Goal: Task Accomplishment & Management: Manage account settings

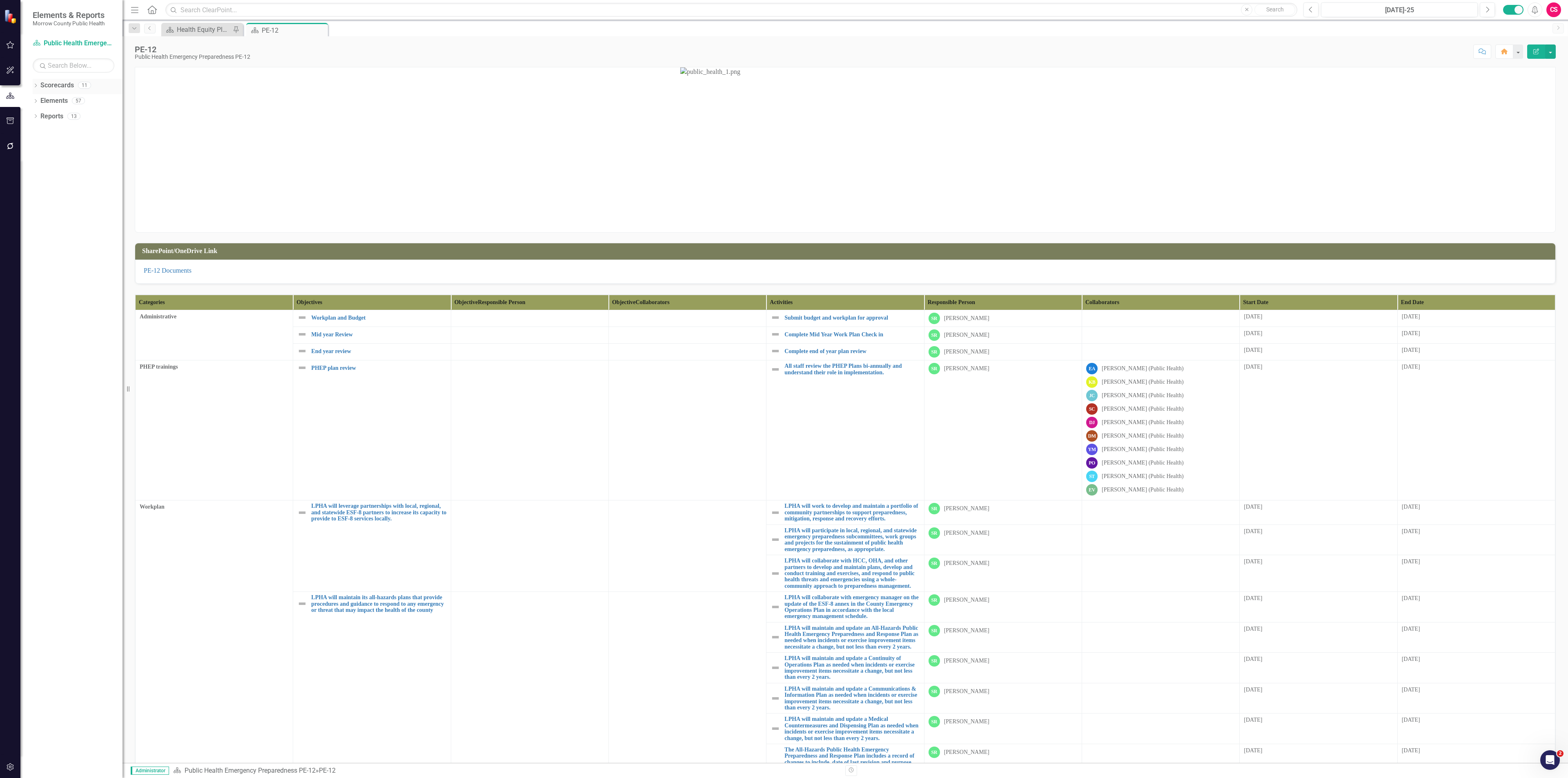
click at [36, 86] on icon at bounding box center [36, 86] width 2 height 4
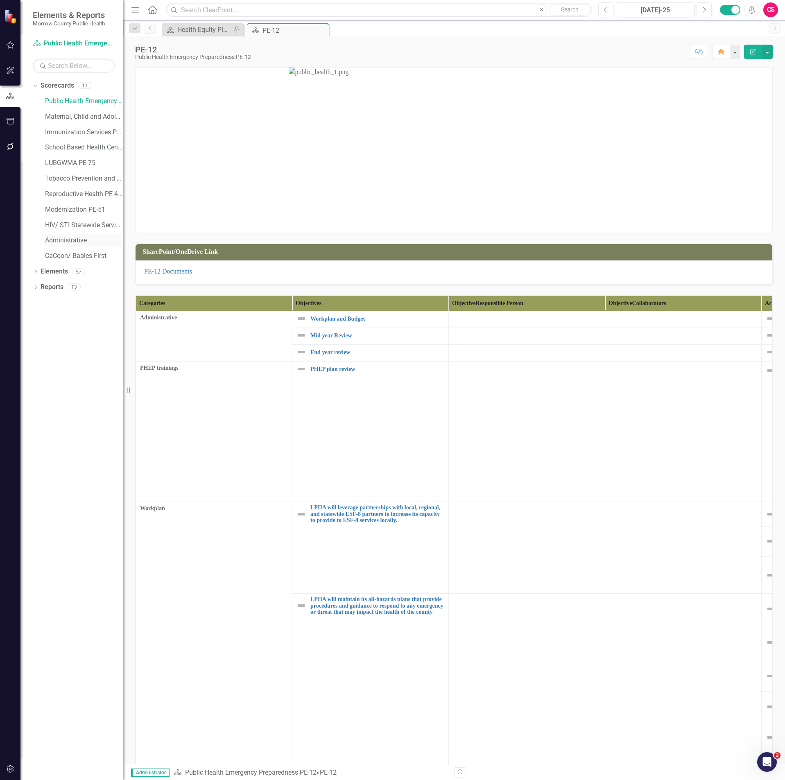
drag, startPoint x: 55, startPoint y: 239, endPoint x: 62, endPoint y: 242, distance: 7.1
click at [55, 239] on link "Administrative" at bounding box center [84, 240] width 78 height 9
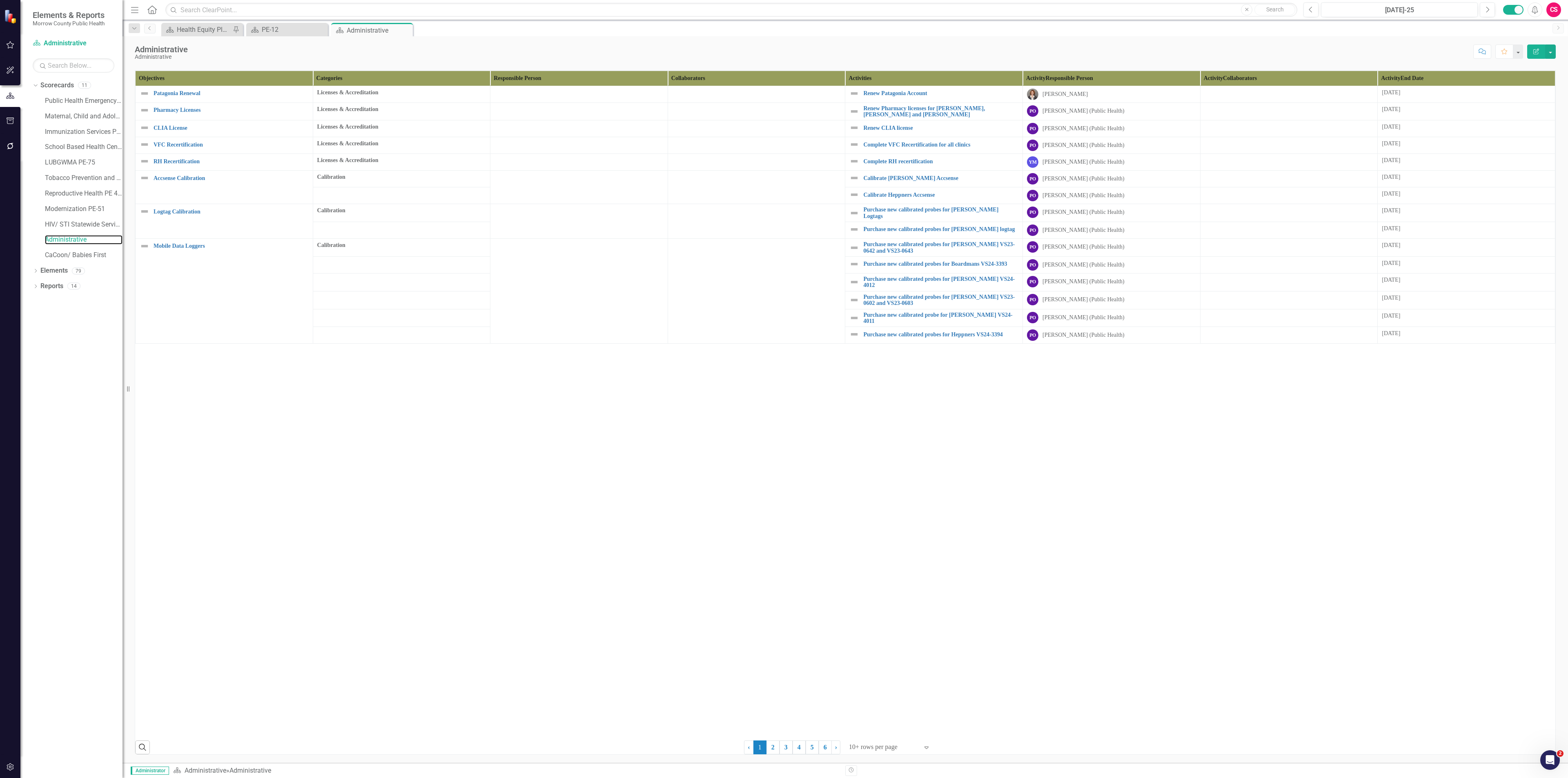
scroll to position [306, 0]
click at [869, 746] on div at bounding box center [884, 747] width 70 height 11
click at [880, 729] on div "Display All Rows" at bounding box center [889, 731] width 77 height 9
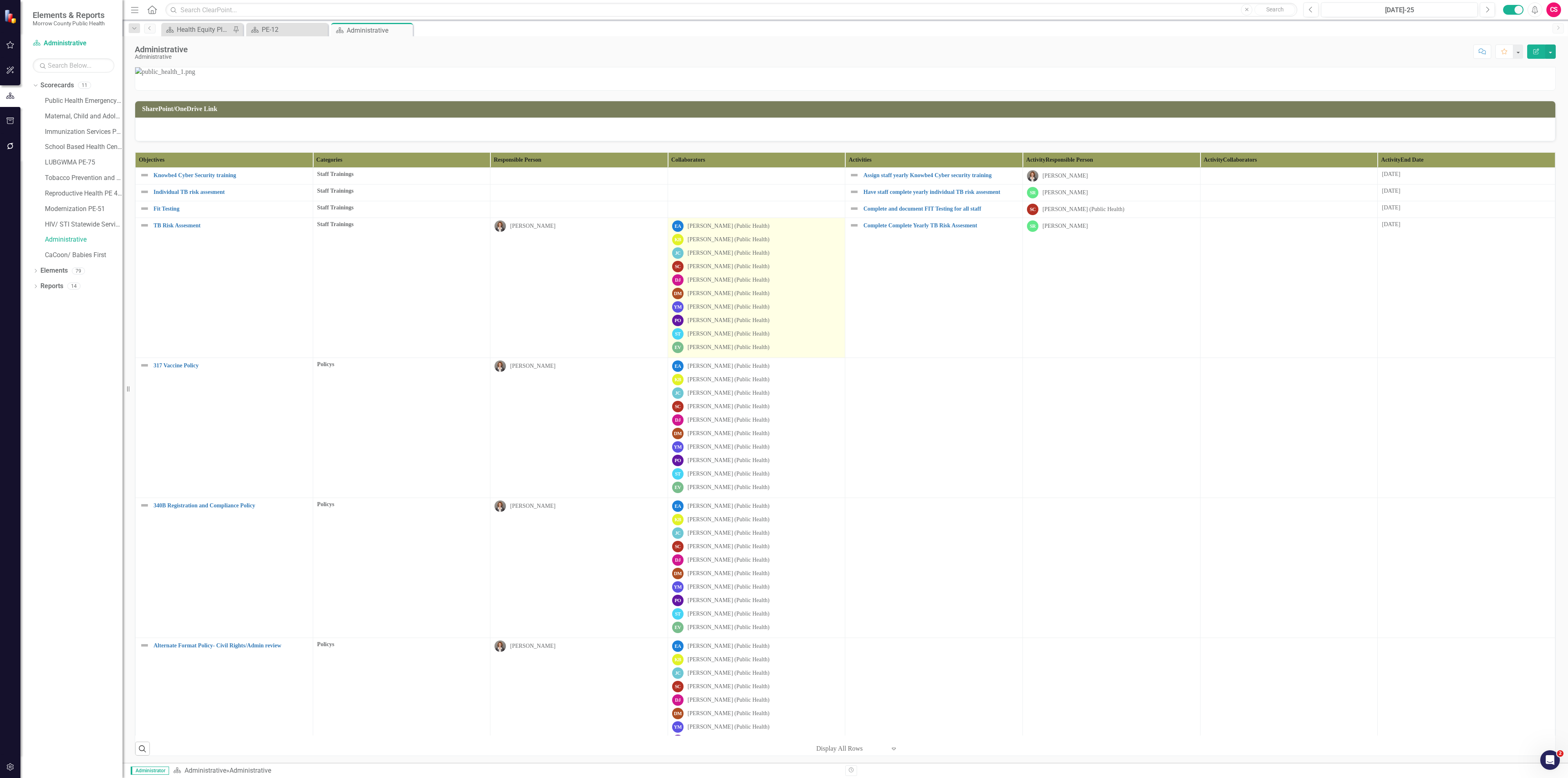
scroll to position [306, 0]
click at [788, 287] on div "DJ [PERSON_NAME] (Public Health)" at bounding box center [756, 280] width 169 height 11
click at [785, 287] on div "DJ [PERSON_NAME] (Public Health)" at bounding box center [756, 280] width 169 height 11
click at [792, 260] on div "[PERSON_NAME] [PERSON_NAME] (Public Health)" at bounding box center [756, 253] width 169 height 11
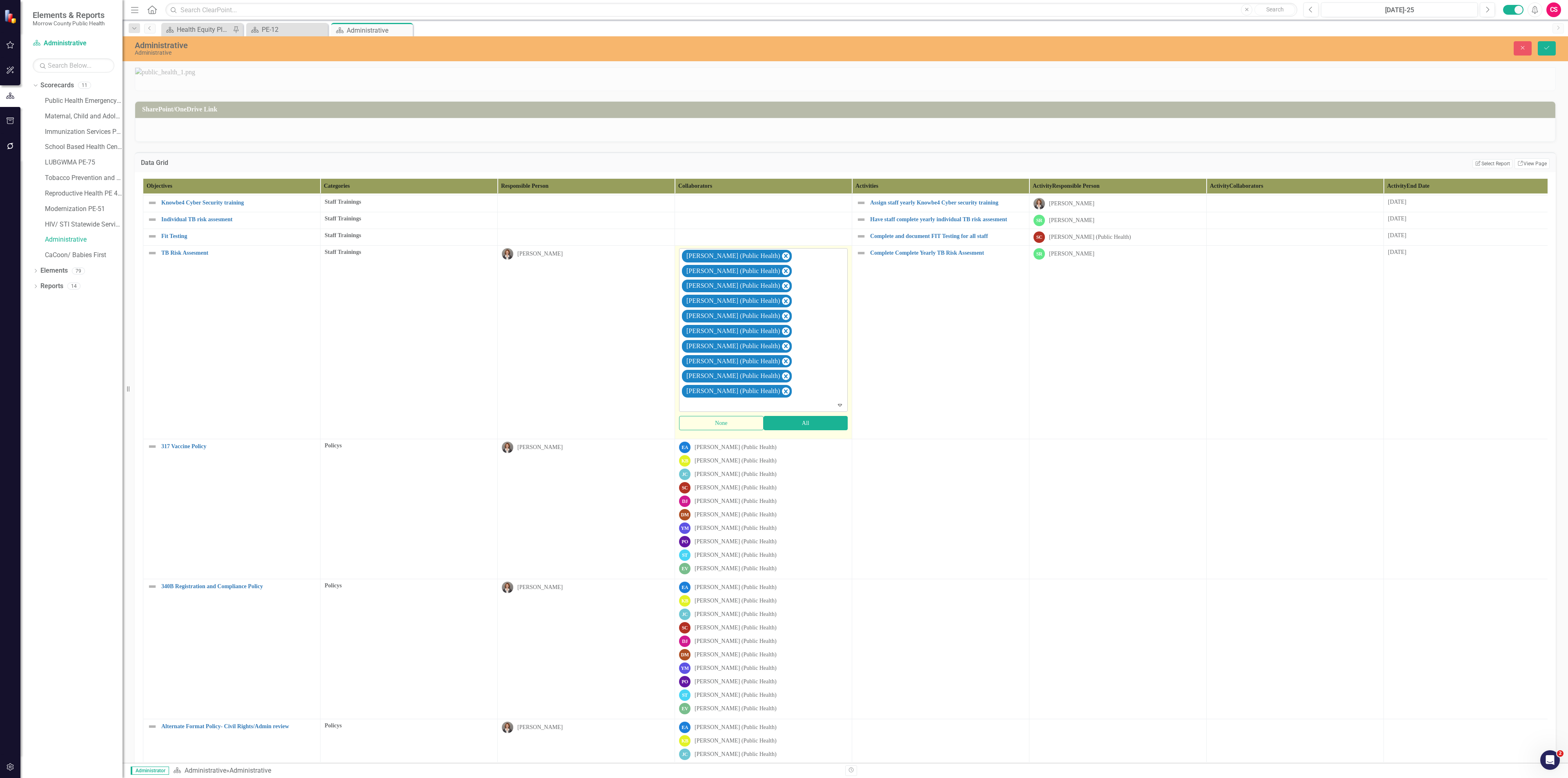
click at [785, 411] on div at bounding box center [763, 405] width 165 height 11
type input "[PERSON_NAME]"
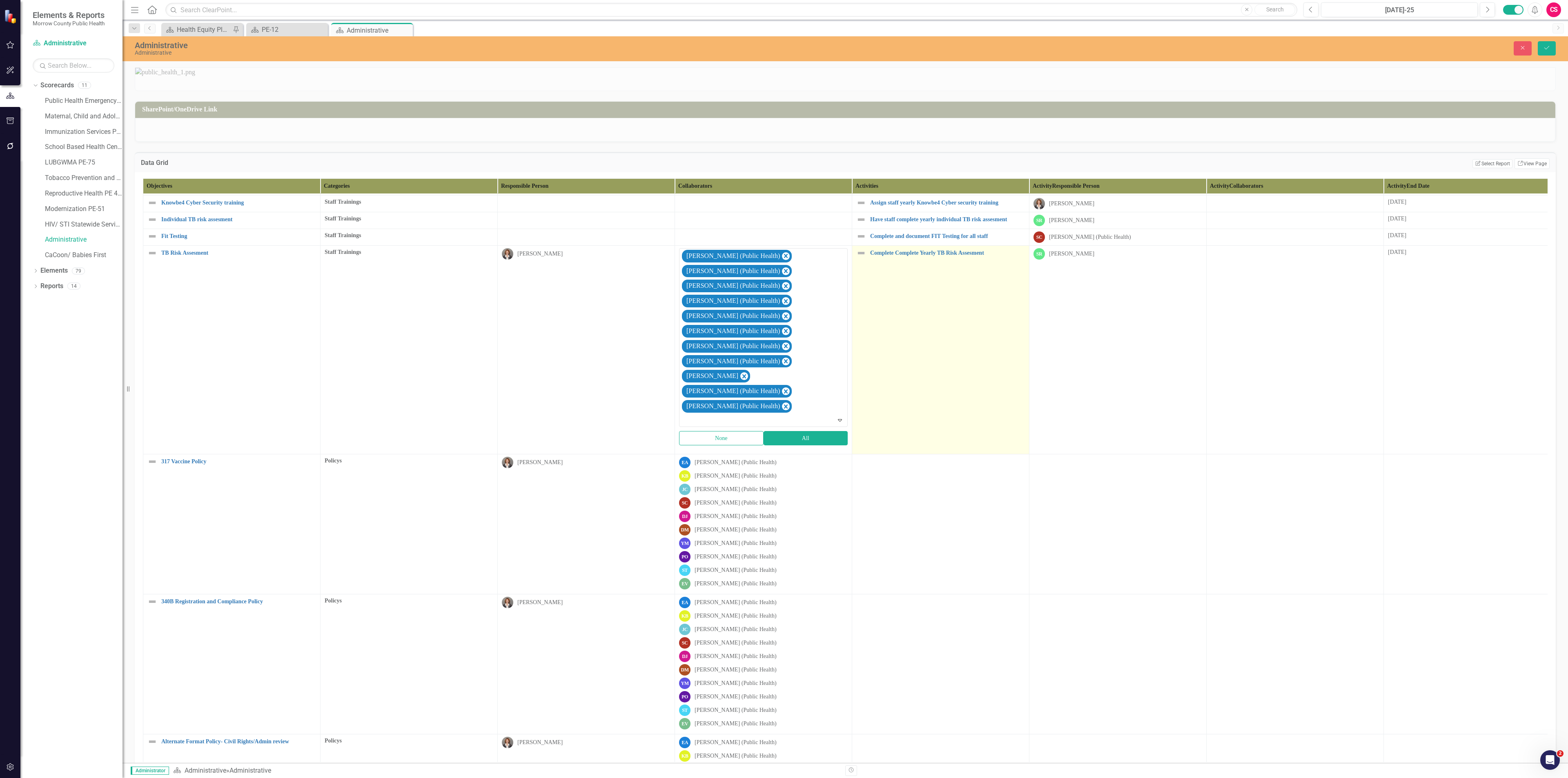
click at [975, 454] on td "Complete Complete Yearly TB Risk Assesment Link Map View Link Map Edit Edit Act…" at bounding box center [941, 349] width 178 height 208
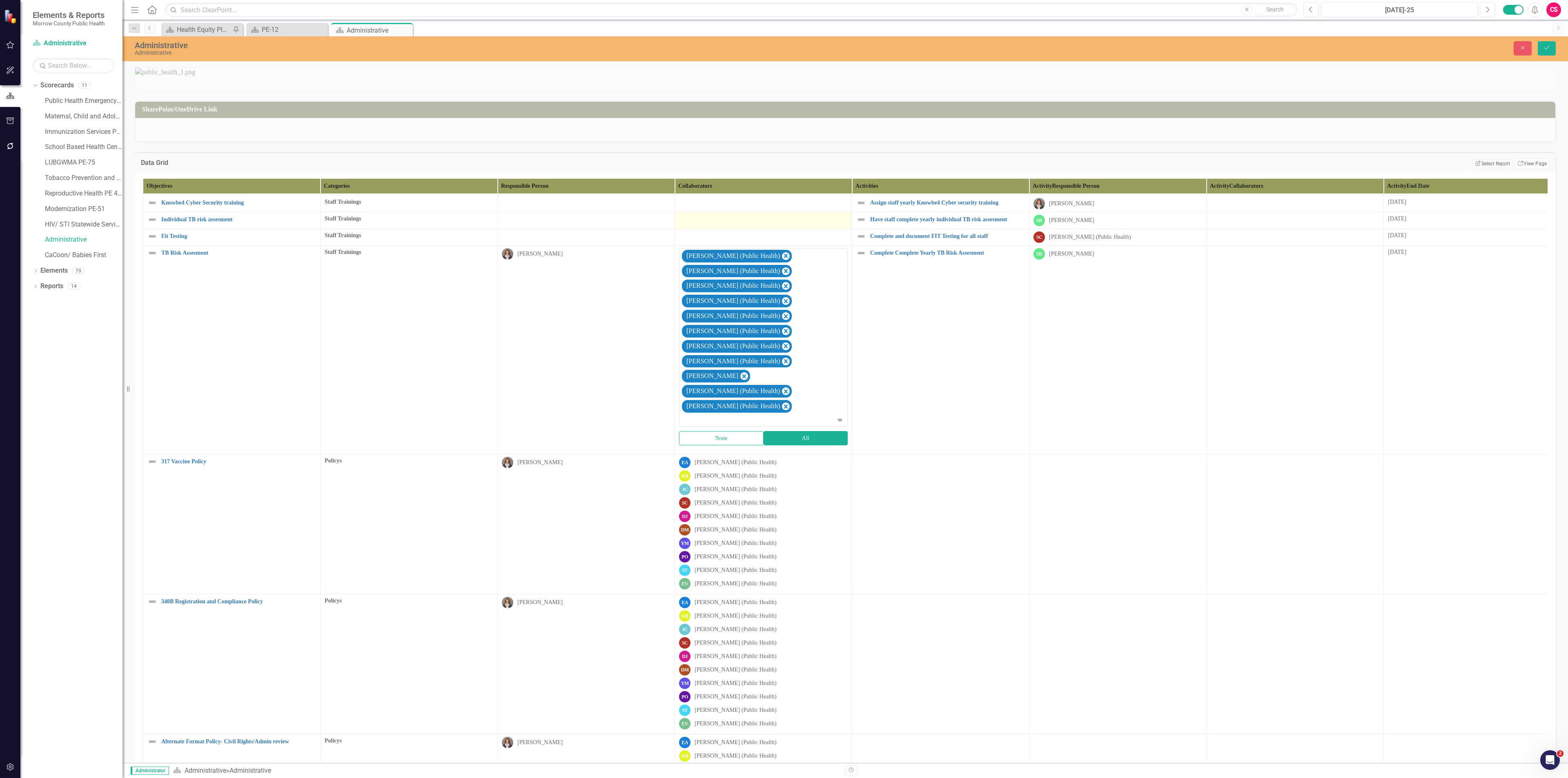
click at [792, 224] on div at bounding box center [763, 219] width 169 height 10
click at [1551, 50] on button "Save" at bounding box center [1546, 48] width 18 height 14
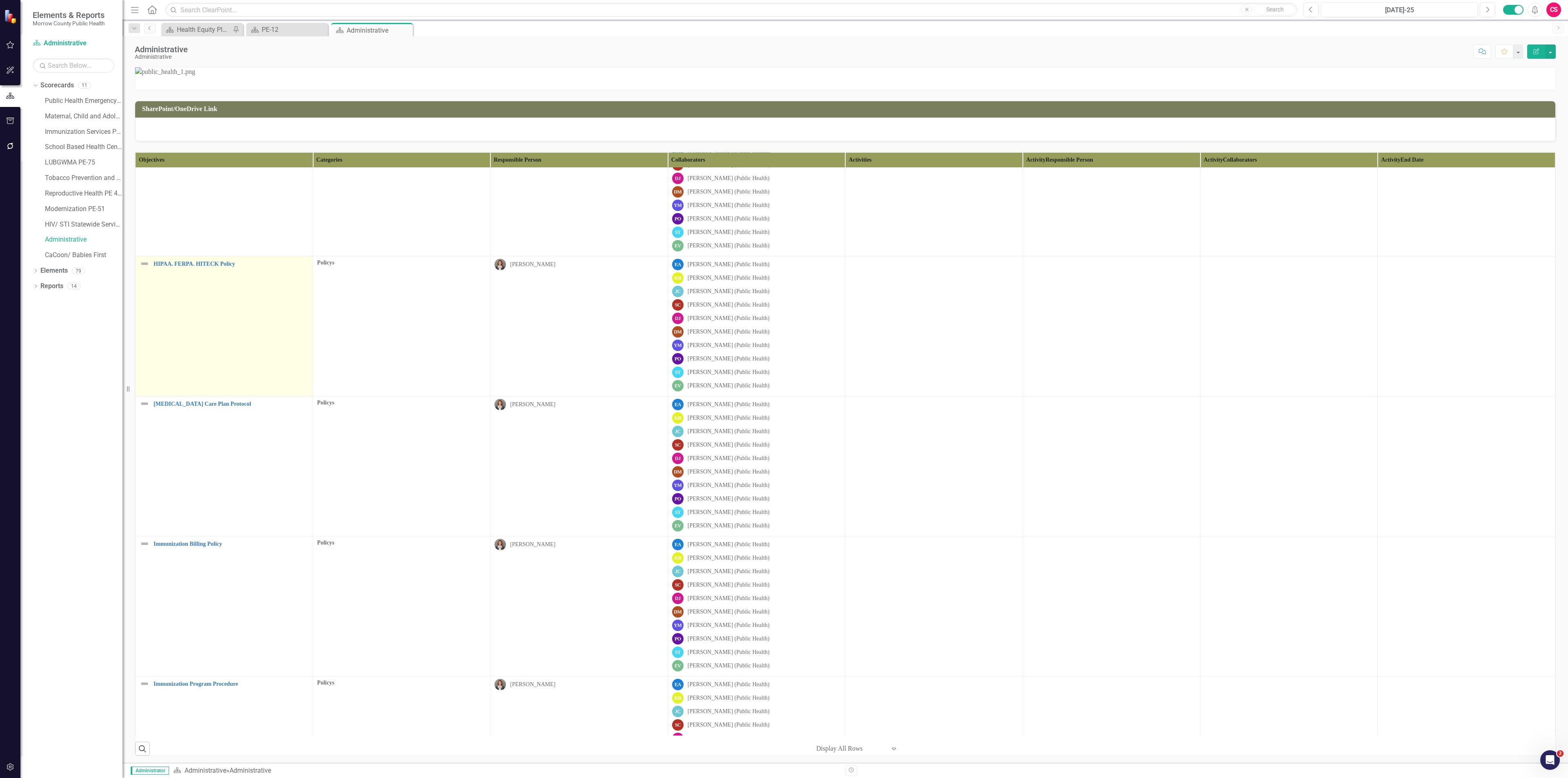
scroll to position [2387, 0]
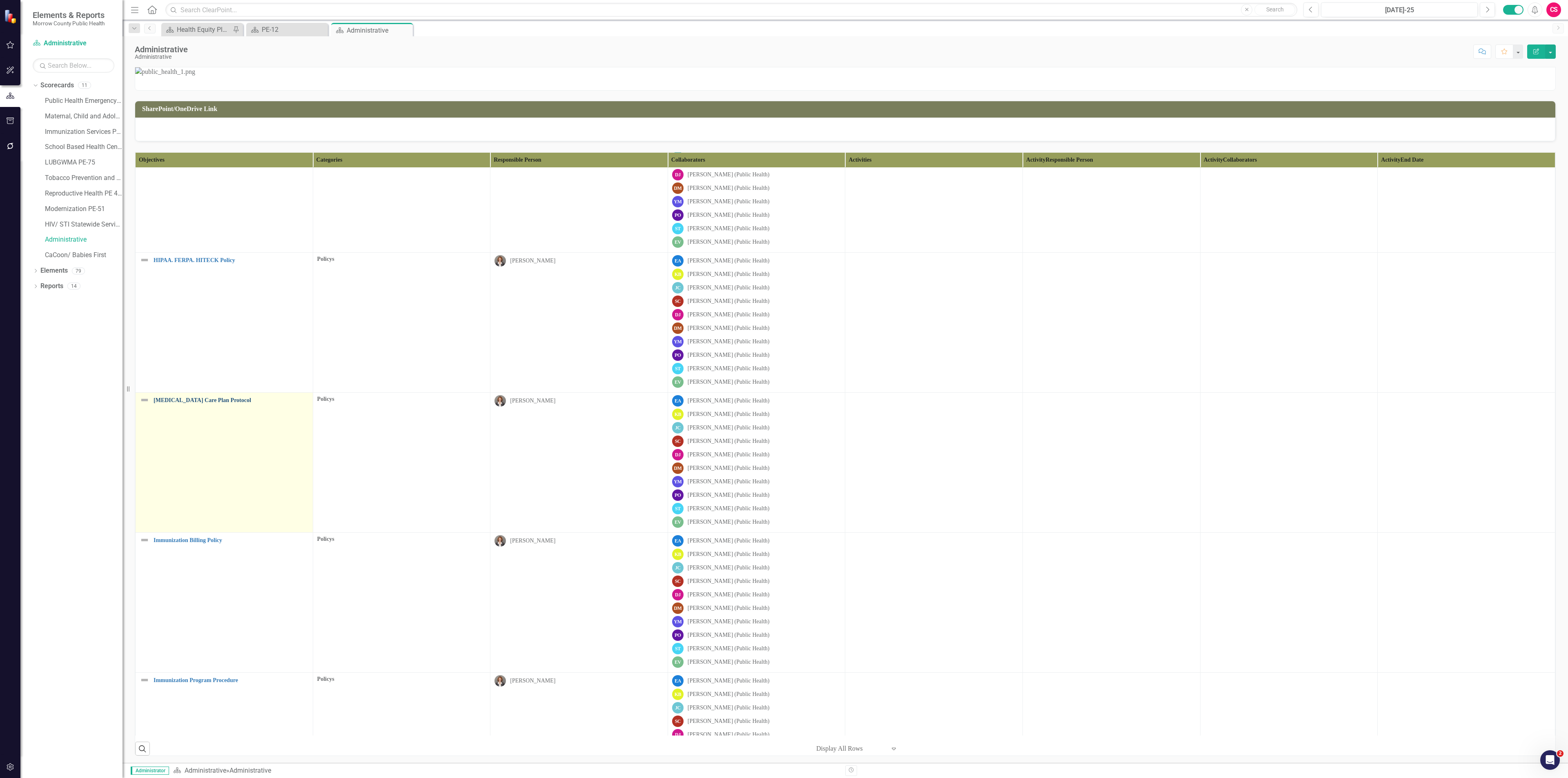
click at [211, 403] on link "[MEDICAL_DATA] Care Plan Protocol" at bounding box center [231, 400] width 156 height 6
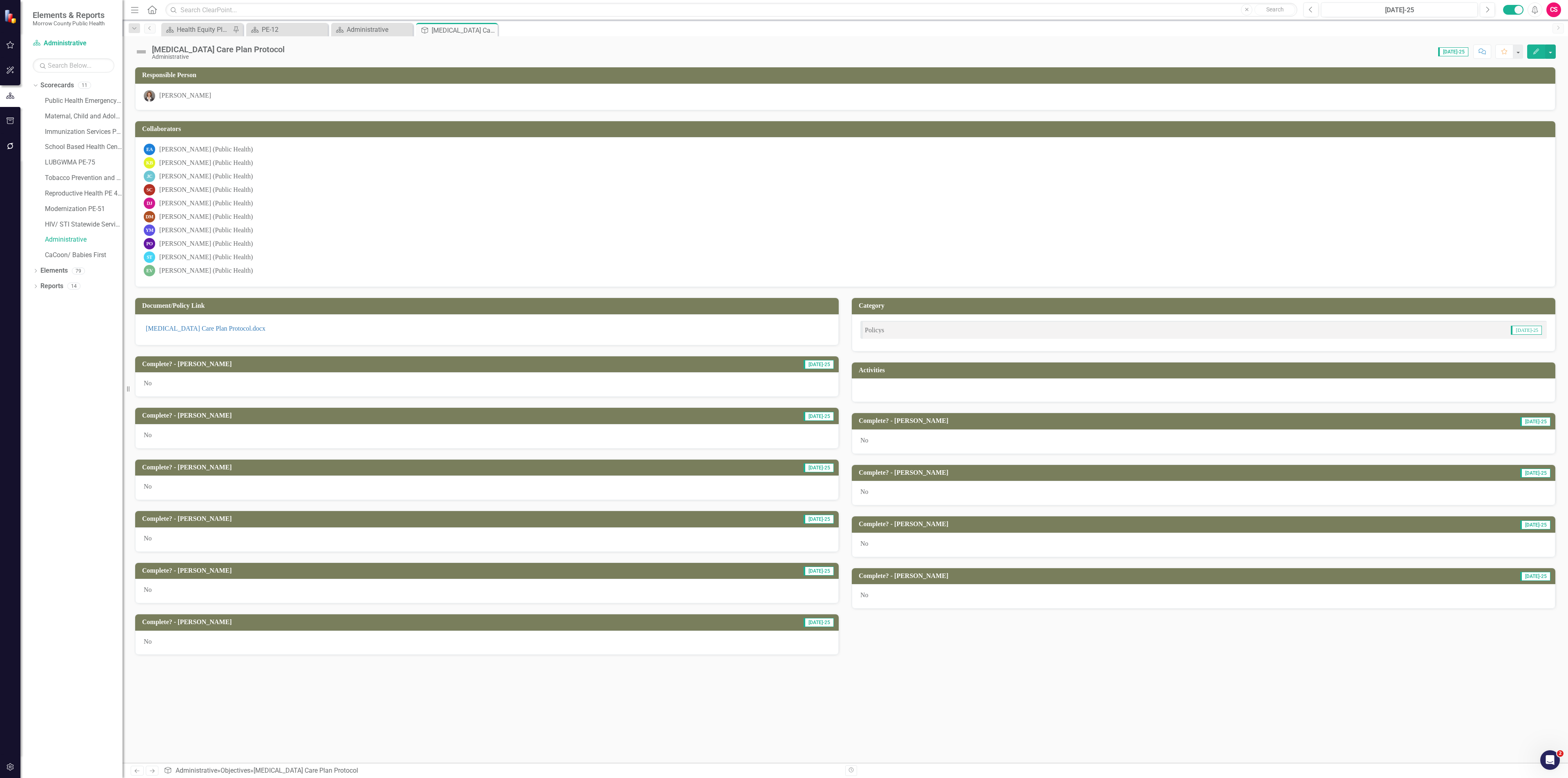
click at [202, 395] on div "No" at bounding box center [486, 384] width 703 height 25
click at [202, 394] on div "No" at bounding box center [486, 384] width 703 height 25
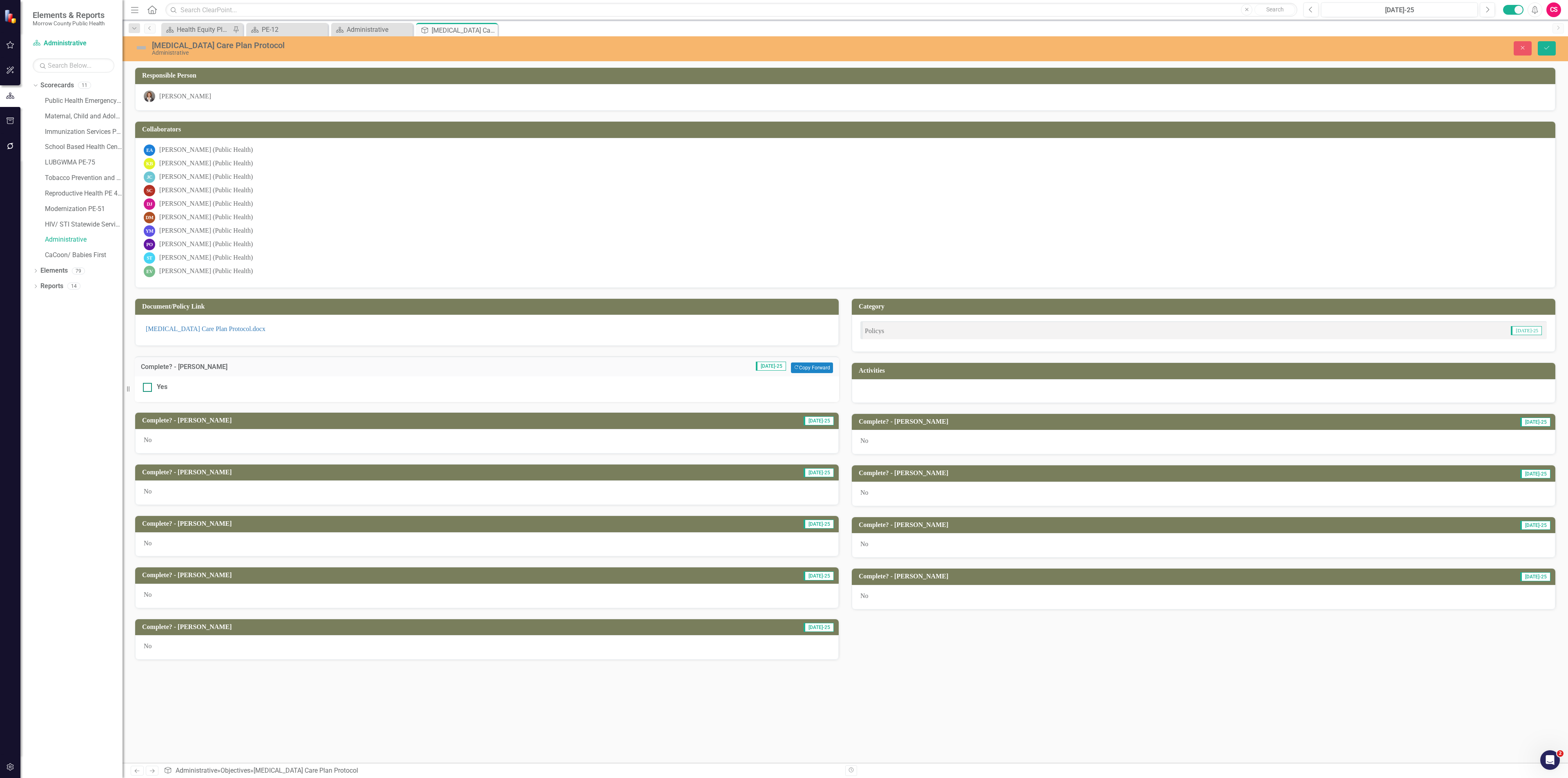
click at [158, 392] on div "Yes" at bounding box center [162, 387] width 11 height 9
click at [149, 388] on input "Yes" at bounding box center [145, 385] width 5 height 5
checkbox input "true"
click at [1516, 50] on button "Close" at bounding box center [1522, 48] width 18 height 14
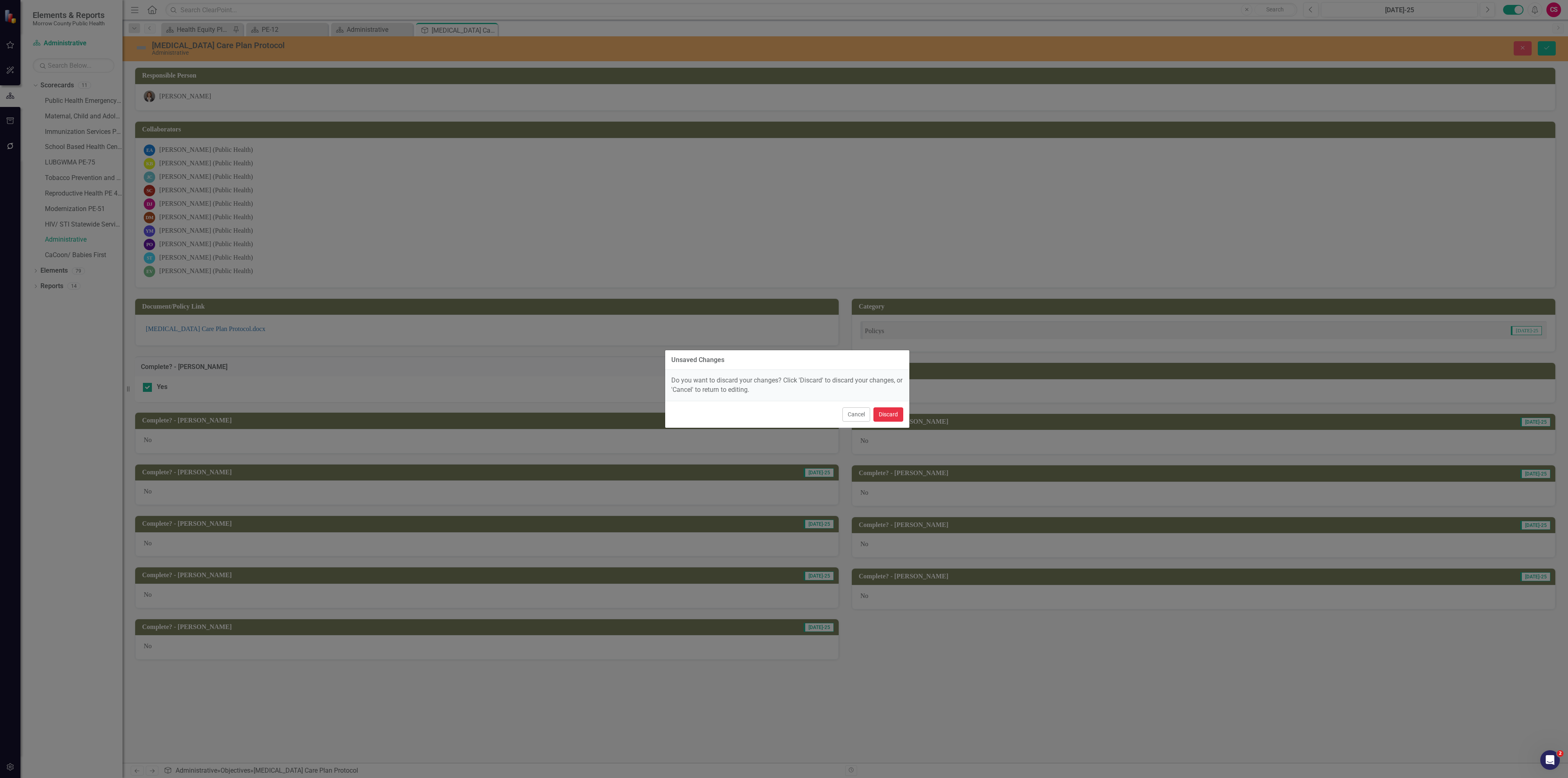
click at [896, 418] on button "Discard" at bounding box center [888, 414] width 30 height 14
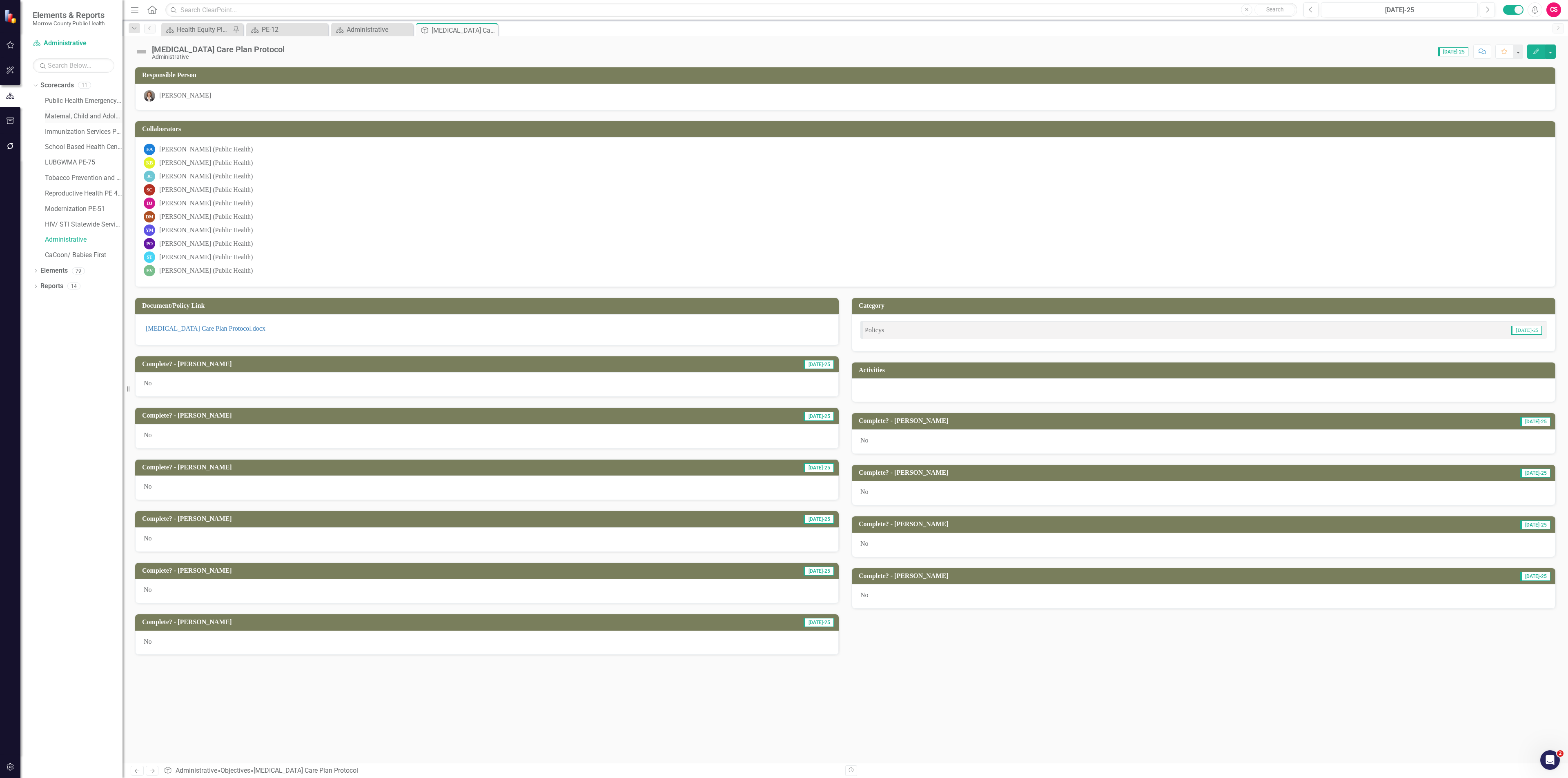
click at [81, 115] on link "Maternal, Child and Adolescent Health PE-42" at bounding box center [84, 116] width 78 height 9
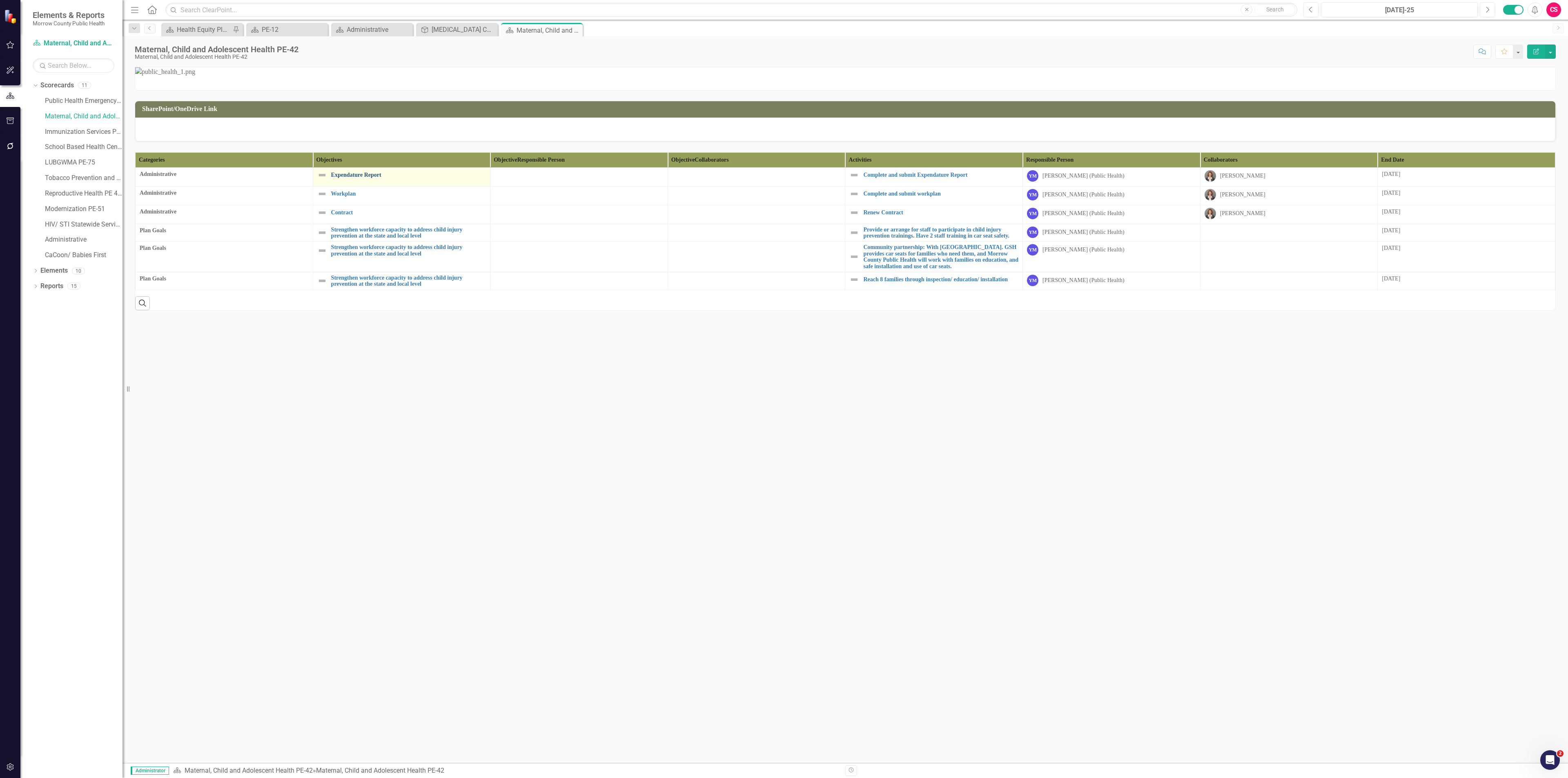
click at [354, 178] on link "Expendature Report" at bounding box center [409, 175] width 156 height 6
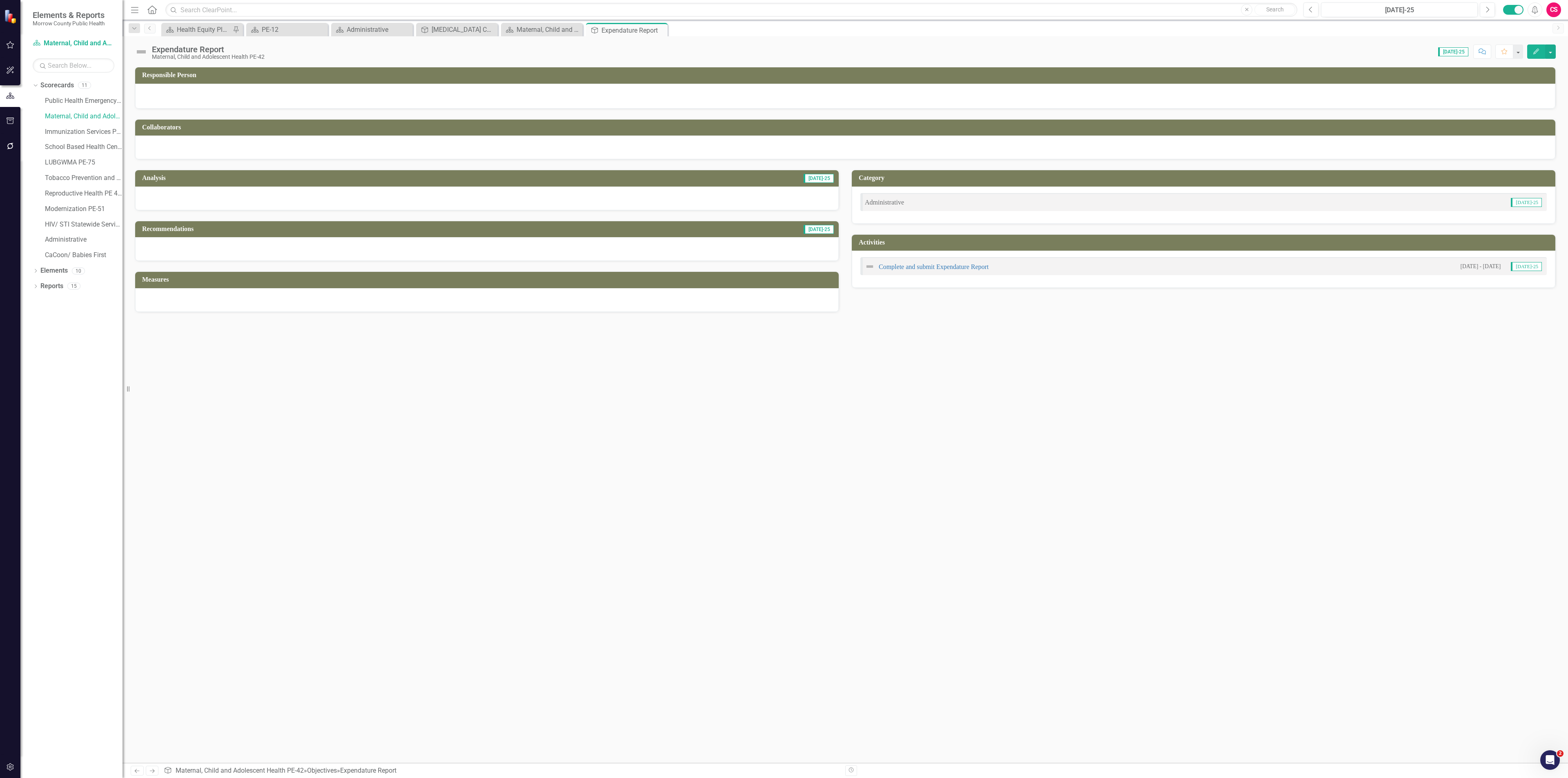
click at [273, 98] on div at bounding box center [845, 95] width 1402 height 10
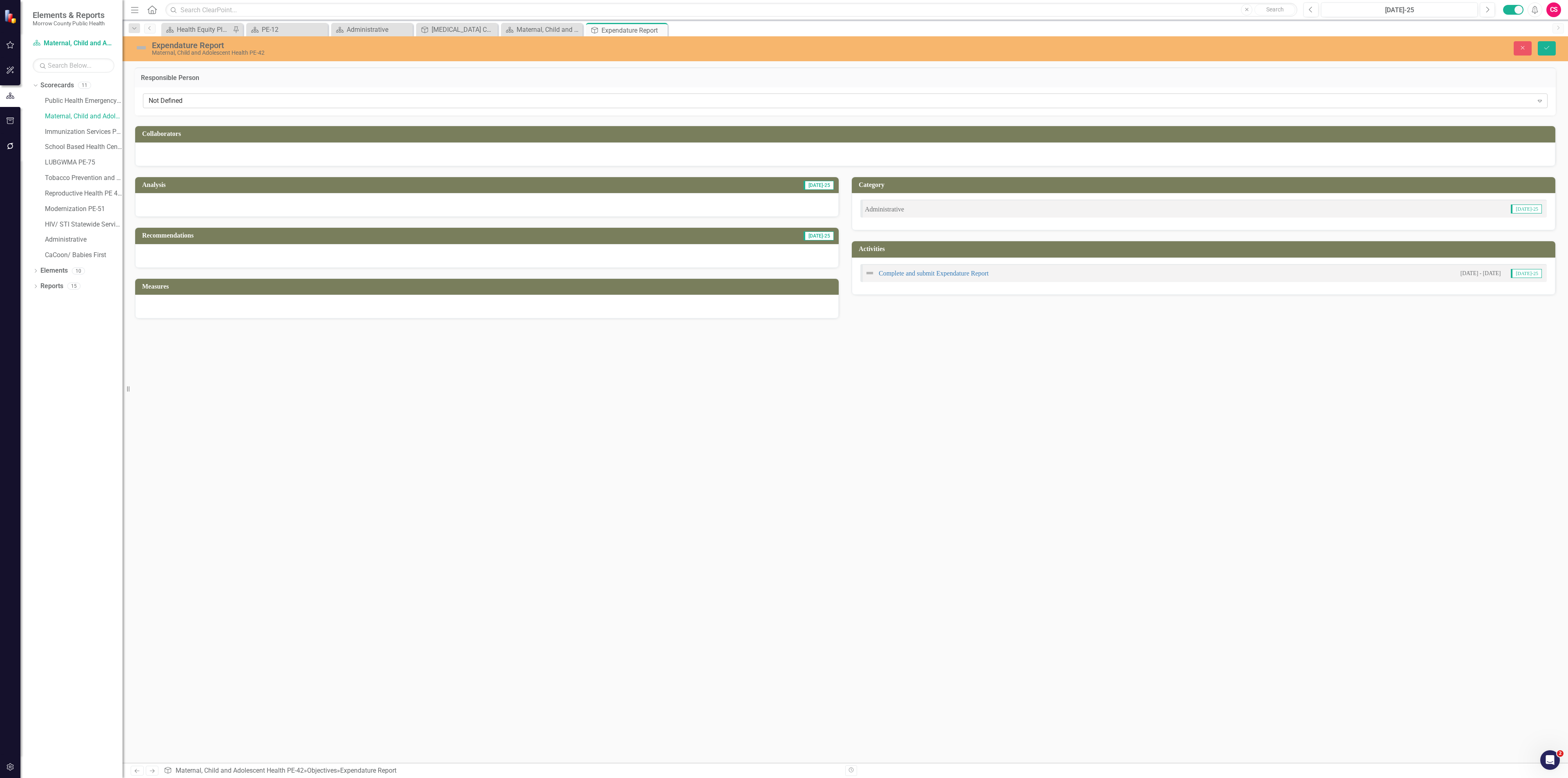
click at [274, 102] on div "Not Defined" at bounding box center [841, 101] width 1384 height 9
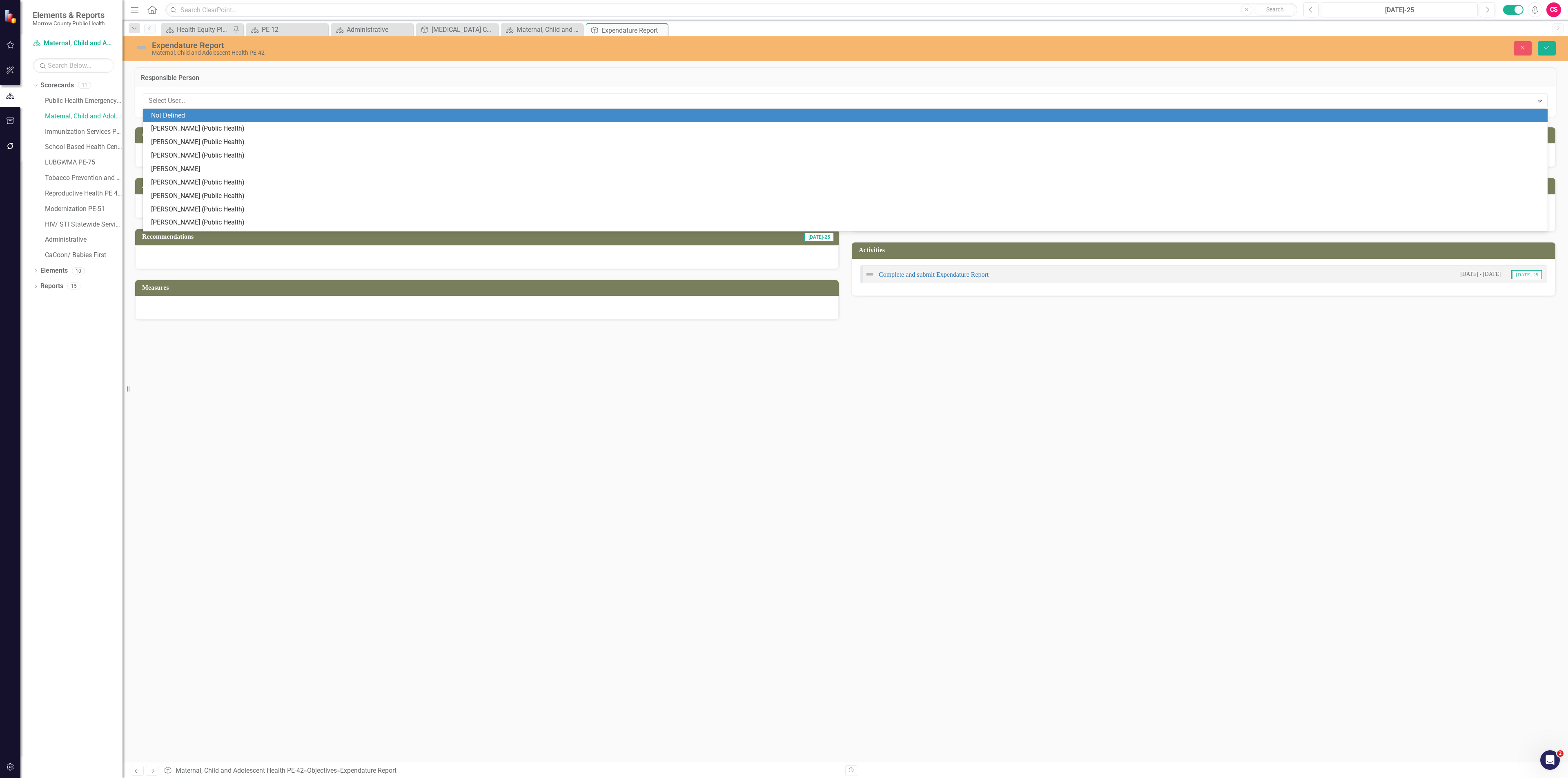
click at [379, 79] on h3 "Responsible Person" at bounding box center [845, 77] width 1408 height 7
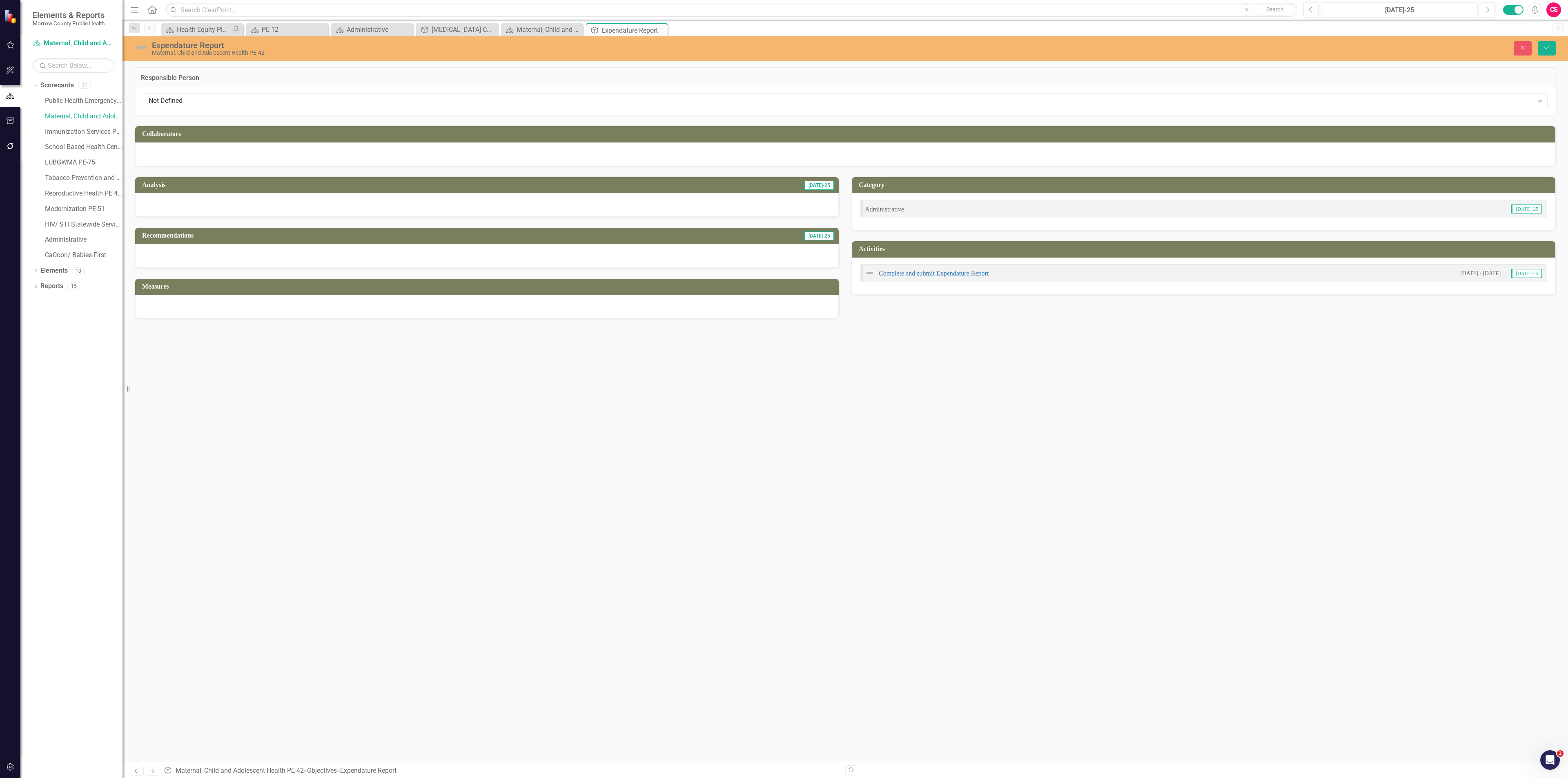
click at [331, 158] on div at bounding box center [845, 155] width 1420 height 24
click at [331, 157] on div at bounding box center [845, 155] width 1420 height 24
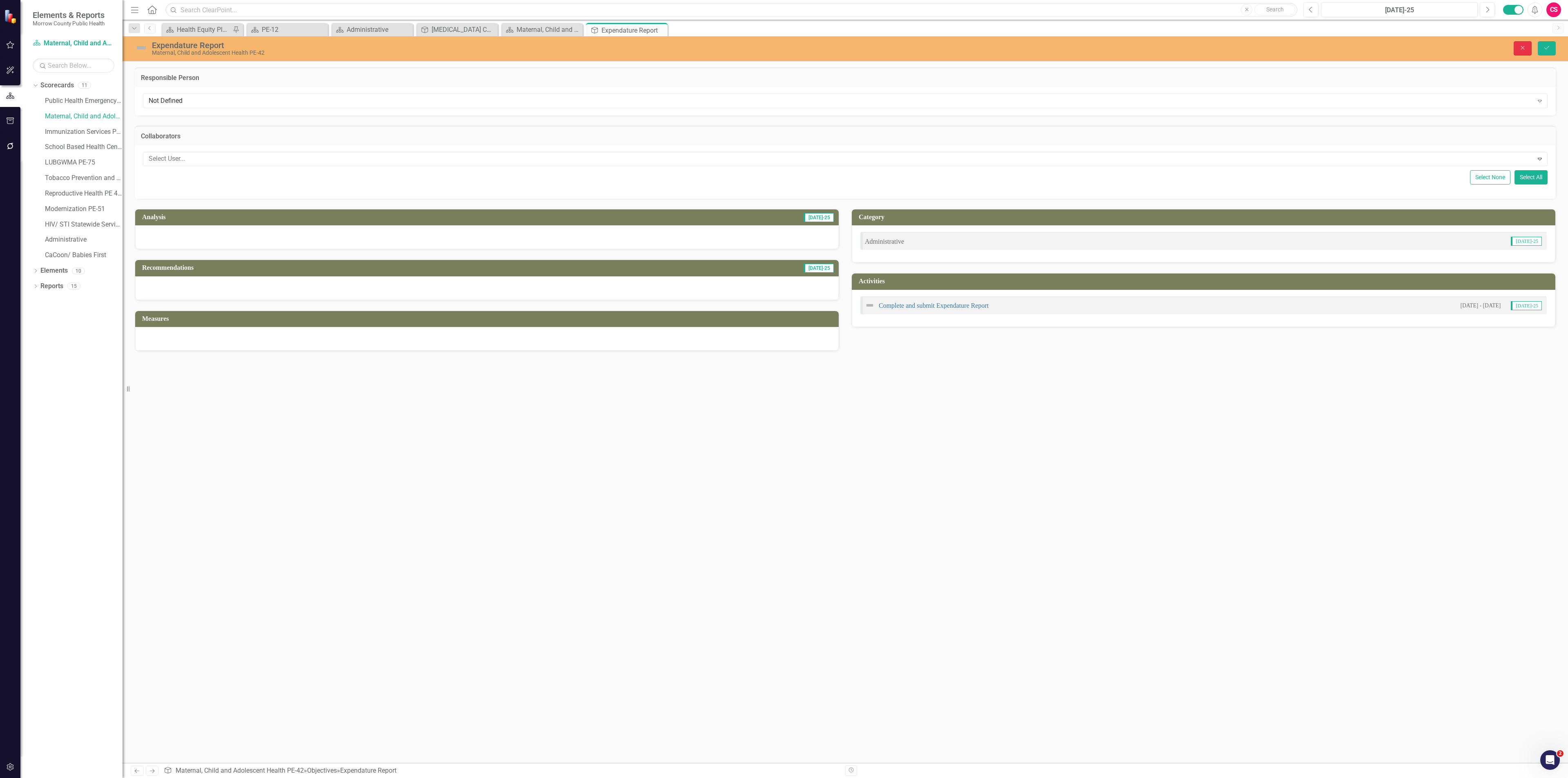
click at [1522, 51] on icon "Close" at bounding box center [1522, 48] width 7 height 6
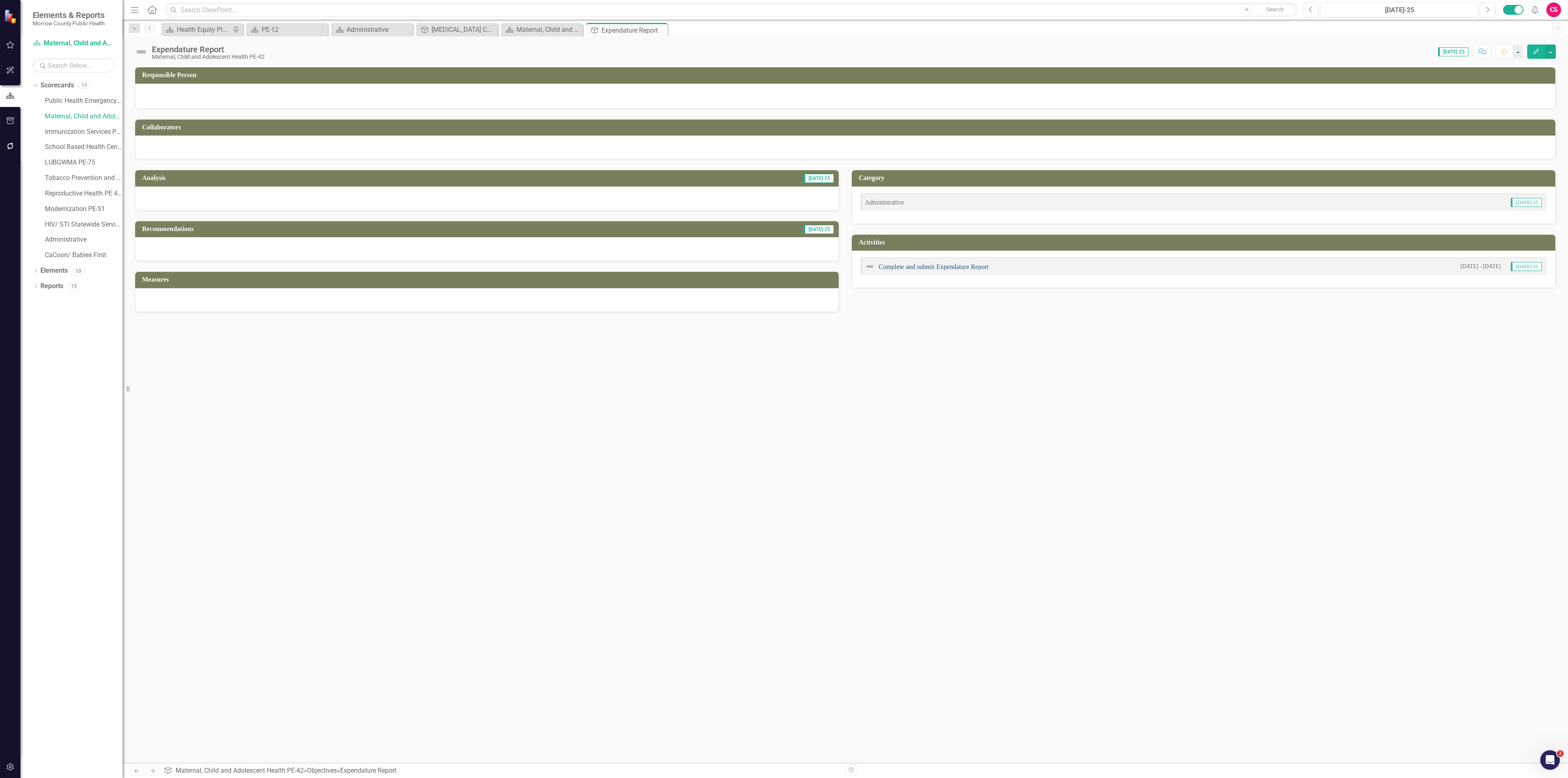
click at [914, 268] on link "Complete and submit Expendature Report" at bounding box center [934, 266] width 110 height 7
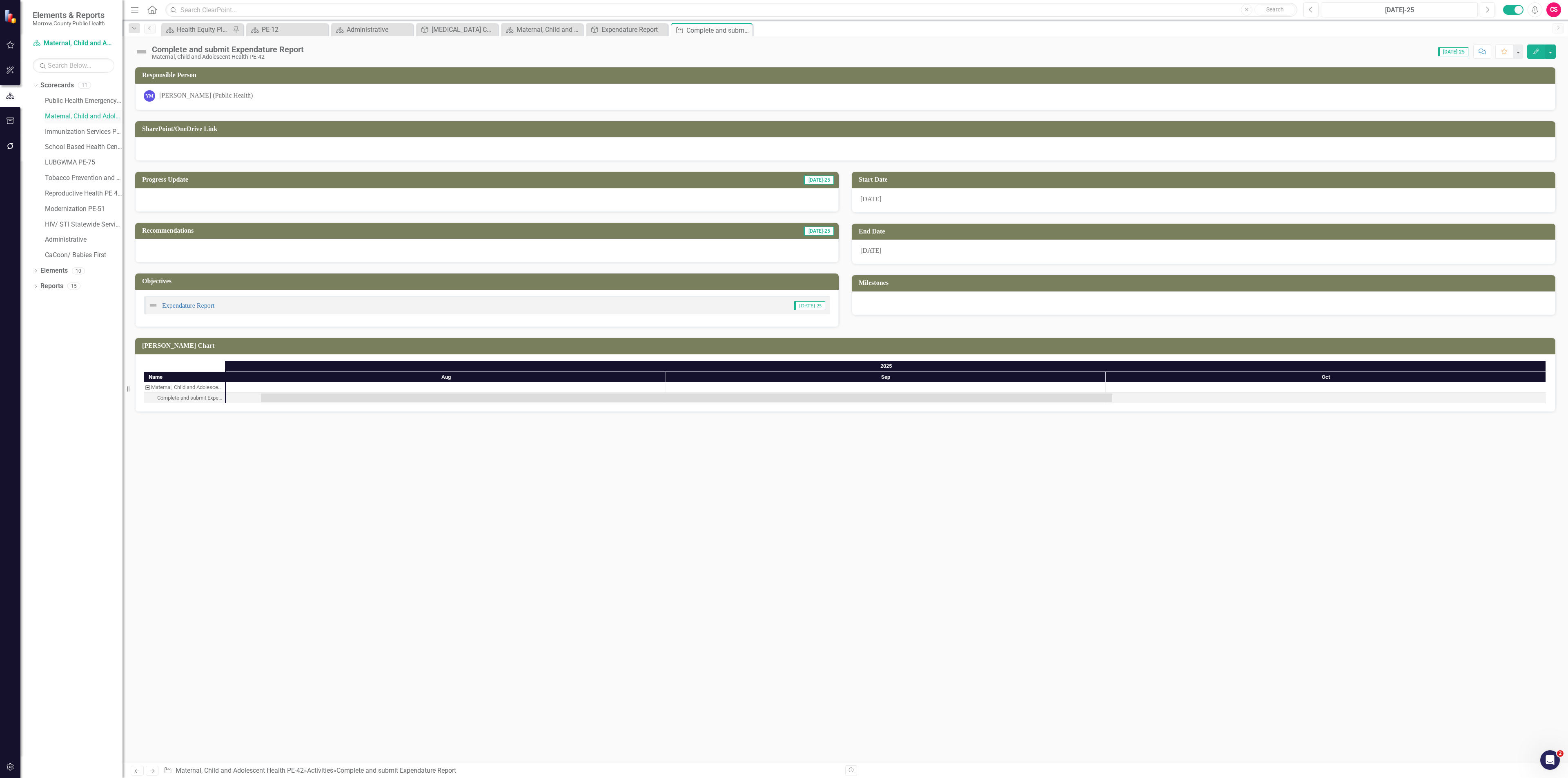
click at [91, 115] on link "Maternal, Child and Adolescent Health PE-42" at bounding box center [84, 116] width 78 height 9
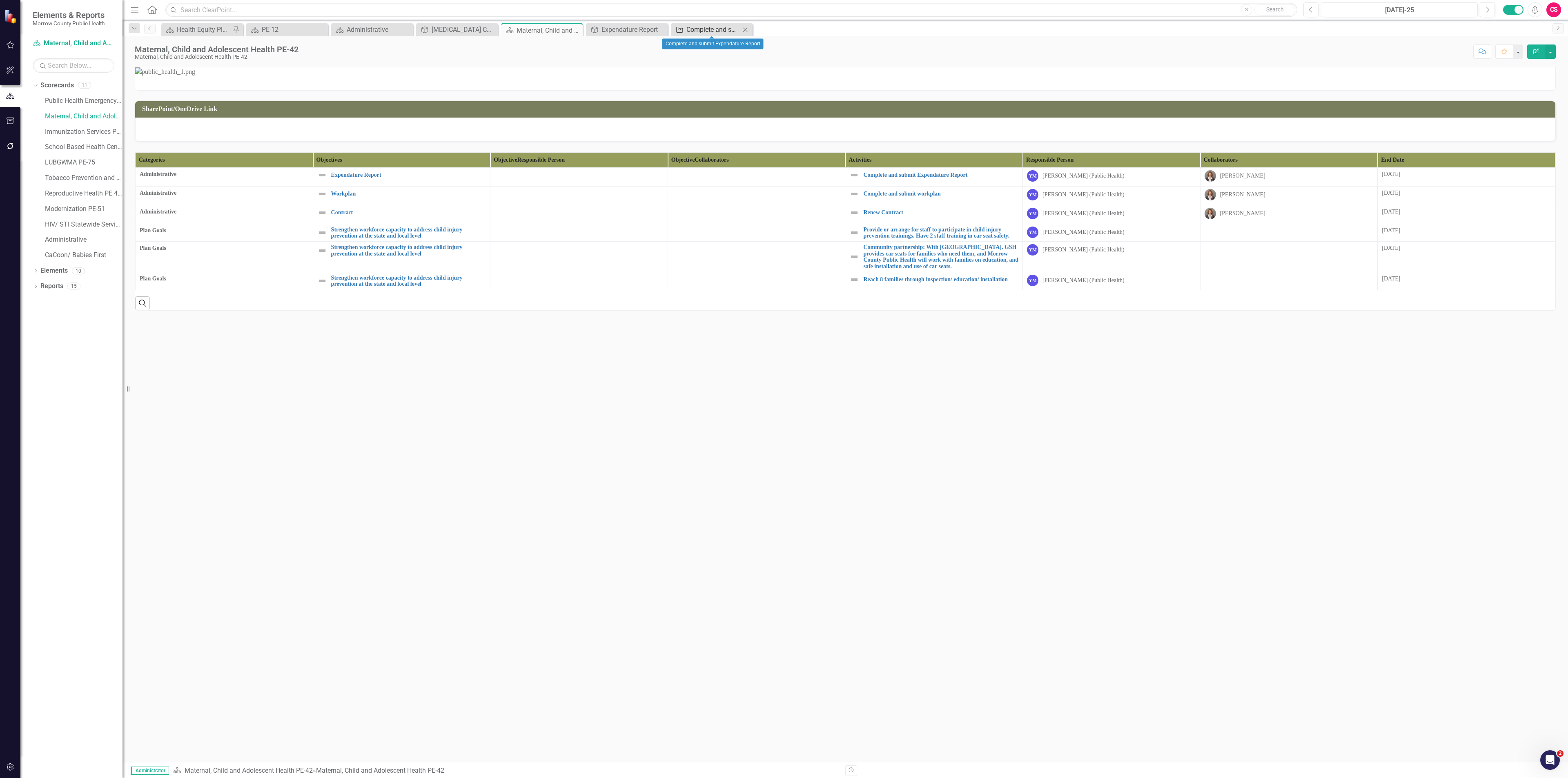
click at [682, 25] on div "Activity" at bounding box center [678, 30] width 10 height 10
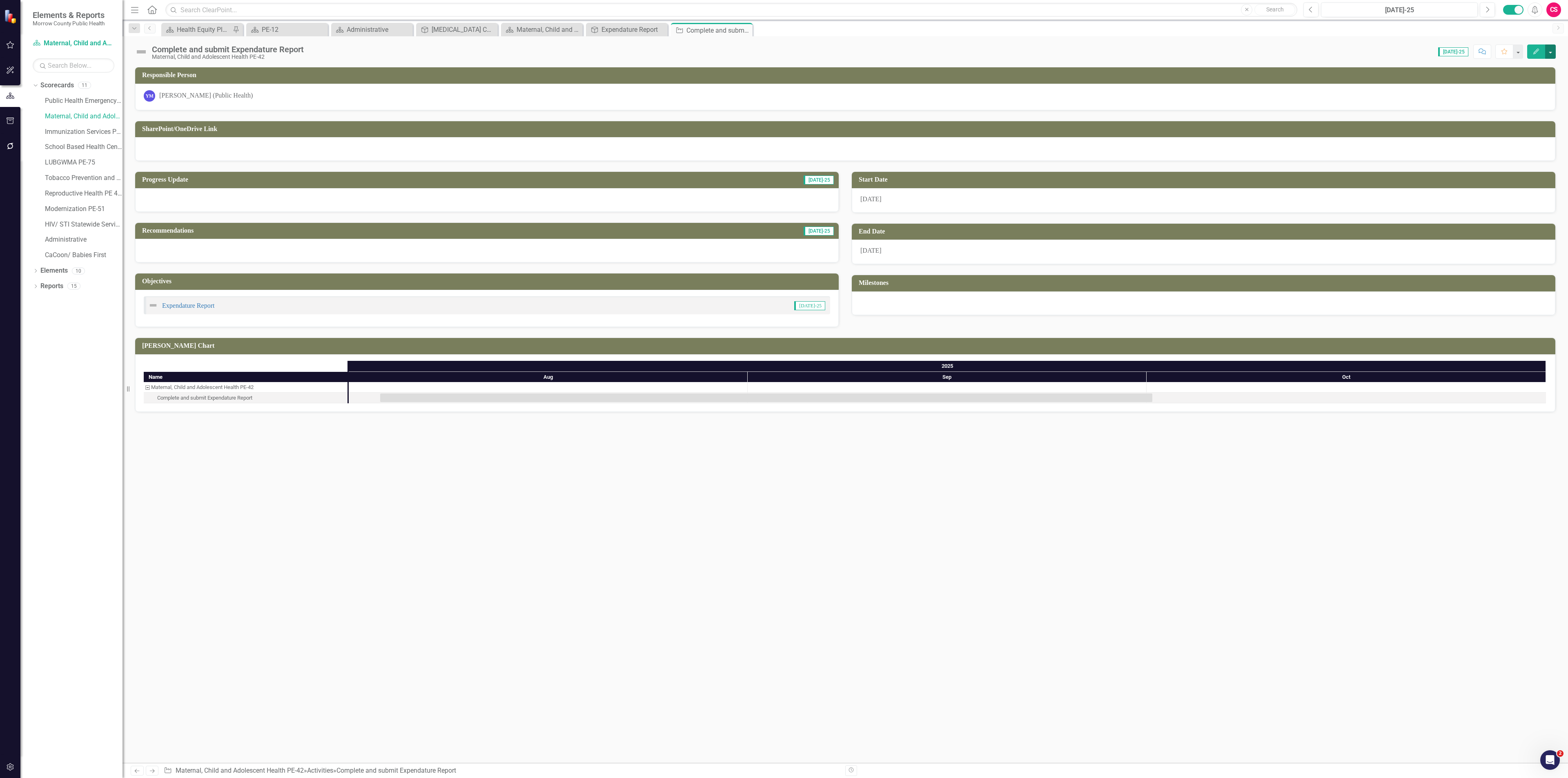
click at [1553, 50] on button "button" at bounding box center [1550, 52] width 11 height 14
click at [1505, 83] on link "Edit Report Edit Layout" at bounding box center [1505, 82] width 99 height 15
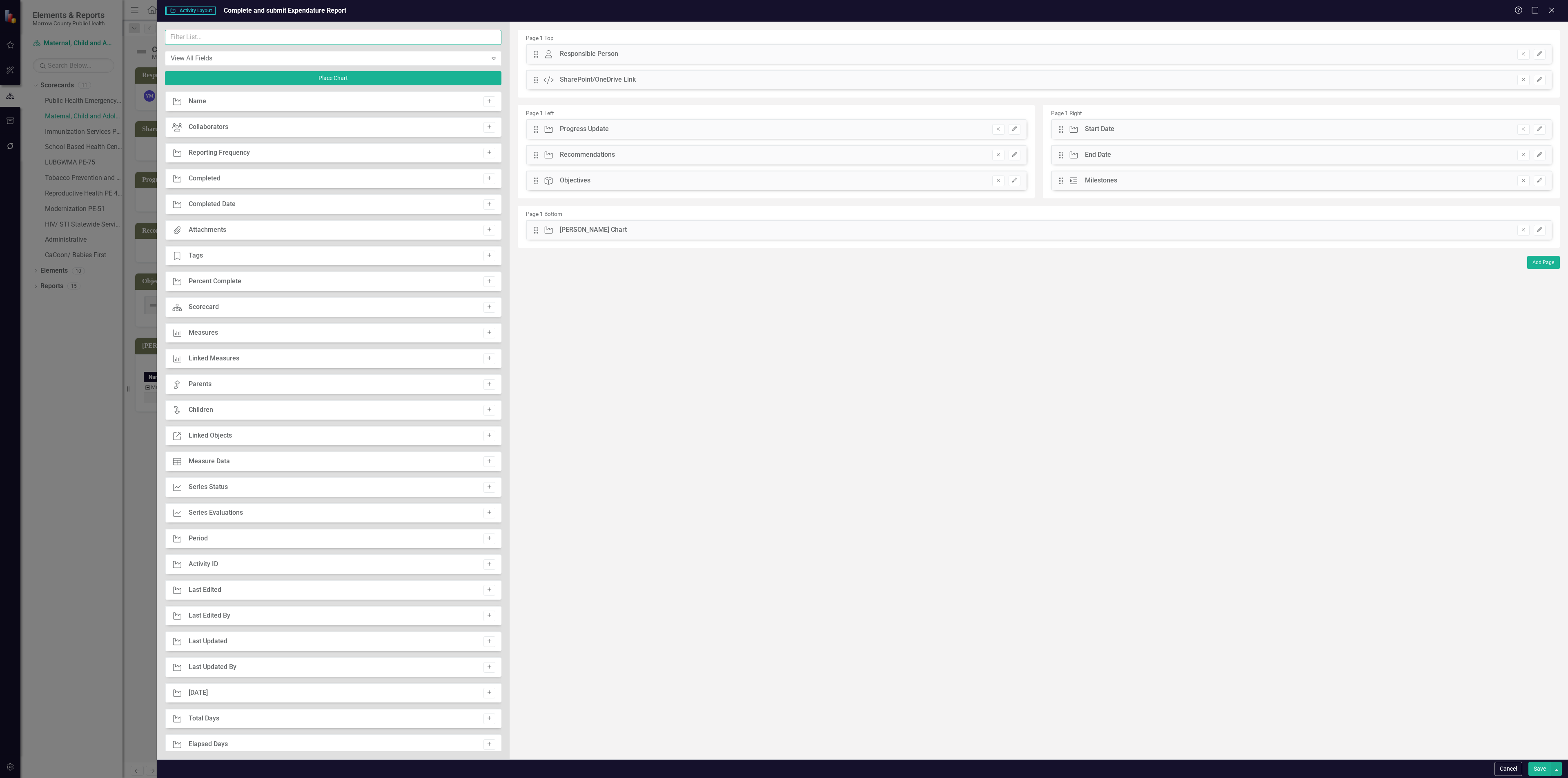
click at [367, 39] on input "text" at bounding box center [332, 37] width 336 height 15
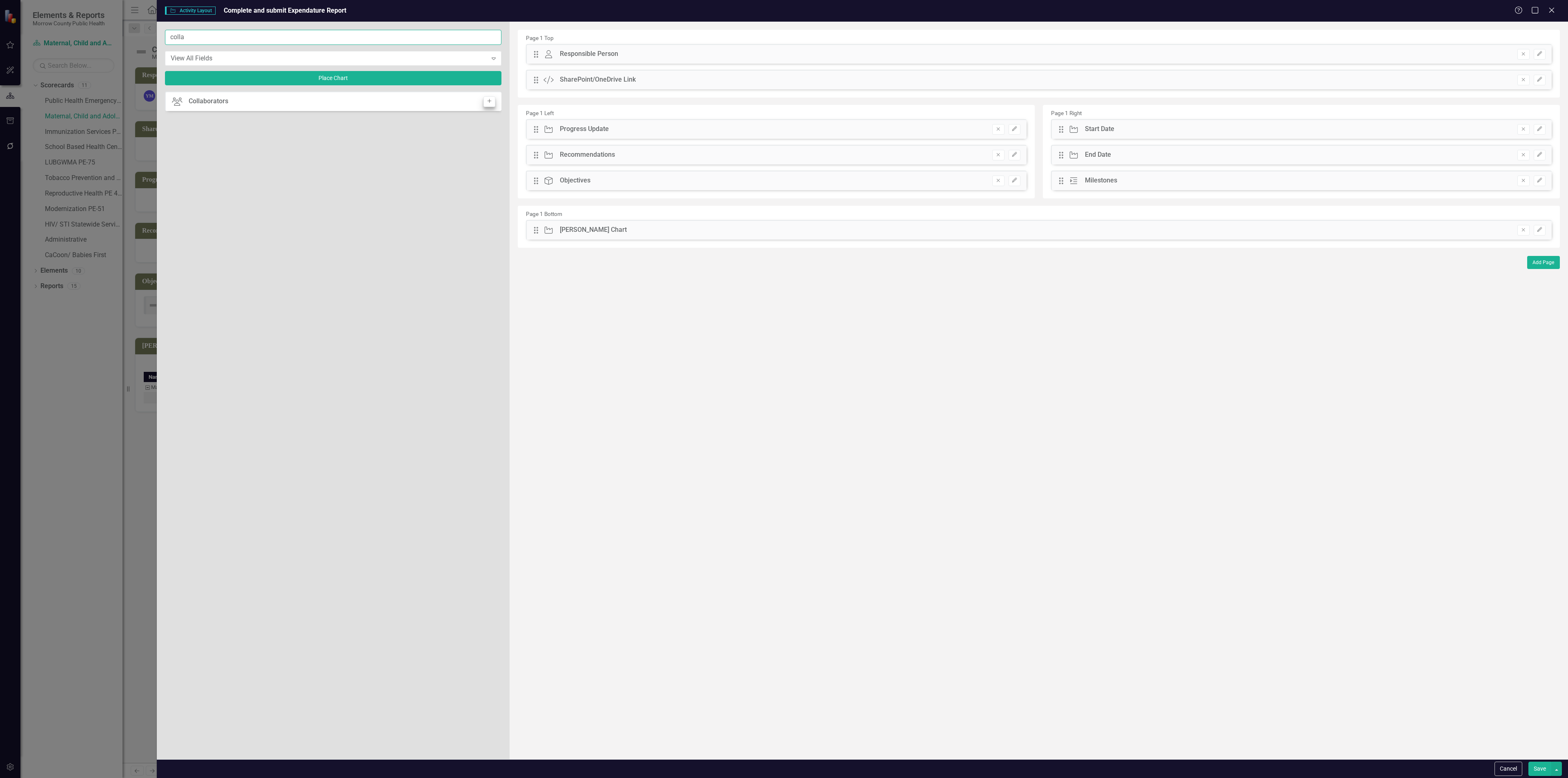
type input "colla"
click at [486, 102] on icon "Add" at bounding box center [489, 101] width 6 height 5
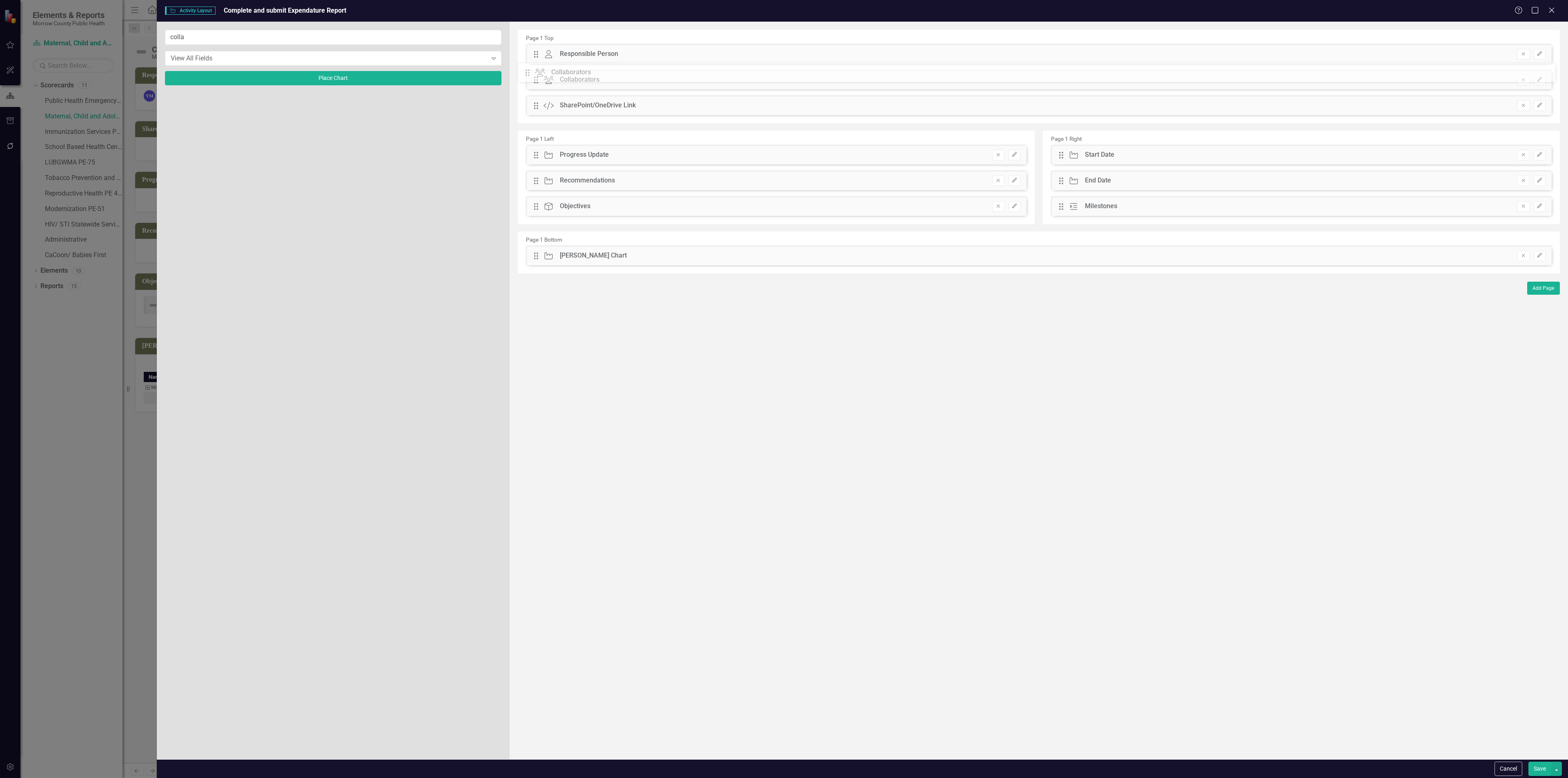
drag, startPoint x: 535, startPoint y: 55, endPoint x: 532, endPoint y: 75, distance: 20.2
click at [1558, 771] on button "button" at bounding box center [1556, 769] width 11 height 14
click at [1461, 724] on link "Update all Activities in this Scorecard" at bounding box center [1479, 723] width 163 height 15
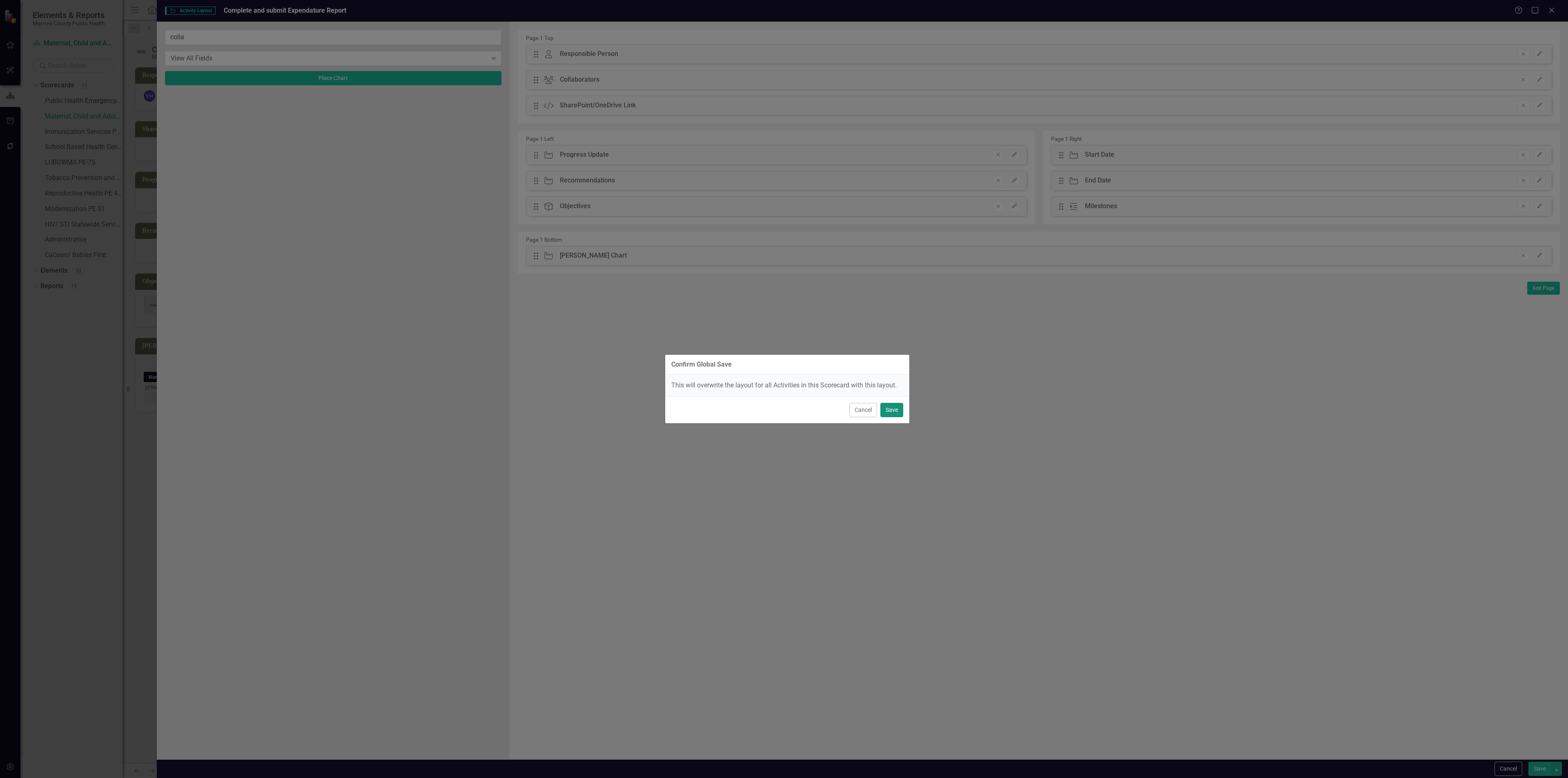
click at [891, 409] on button "Save" at bounding box center [891, 410] width 23 height 14
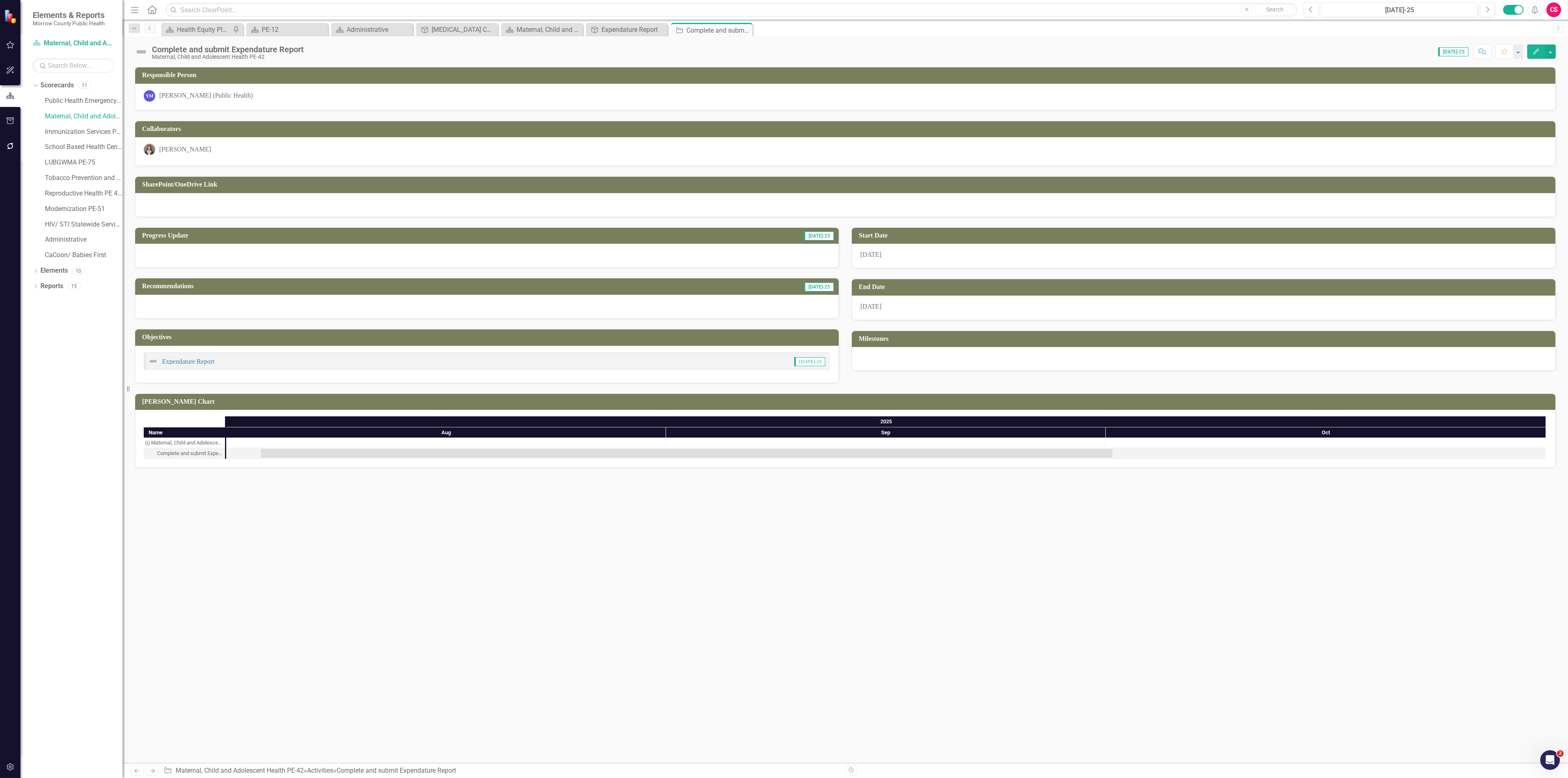
click at [262, 155] on div "[PERSON_NAME]" at bounding box center [845, 149] width 1402 height 11
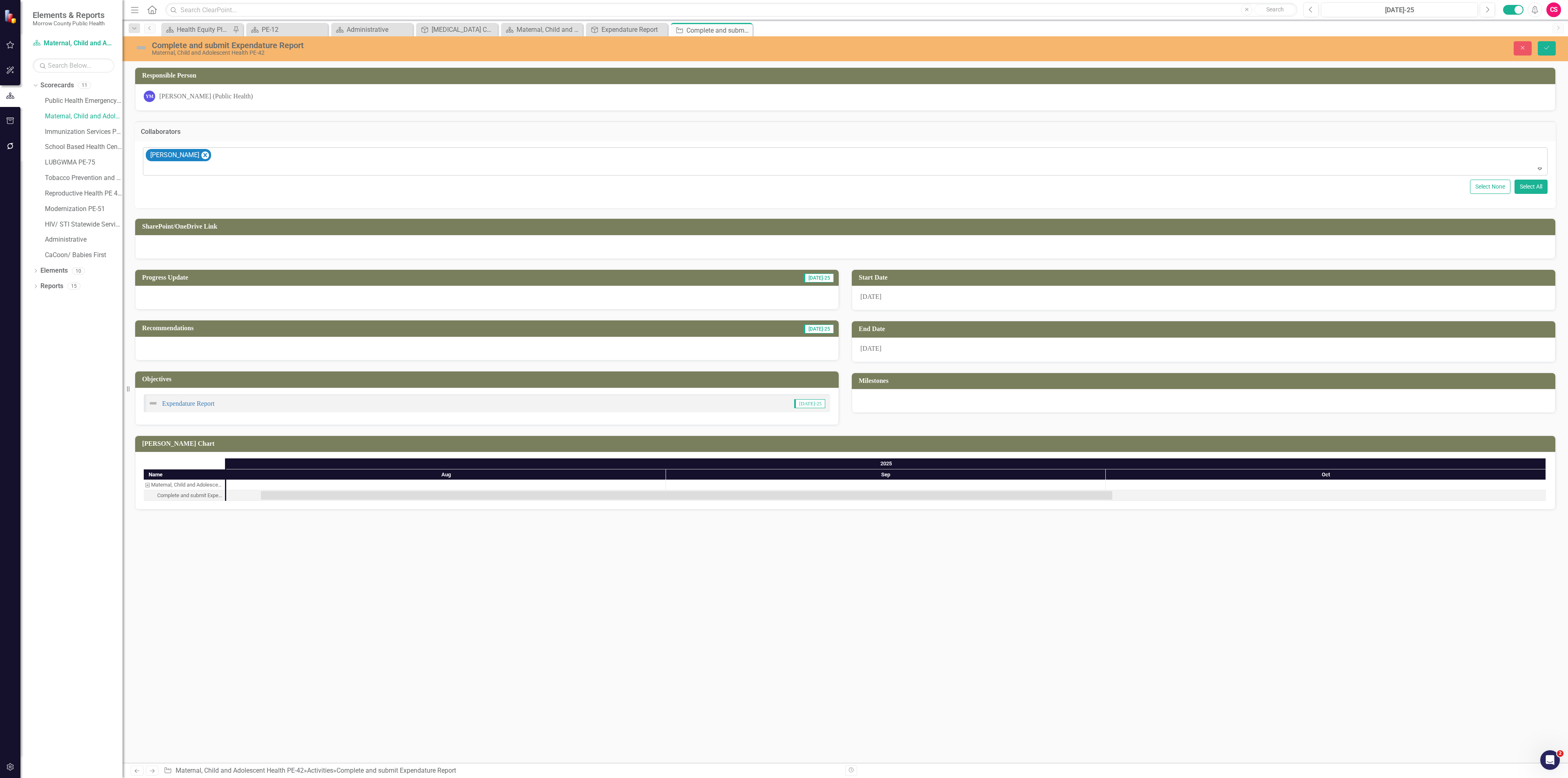
click at [247, 164] on div "[PERSON_NAME]" at bounding box center [846, 162] width 1402 height 28
click at [1547, 47] on icon "Save" at bounding box center [1546, 48] width 7 height 6
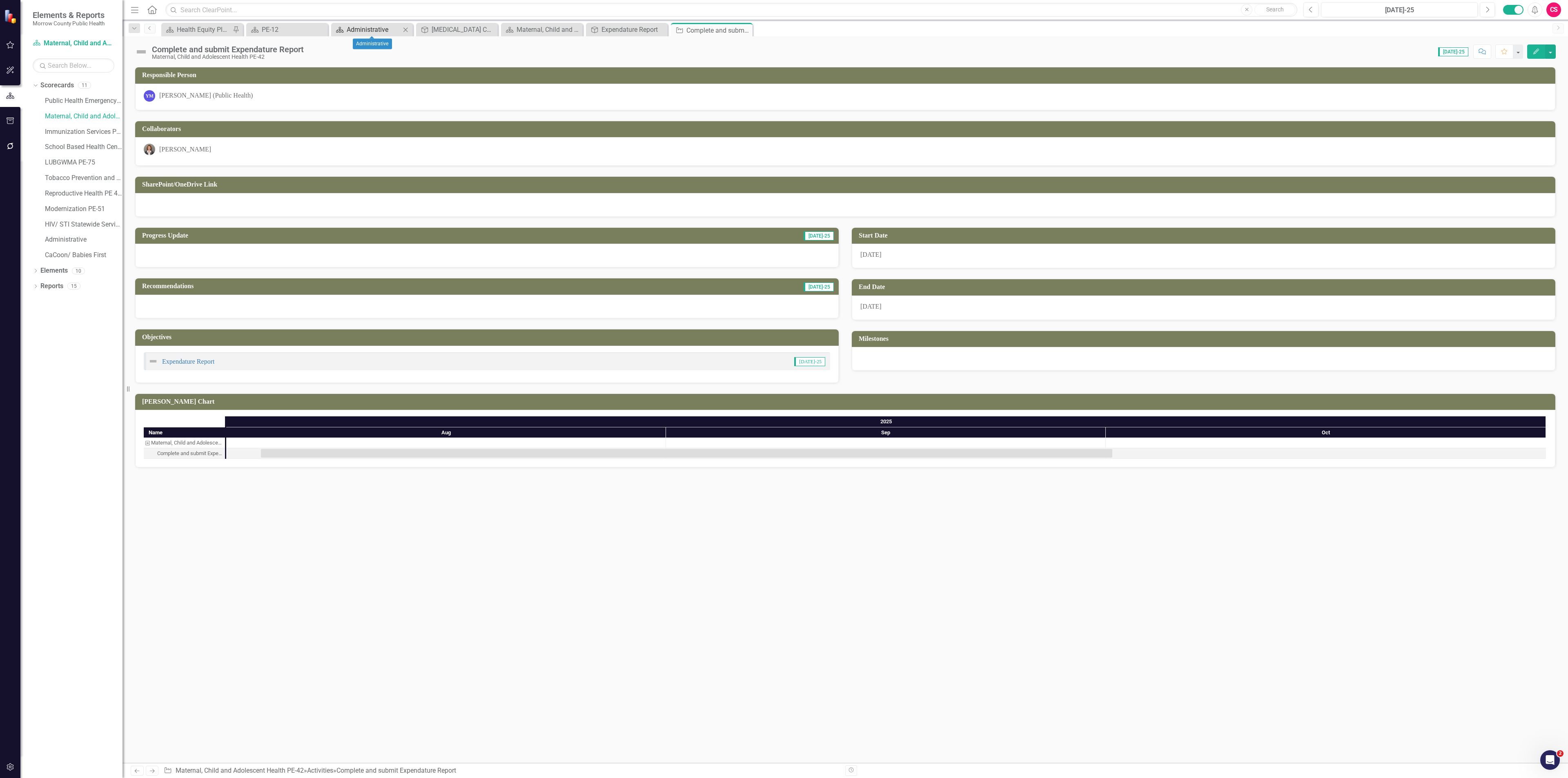
click at [376, 29] on div "Administrative" at bounding box center [373, 30] width 54 height 10
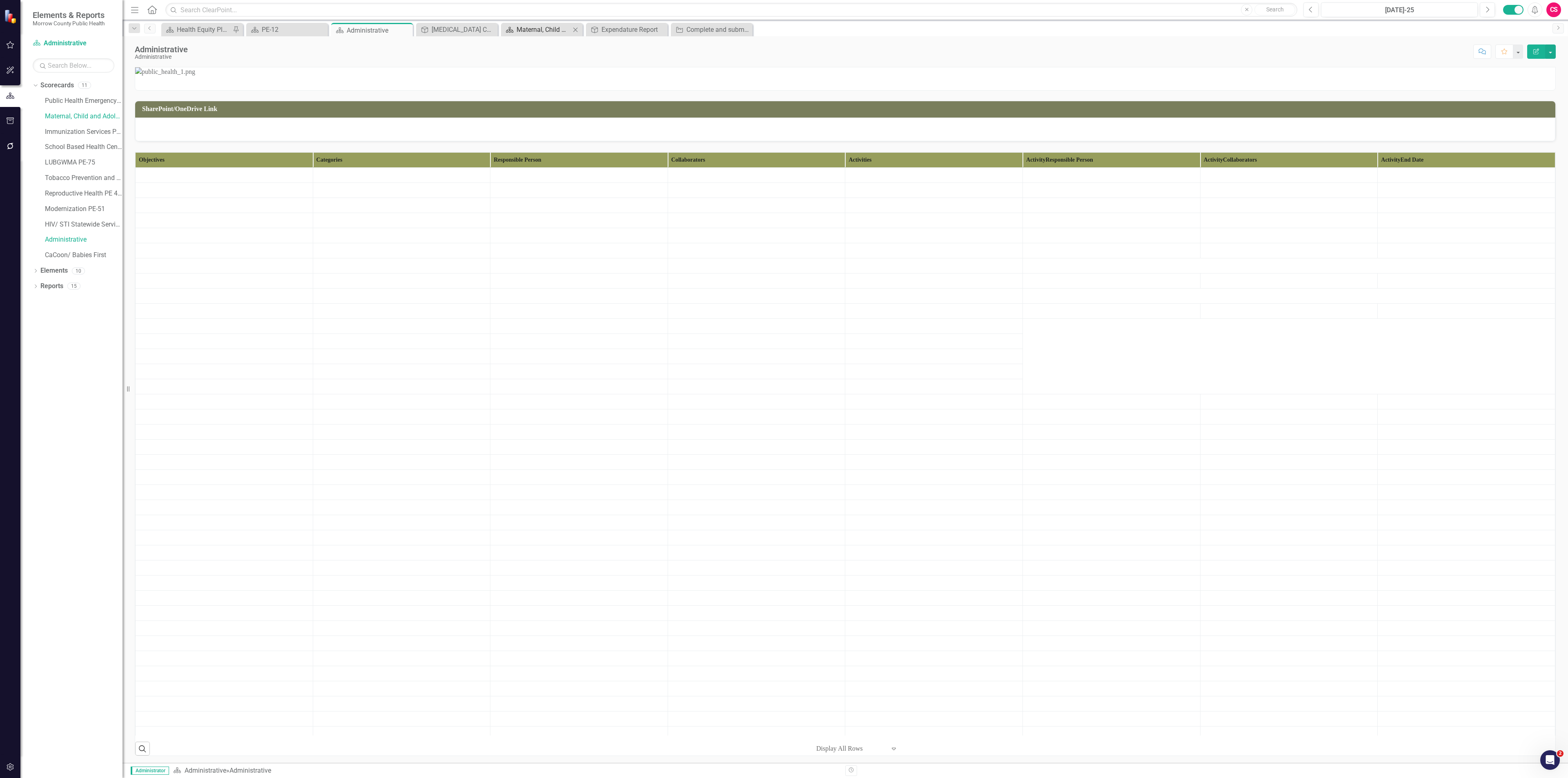
click at [522, 25] on div "Maternal, Child and Adolescent Health PE-42" at bounding box center [544, 30] width 54 height 10
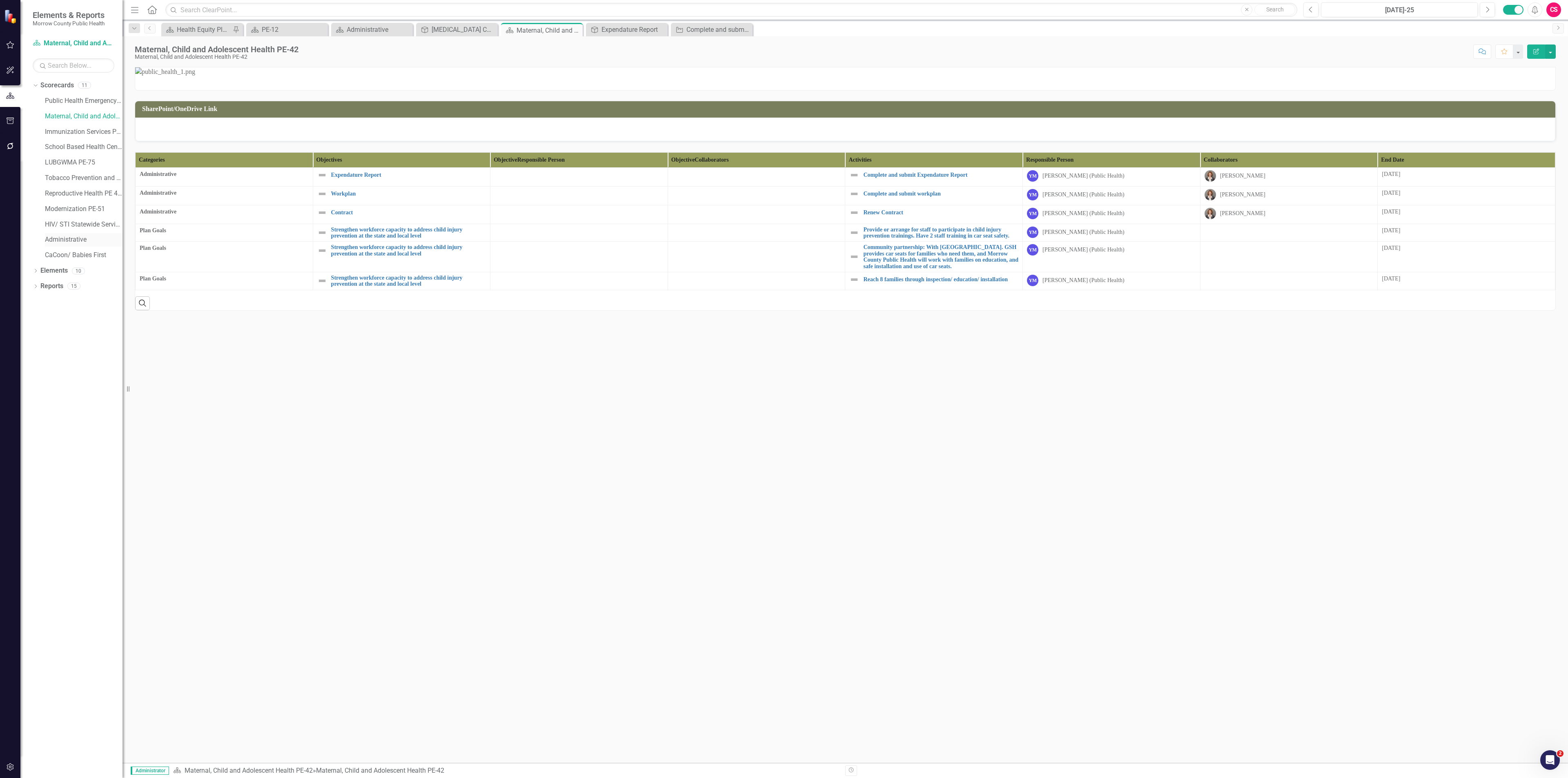
click at [66, 240] on link "Administrative" at bounding box center [84, 239] width 78 height 9
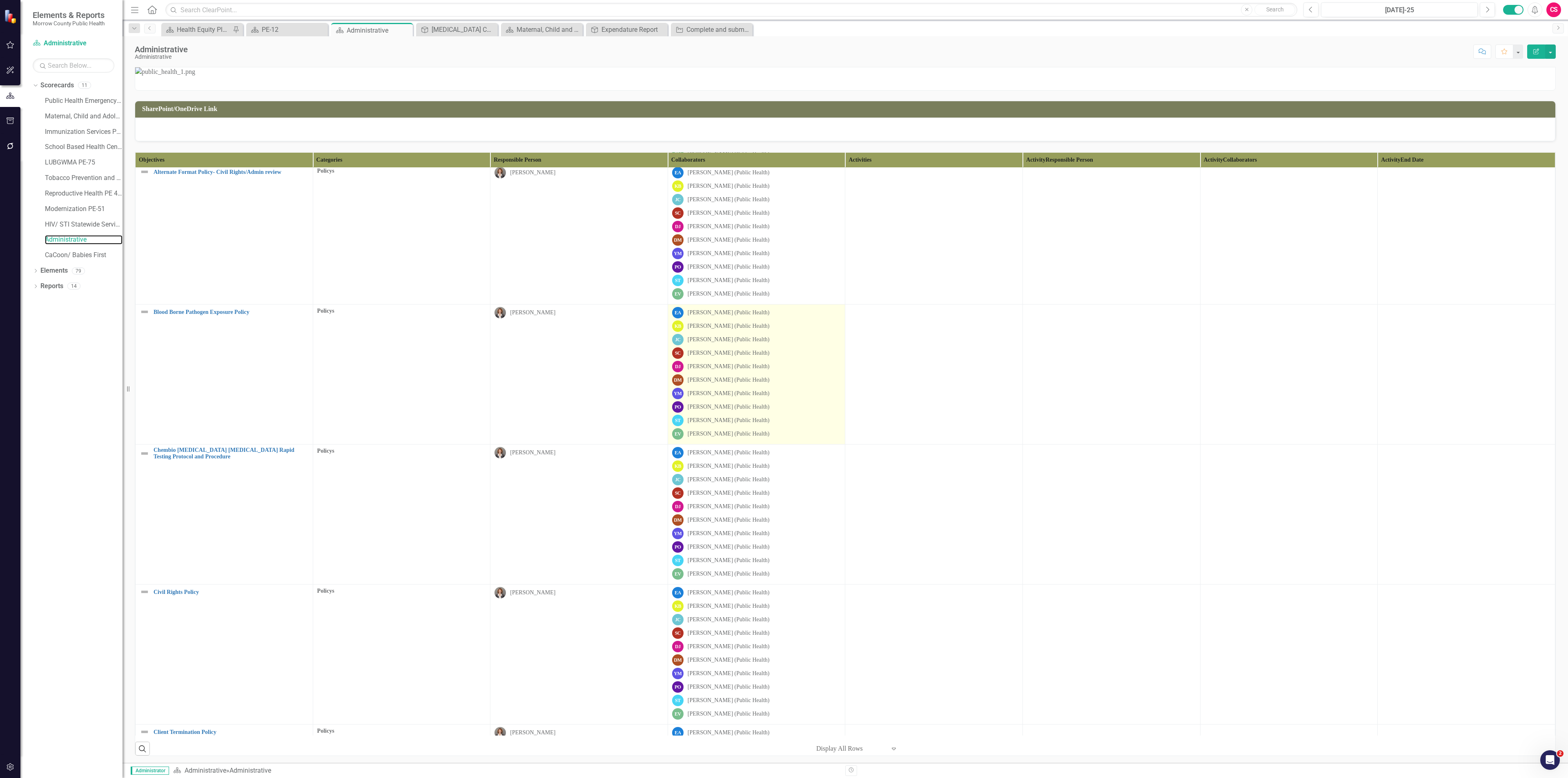
scroll to position [795, 0]
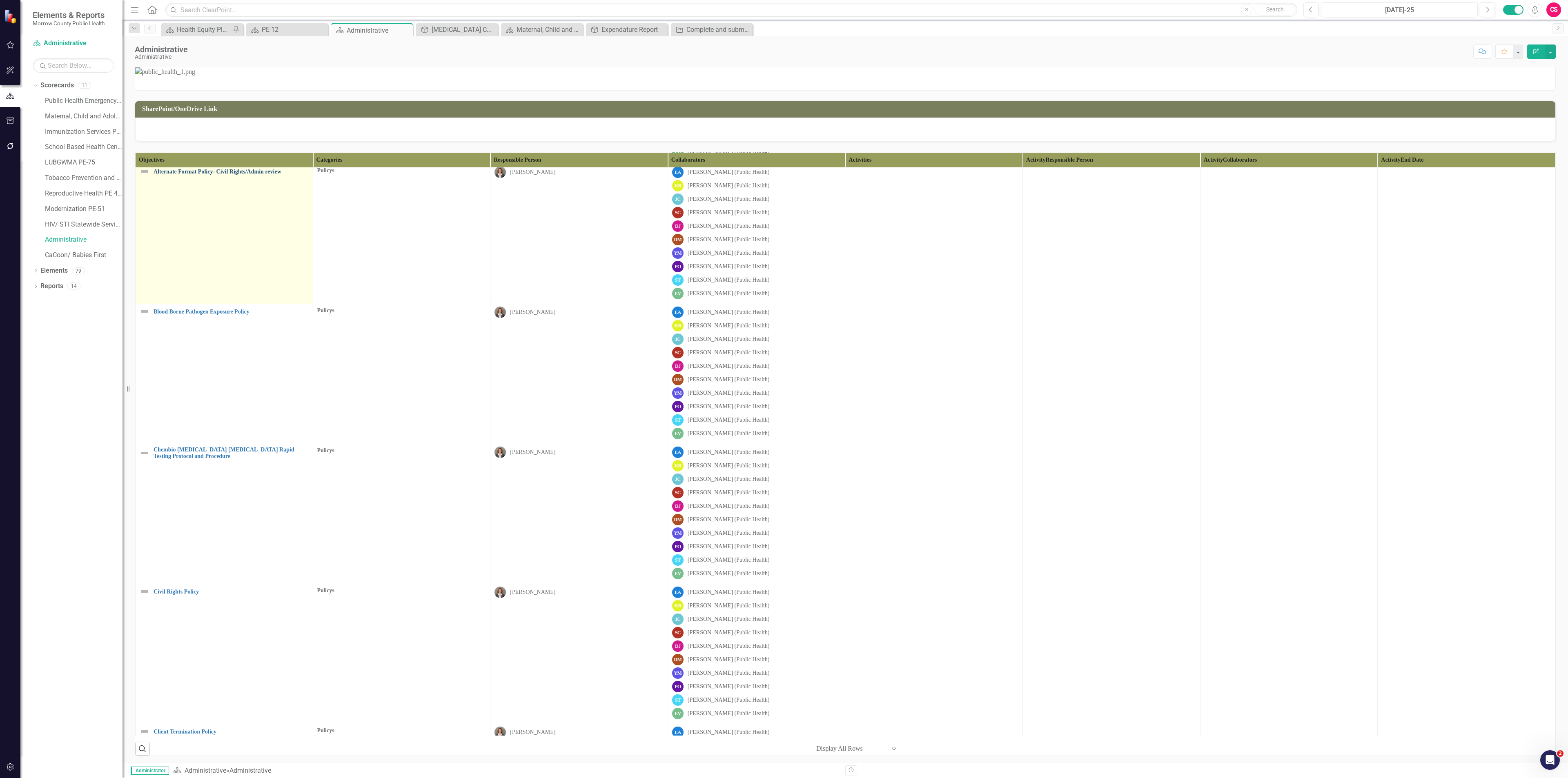
click at [235, 175] on link "Alternate Format Policy- Civil Rights/Admin review" at bounding box center [231, 172] width 156 height 6
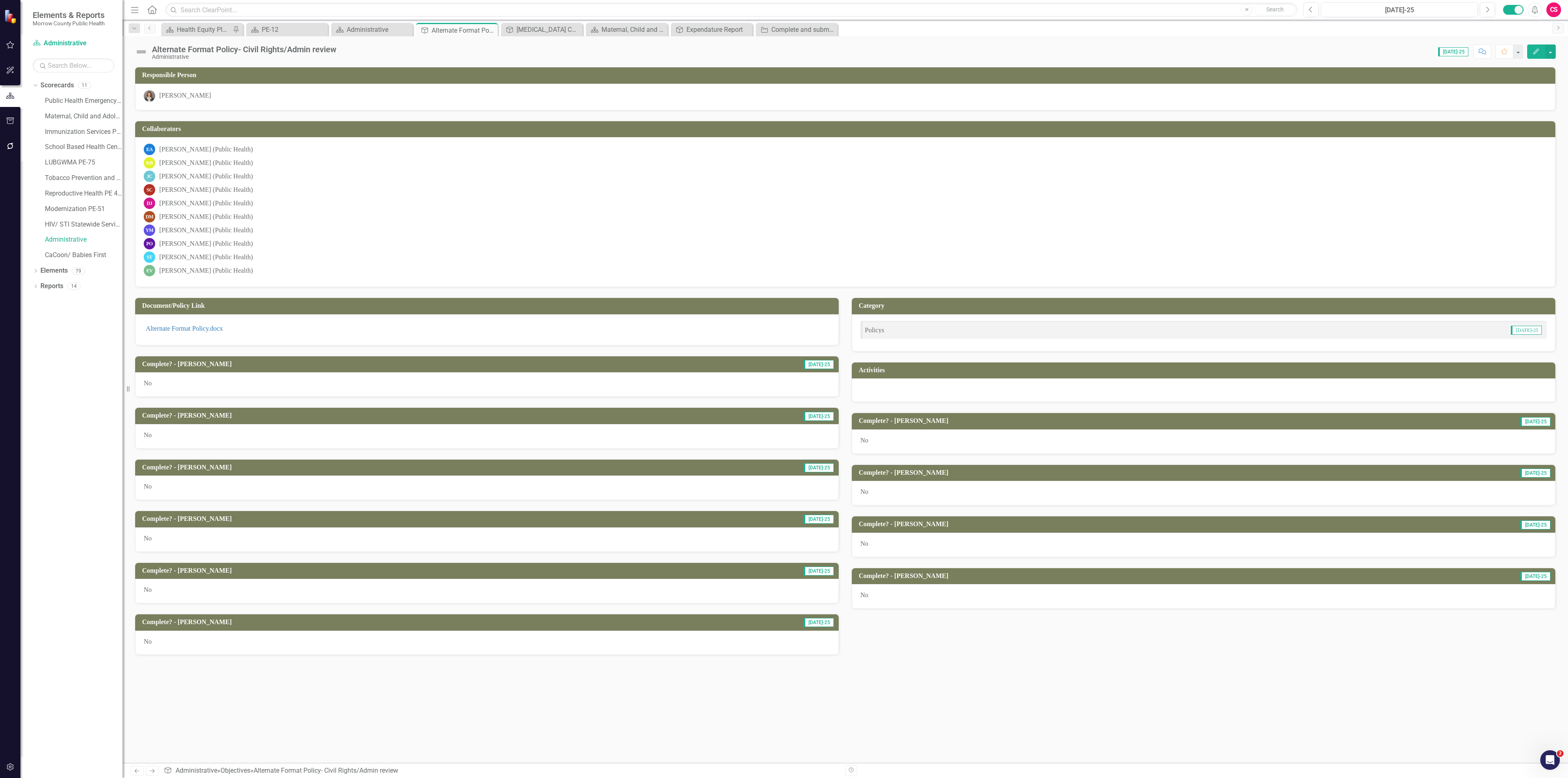
click at [233, 393] on div "No" at bounding box center [486, 384] width 703 height 25
click at [235, 392] on div "No" at bounding box center [486, 384] width 703 height 25
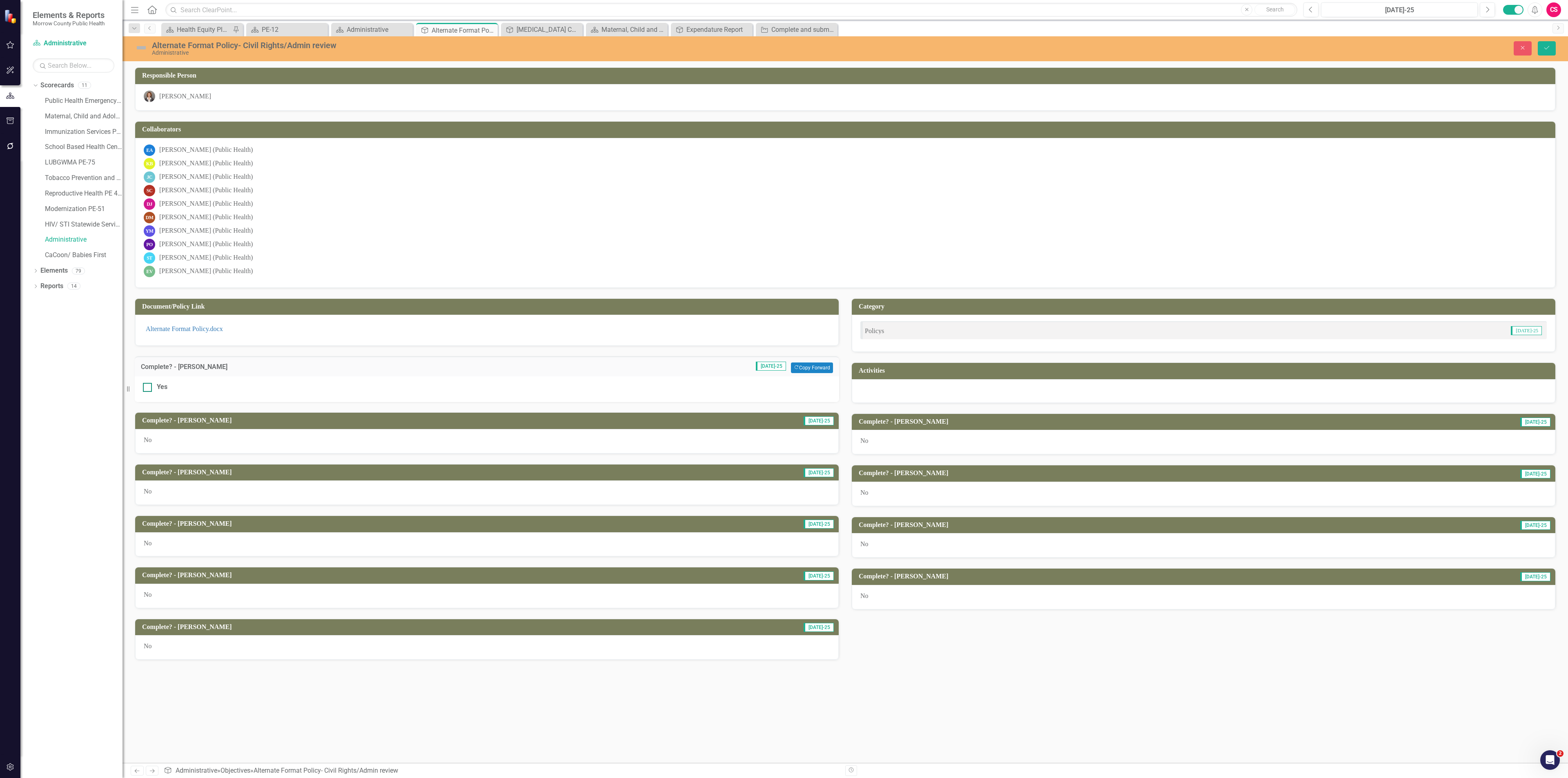
click at [157, 392] on div "Yes" at bounding box center [162, 387] width 11 height 9
click at [149, 388] on input "Yes" at bounding box center [145, 385] width 5 height 5
checkbox input "true"
click at [1513, 48] on button "Close" at bounding box center [1522, 48] width 18 height 14
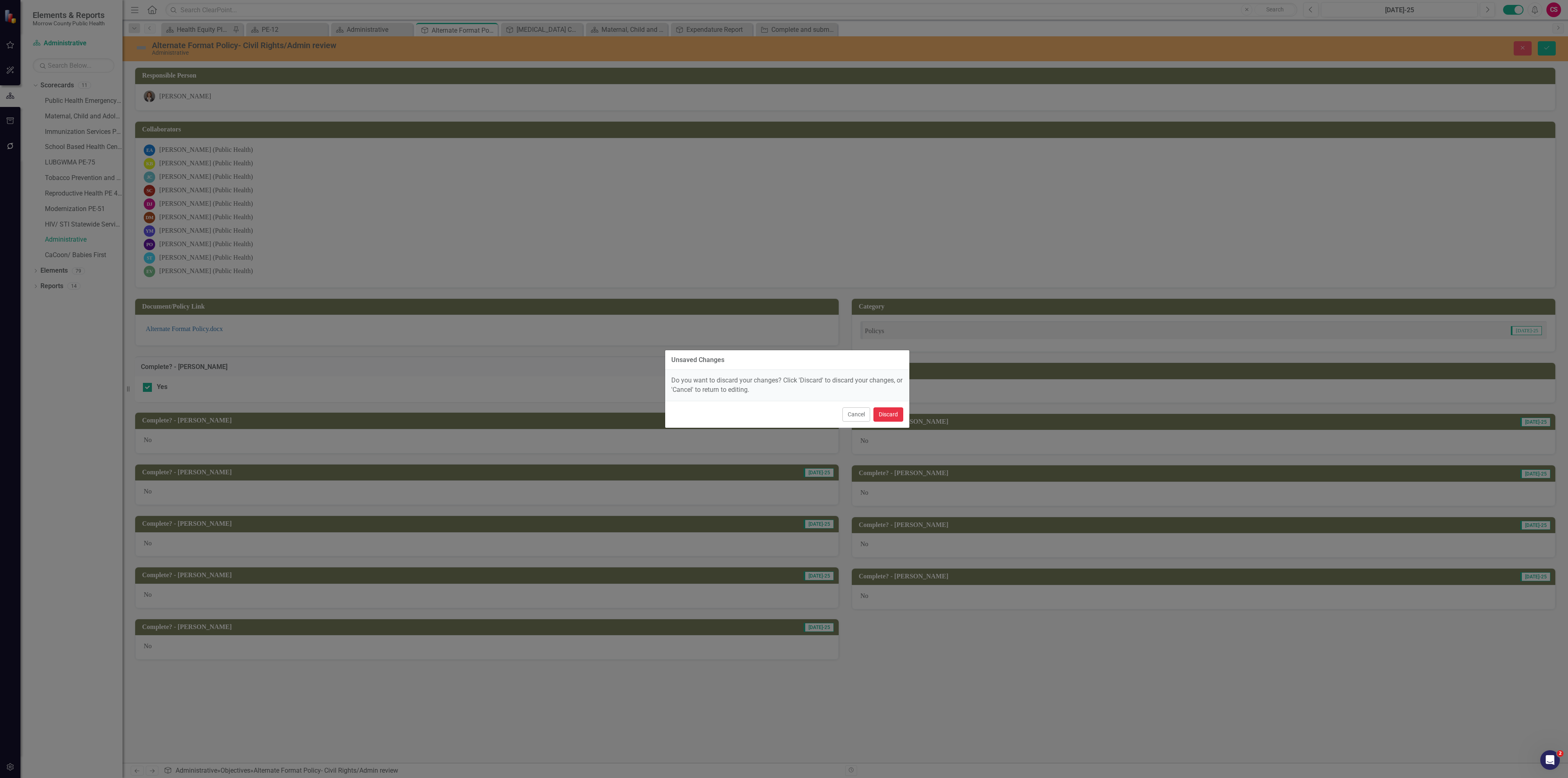
click at [897, 413] on button "Discard" at bounding box center [888, 414] width 30 height 14
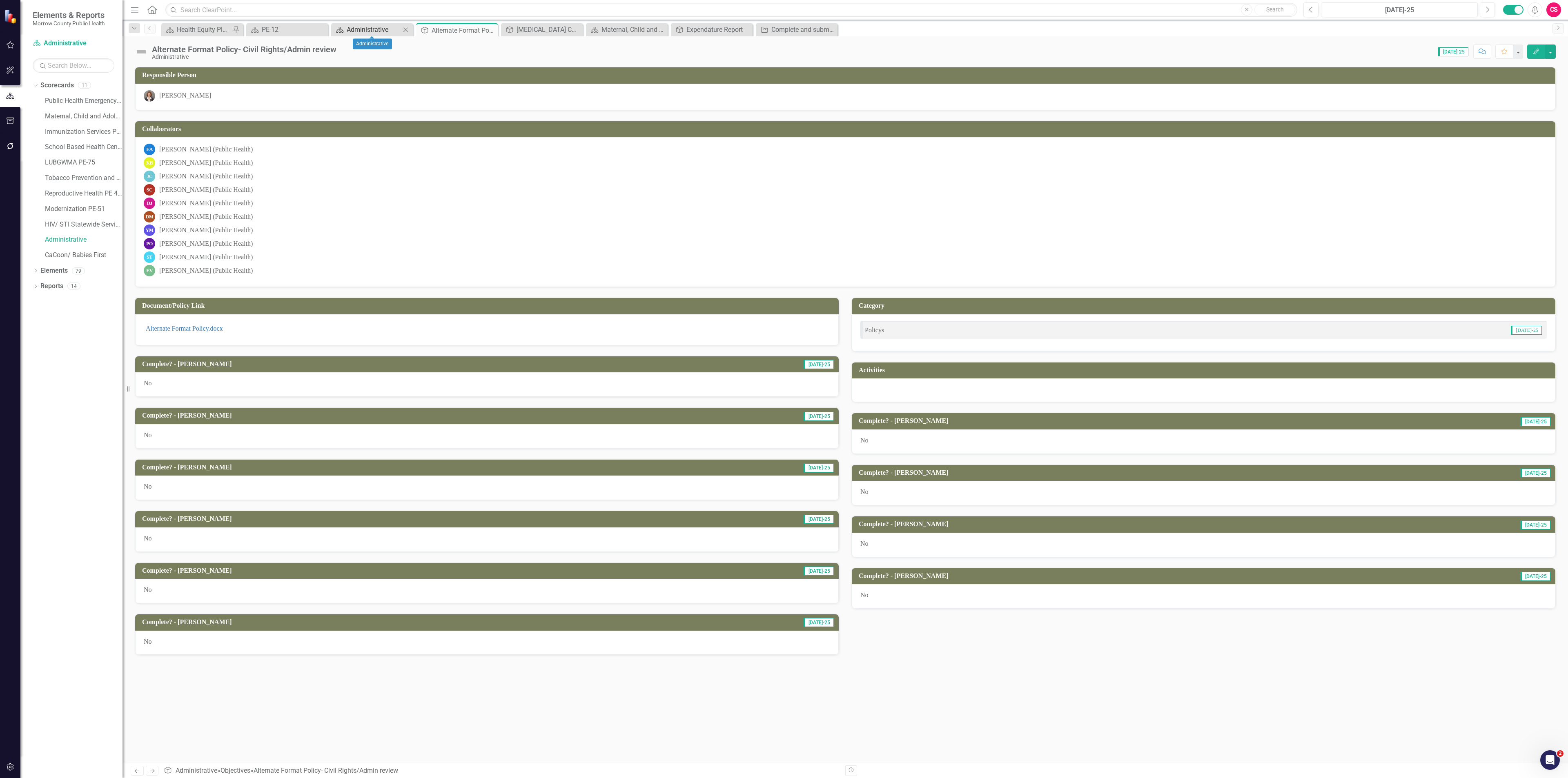
click at [376, 29] on div "Administrative" at bounding box center [373, 30] width 54 height 10
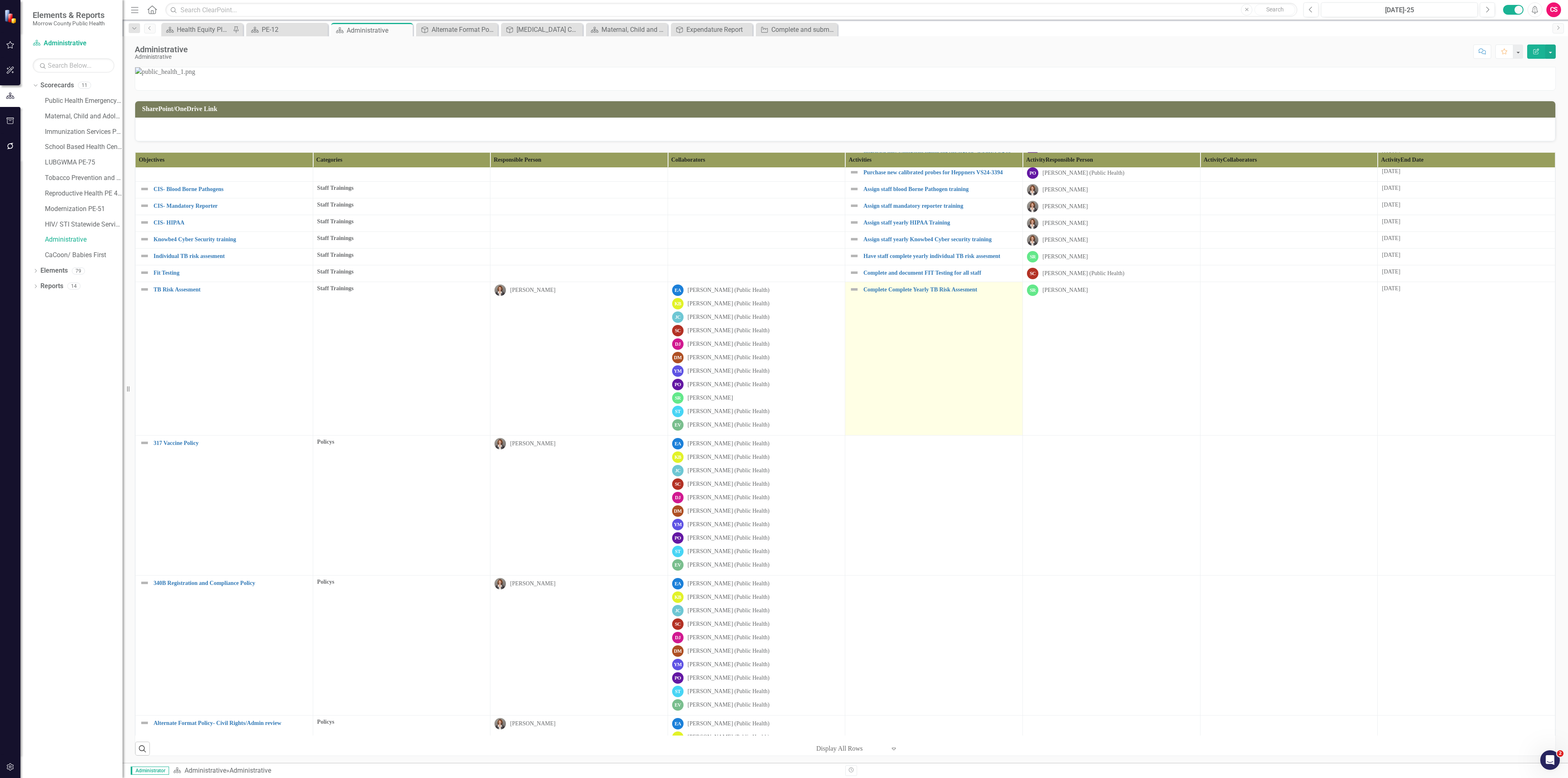
scroll to position [244, 0]
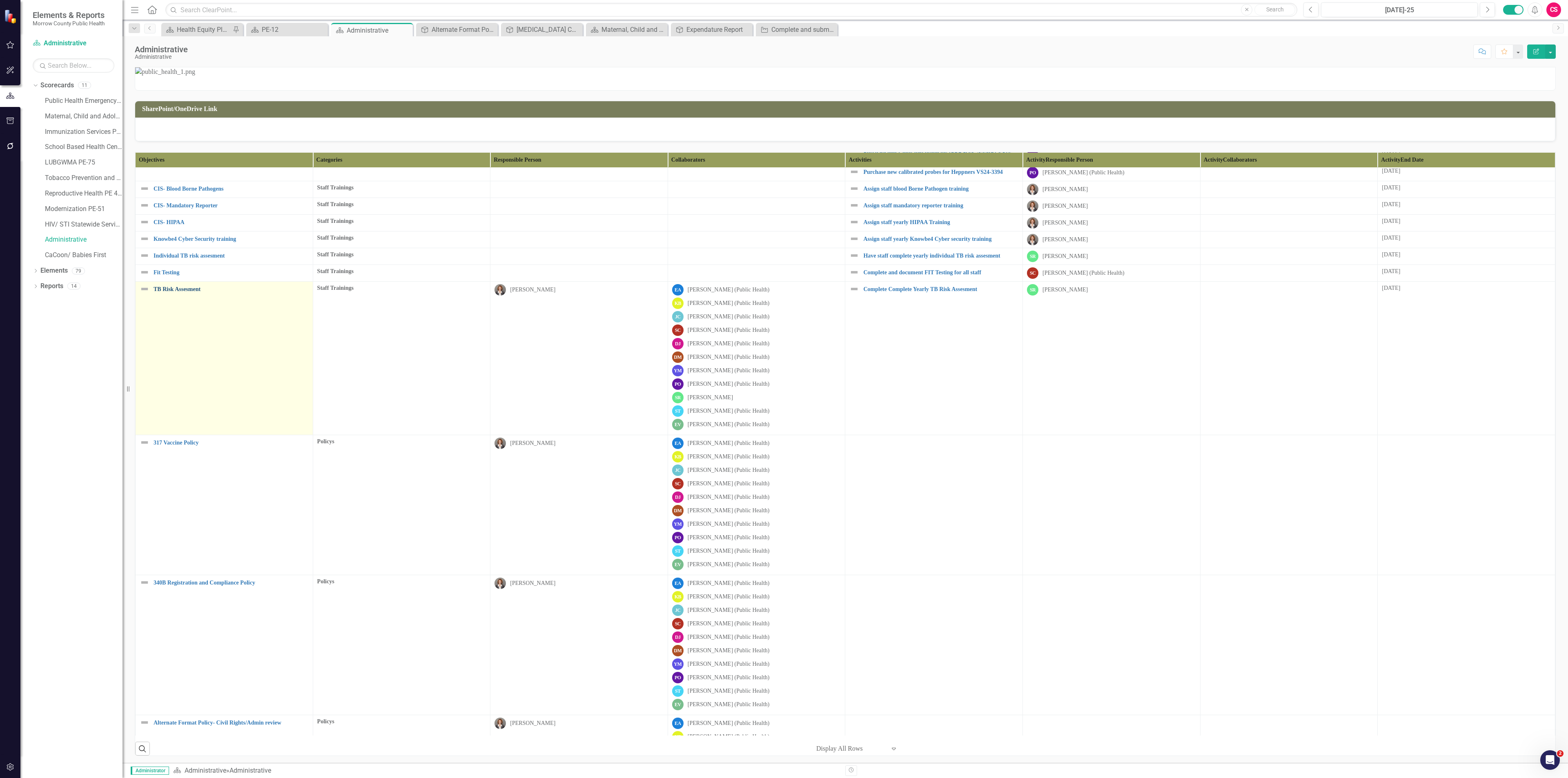
click at [171, 292] on link "TB Risk Assesment" at bounding box center [231, 289] width 156 height 6
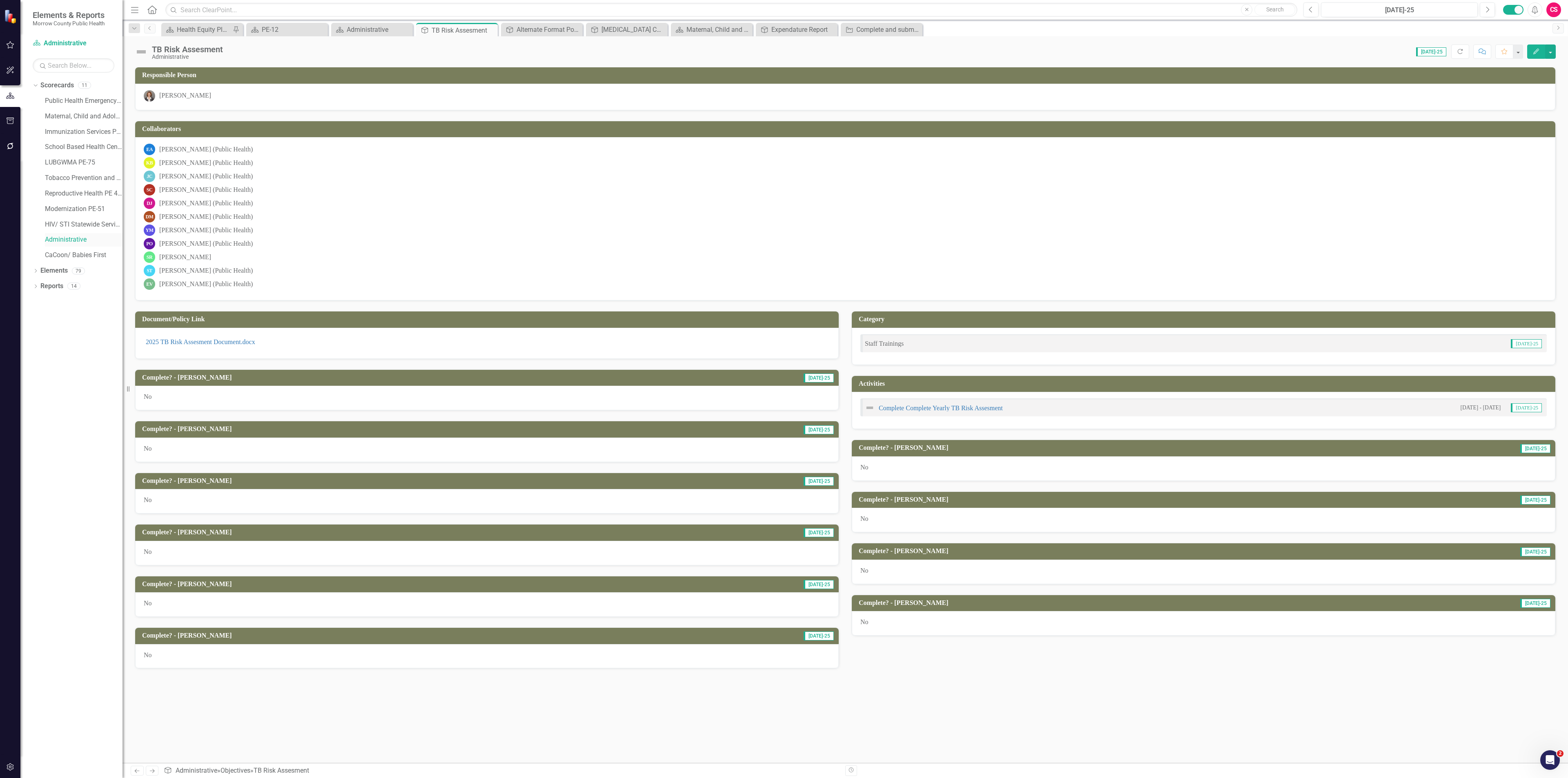
click at [76, 240] on link "Administrative" at bounding box center [84, 239] width 78 height 9
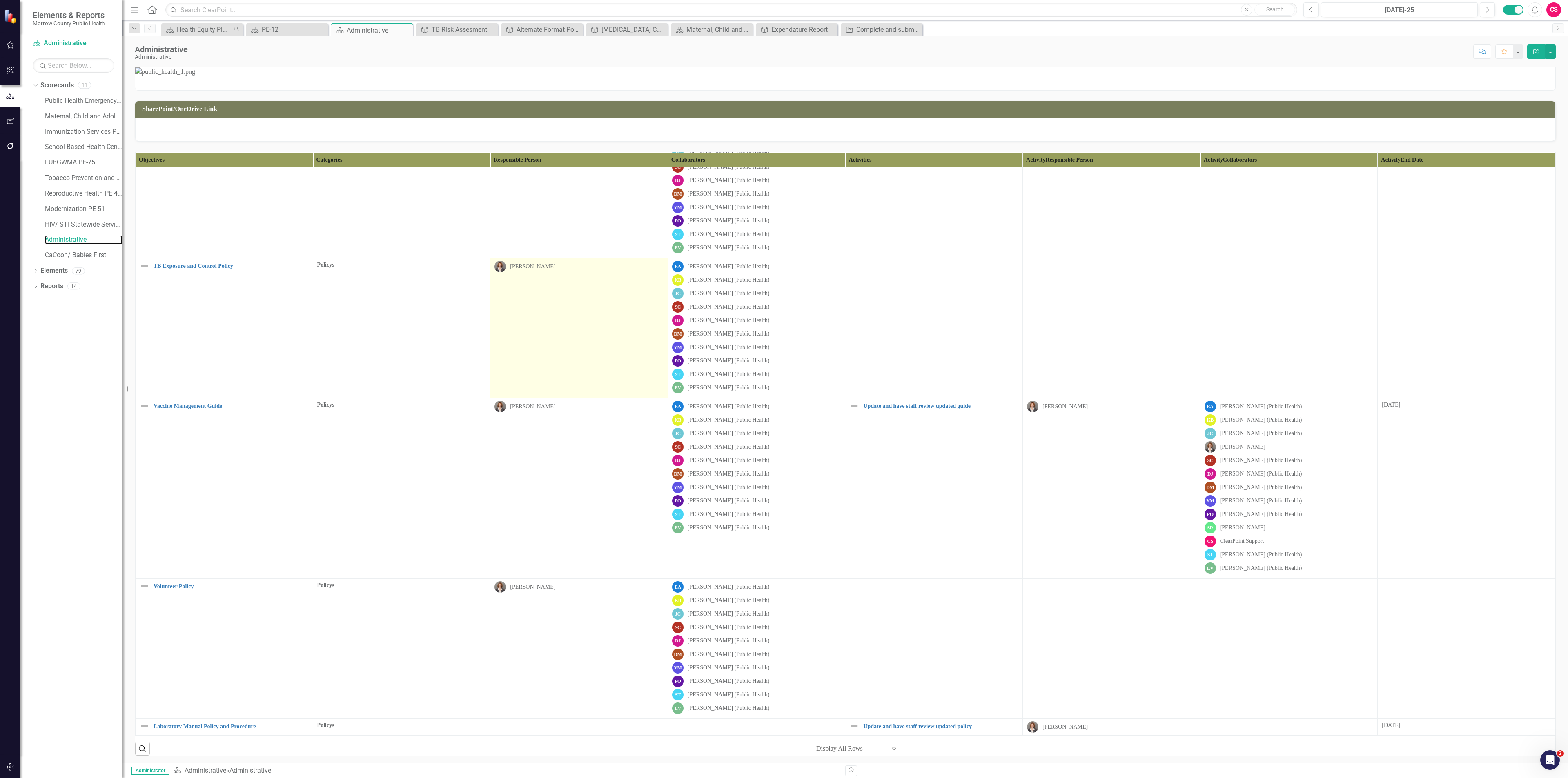
scroll to position [2, 0]
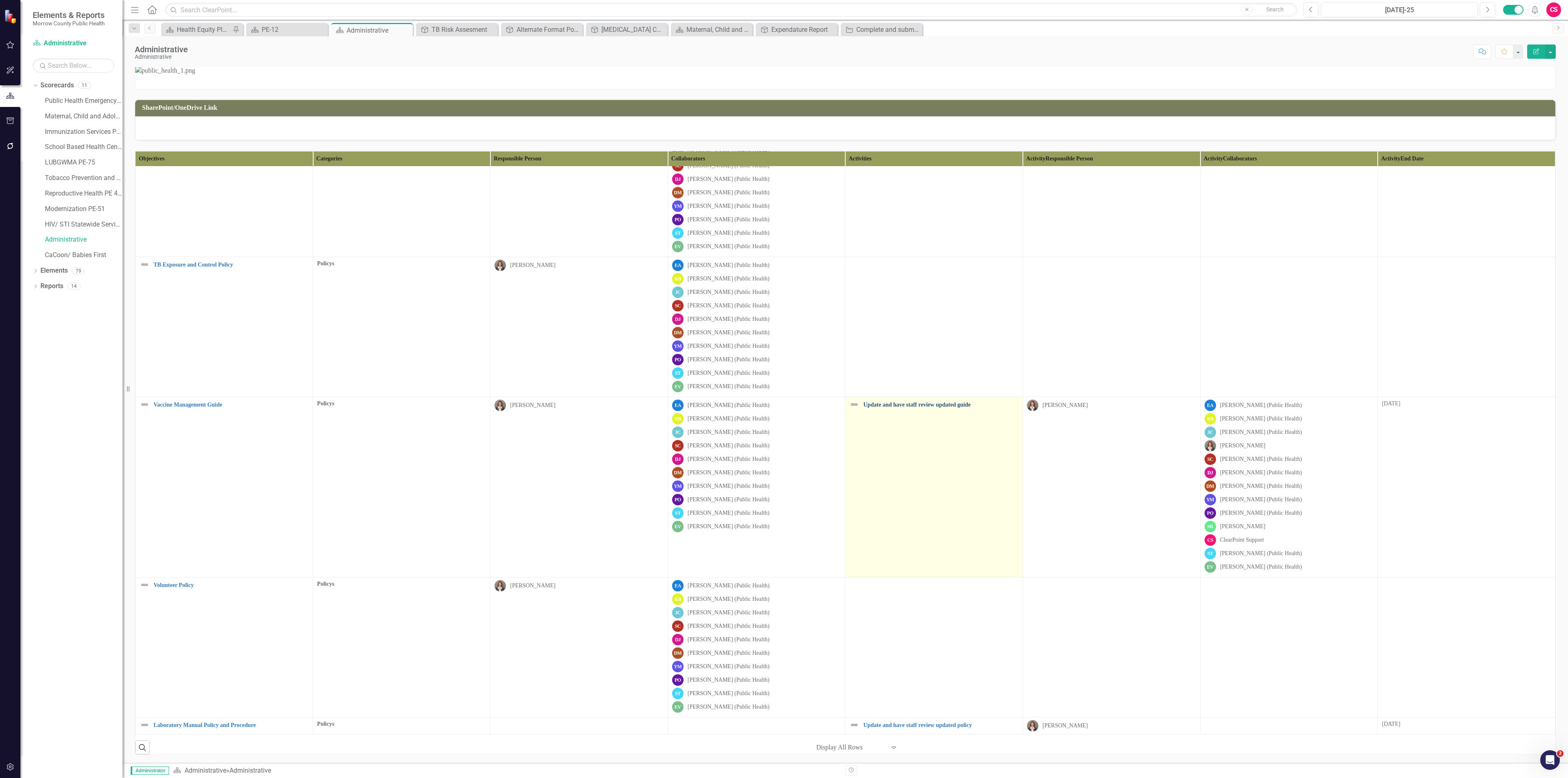
click at [902, 408] on link "Update and have staff review updated guide" at bounding box center [941, 405] width 156 height 6
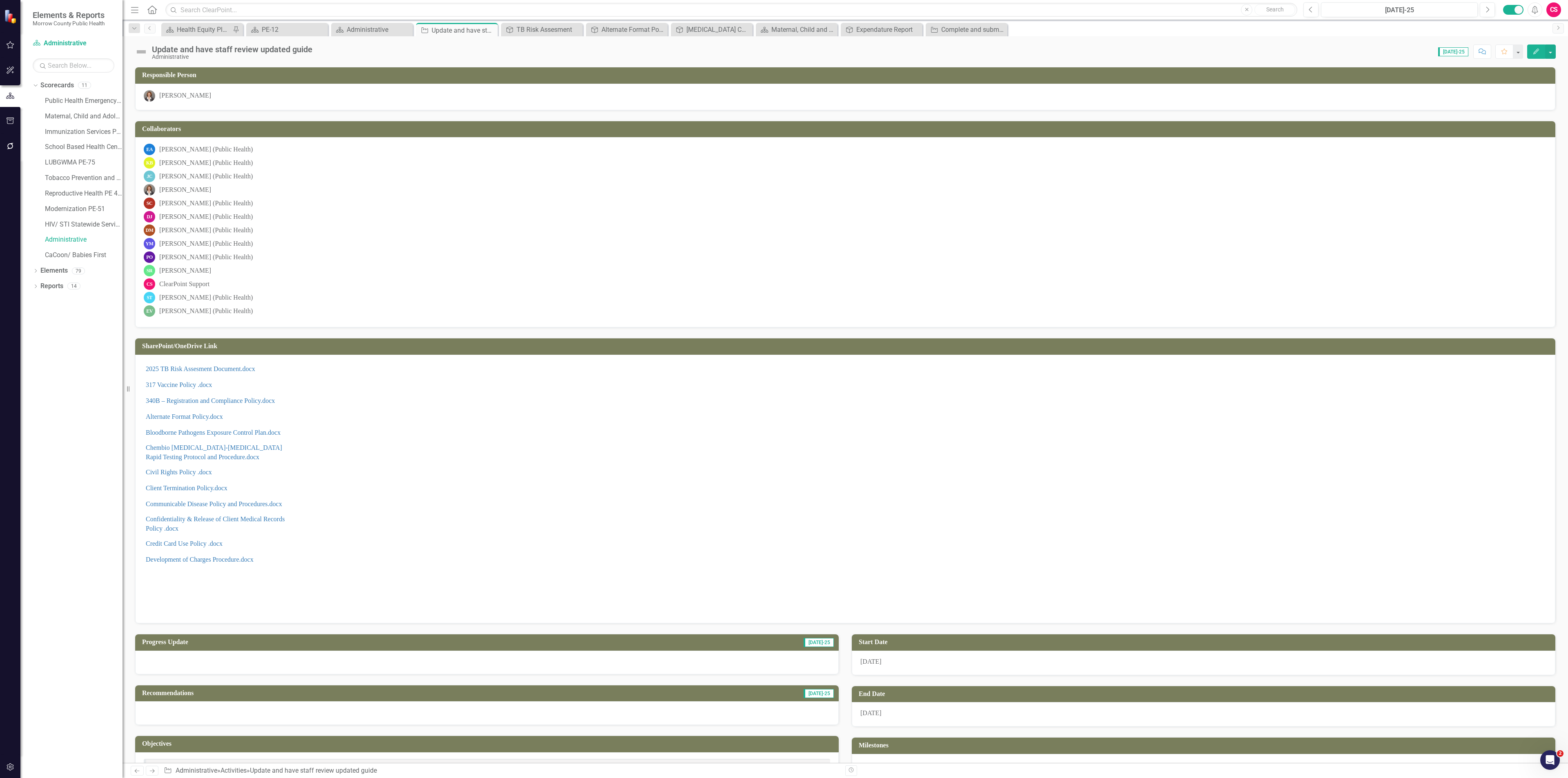
drag, startPoint x: 518, startPoint y: 210, endPoint x: 515, endPoint y: 207, distance: 4.2
click at [516, 209] on div "EA [PERSON_NAME] (Public Health) KB [PERSON_NAME] (Public Health) [PERSON_NAME]…" at bounding box center [845, 232] width 1420 height 191
click at [515, 207] on div "SC [PERSON_NAME] (Public Health)" at bounding box center [845, 202] width 1402 height 11
click at [632, 187] on div "[PERSON_NAME]" at bounding box center [845, 190] width 1402 height 11
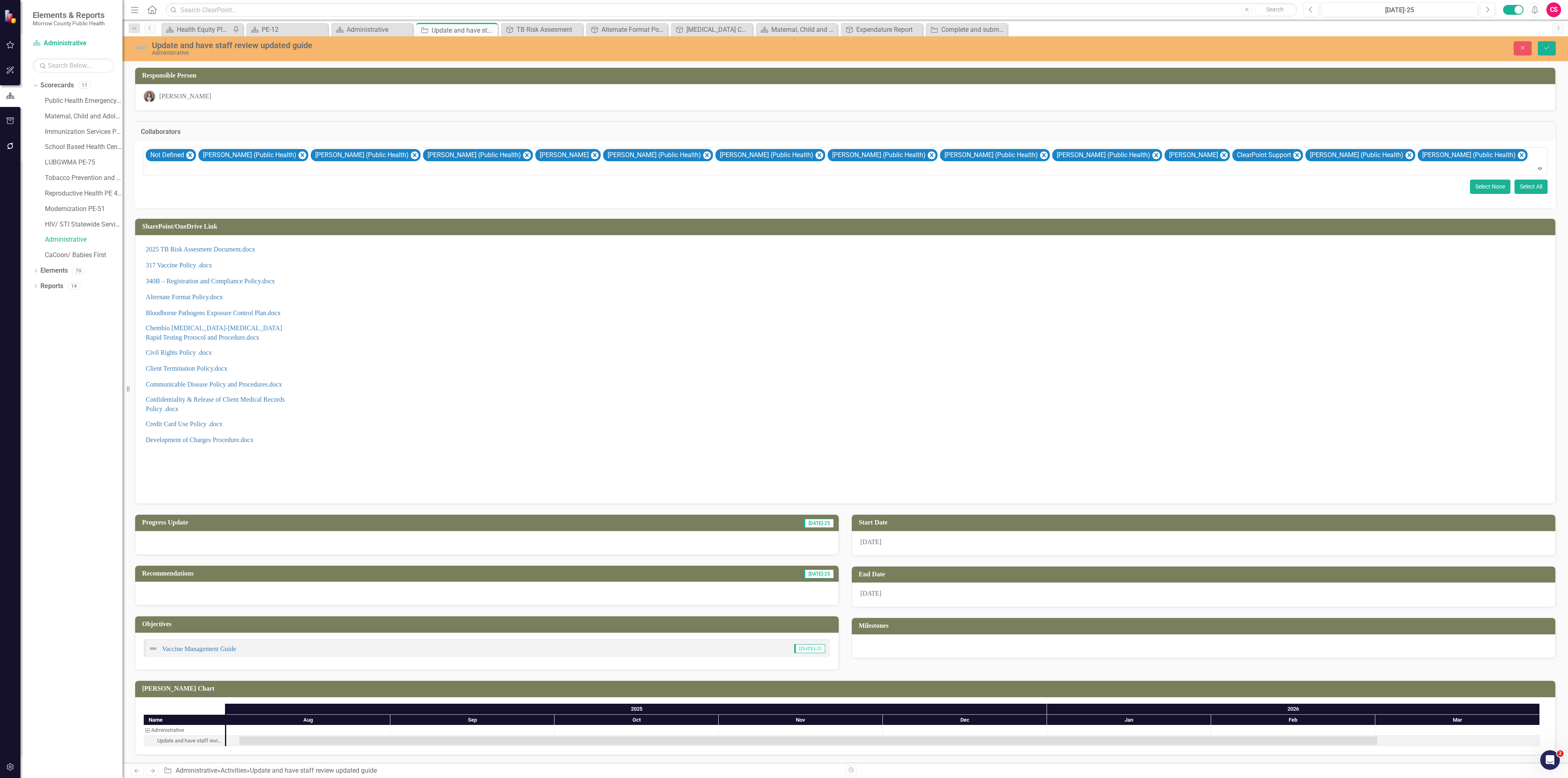
click at [1491, 187] on button "Select None" at bounding box center [1489, 187] width 41 height 14
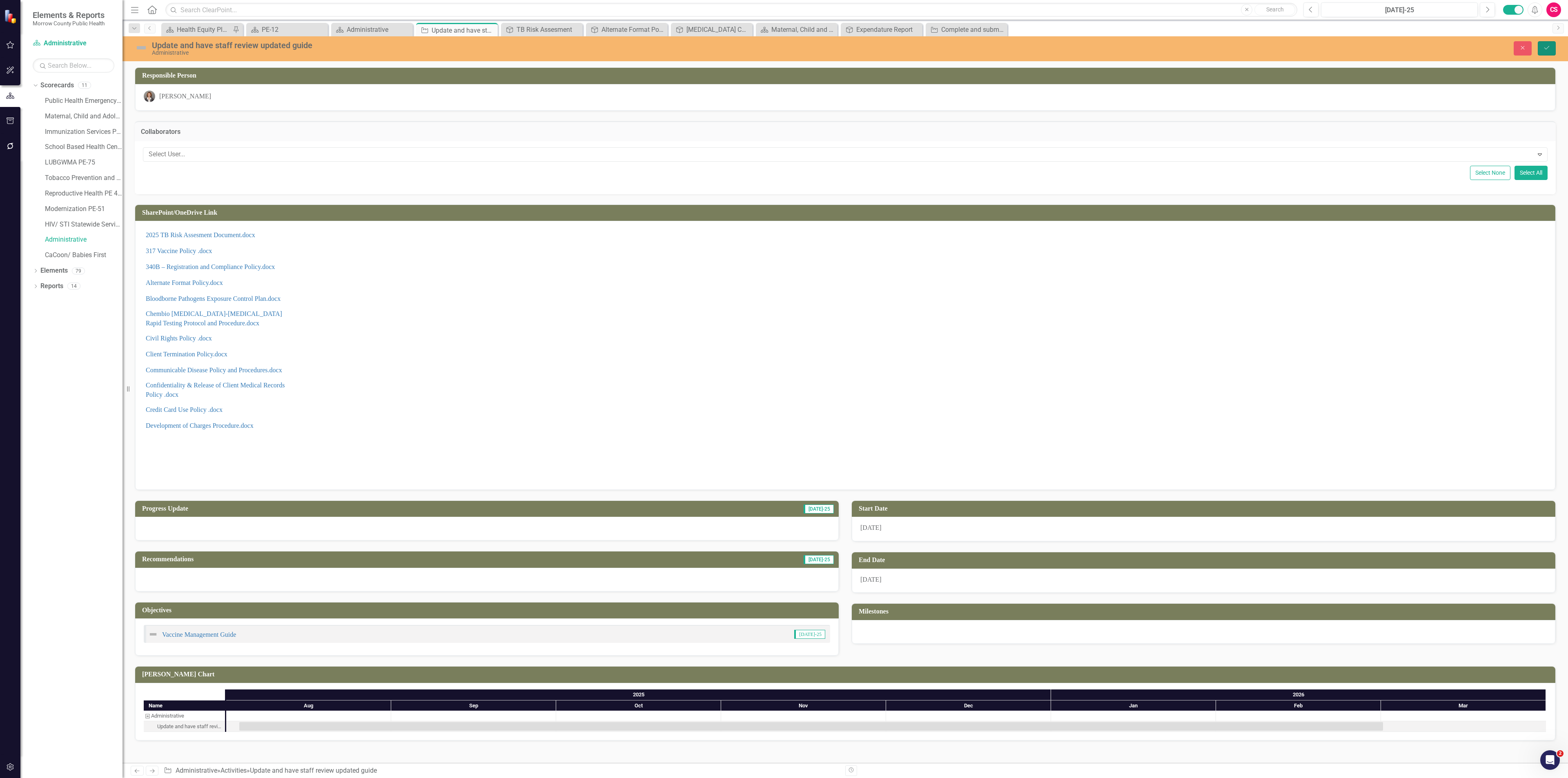
click at [1546, 48] on icon "Save" at bounding box center [1546, 48] width 7 height 6
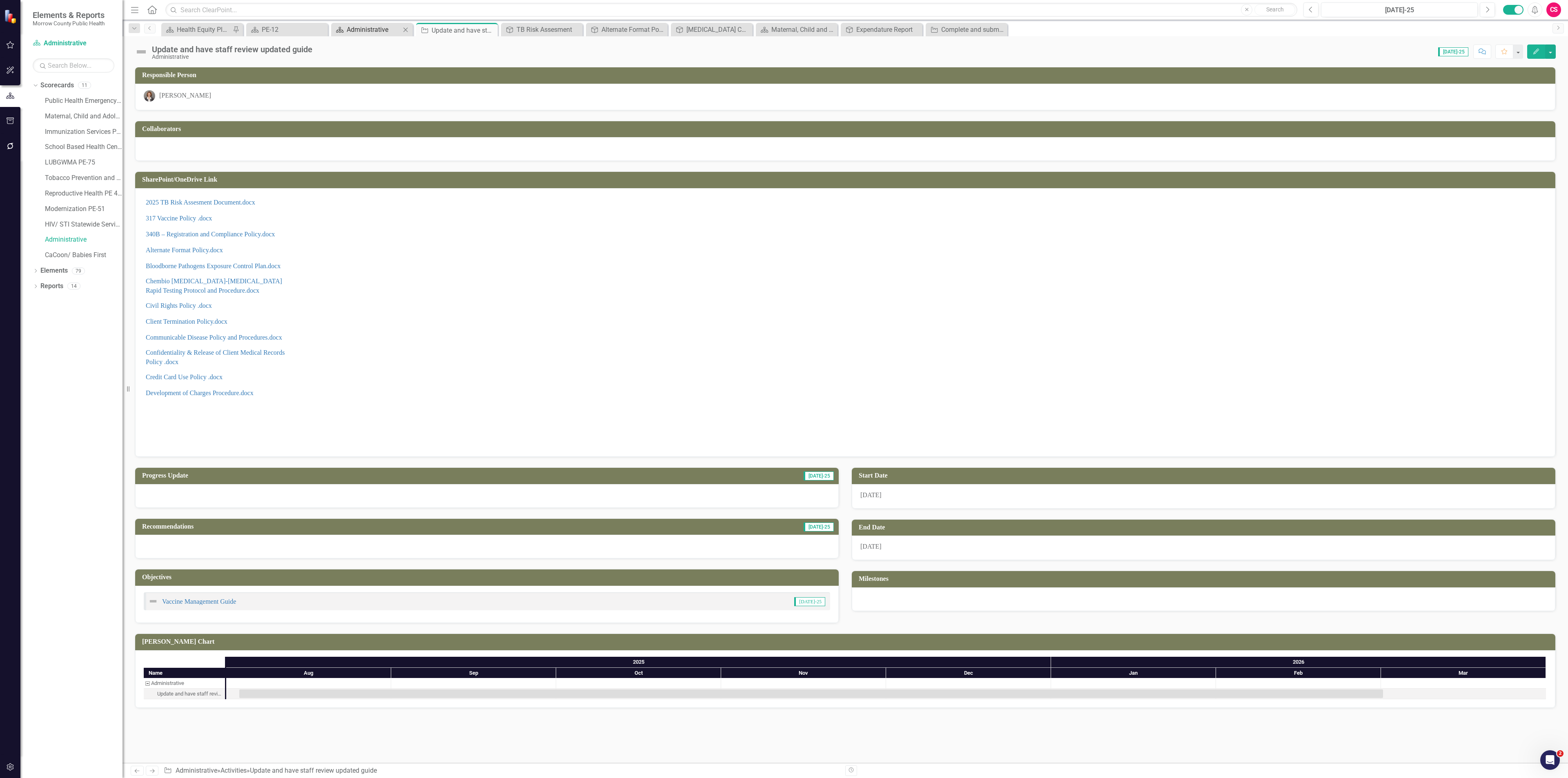
click at [351, 27] on div "Administrative" at bounding box center [373, 30] width 54 height 10
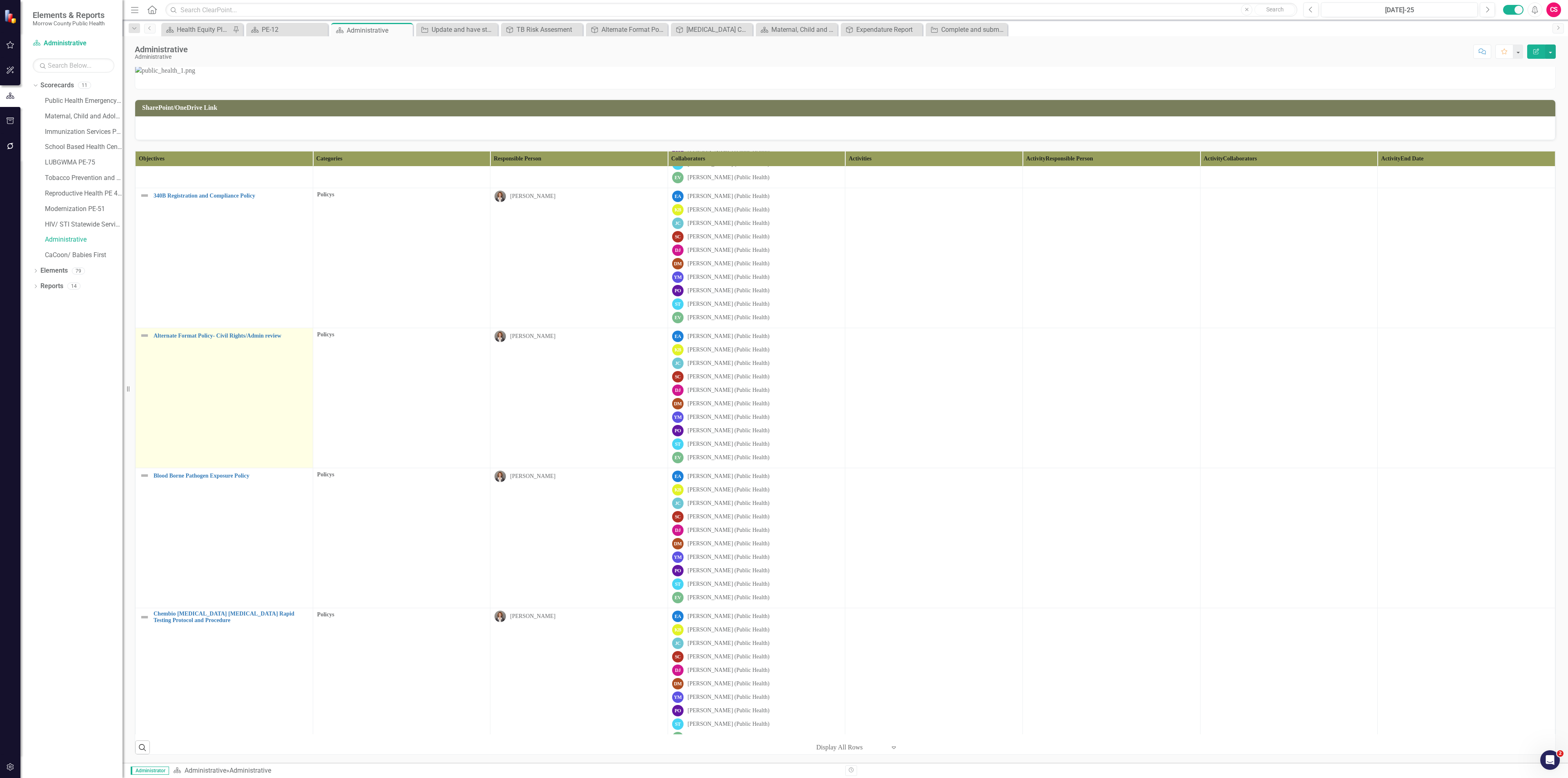
scroll to position [630, 0]
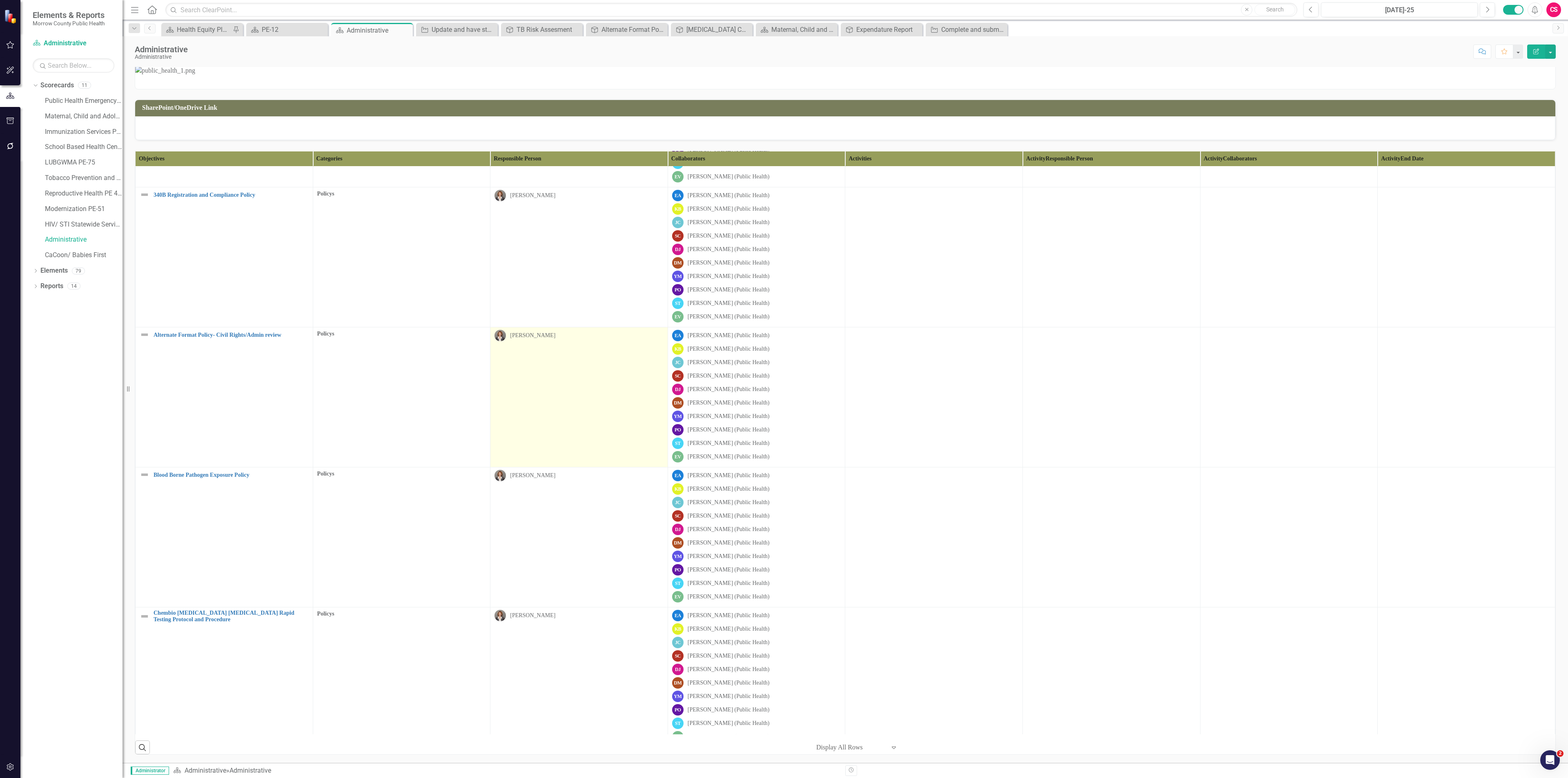
click at [528, 369] on td "[PERSON_NAME]" at bounding box center [580, 397] width 178 height 140
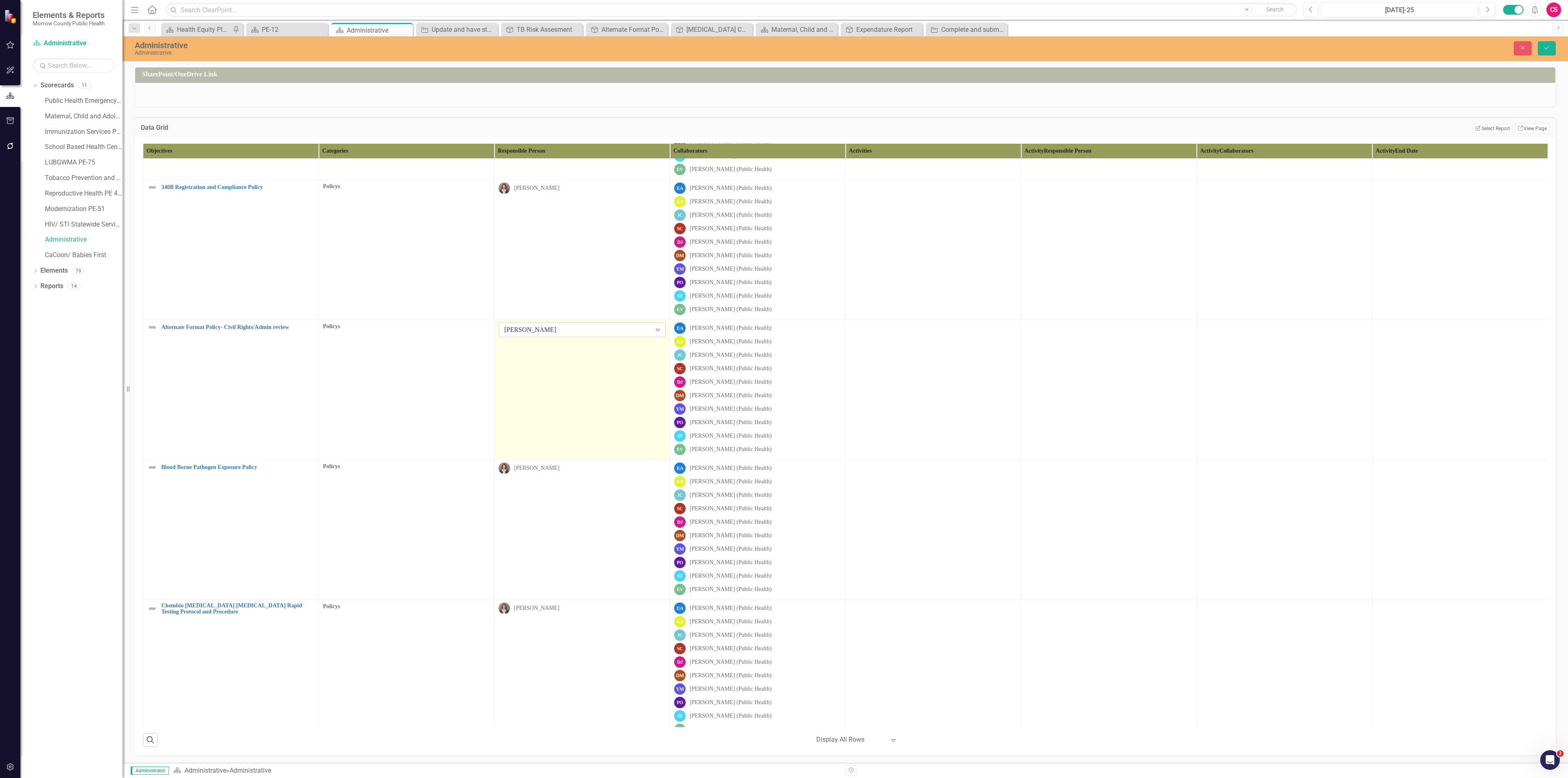
click at [552, 334] on div "[PERSON_NAME]" at bounding box center [577, 329] width 147 height 9
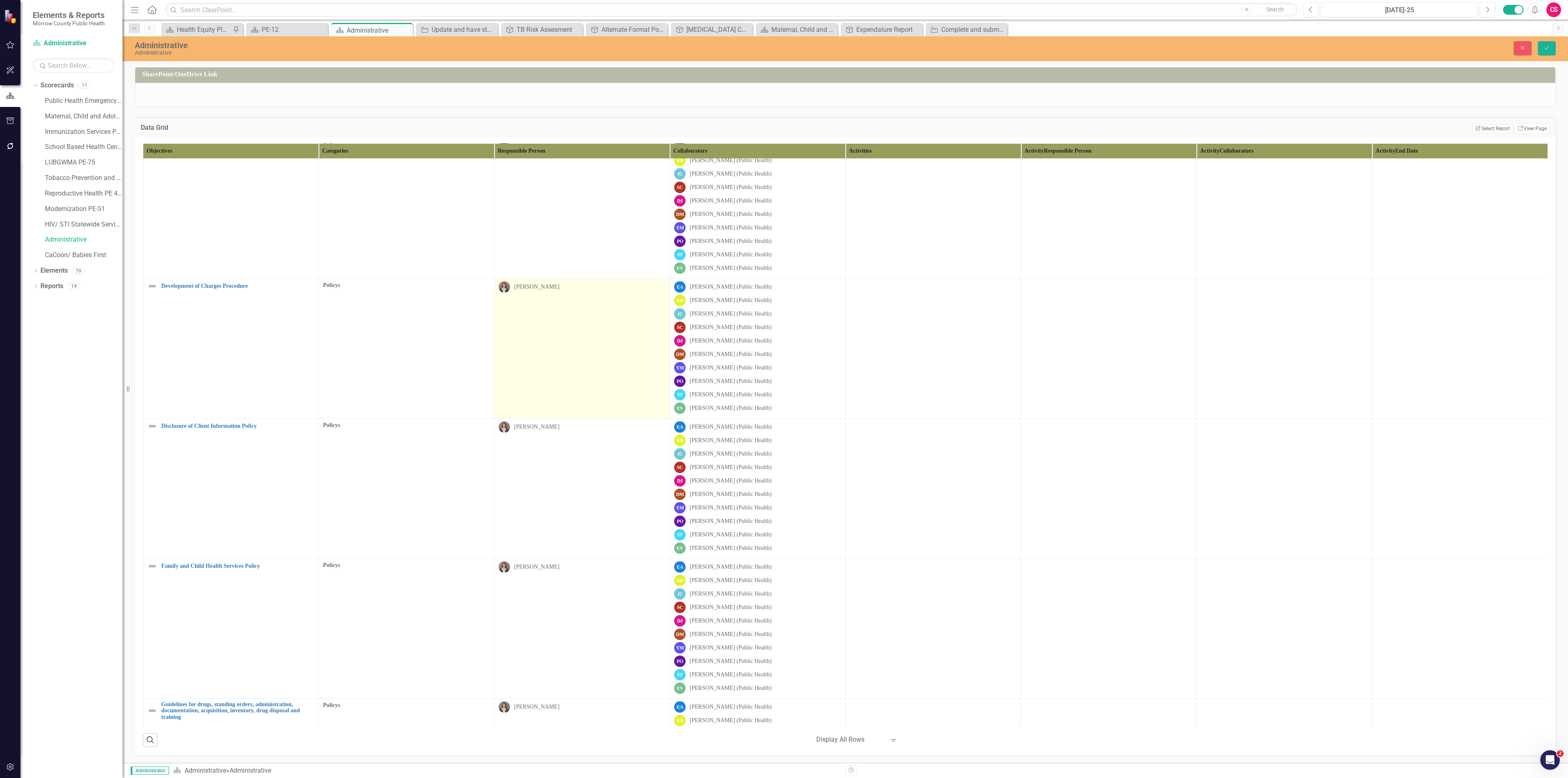
scroll to position [1793, 0]
click at [580, 408] on td "[PERSON_NAME]" at bounding box center [583, 347] width 176 height 140
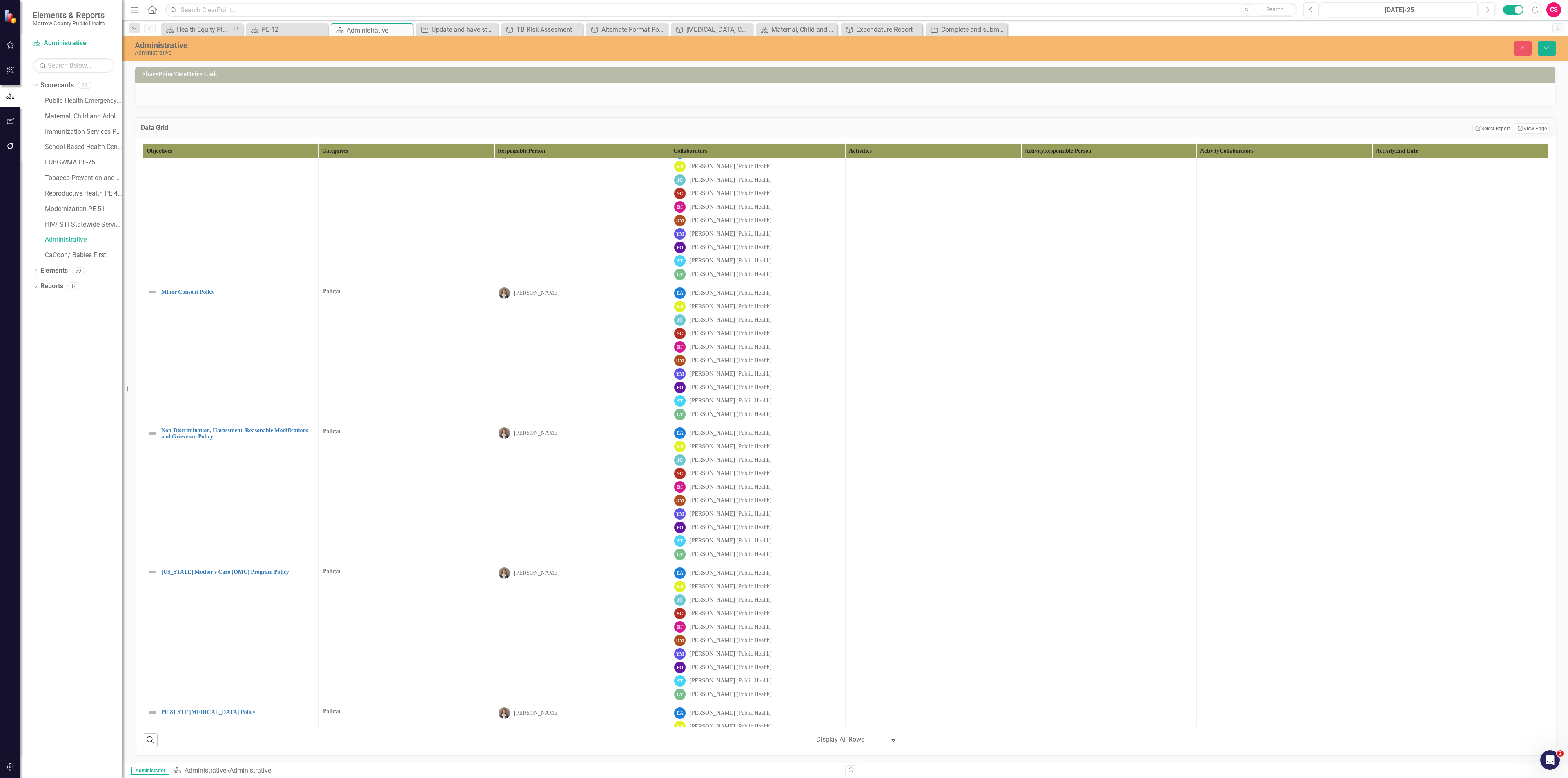
scroll to position [3751, 0]
click at [1543, 45] on icon "Save" at bounding box center [1546, 48] width 7 height 6
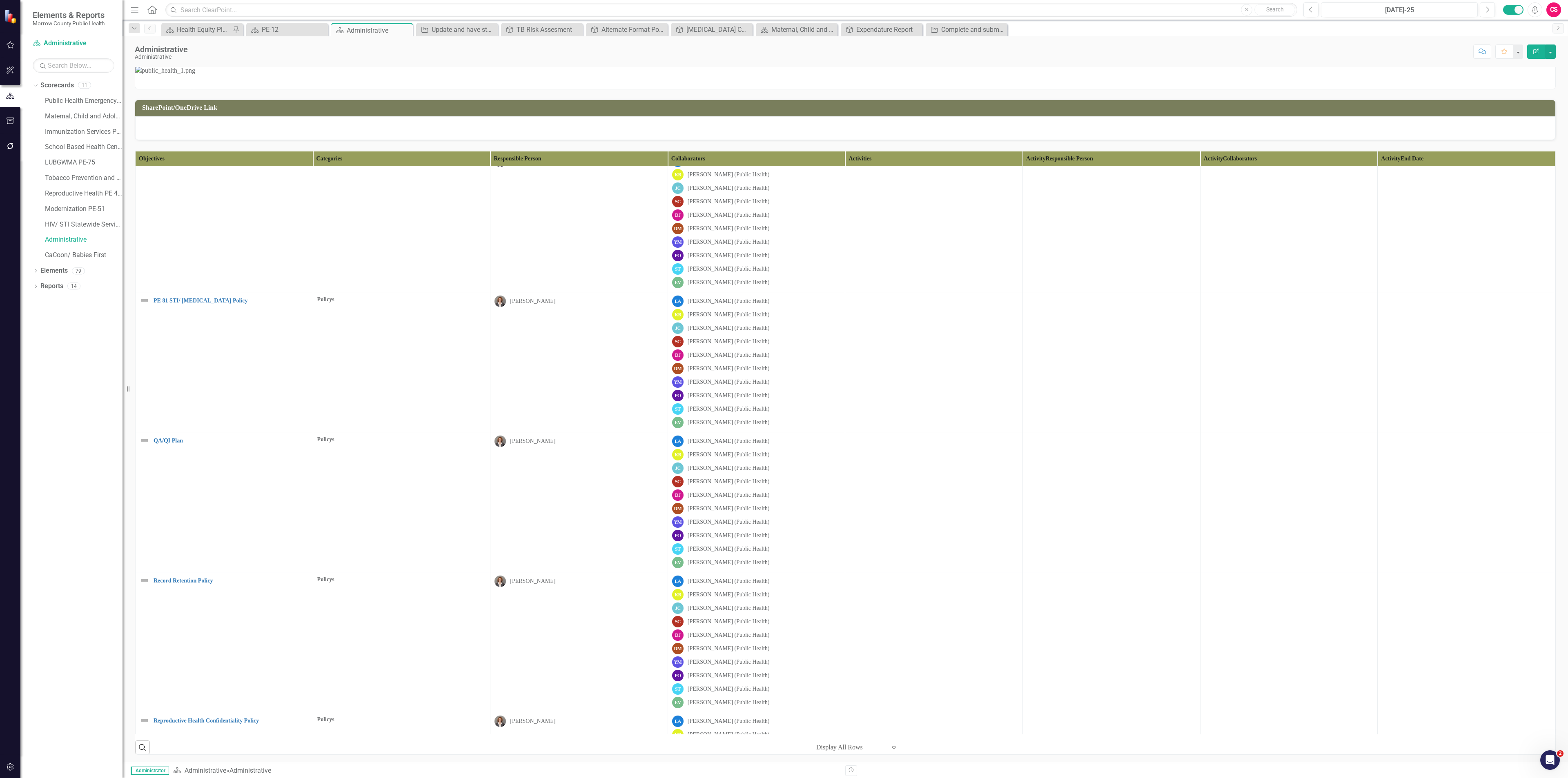
scroll to position [225, 0]
drag, startPoint x: 1540, startPoint y: 586, endPoint x: 1539, endPoint y: 591, distance: 5.1
click at [1539, 591] on td at bounding box center [1466, 643] width 178 height 140
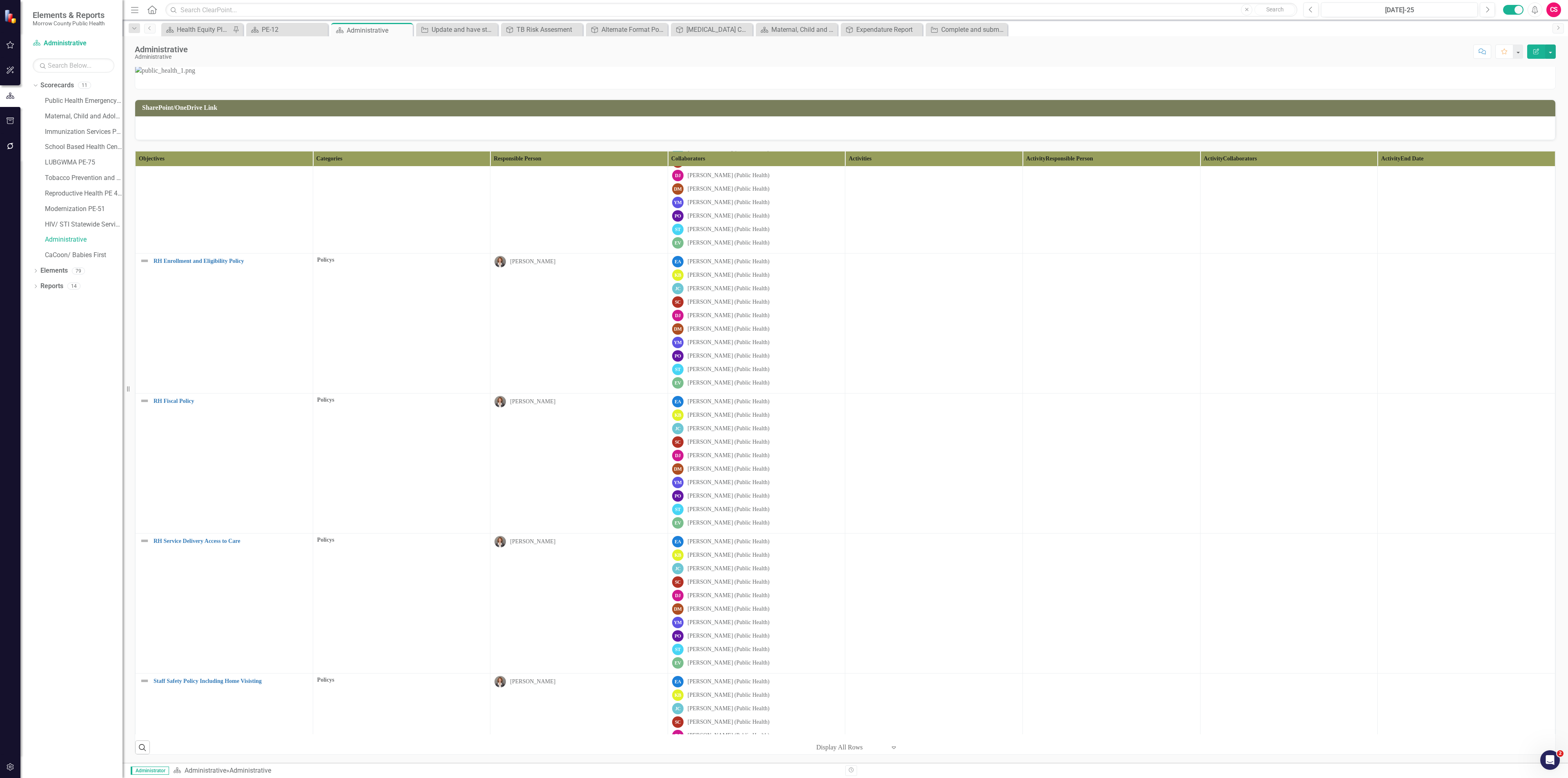
scroll to position [5434, 0]
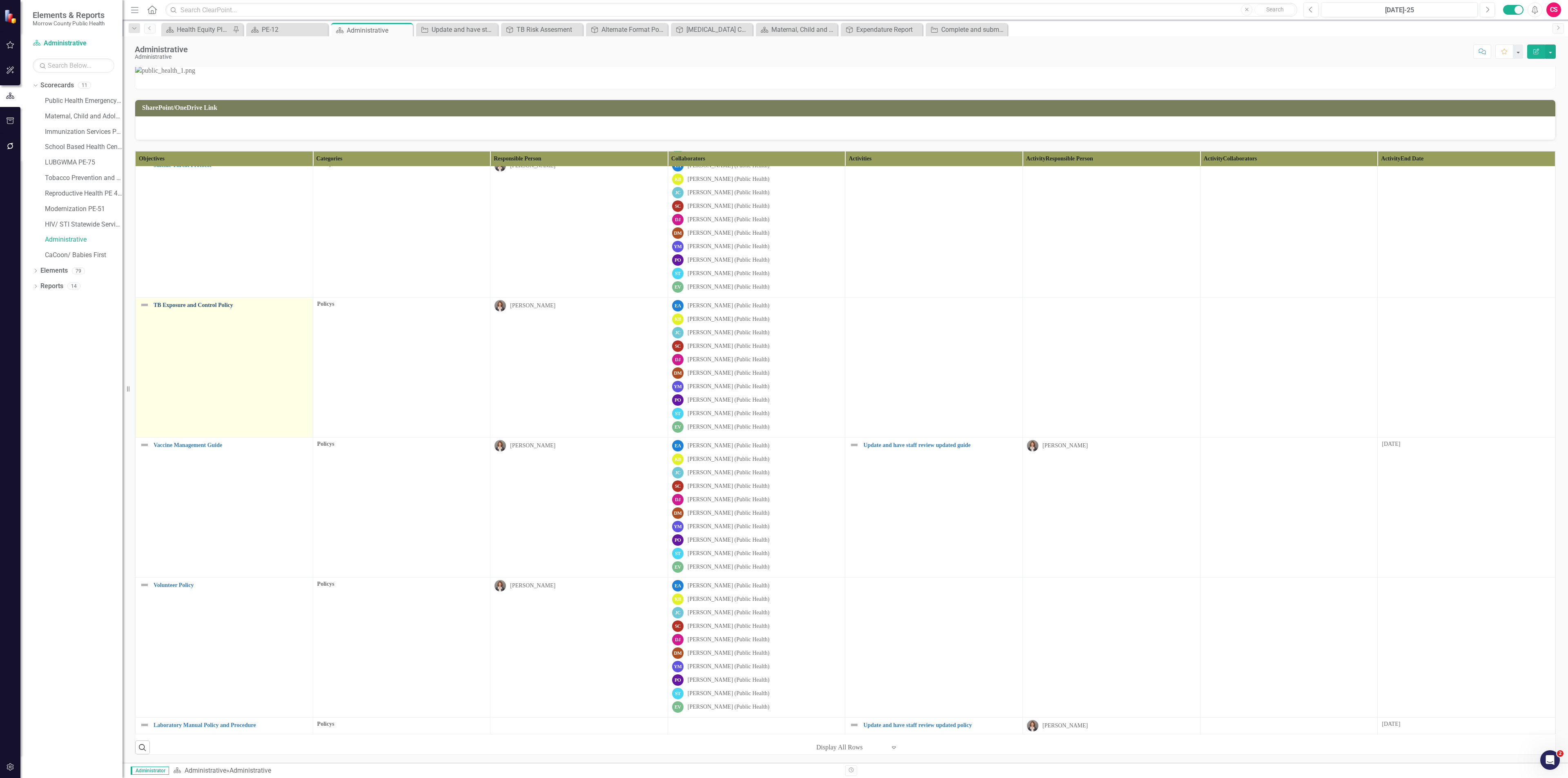
click at [206, 304] on link "TB Exposure and Control Policy" at bounding box center [231, 305] width 156 height 6
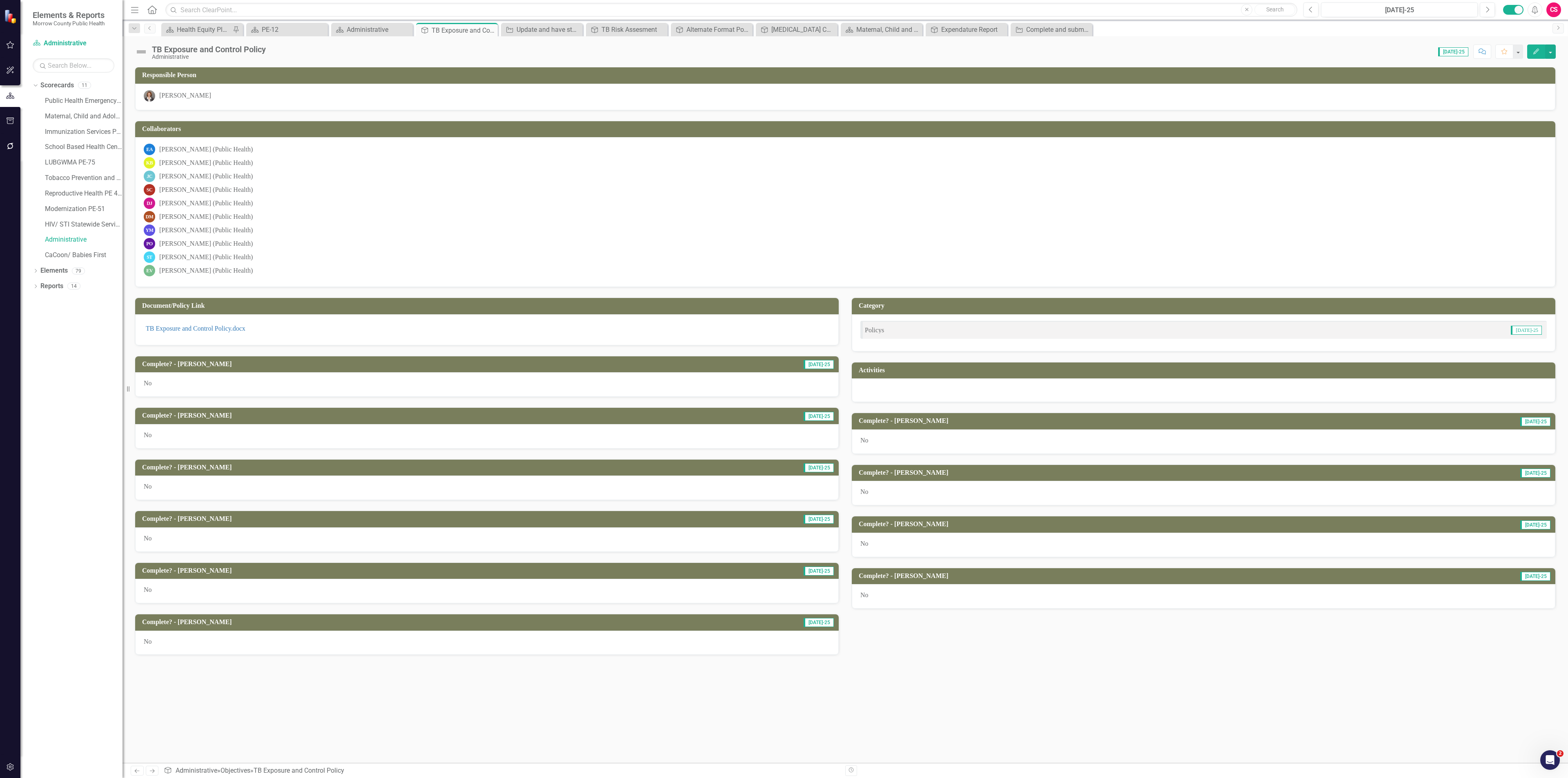
click at [907, 394] on div at bounding box center [1203, 390] width 703 height 24
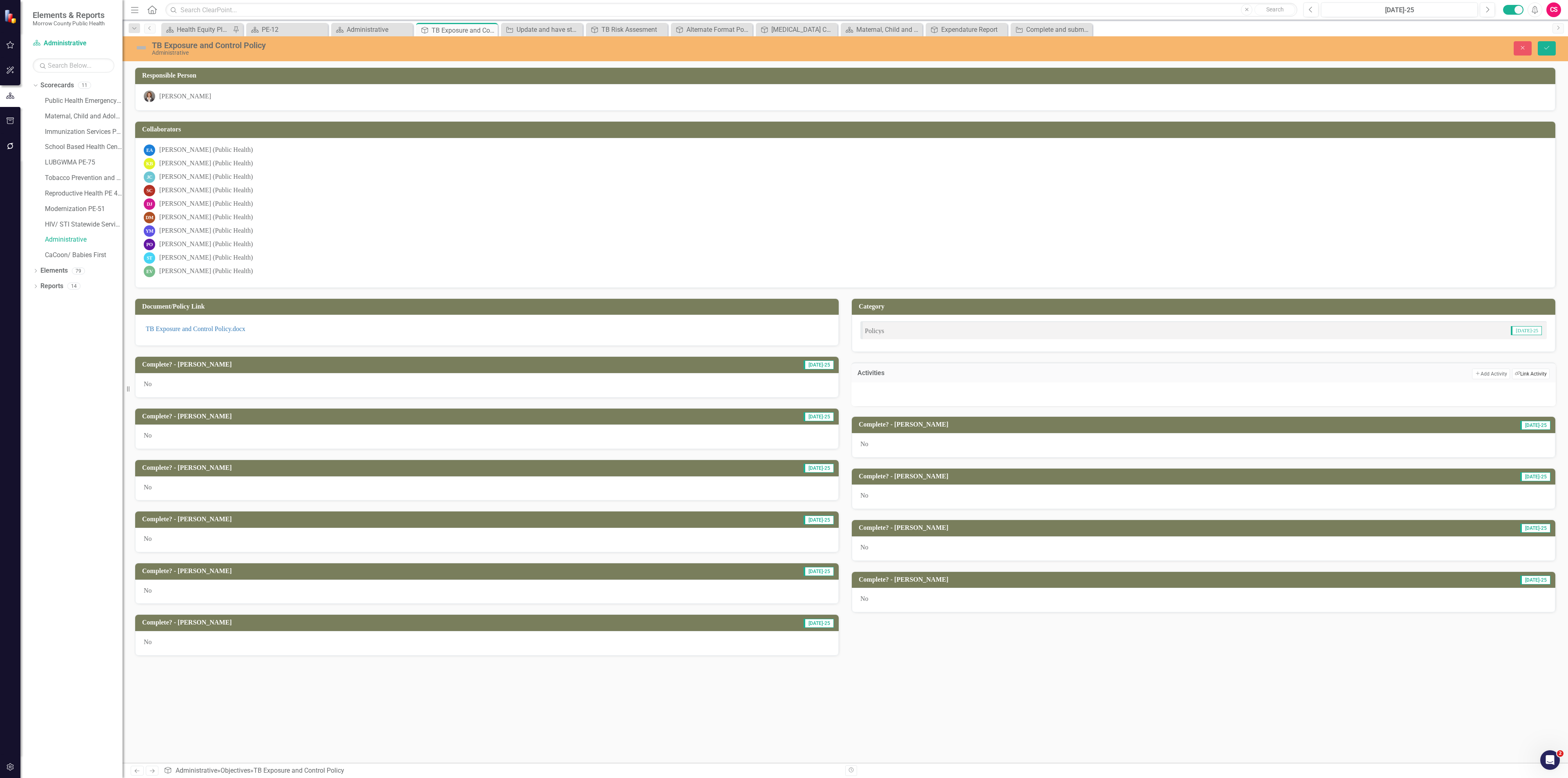
click at [1536, 378] on button "Link Tag Link Activity" at bounding box center [1531, 374] width 38 height 11
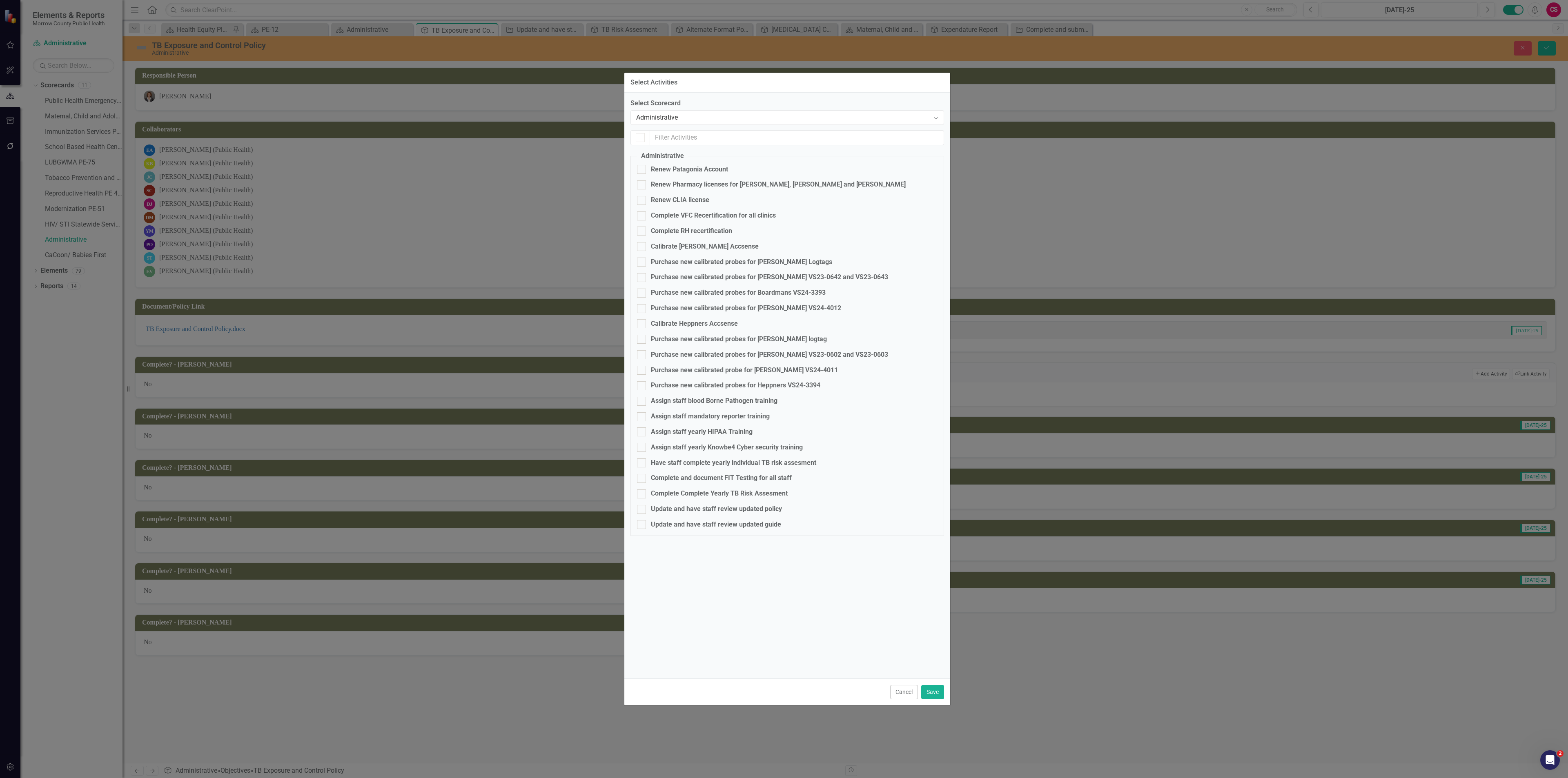
checkbox input "false"
click at [691, 509] on div "Update and have staff review updated policy" at bounding box center [715, 509] width 131 height 9
click at [642, 509] on input "Update and have staff review updated policy" at bounding box center [639, 507] width 5 height 5
checkbox input "true"
click at [933, 692] on button "Save" at bounding box center [932, 692] width 23 height 14
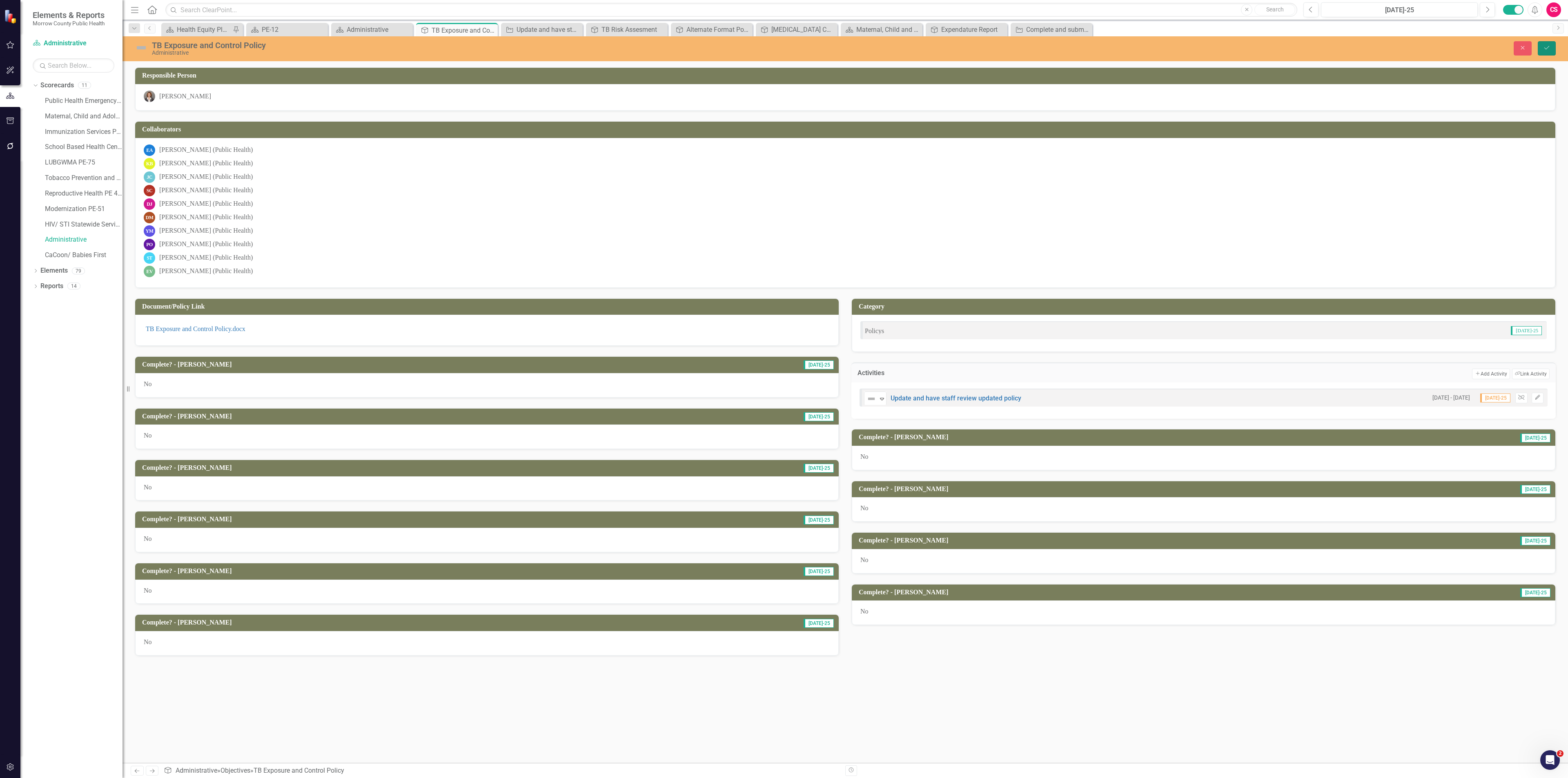
click at [1544, 49] on icon "Save" at bounding box center [1546, 48] width 7 height 6
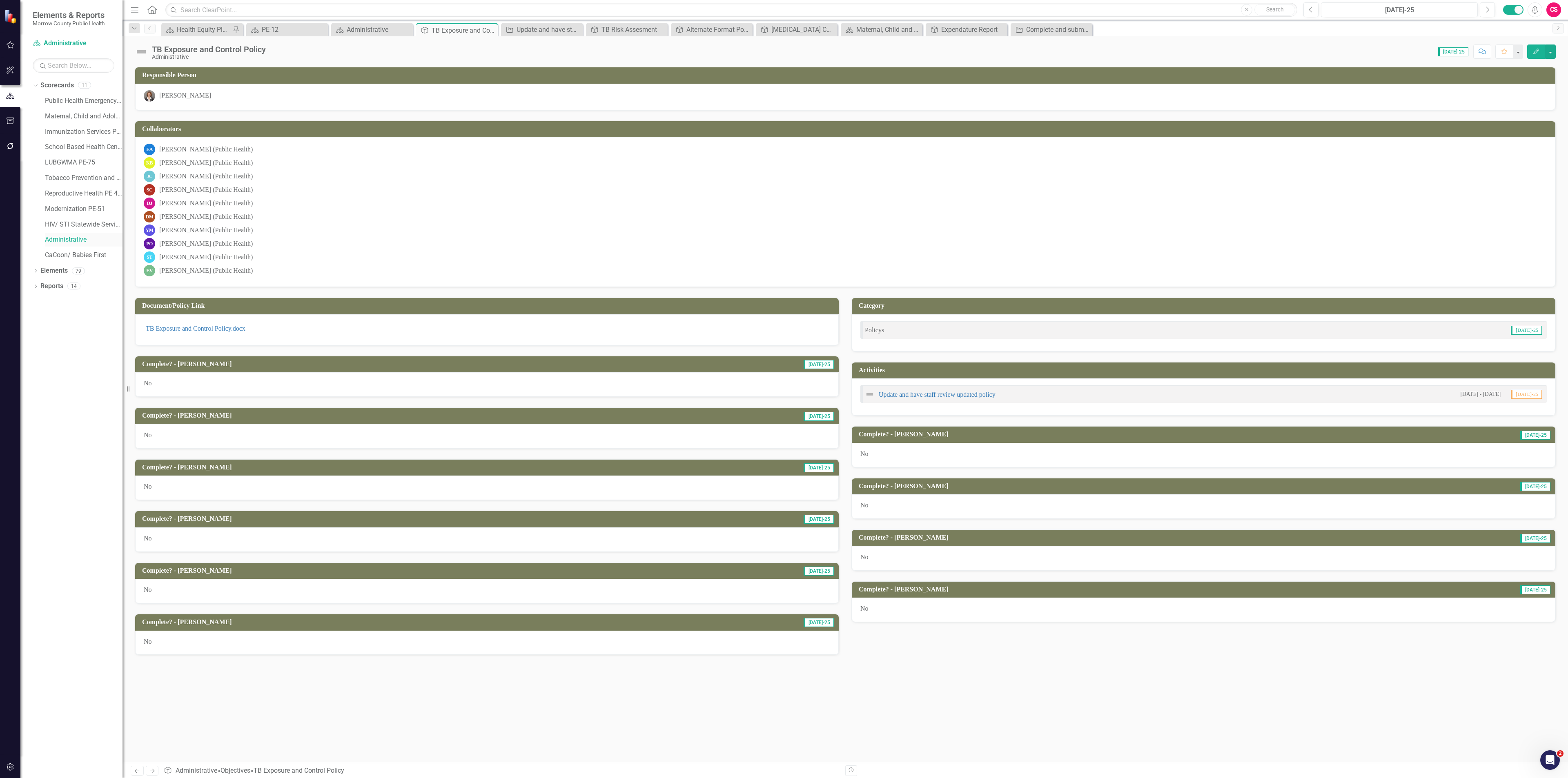
click at [72, 239] on link "Administrative" at bounding box center [84, 239] width 78 height 9
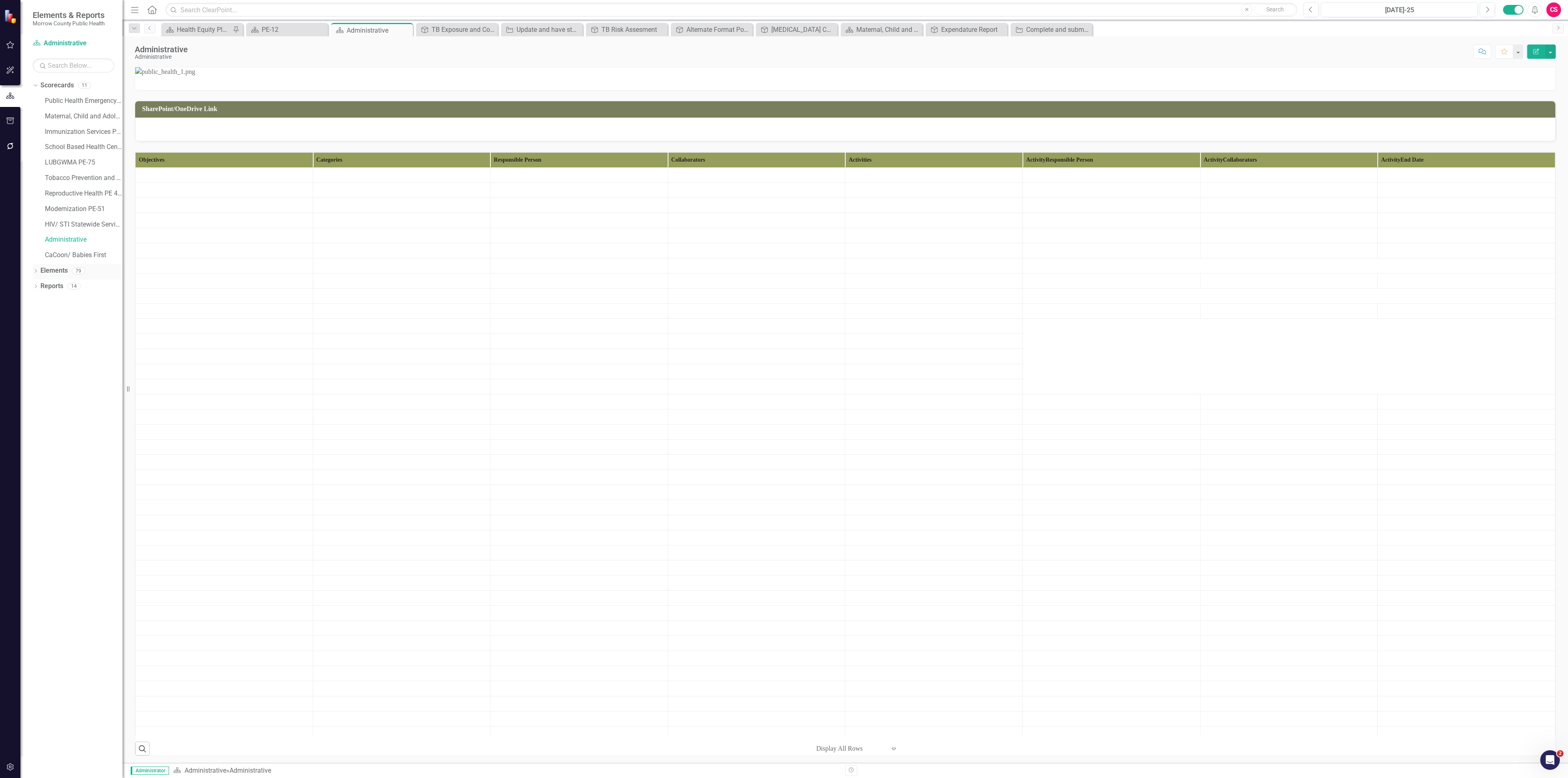
click at [55, 272] on link "Elements" at bounding box center [54, 270] width 27 height 9
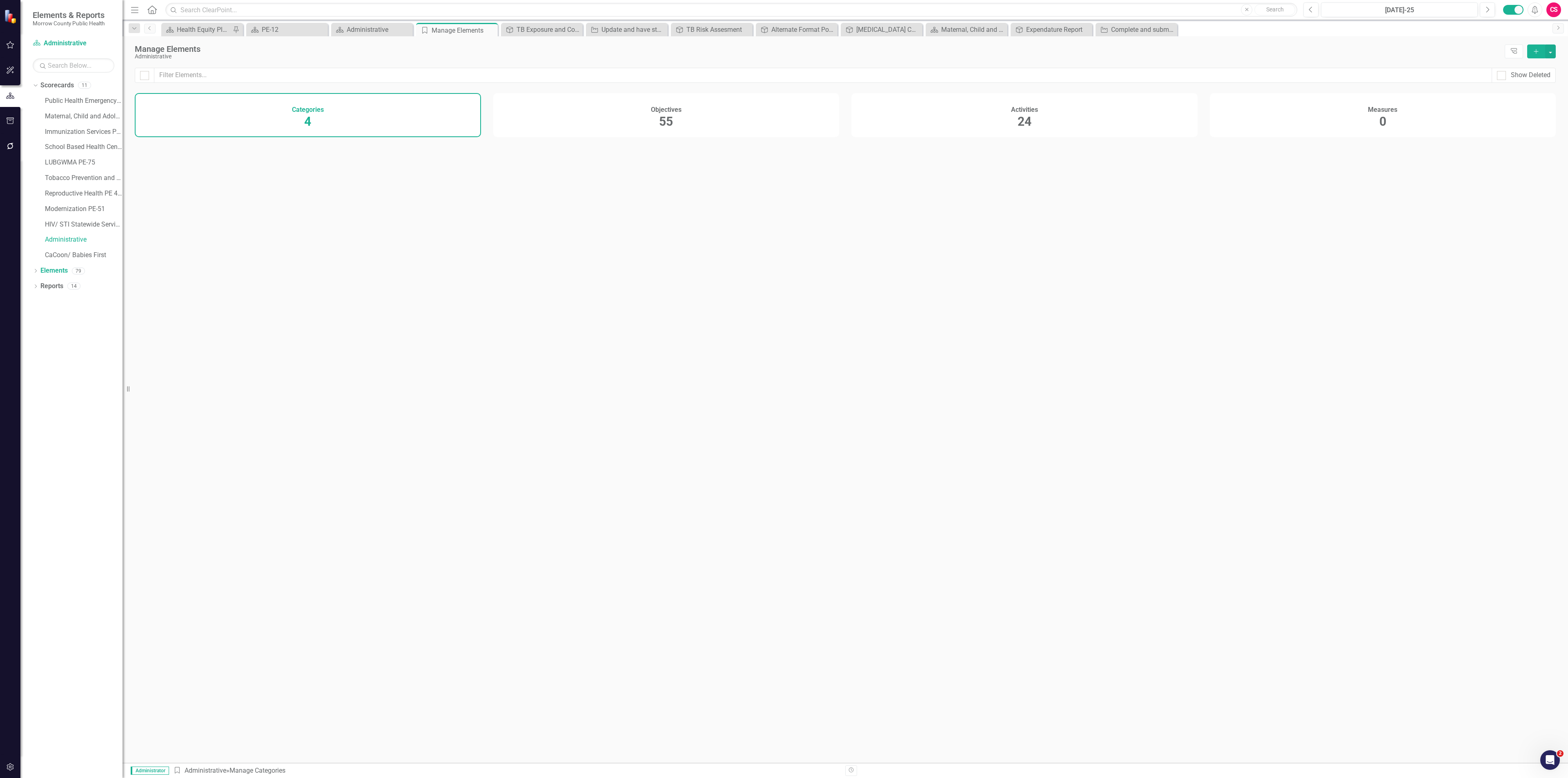
click at [1042, 112] on div "Activities 24" at bounding box center [1023, 115] width 346 height 44
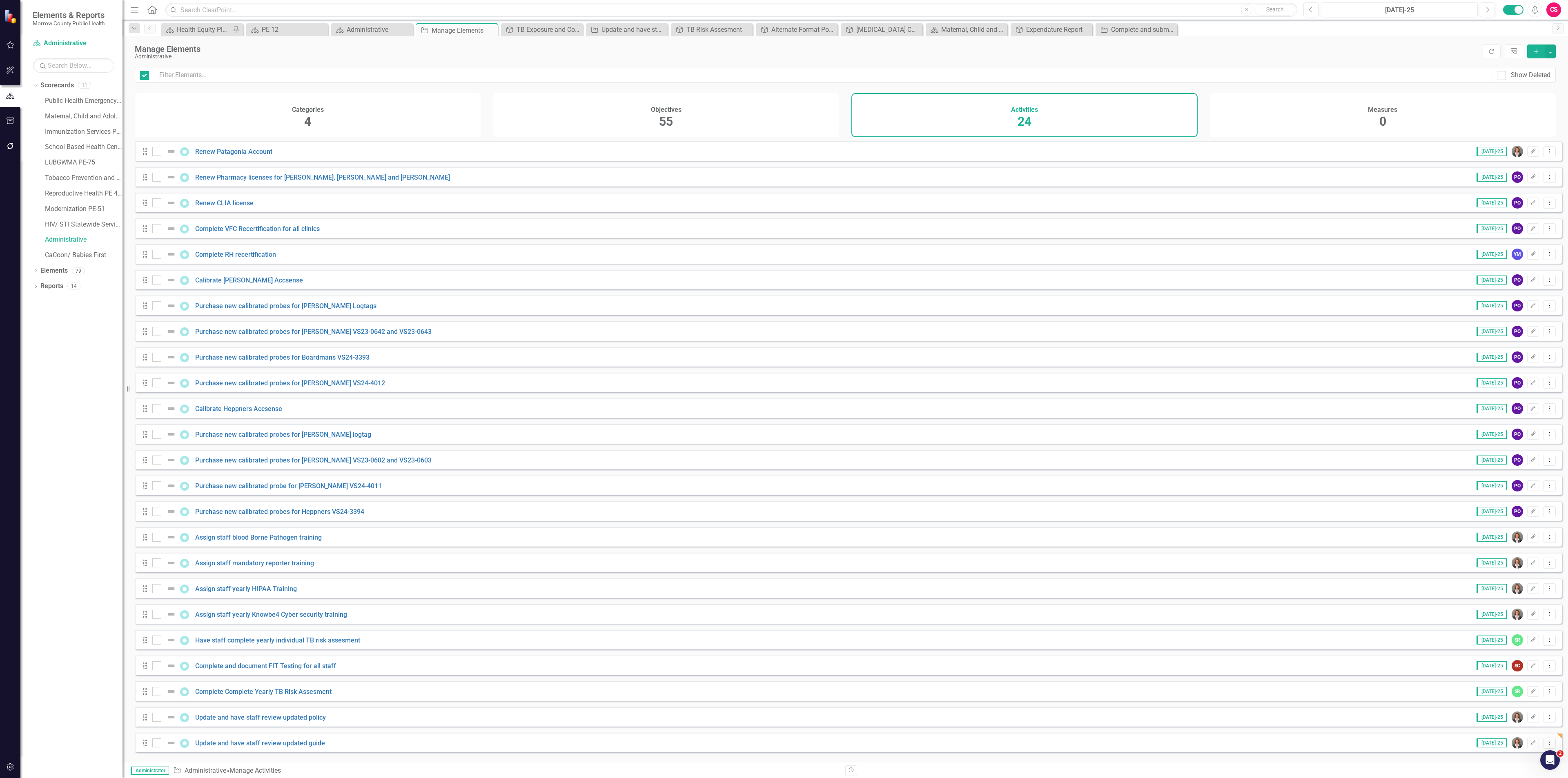
checkbox input "false"
click at [1532, 52] on icon "Add" at bounding box center [1535, 52] width 7 height 6
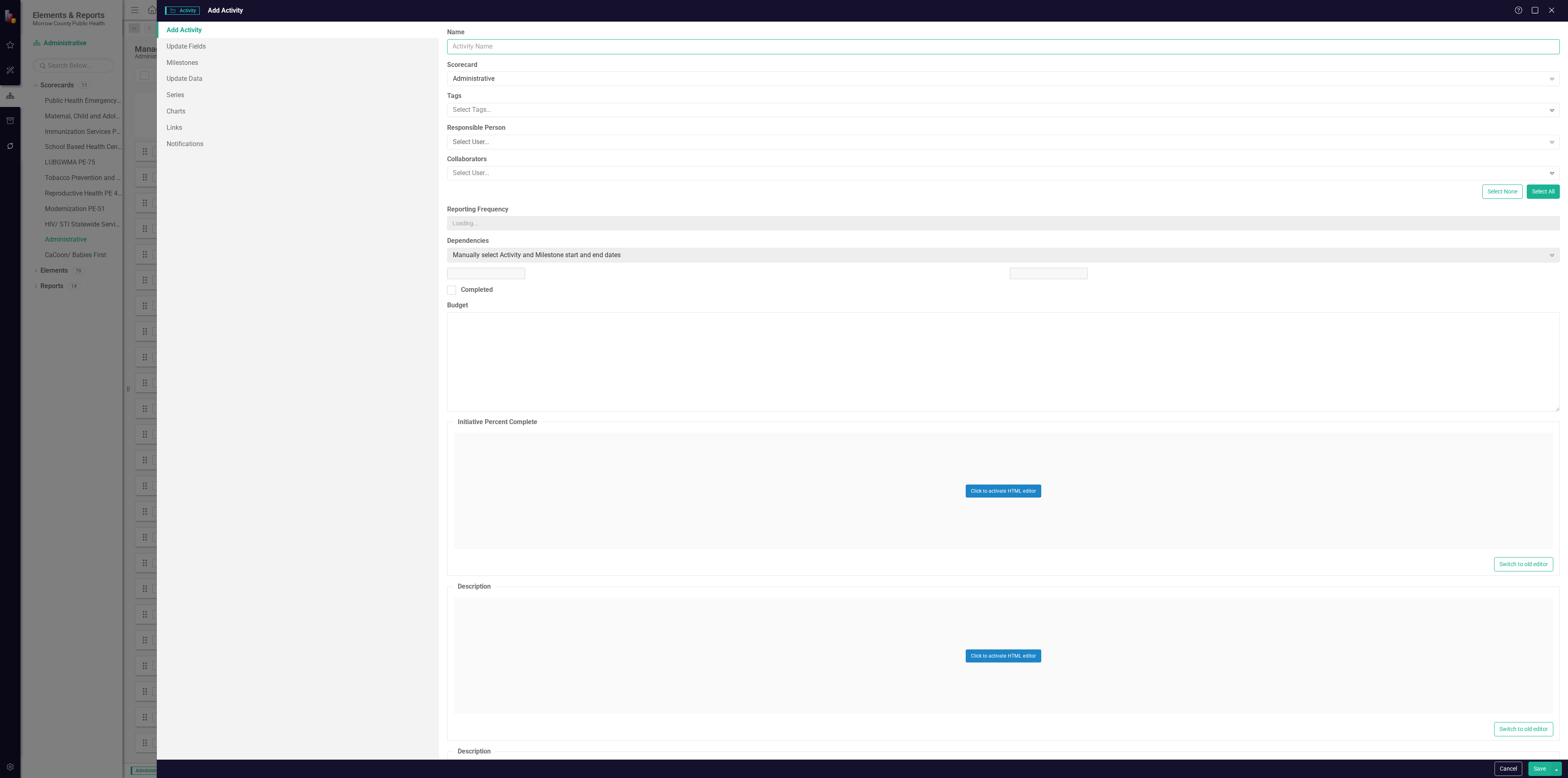
click at [670, 49] on input "Name" at bounding box center [1002, 46] width 1112 height 15
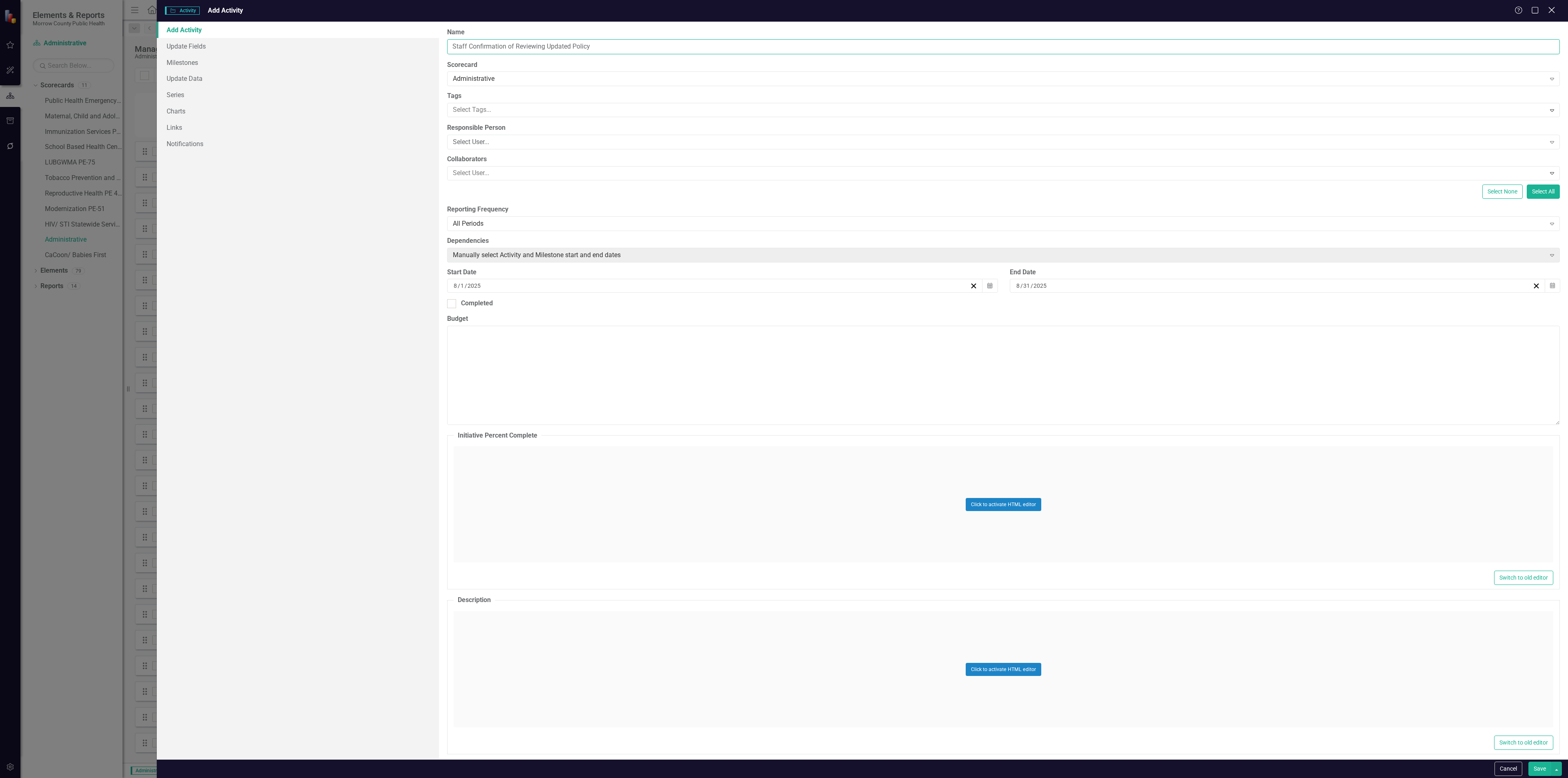
type input "Staff Confirmation of Reviewing Updated Policy"
click at [1551, 8] on icon "Close" at bounding box center [1551, 10] width 10 height 8
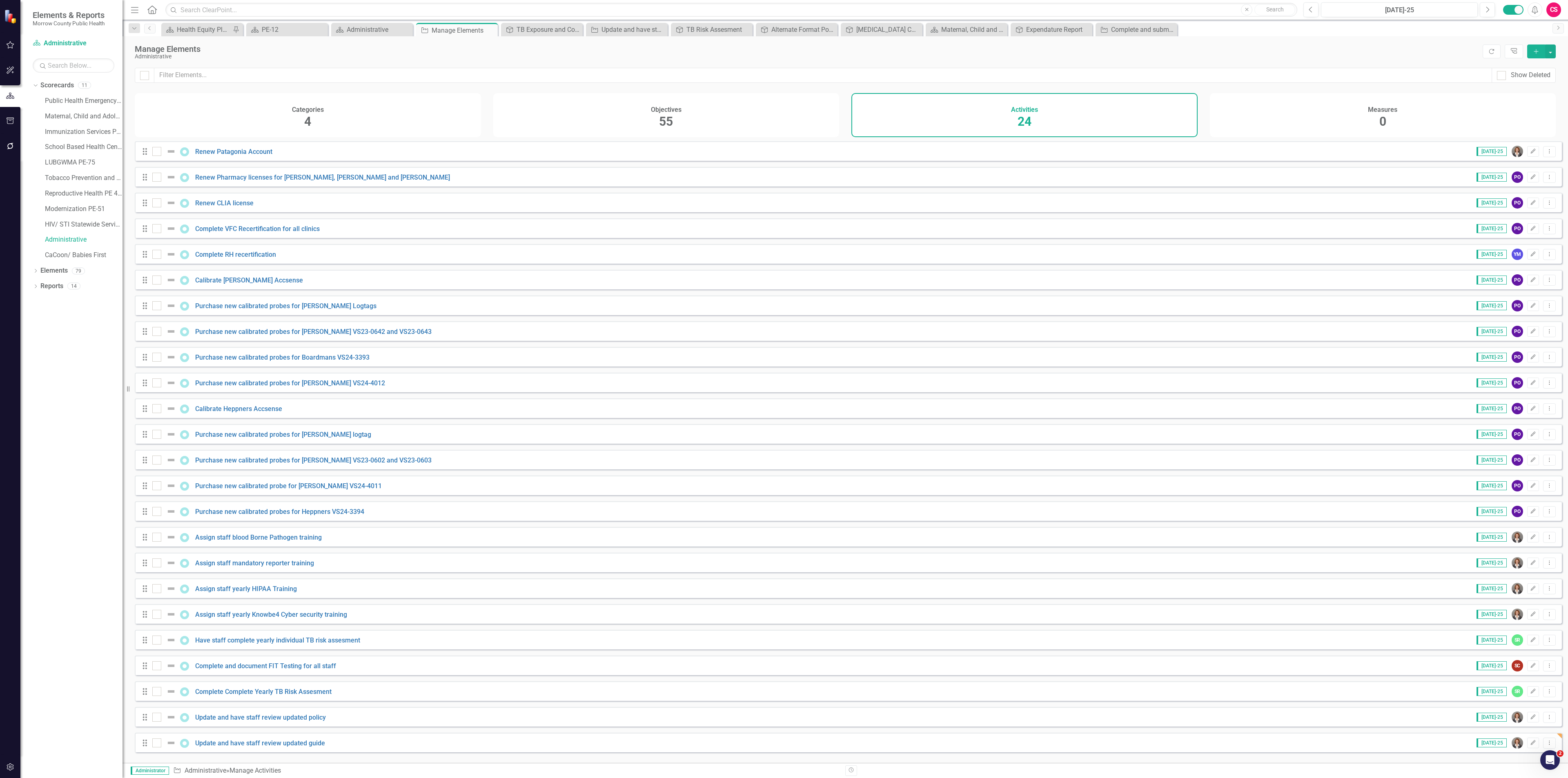
drag, startPoint x: 731, startPoint y: 124, endPoint x: 620, endPoint y: 131, distance: 111.2
click at [730, 124] on div "Objectives 55" at bounding box center [665, 115] width 346 height 44
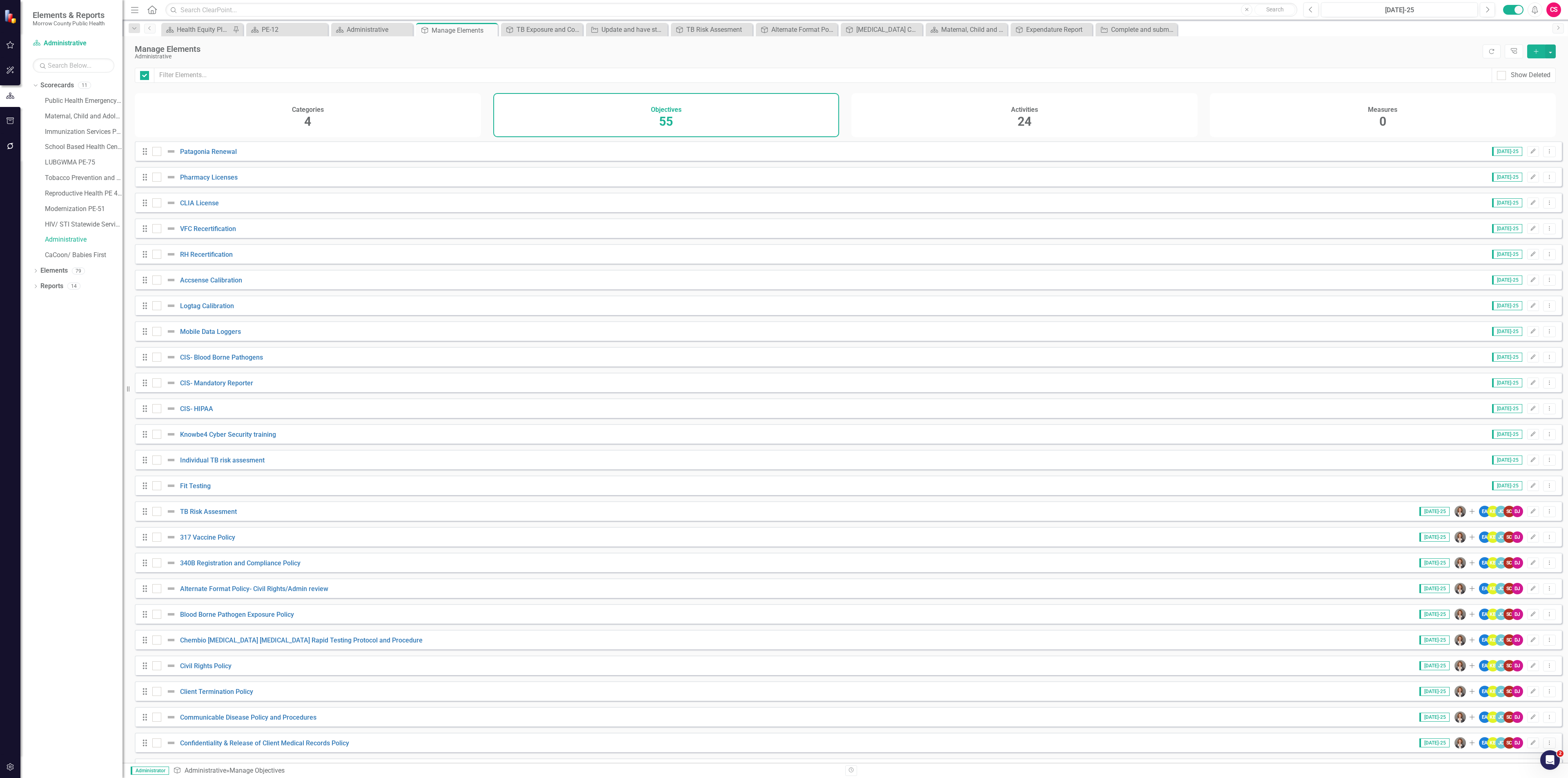
checkbox input "false"
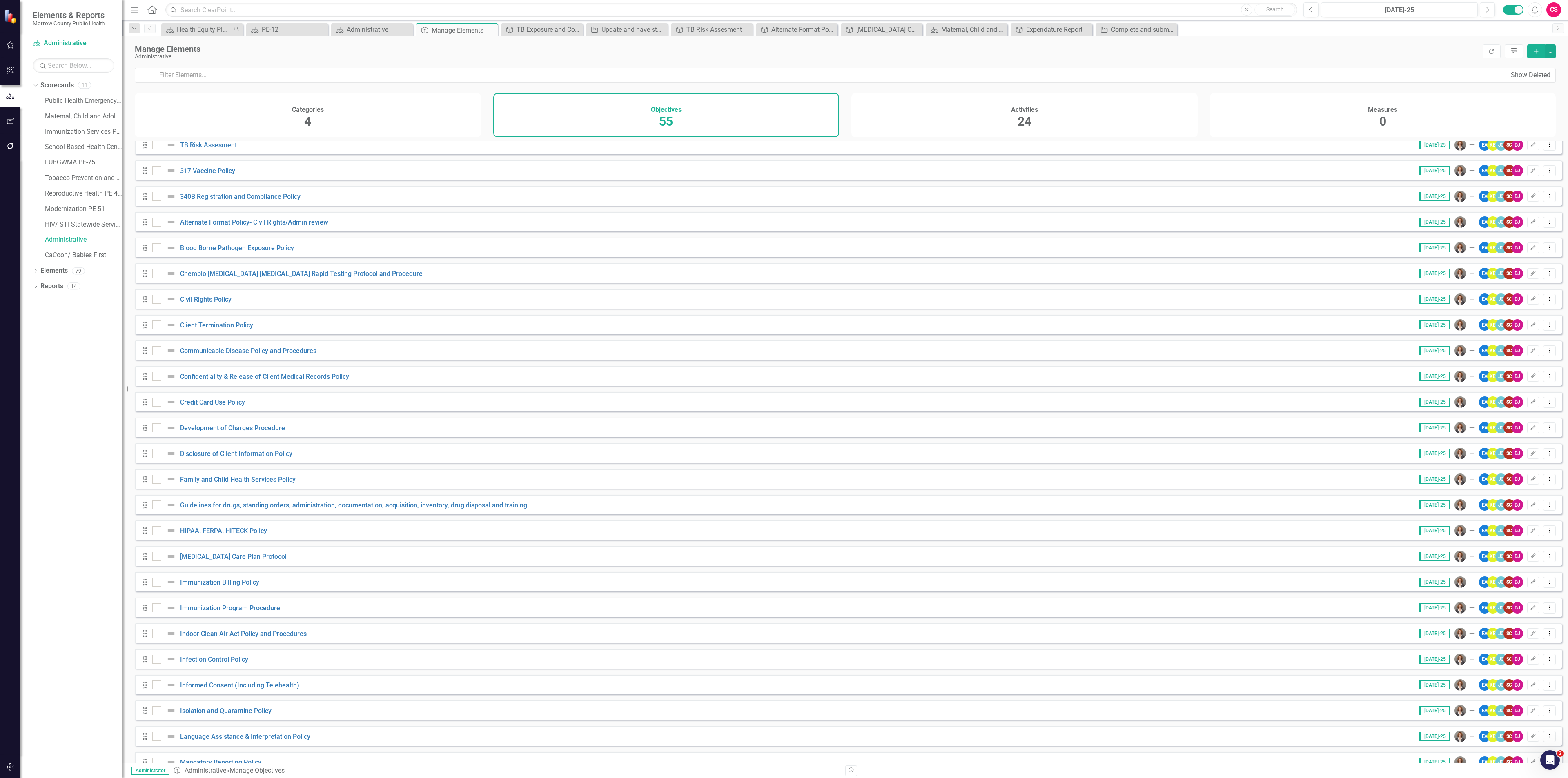
scroll to position [367, 0]
click at [241, 225] on link "Alternate Format Policy- Civil Rights/Admin review" at bounding box center [254, 221] width 149 height 8
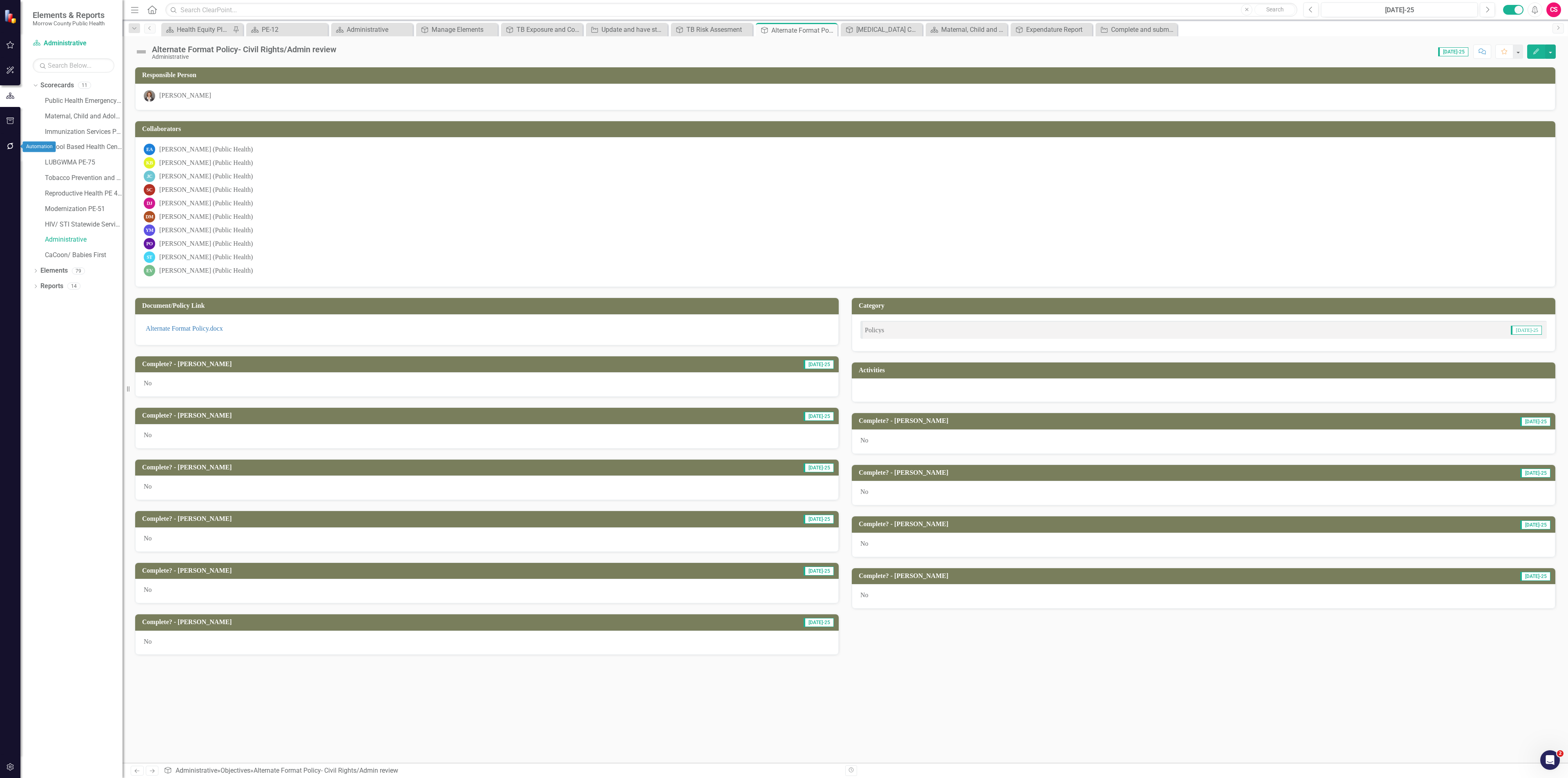
click at [6, 146] on icon "button" at bounding box center [10, 146] width 9 height 7
click at [66, 58] on link "Reporting Workflows" at bounding box center [74, 58] width 82 height 9
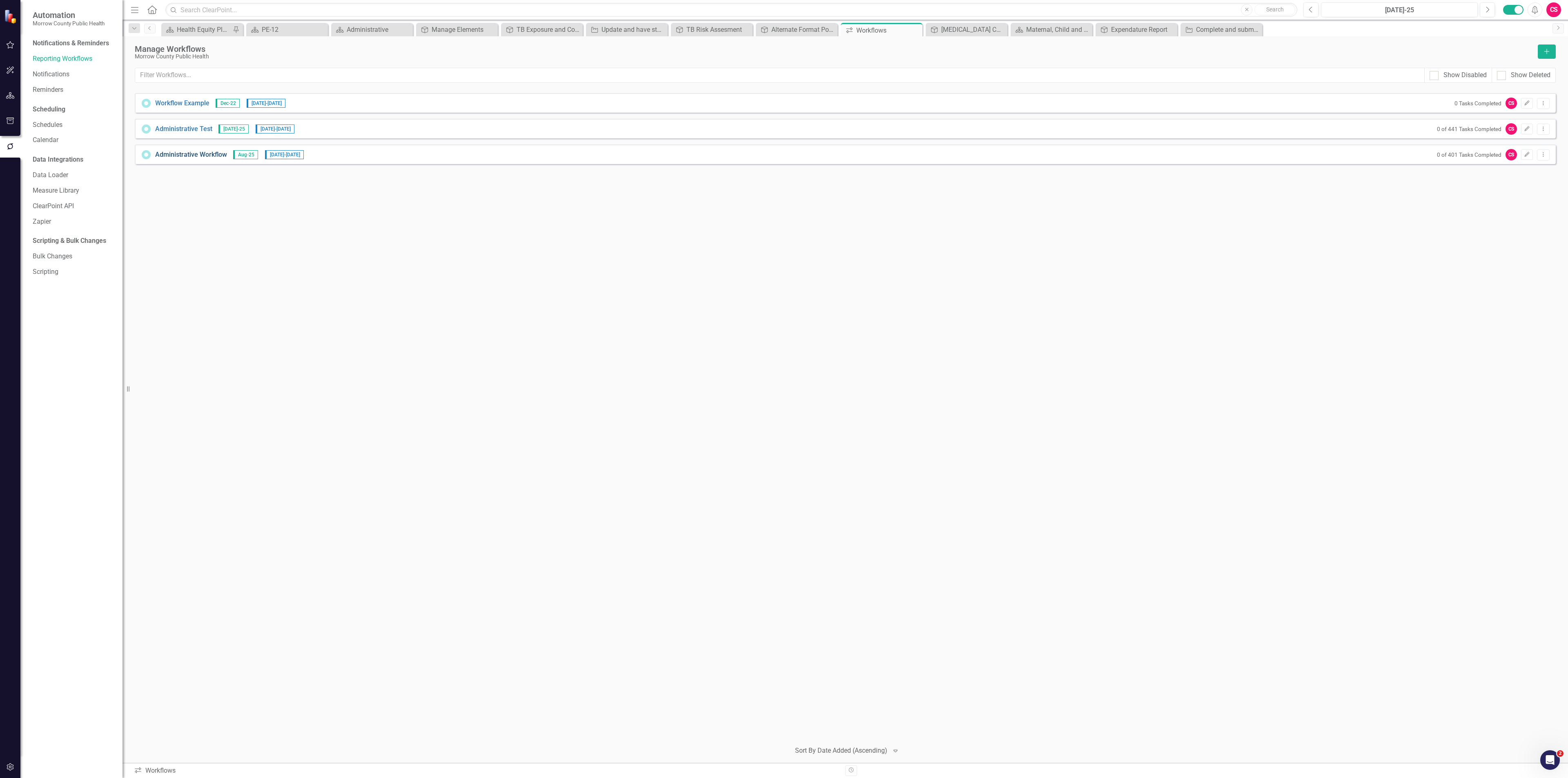
click at [196, 155] on link "Administrative Workflow" at bounding box center [192, 155] width 72 height 9
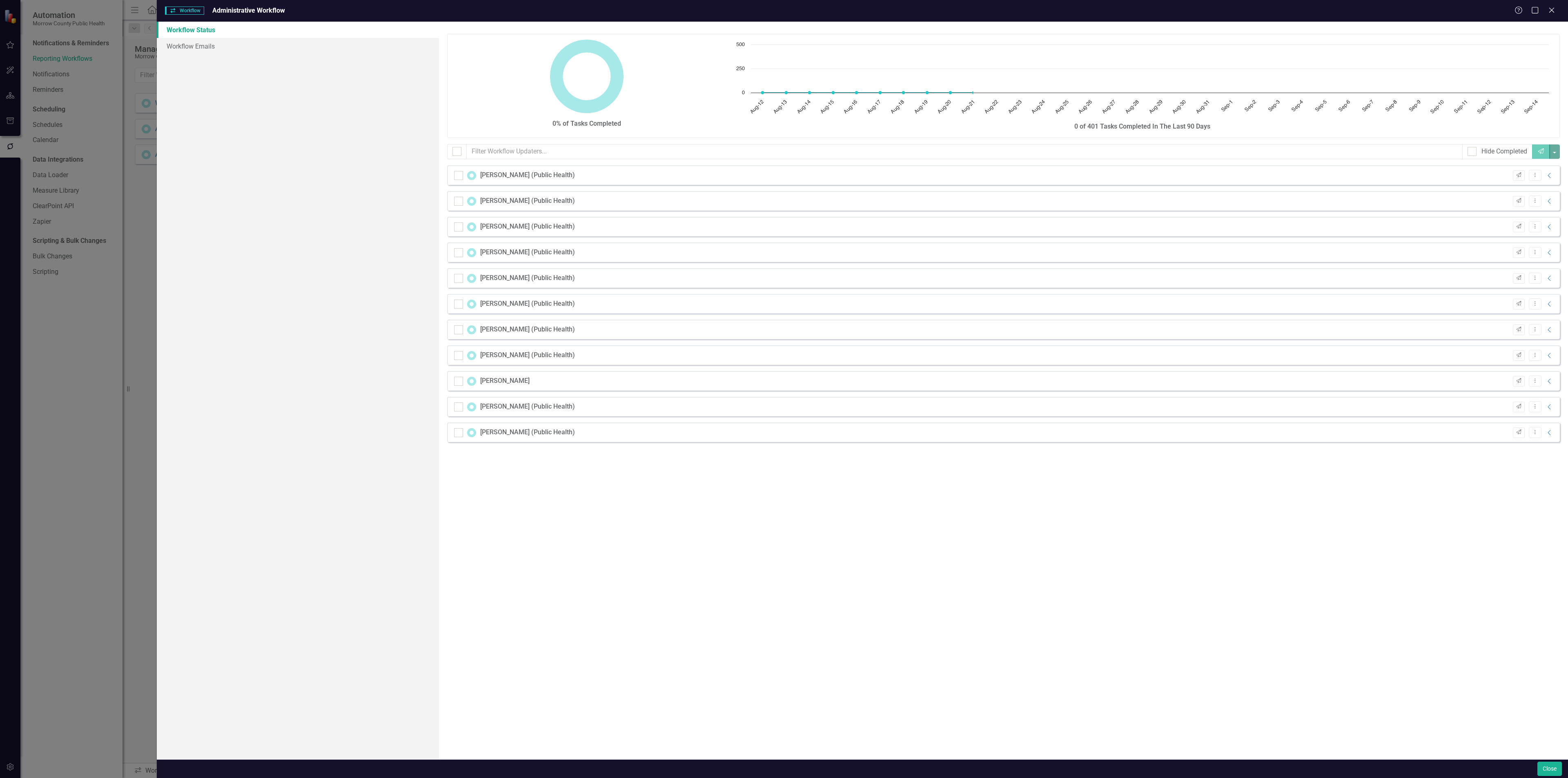
checkbox input "false"
click at [1551, 6] on icon "Close" at bounding box center [1551, 10] width 10 height 8
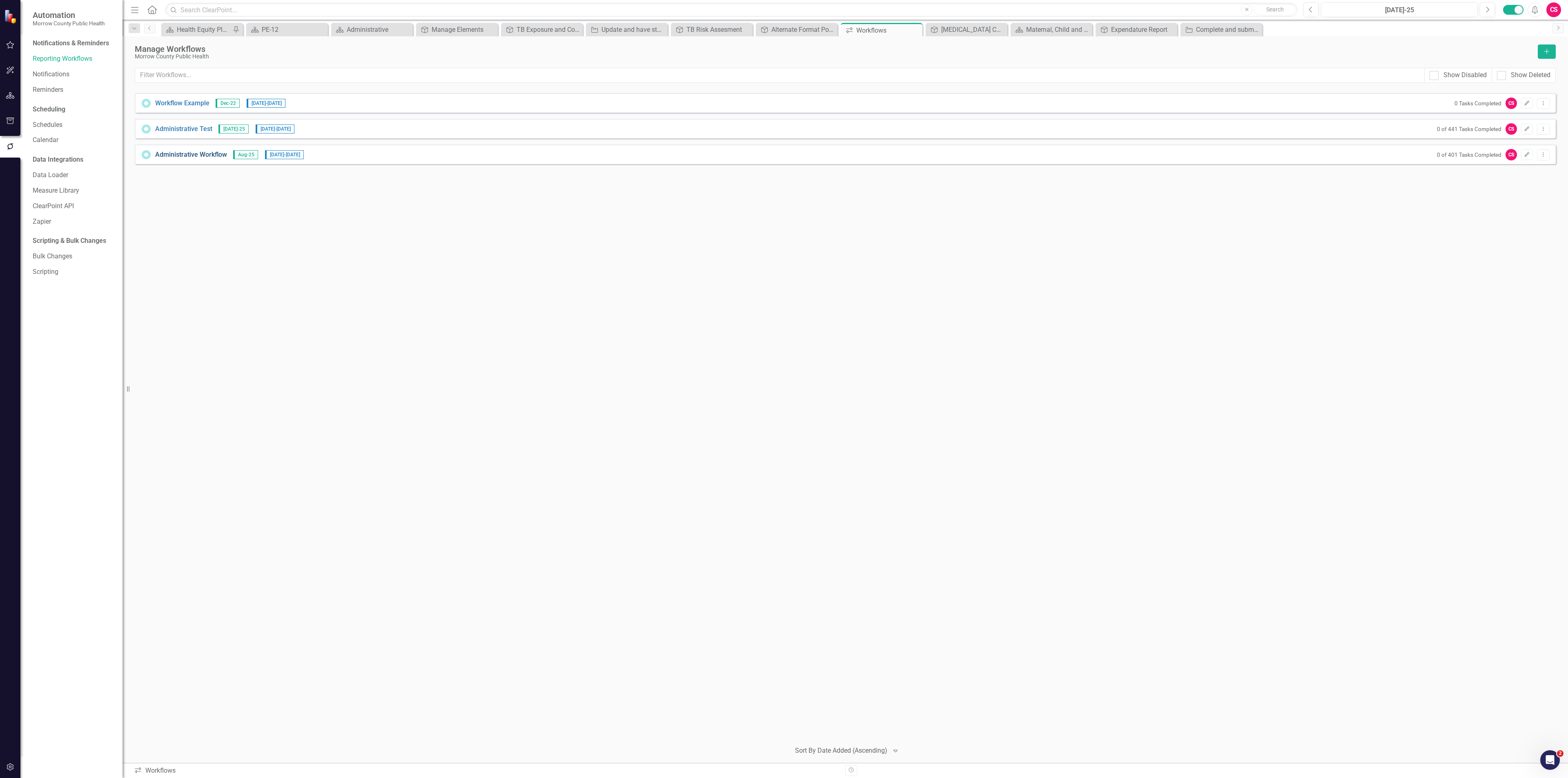
click at [194, 156] on link "Administrative Workflow" at bounding box center [192, 155] width 72 height 9
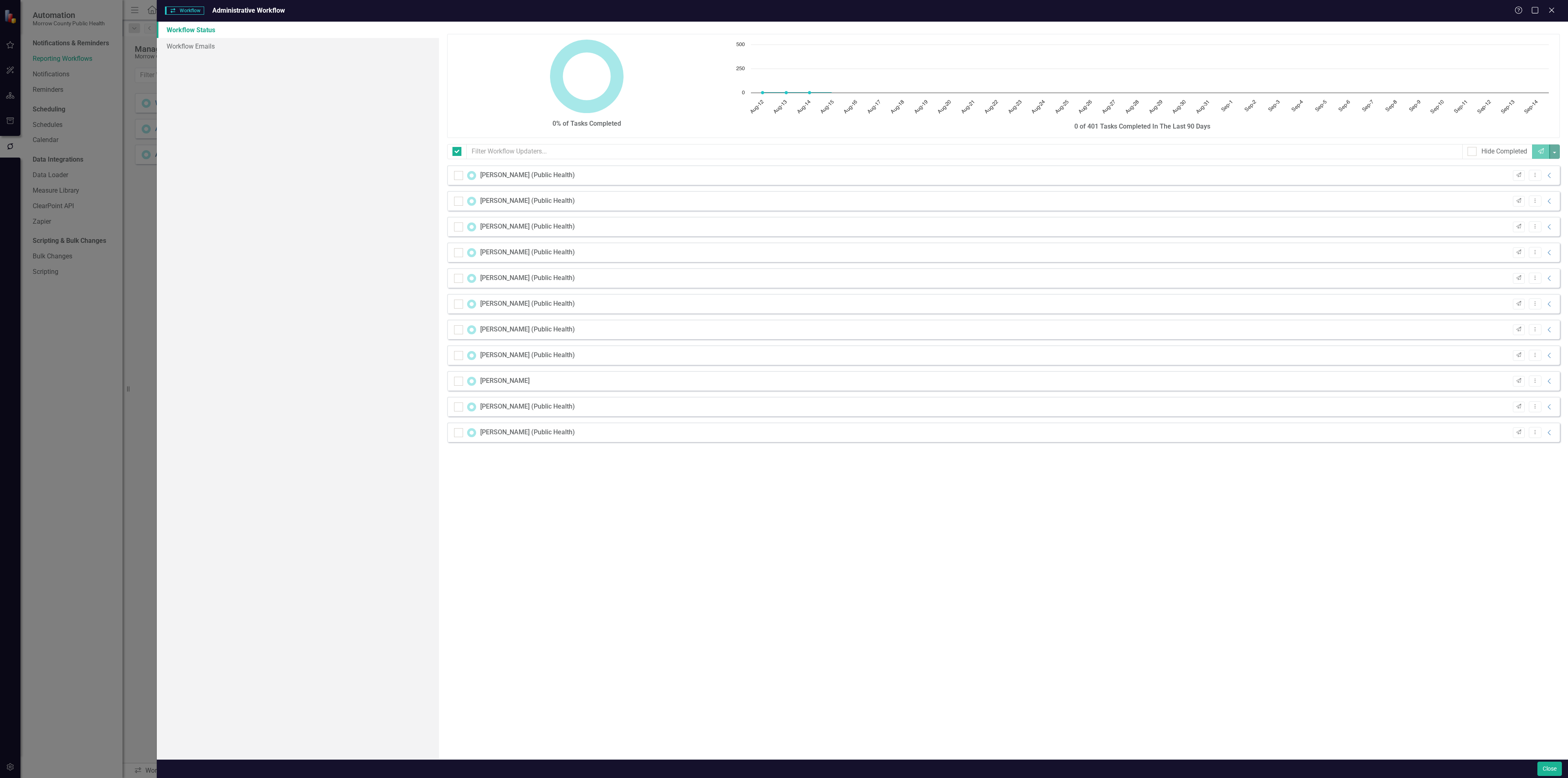
checkbox input "false"
click at [1548, 177] on icon "Collapse" at bounding box center [1549, 176] width 8 height 7
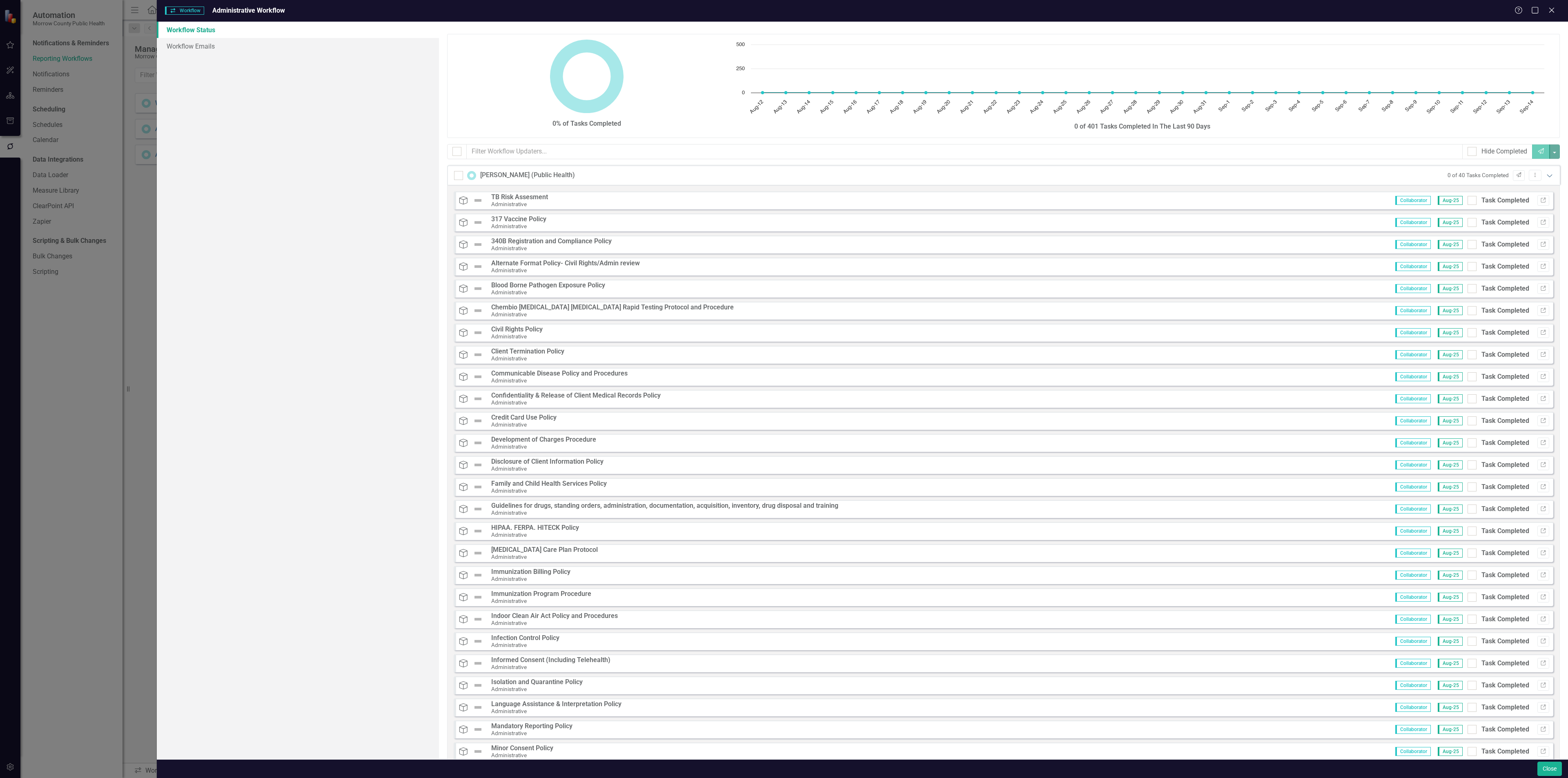
click at [1545, 176] on icon "Expanded" at bounding box center [1549, 176] width 8 height 7
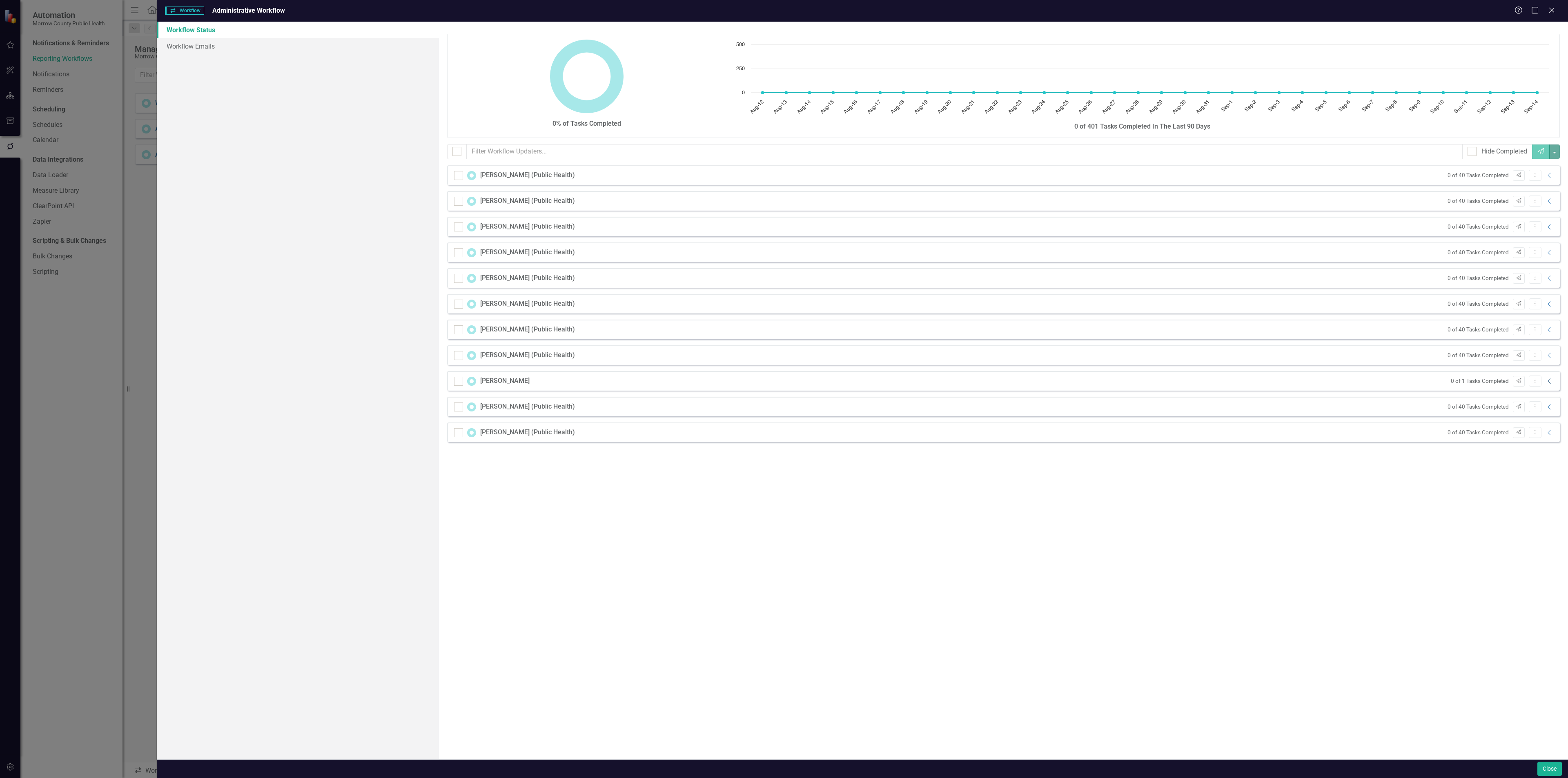
click at [1550, 382] on icon "Collapse" at bounding box center [1549, 381] width 8 height 7
click at [1548, 381] on icon "Expanded" at bounding box center [1549, 381] width 8 height 7
click at [1551, 14] on icon "Close" at bounding box center [1551, 10] width 10 height 8
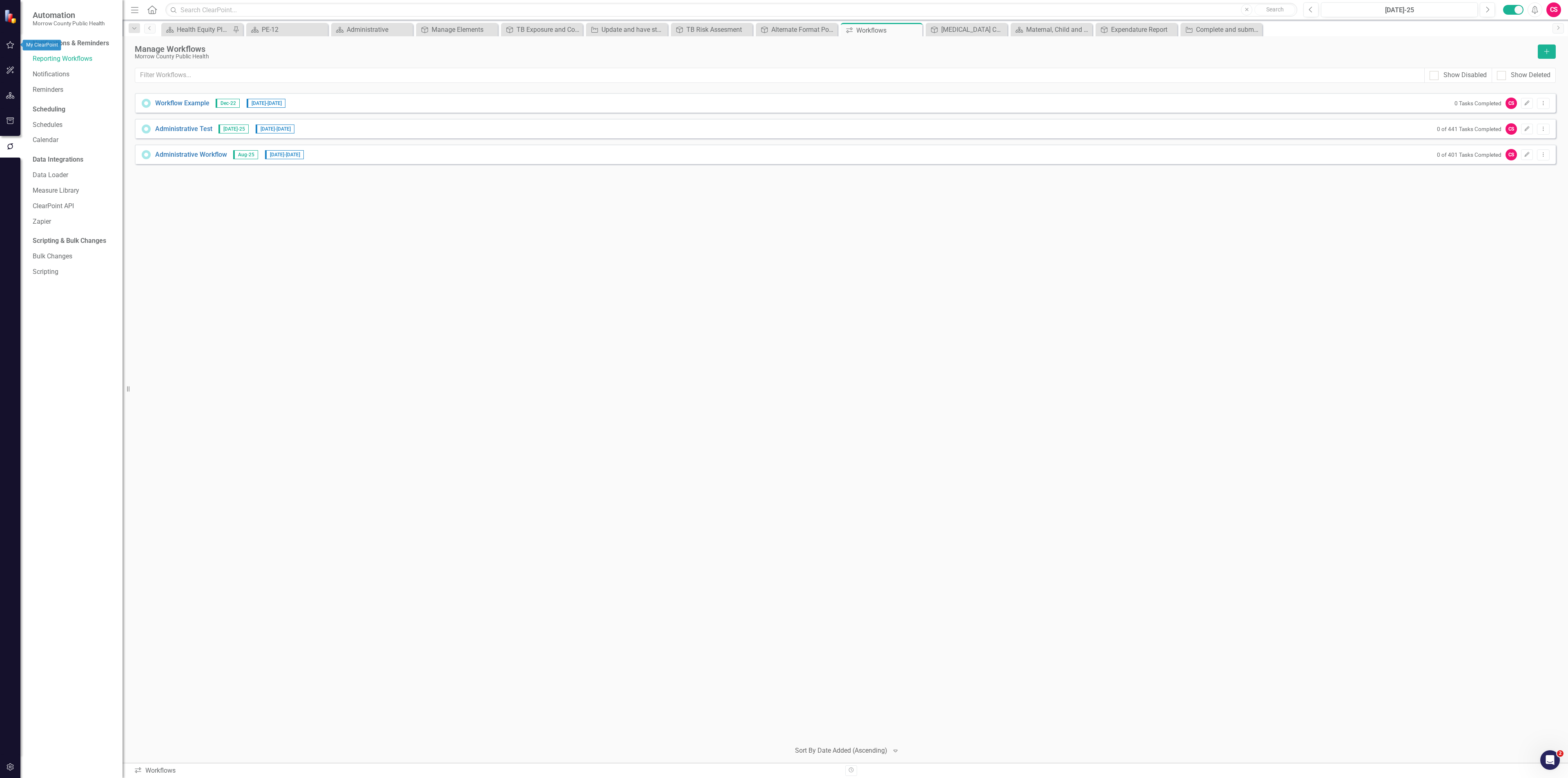
click at [7, 48] on icon "button" at bounding box center [10, 45] width 9 height 7
click at [55, 89] on link "My Updates" at bounding box center [74, 90] width 82 height 9
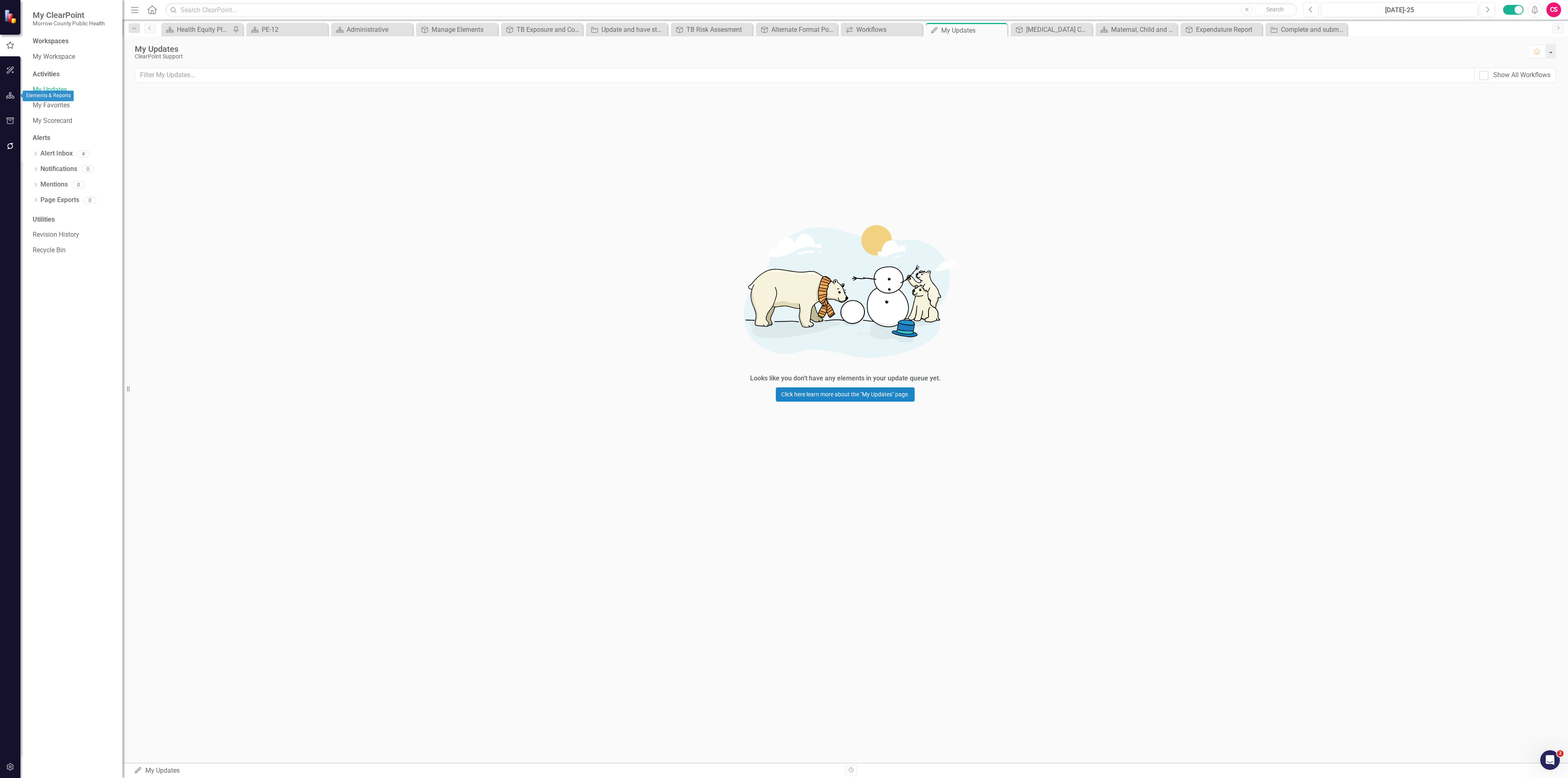
click at [10, 97] on icon "button" at bounding box center [10, 96] width 9 height 7
click at [10, 142] on button "button" at bounding box center [10, 146] width 18 height 17
click at [67, 58] on link "Reporting Workflows" at bounding box center [74, 58] width 82 height 9
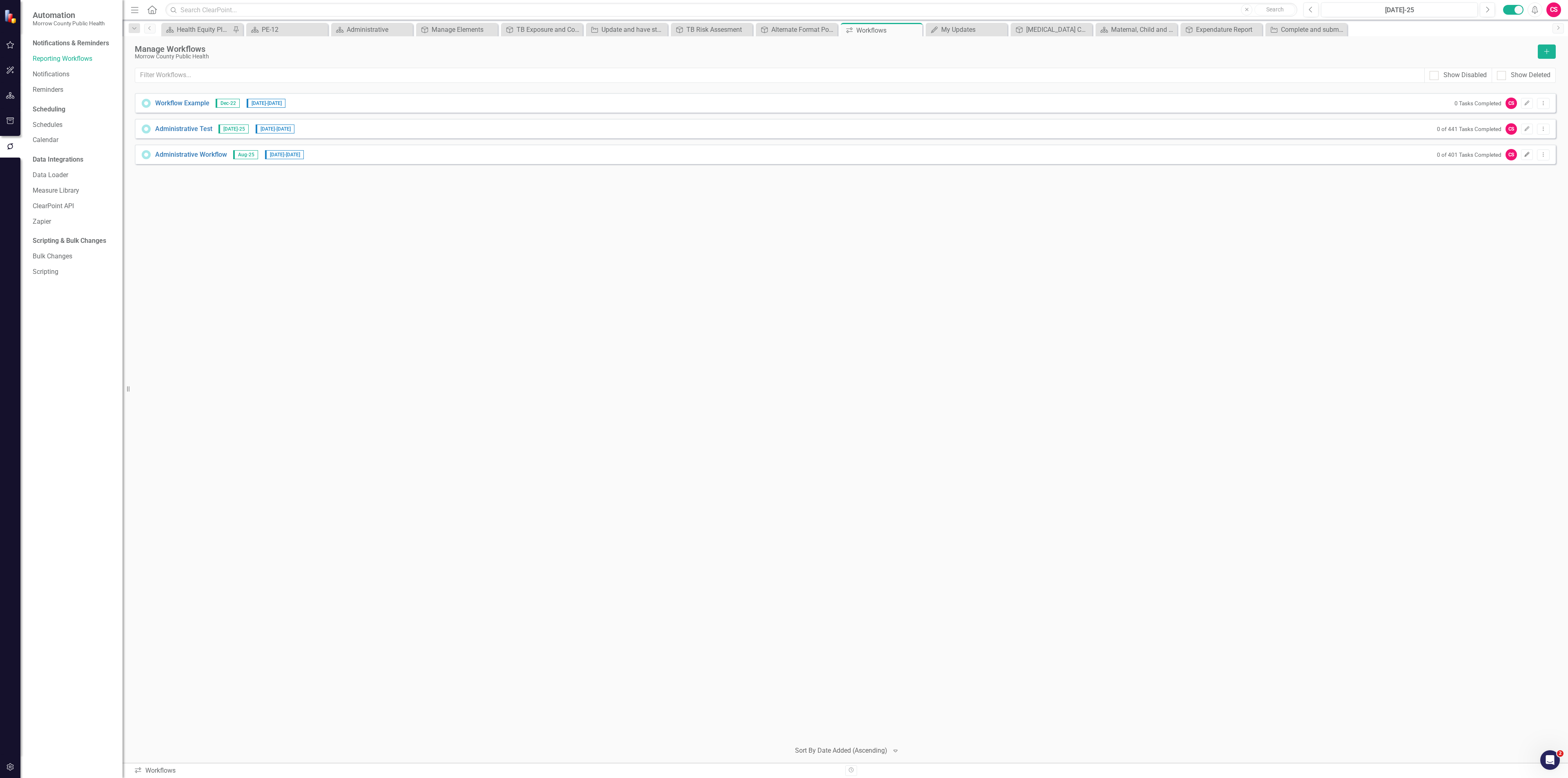
click at [1525, 153] on icon "Edit" at bounding box center [1527, 155] width 6 height 5
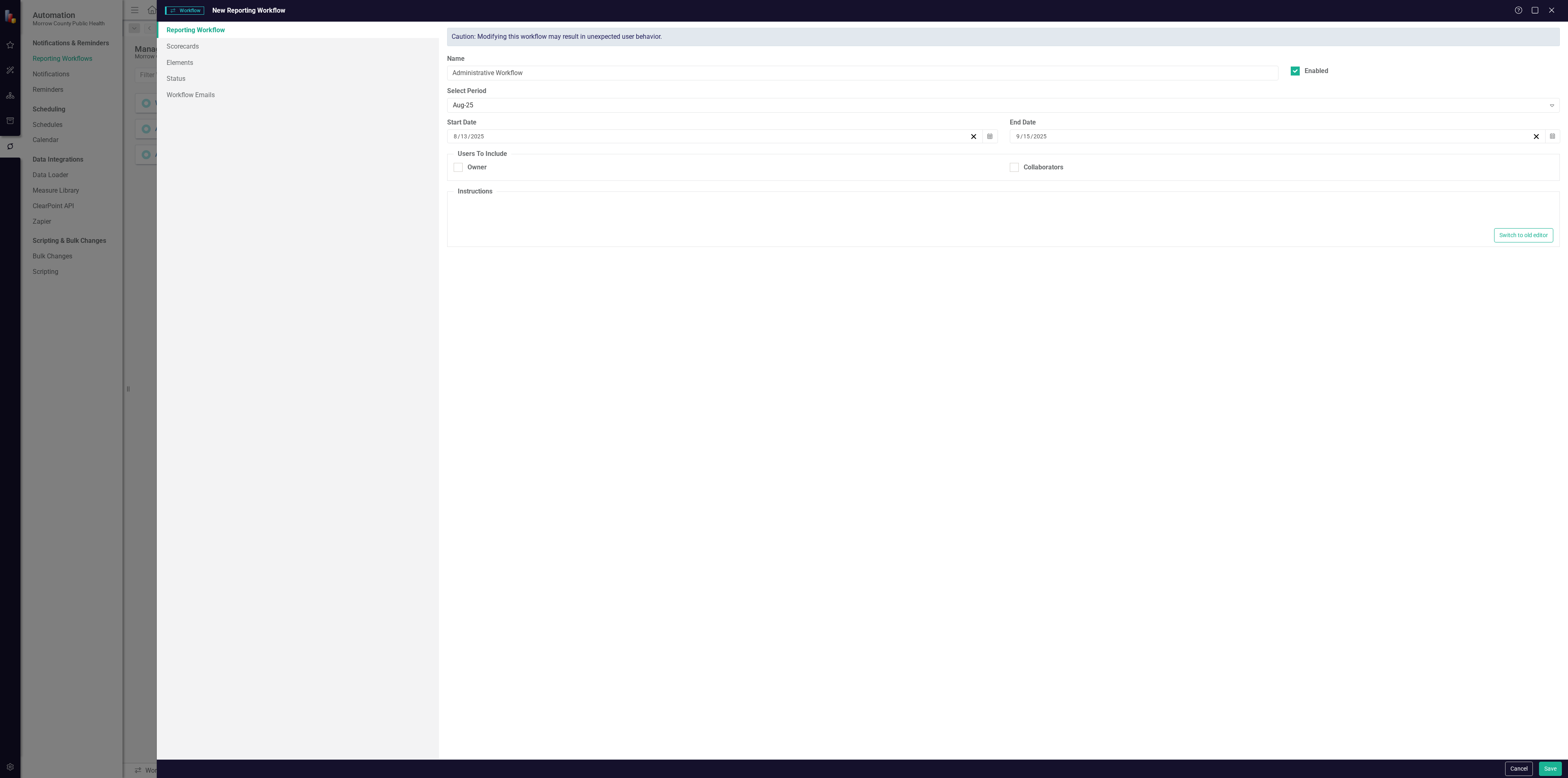
type textarea "<p>Please complete all documents required for this month's reporting period and…"
checkbox input "true"
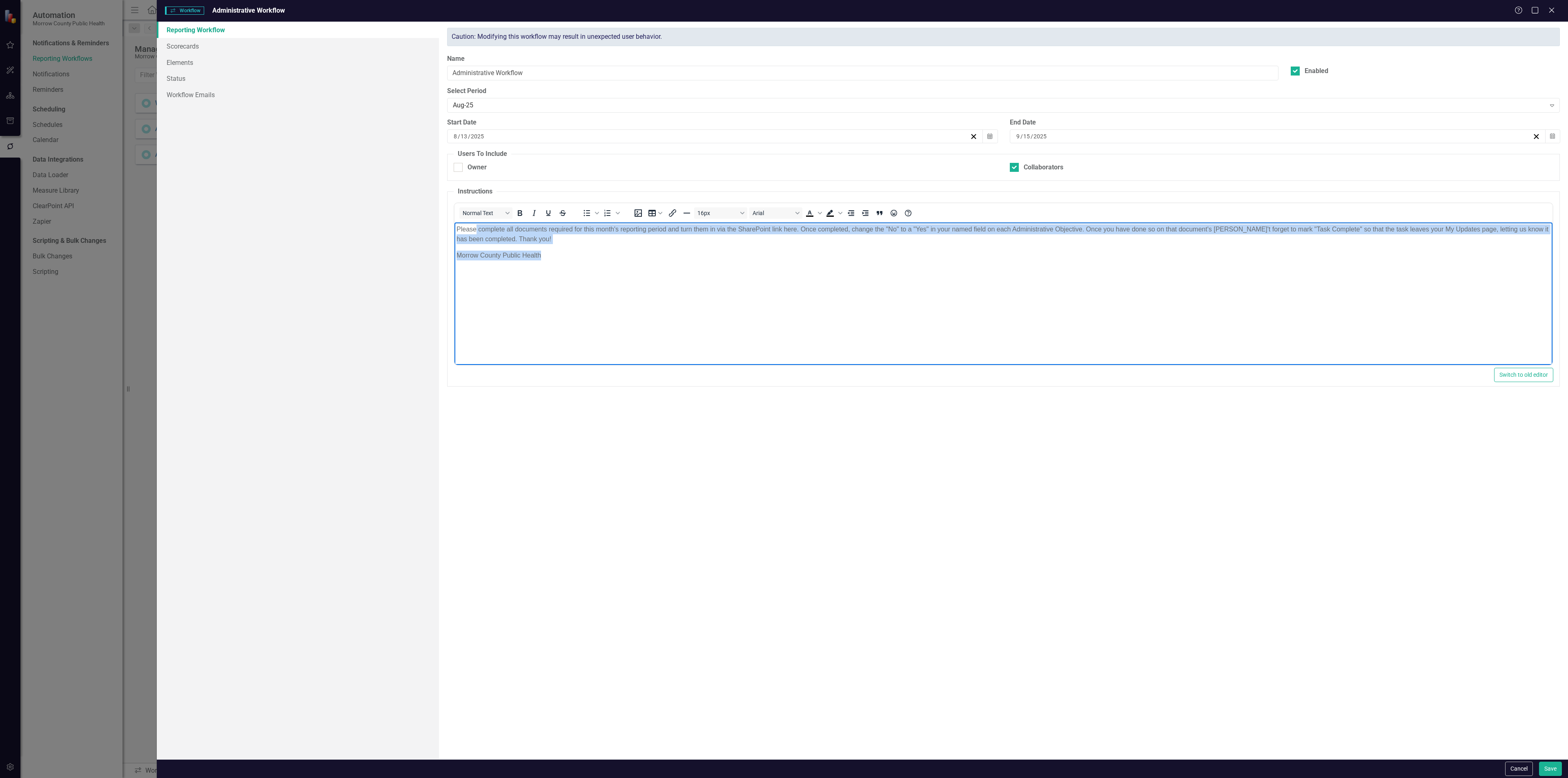
drag, startPoint x: 556, startPoint y: 258, endPoint x: 476, endPoint y: 228, distance: 85.4
click at [476, 228] on body "Please complete all documents required for this month's reporting period and tu…" at bounding box center [1003, 283] width 1098 height 123
click at [480, 233] on p "Please complete all documents required for this month's reporting period and tu…" at bounding box center [1003, 234] width 1094 height 20
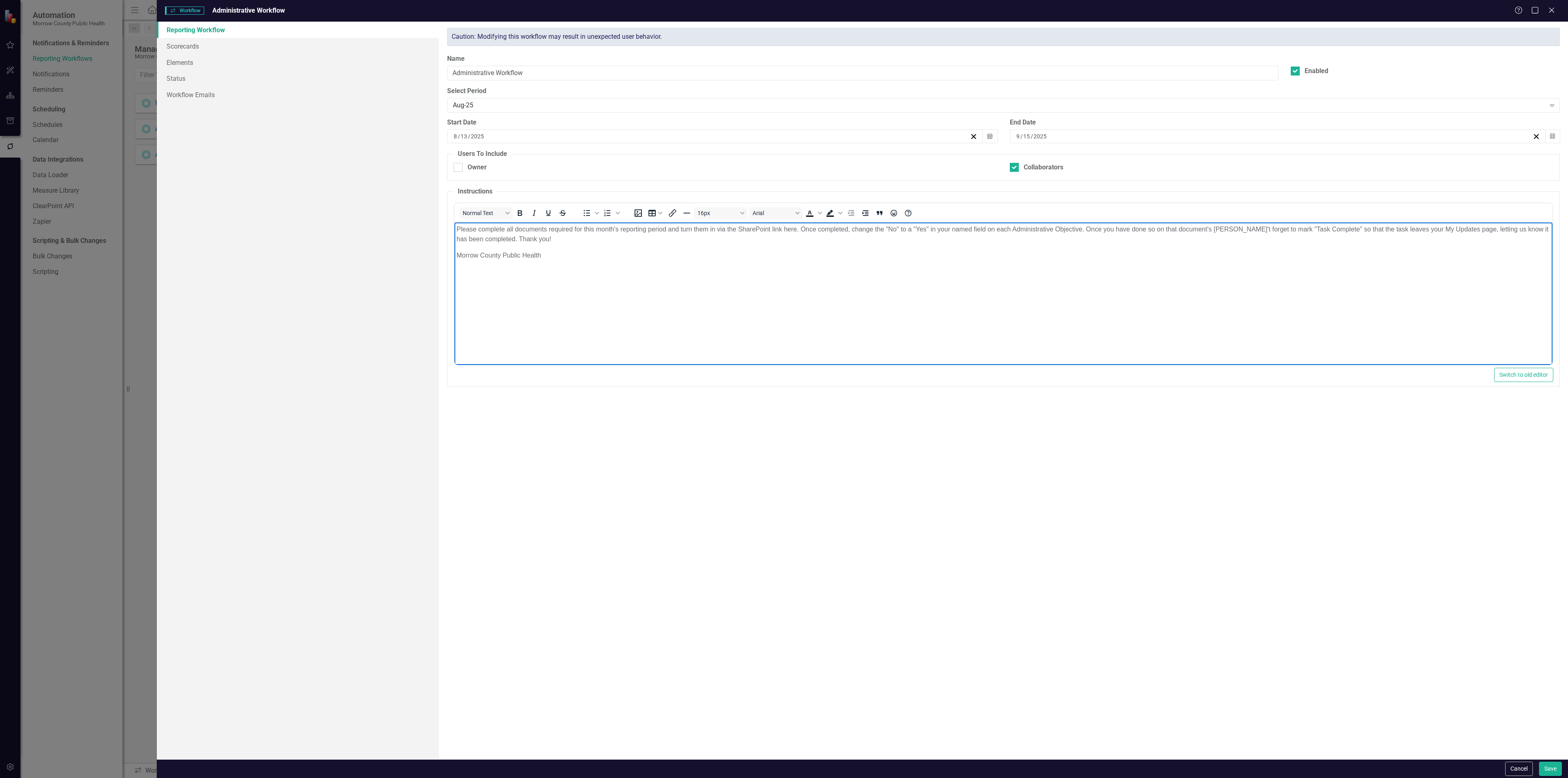
click at [580, 281] on body "Please complete all documents required for this month's reporting period and tu…" at bounding box center [1003, 283] width 1098 height 123
click at [507, 229] on p "Please complete all documents required for this month's reporting period and tu…" at bounding box center [1003, 234] width 1094 height 20
drag, startPoint x: 477, startPoint y: 229, endPoint x: 504, endPoint y: 229, distance: 27.0
click at [504, 229] on p "Please complete all documents required for this month's reporting period and tu…" at bounding box center [1003, 234] width 1094 height 20
click at [529, 228] on p "Please review all documents required for this month's reporting period and turn…" at bounding box center [1003, 234] width 1094 height 20
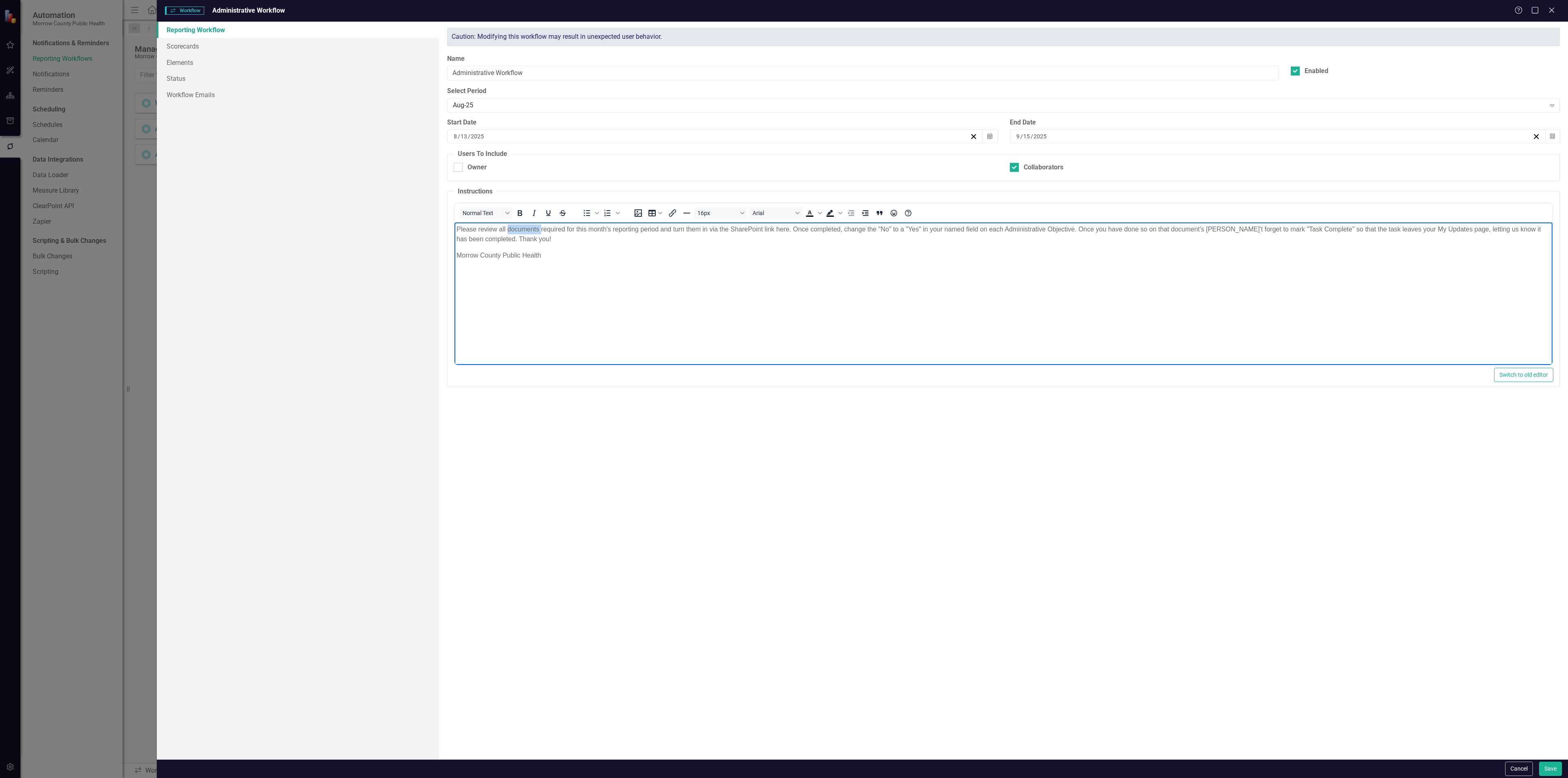
click at [528, 227] on p "Please review all documents required for this month's reporting period and turn…" at bounding box center [1003, 234] width 1094 height 20
click at [593, 228] on p "Please review all policies required for this month's reporting period and turn …" at bounding box center [1003, 234] width 1094 height 20
click at [765, 231] on p "Please review all policies required for this year's reporting period and turn t…" at bounding box center [1003, 234] width 1094 height 20
click at [765, 229] on p "Please review all policies required for this year's reporting period and turn t…" at bounding box center [1003, 234] width 1094 height 20
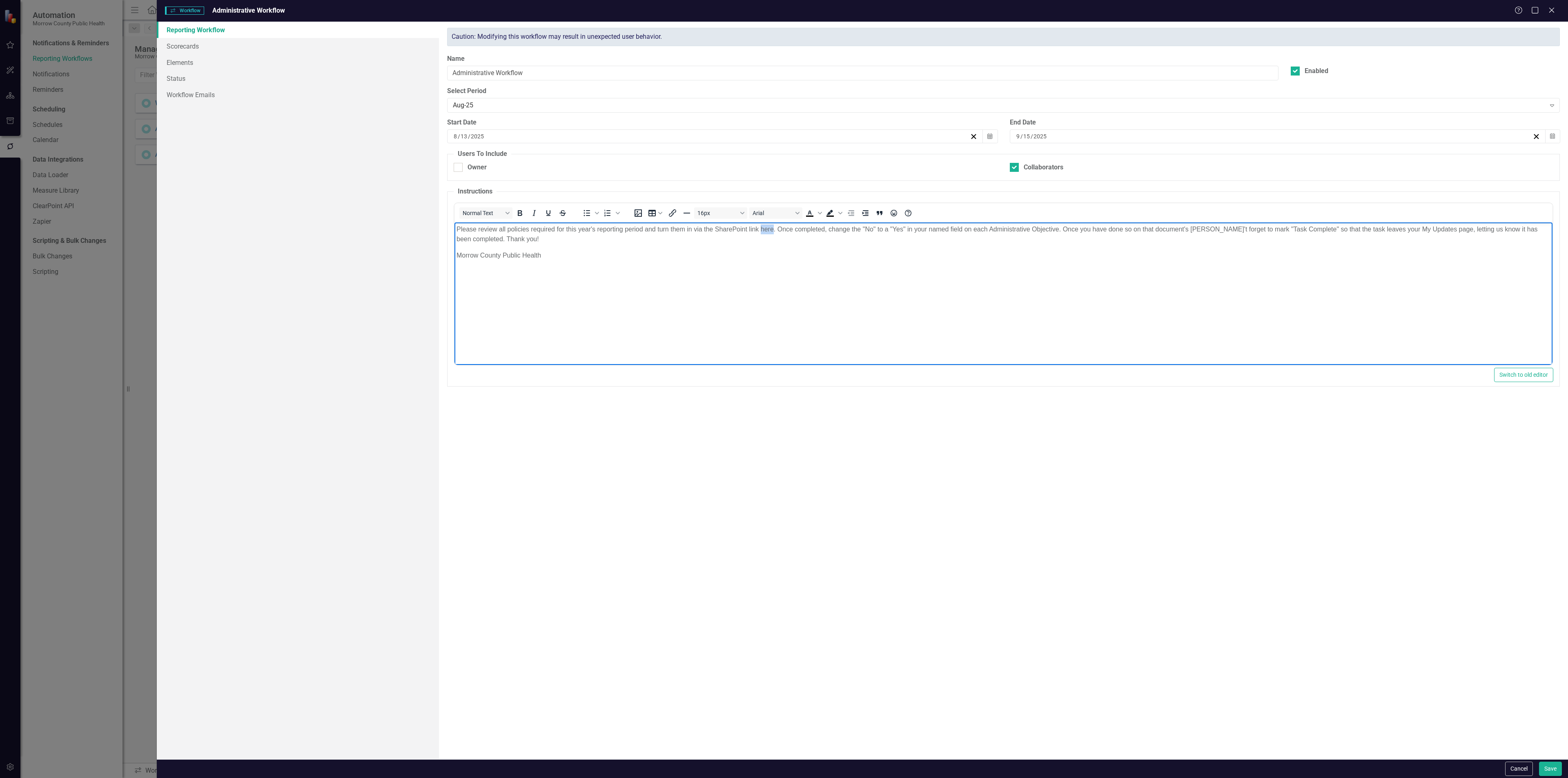
click at [772, 231] on p "Please review all policies required for this year's reporting period and turn t…" at bounding box center [1003, 234] width 1094 height 20
drag, startPoint x: 774, startPoint y: 228, endPoint x: 691, endPoint y: 230, distance: 83.0
click at [669, 231] on p "Please review all policies required for this year's reporting period and turn t…" at bounding box center [1003, 234] width 1094 height 20
drag, startPoint x: 826, startPoint y: 229, endPoint x: 644, endPoint y: 226, distance: 182.0
click at [644, 226] on p "Please review all policies required for this year's reporting period and turn t…" at bounding box center [1003, 234] width 1094 height 20
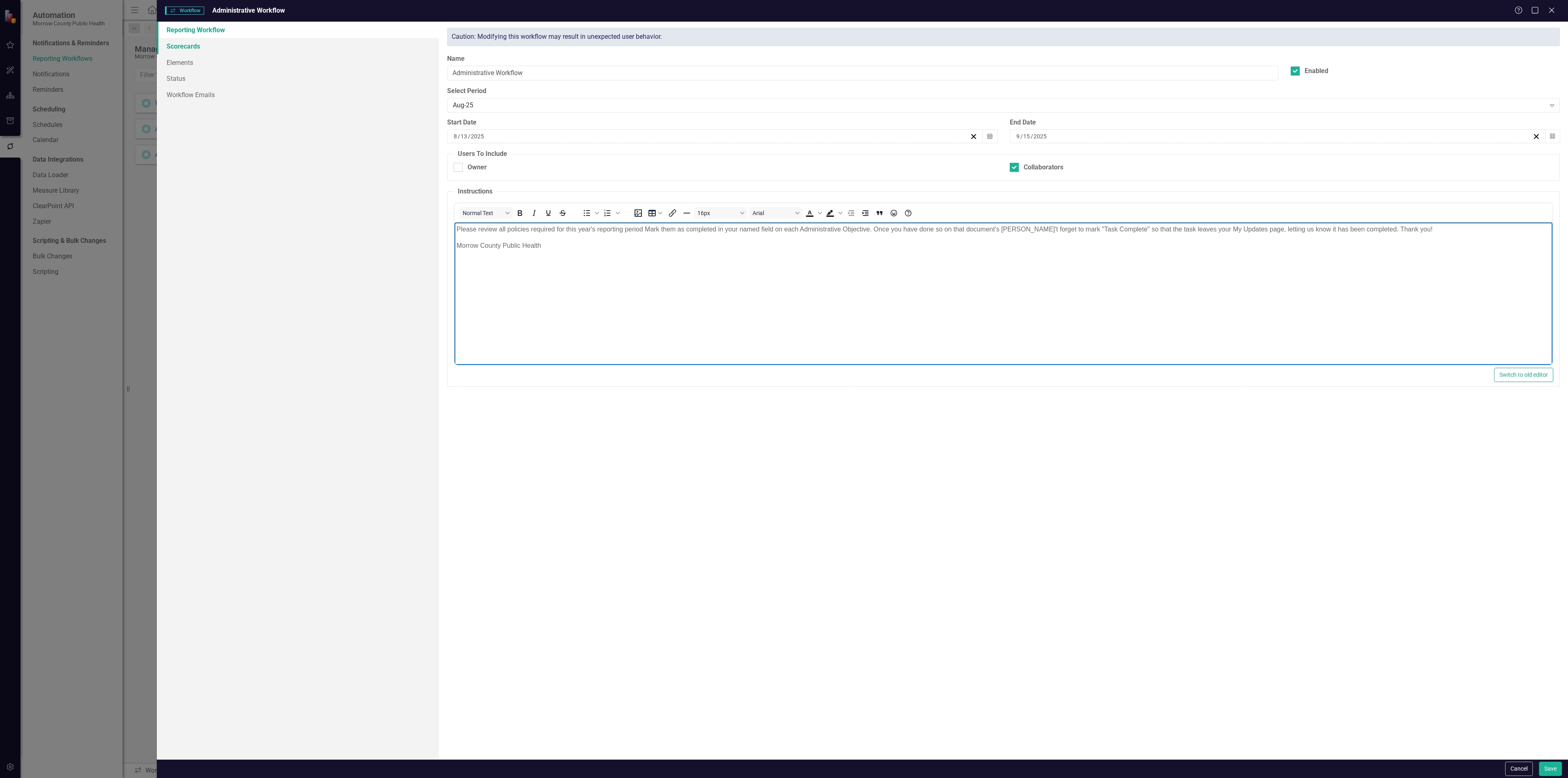
click at [209, 48] on link "Scorecards" at bounding box center [297, 46] width 282 height 16
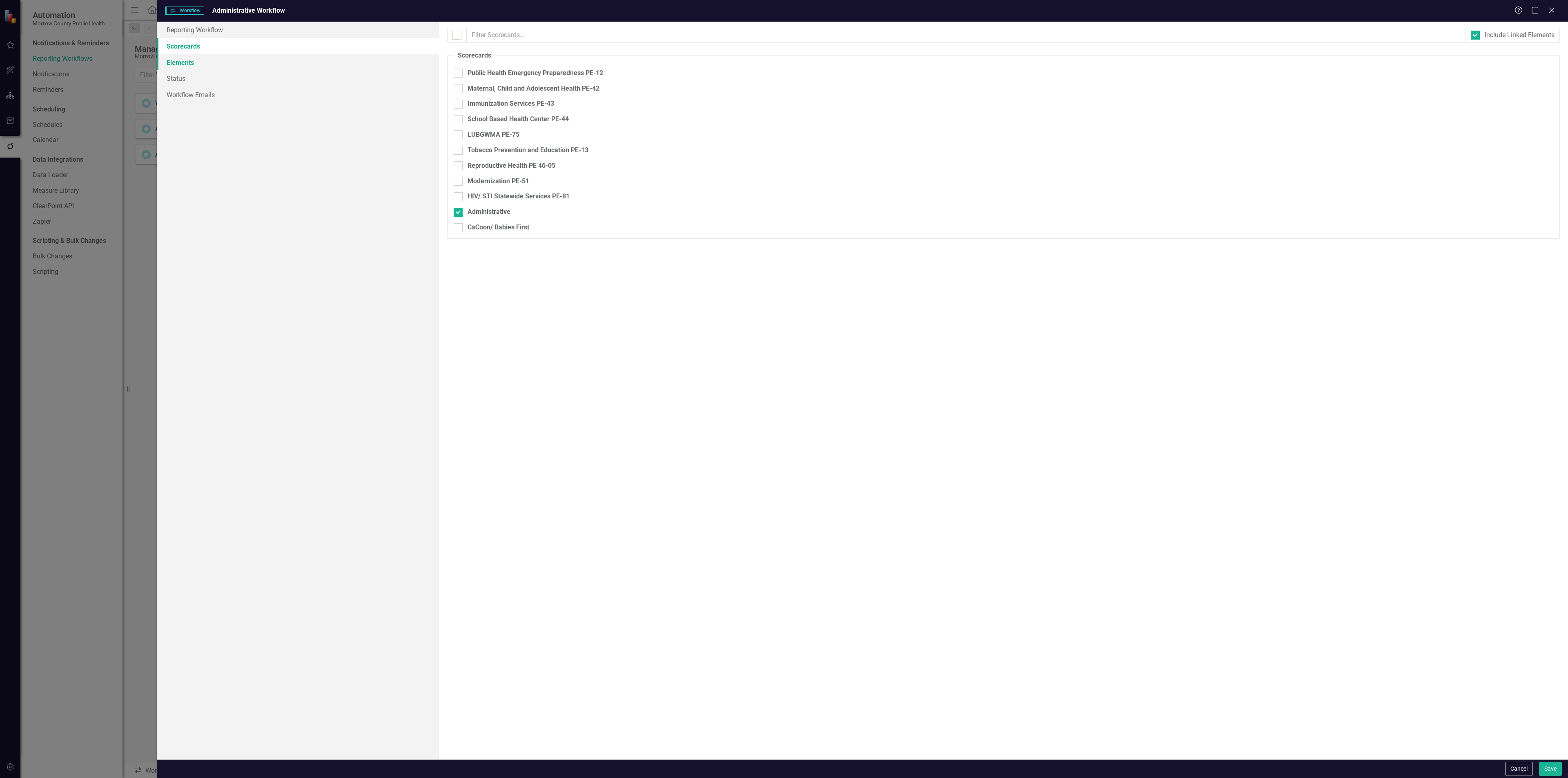
click at [203, 64] on link "Elements" at bounding box center [297, 62] width 282 height 16
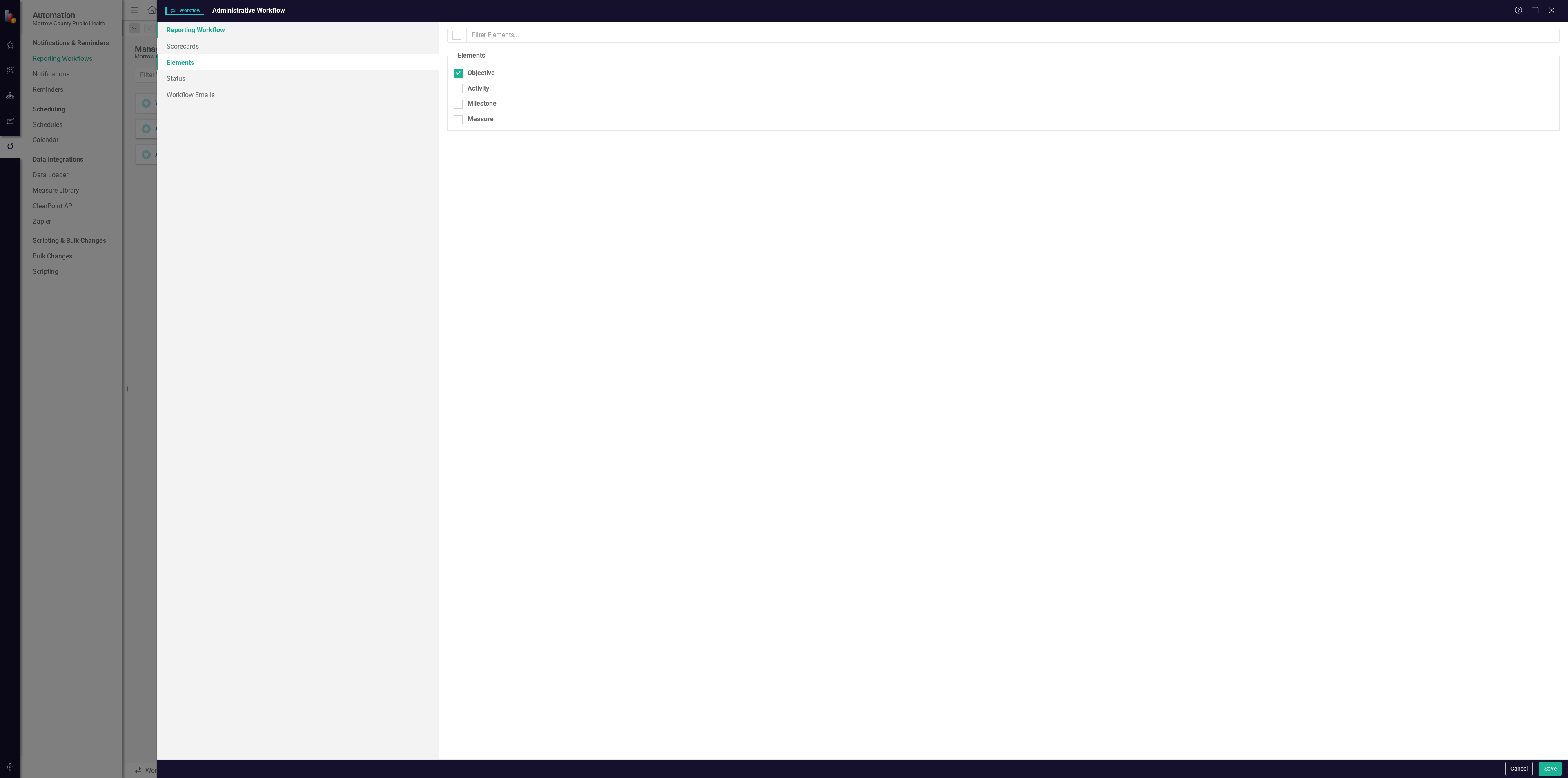
click at [211, 30] on link "Reporting Workflow" at bounding box center [297, 30] width 282 height 16
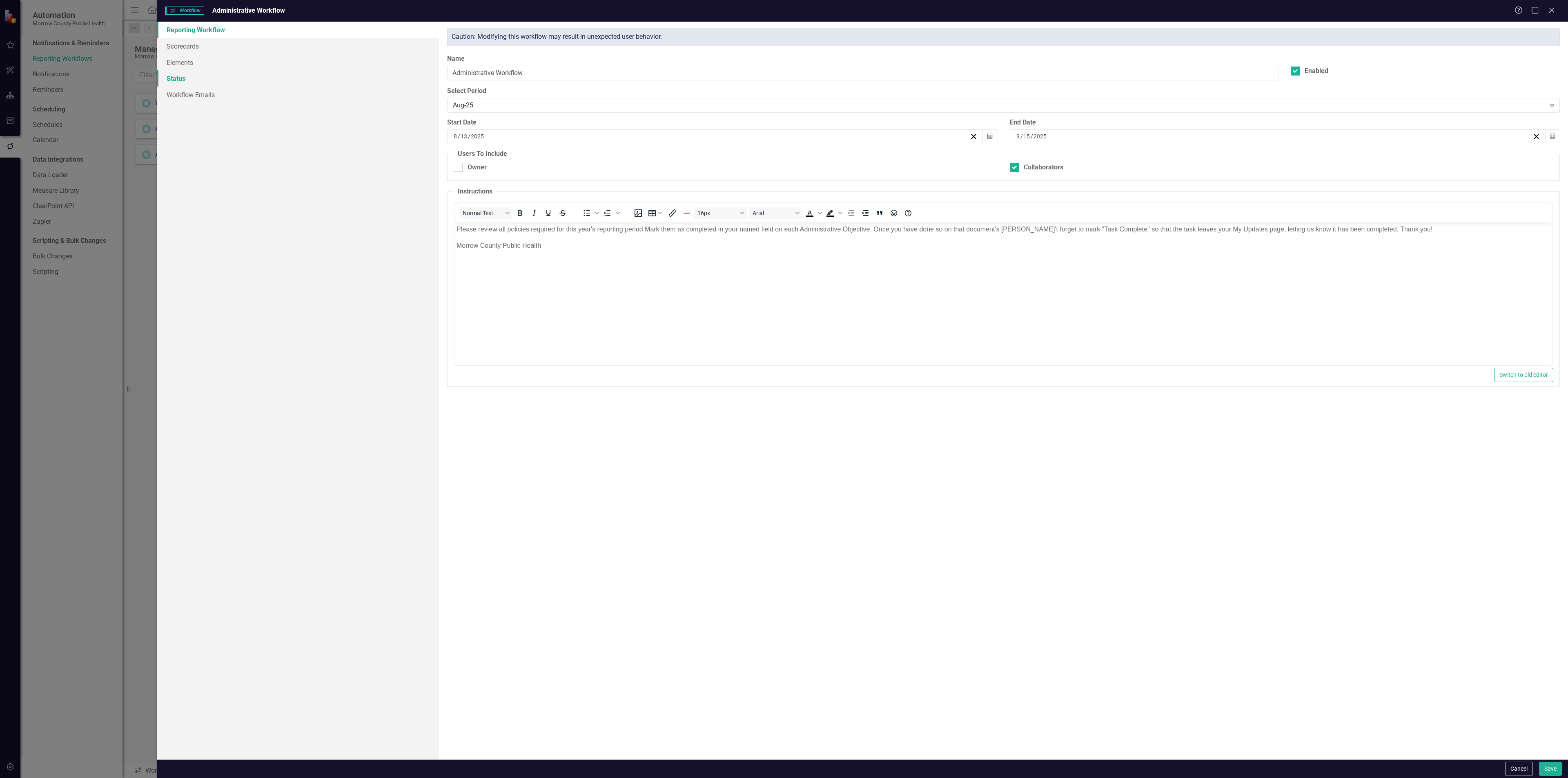
click at [182, 80] on link "Status" at bounding box center [297, 78] width 282 height 16
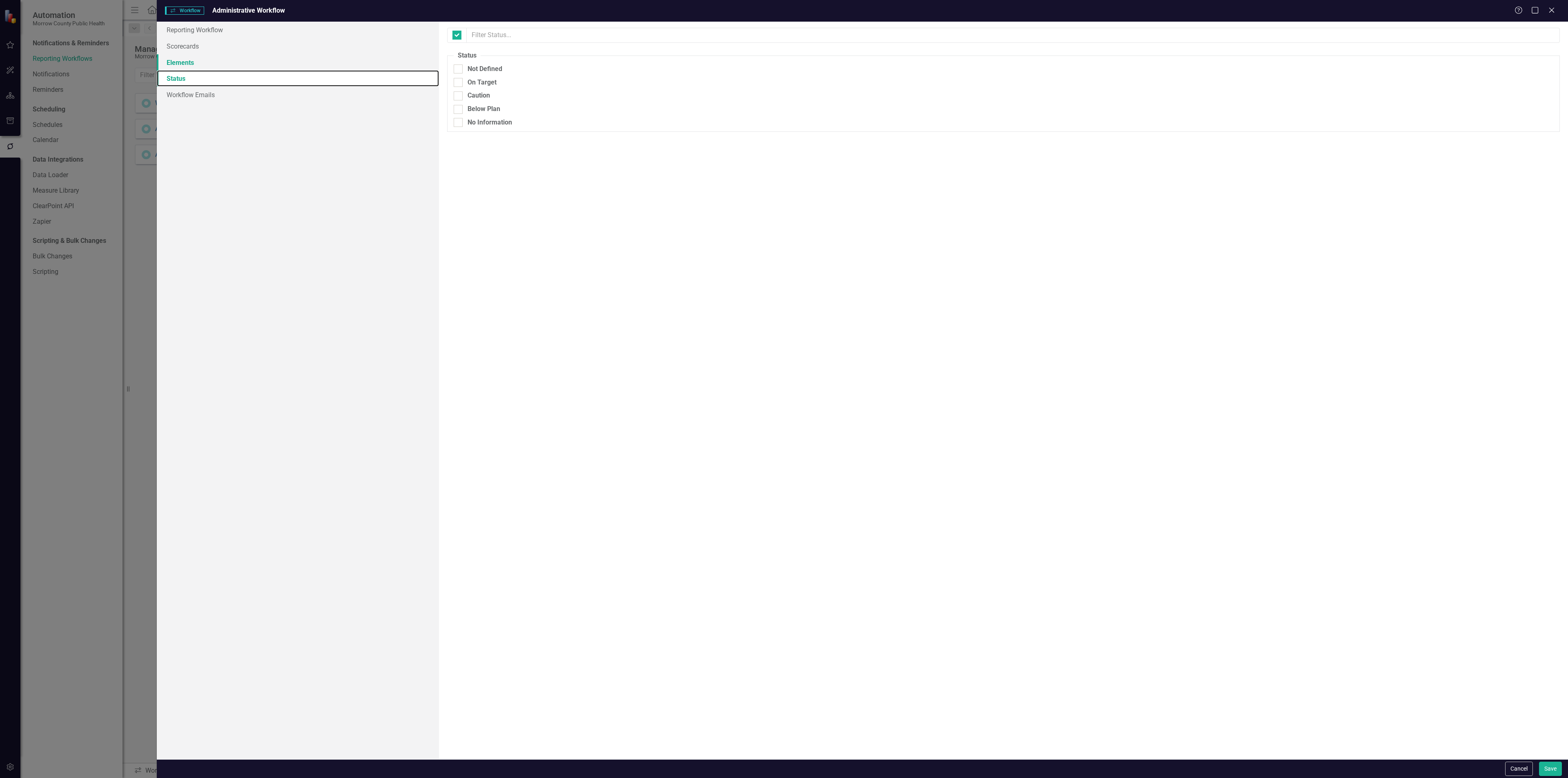
checkbox input "false"
click at [196, 57] on link "Elements" at bounding box center [297, 62] width 282 height 16
click at [196, 47] on link "Scorecards" at bounding box center [297, 46] width 282 height 16
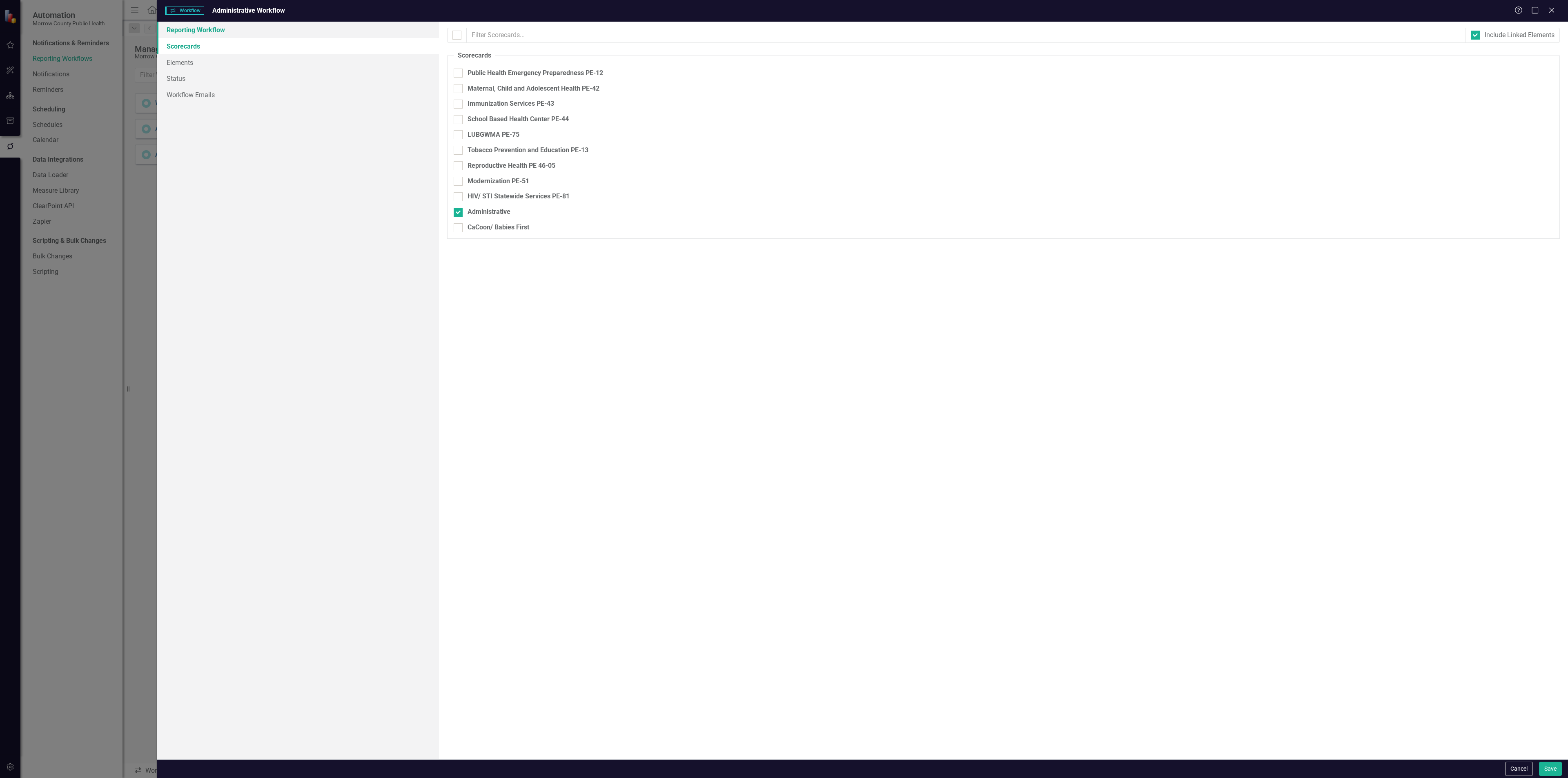
click at [207, 28] on link "Reporting Workflow" at bounding box center [297, 30] width 282 height 16
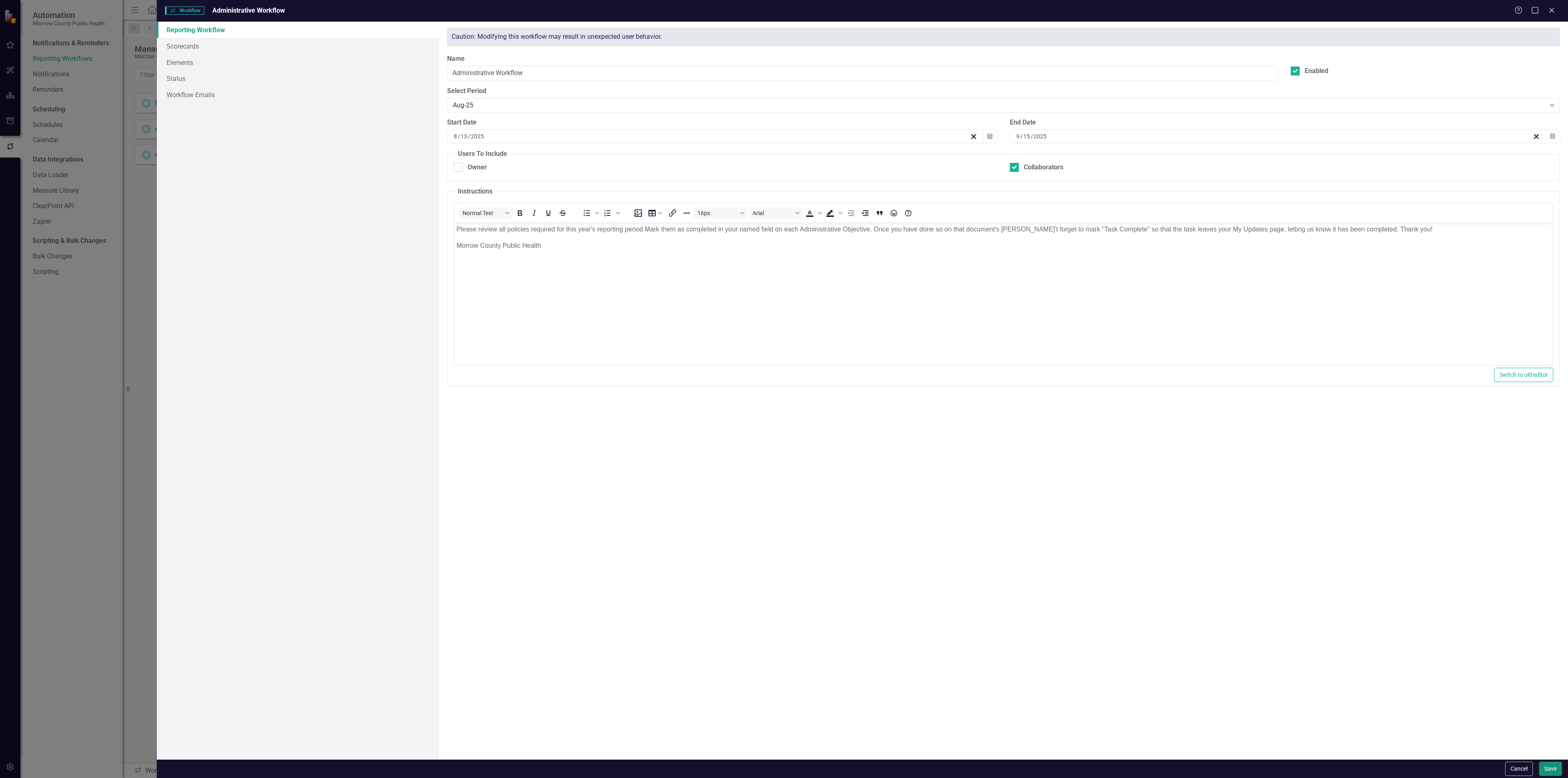
click at [1546, 767] on button "Save" at bounding box center [1550, 769] width 23 height 14
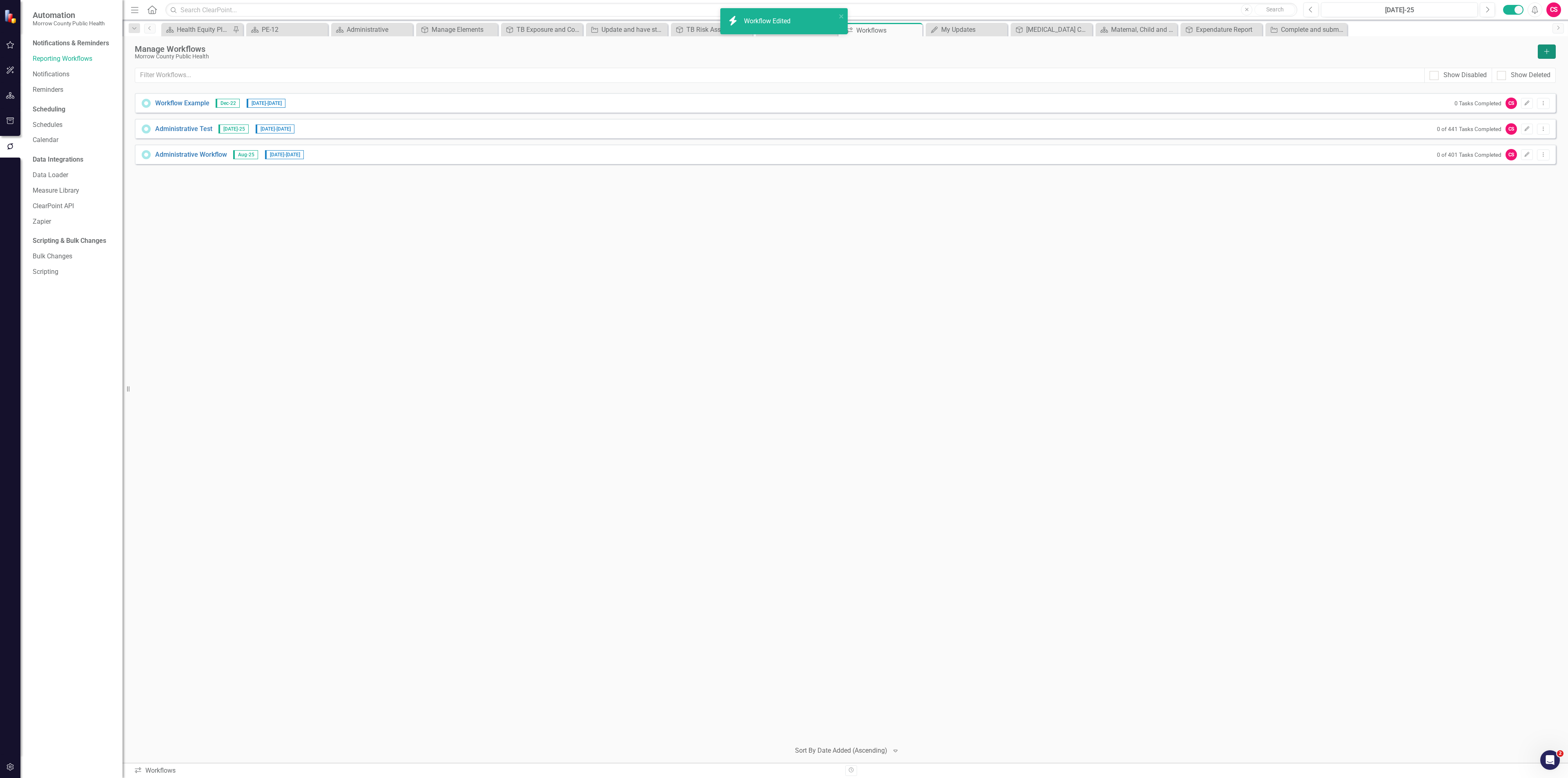
click at [1543, 51] on icon "Add" at bounding box center [1546, 52] width 7 height 6
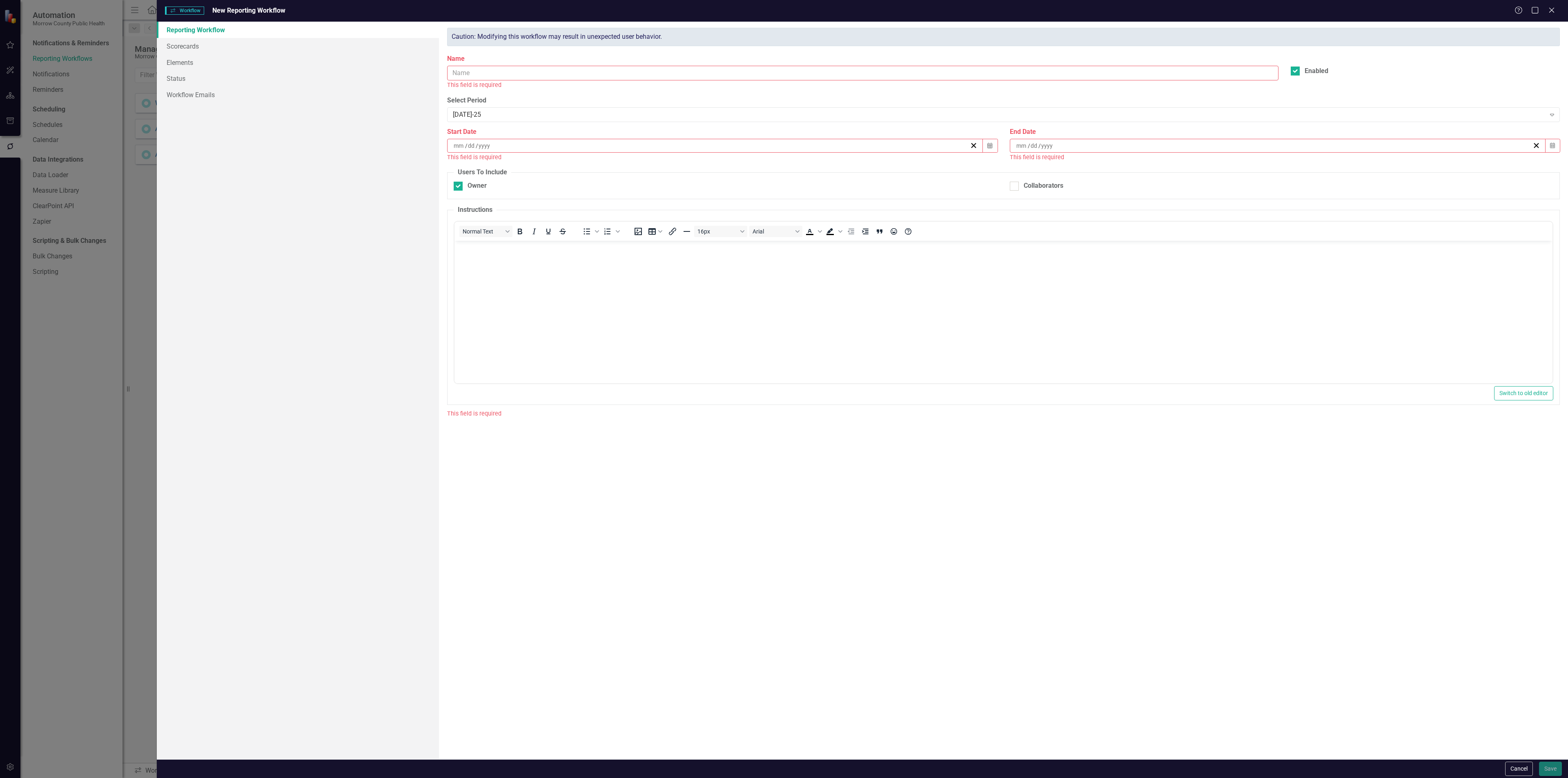
click at [480, 72] on input "Name" at bounding box center [862, 73] width 831 height 15
type input "[PERSON_NAME]'s Yearly Policy Review"
click at [489, 104] on div "[DATE]-25" at bounding box center [998, 105] width 1092 height 9
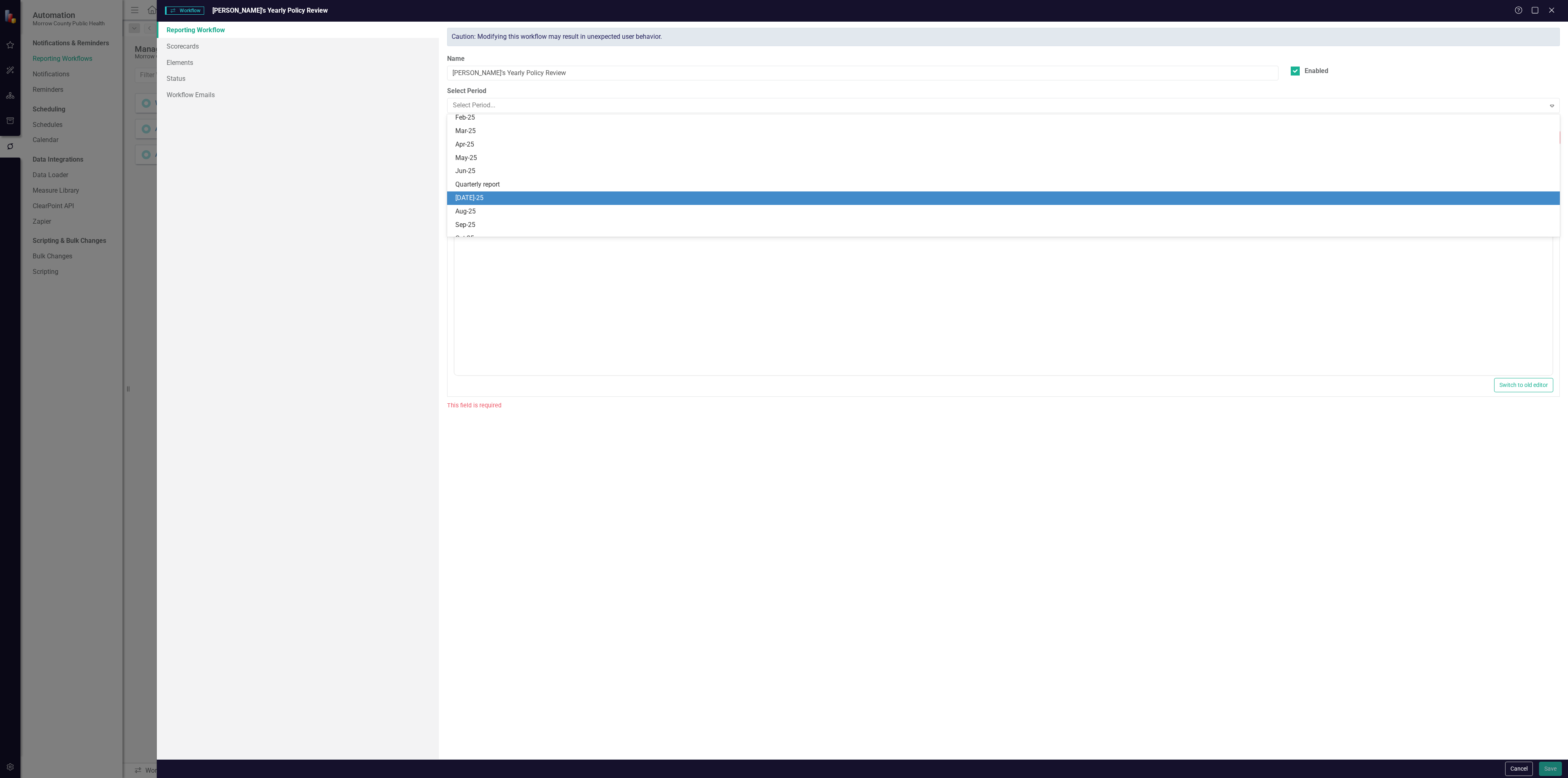
scroll to position [722, 0]
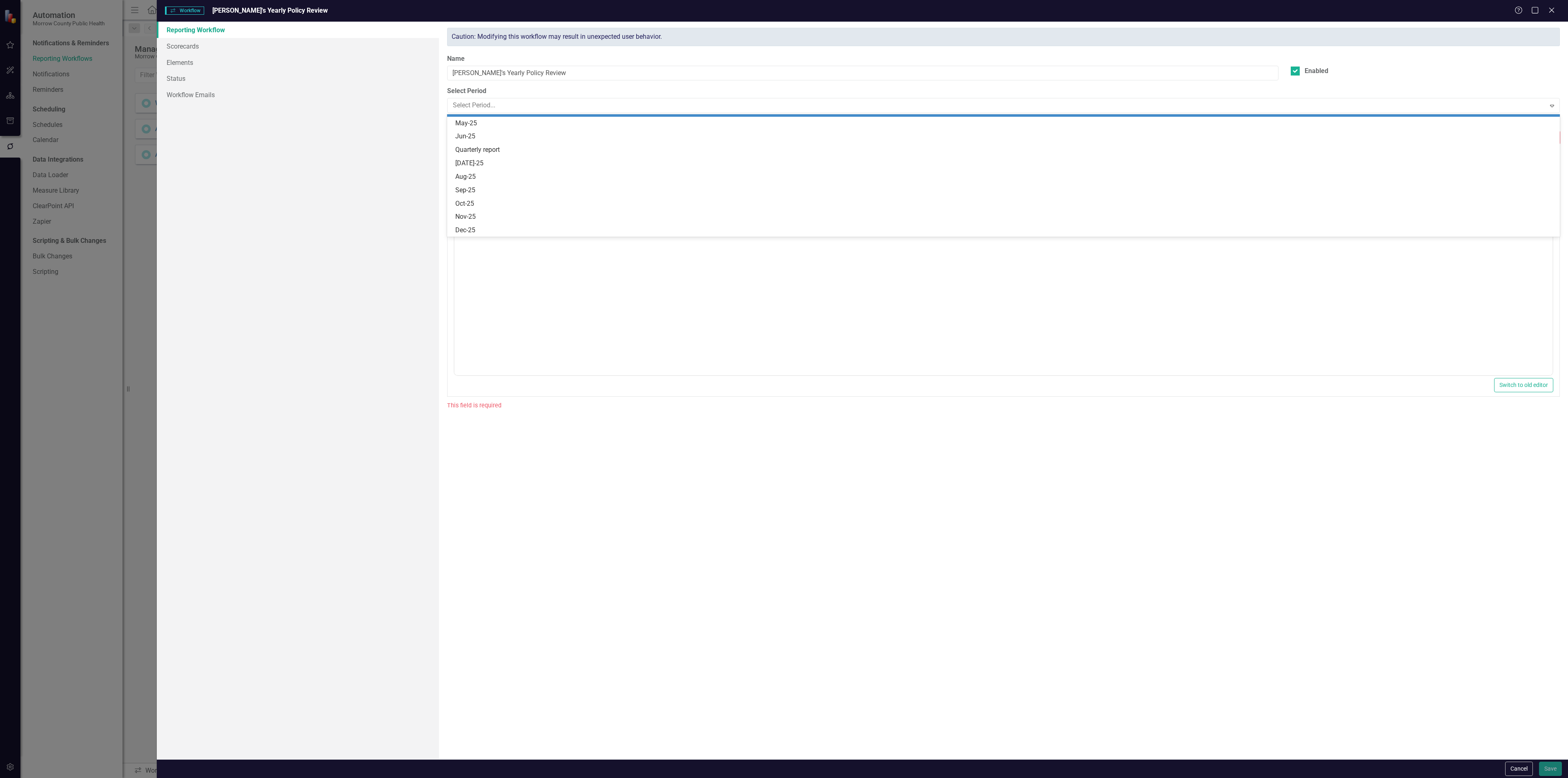
click at [407, 124] on div "Reporting Workflow Scorecards Elements Status Workflow Emails" at bounding box center [297, 391] width 282 height 738
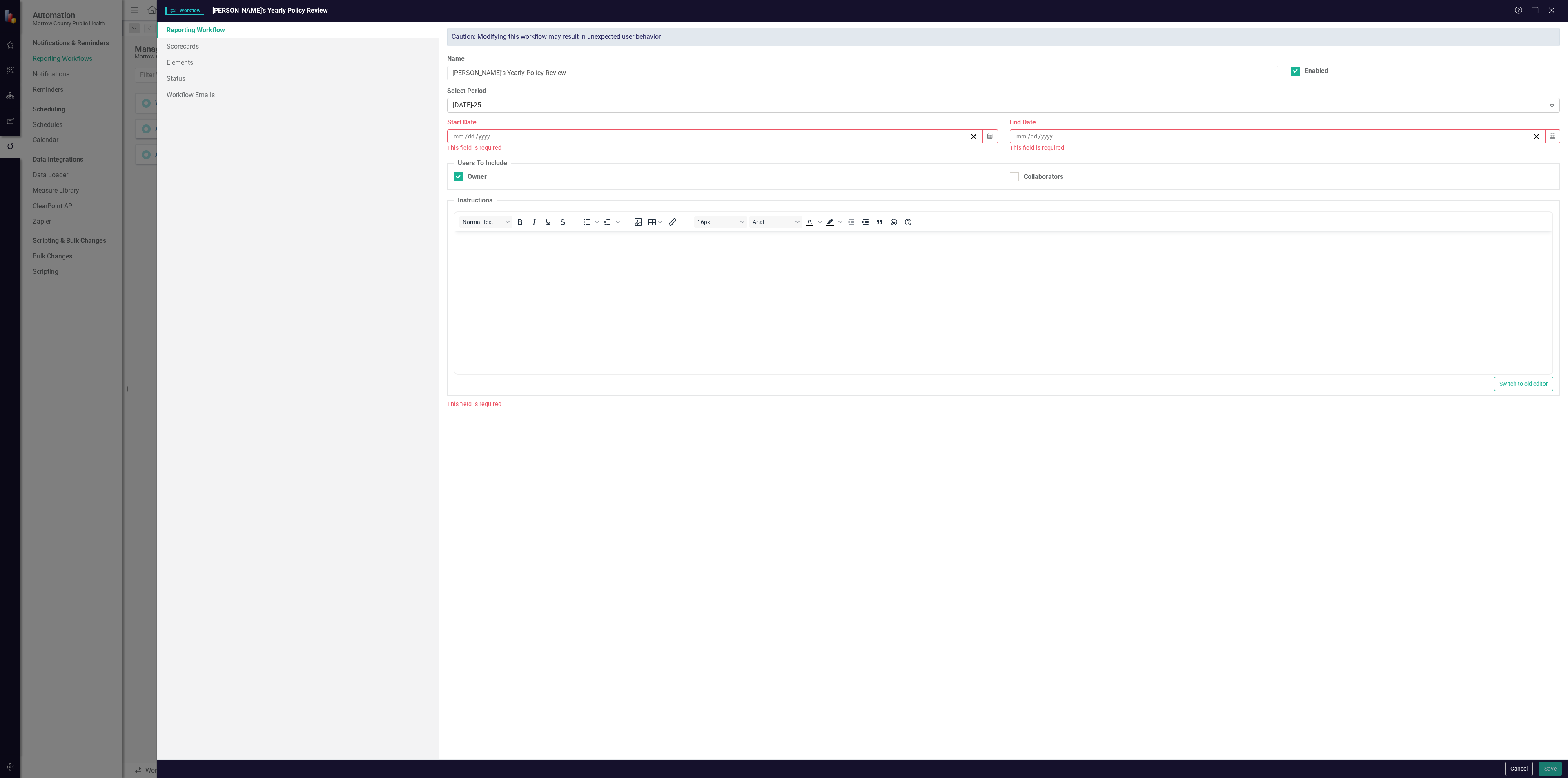
click at [524, 104] on div "[DATE]-25" at bounding box center [998, 105] width 1092 height 9
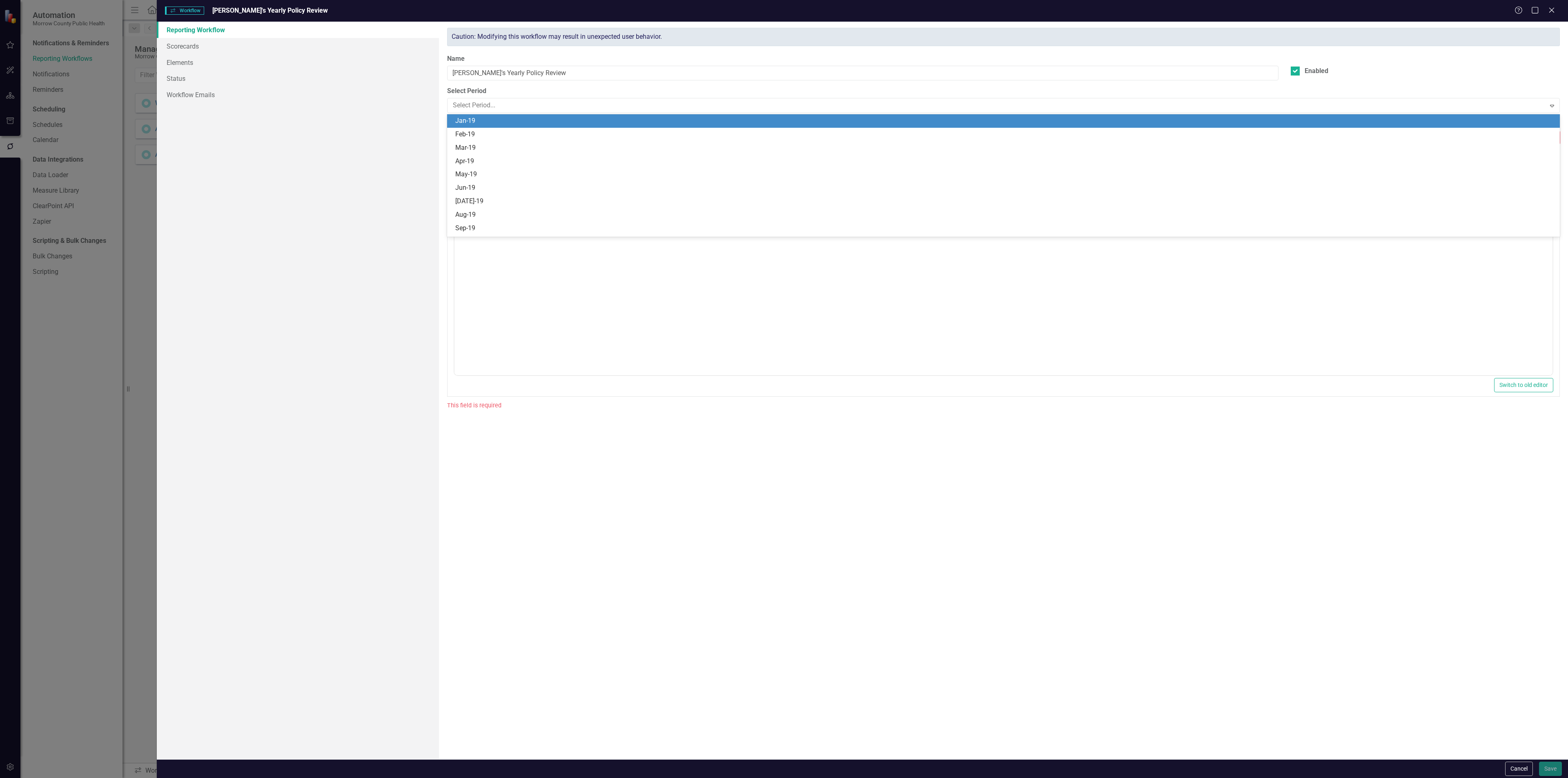
click at [570, 92] on label "Select Period" at bounding box center [1002, 91] width 1112 height 9
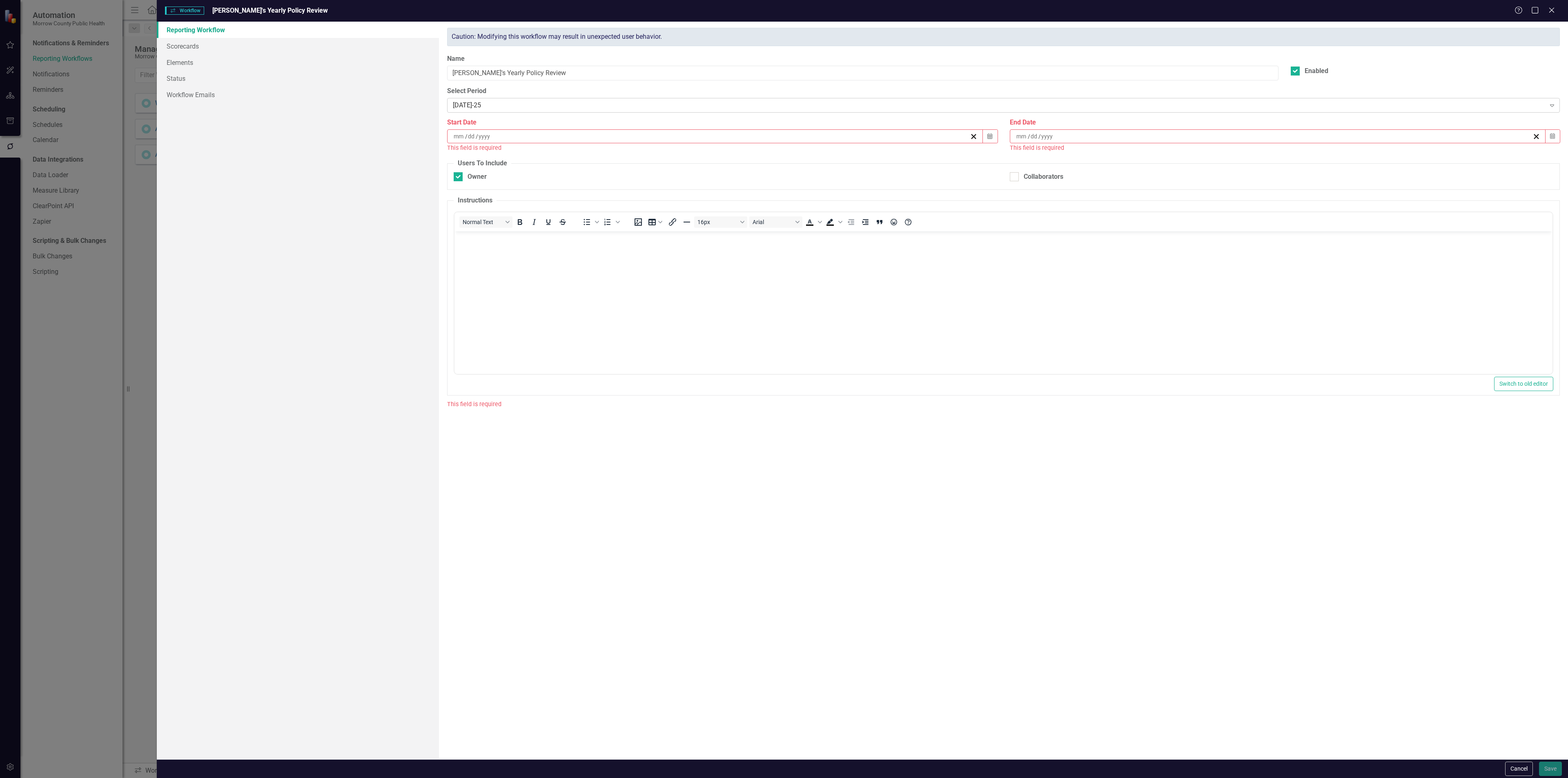
click at [532, 108] on div "[DATE]-25" at bounding box center [998, 105] width 1092 height 9
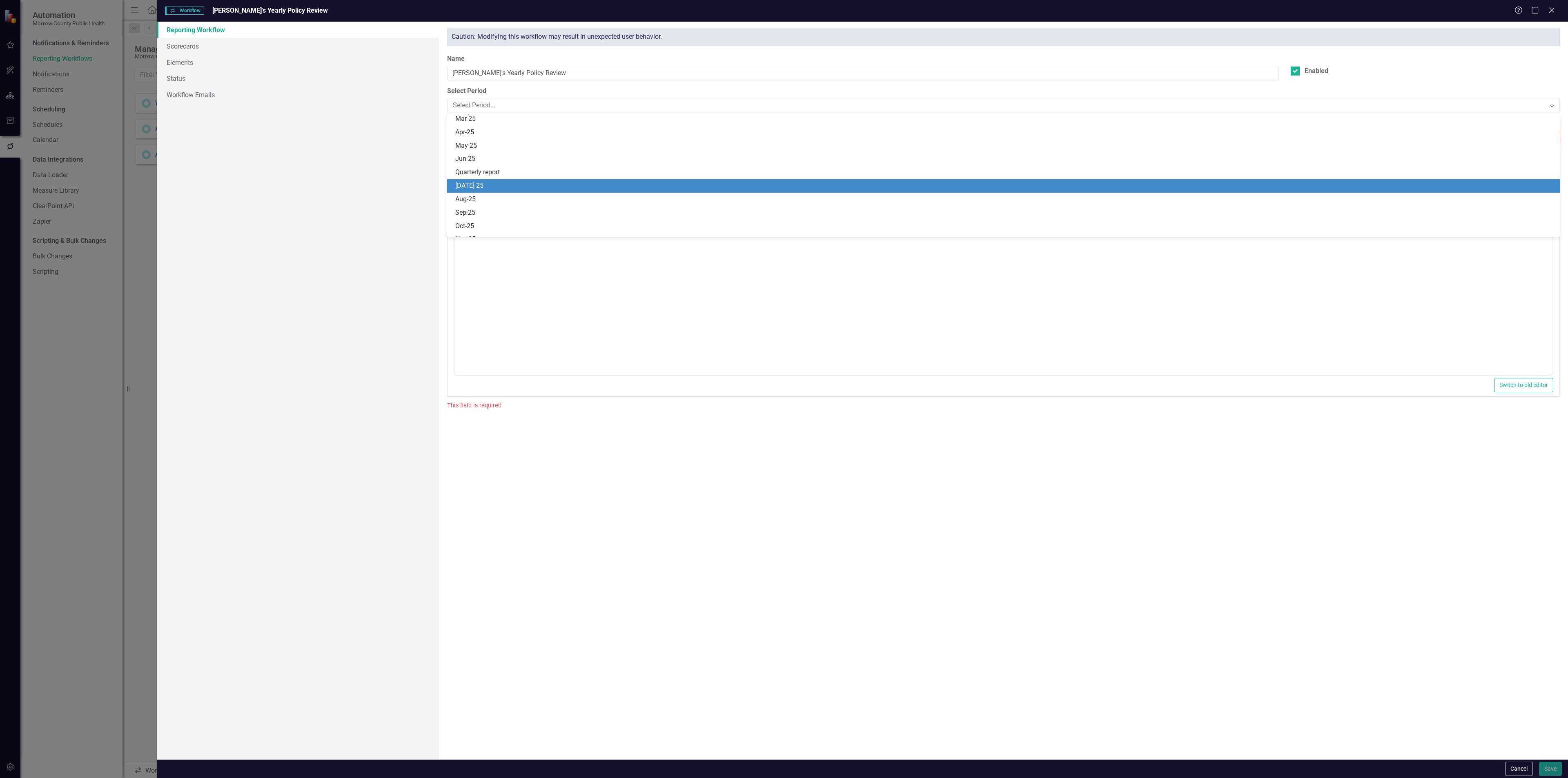
scroll to position [722, 0]
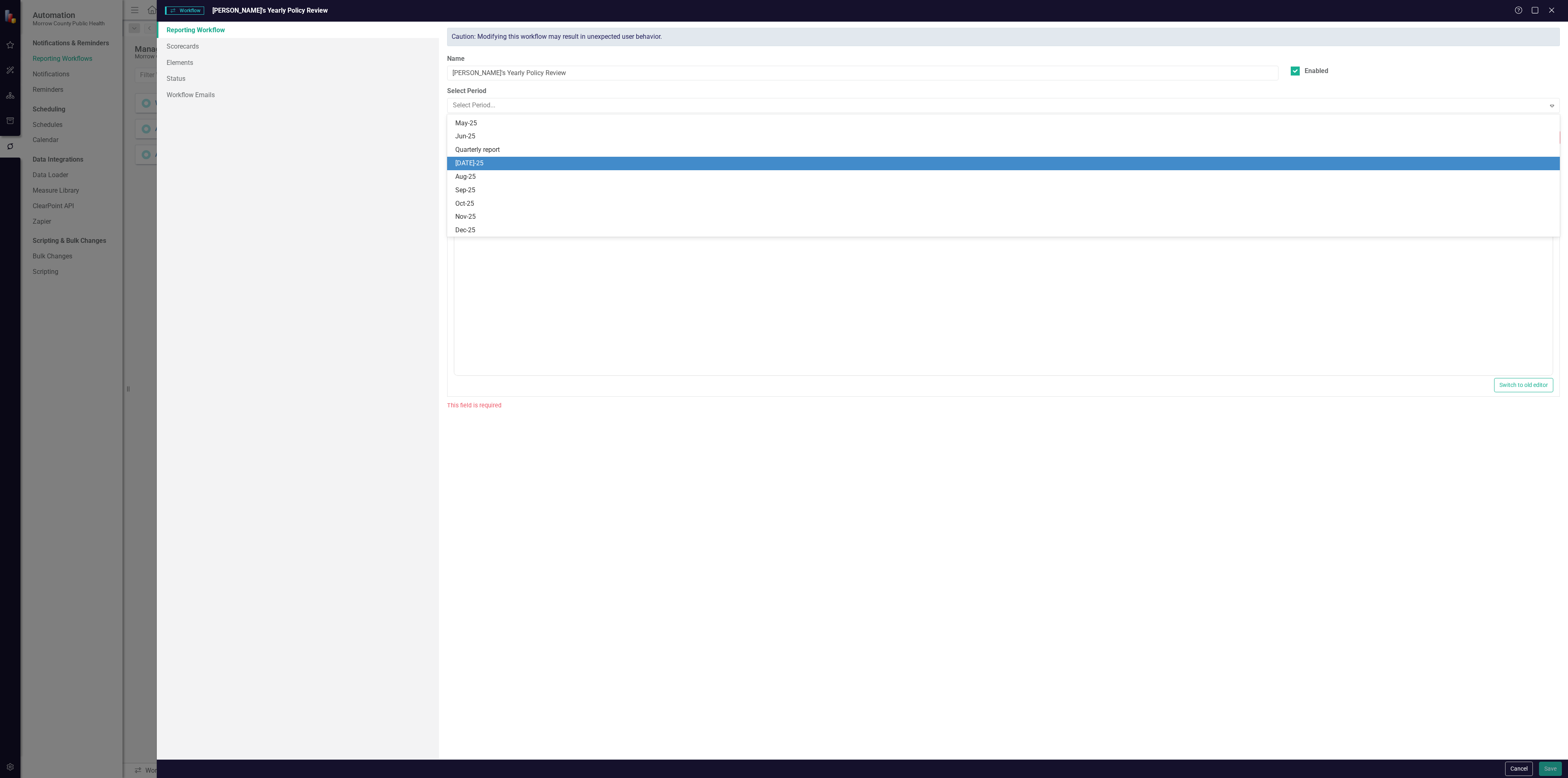
click at [483, 162] on div "[DATE]-25" at bounding box center [1004, 163] width 1099 height 9
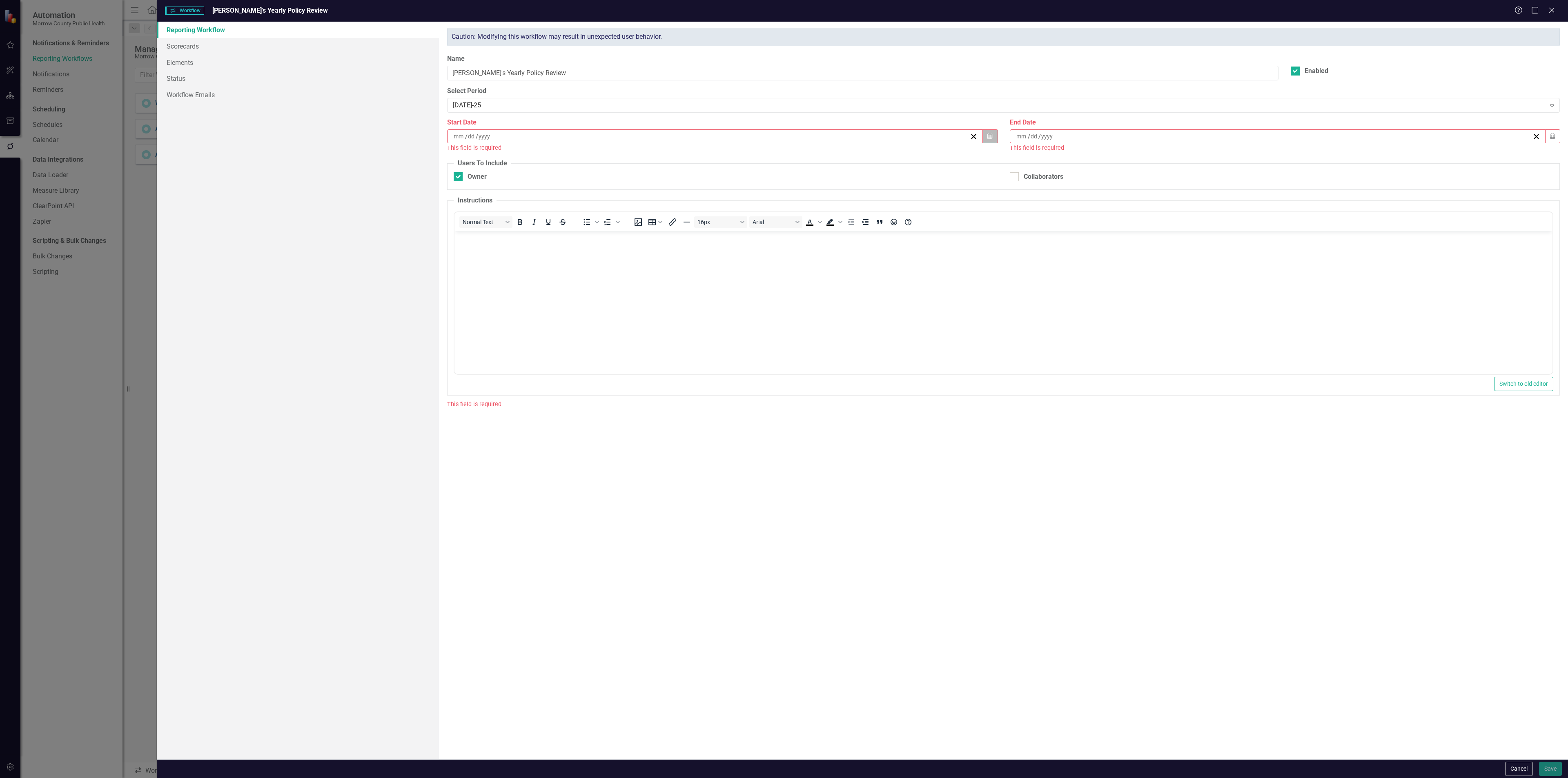
click at [988, 139] on icon "button" at bounding box center [989, 136] width 5 height 6
click at [773, 159] on button "»" at bounding box center [777, 159] width 18 height 18
click at [670, 161] on button "‹" at bounding box center [671, 159] width 18 height 18
click at [711, 183] on button "1" at bounding box center [715, 185] width 20 height 15
click at [1547, 139] on button "Calendar" at bounding box center [1552, 137] width 16 height 14
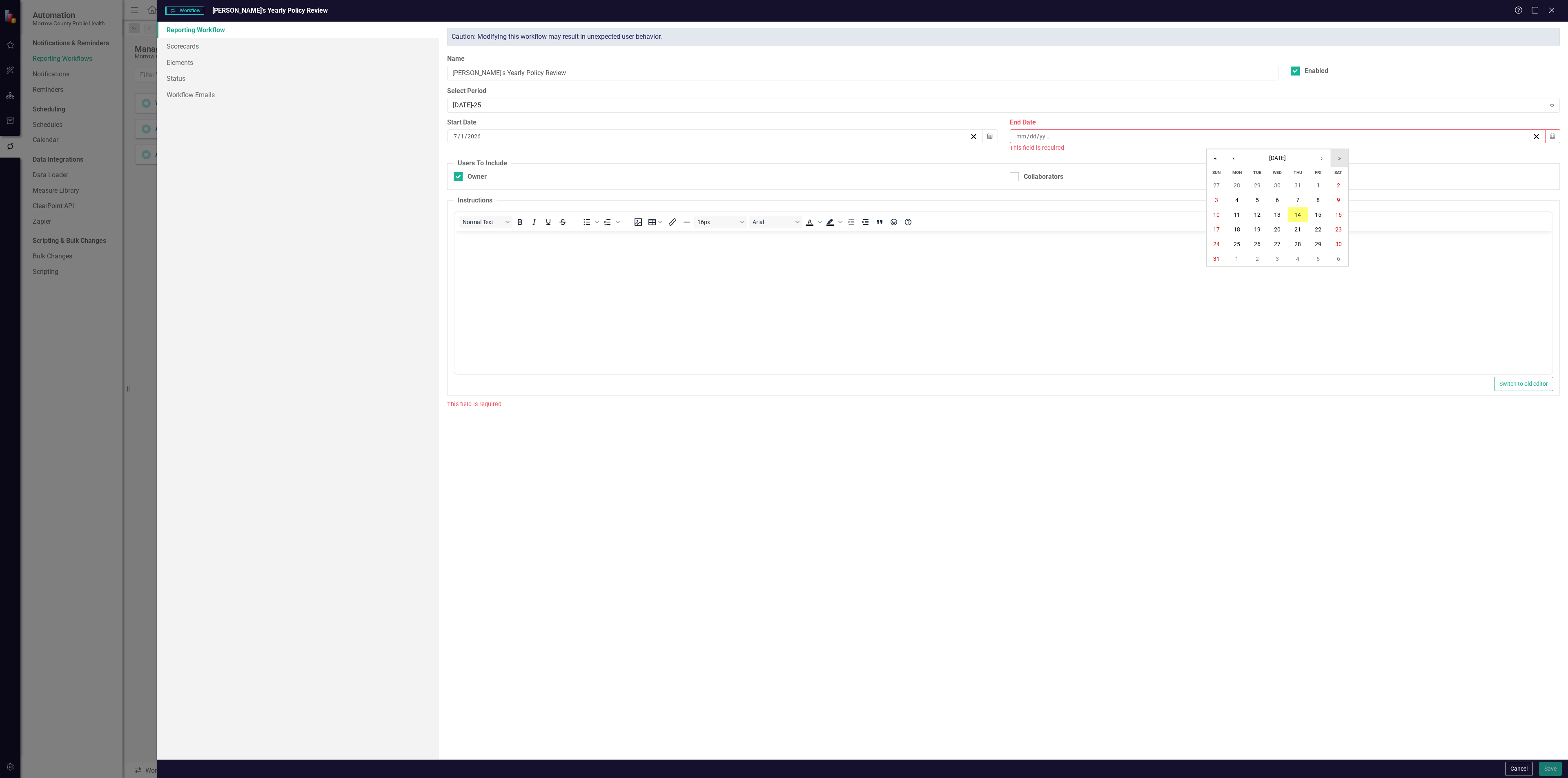
click at [1342, 156] on button "»" at bounding box center [1340, 159] width 18 height 18
click at [1335, 182] on button "1" at bounding box center [1338, 185] width 20 height 15
click at [1552, 136] on icon "button" at bounding box center [1552, 136] width 5 height 6
click at [1236, 158] on button "‹" at bounding box center [1233, 159] width 18 height 18
click at [1317, 240] on abbr "31" at bounding box center [1318, 243] width 7 height 7
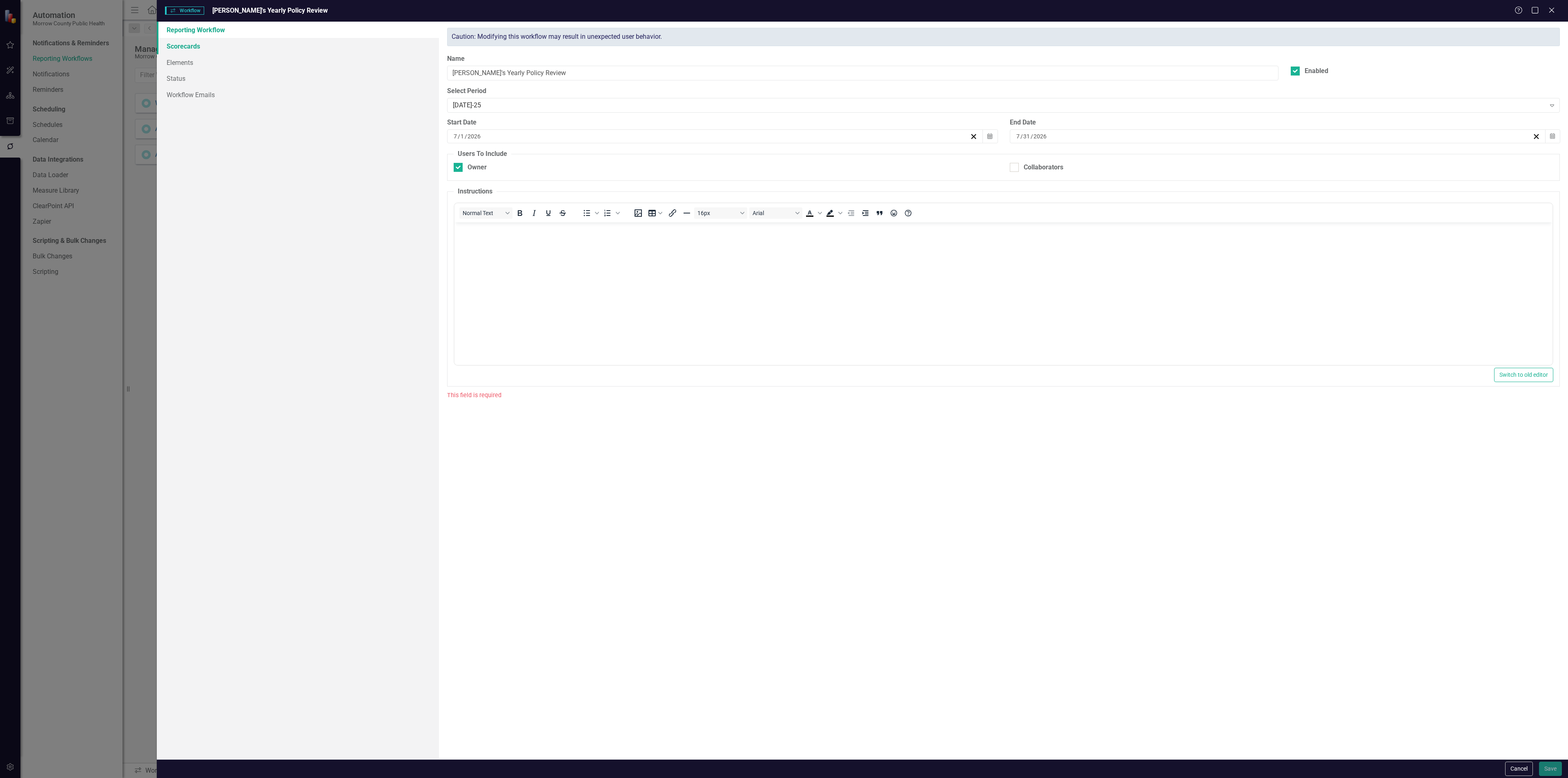
click at [194, 46] on link "Scorecards" at bounding box center [297, 46] width 282 height 16
click at [626, 273] on body "Rich Text Area. Press ALT-0 for help." at bounding box center [1003, 283] width 1098 height 123
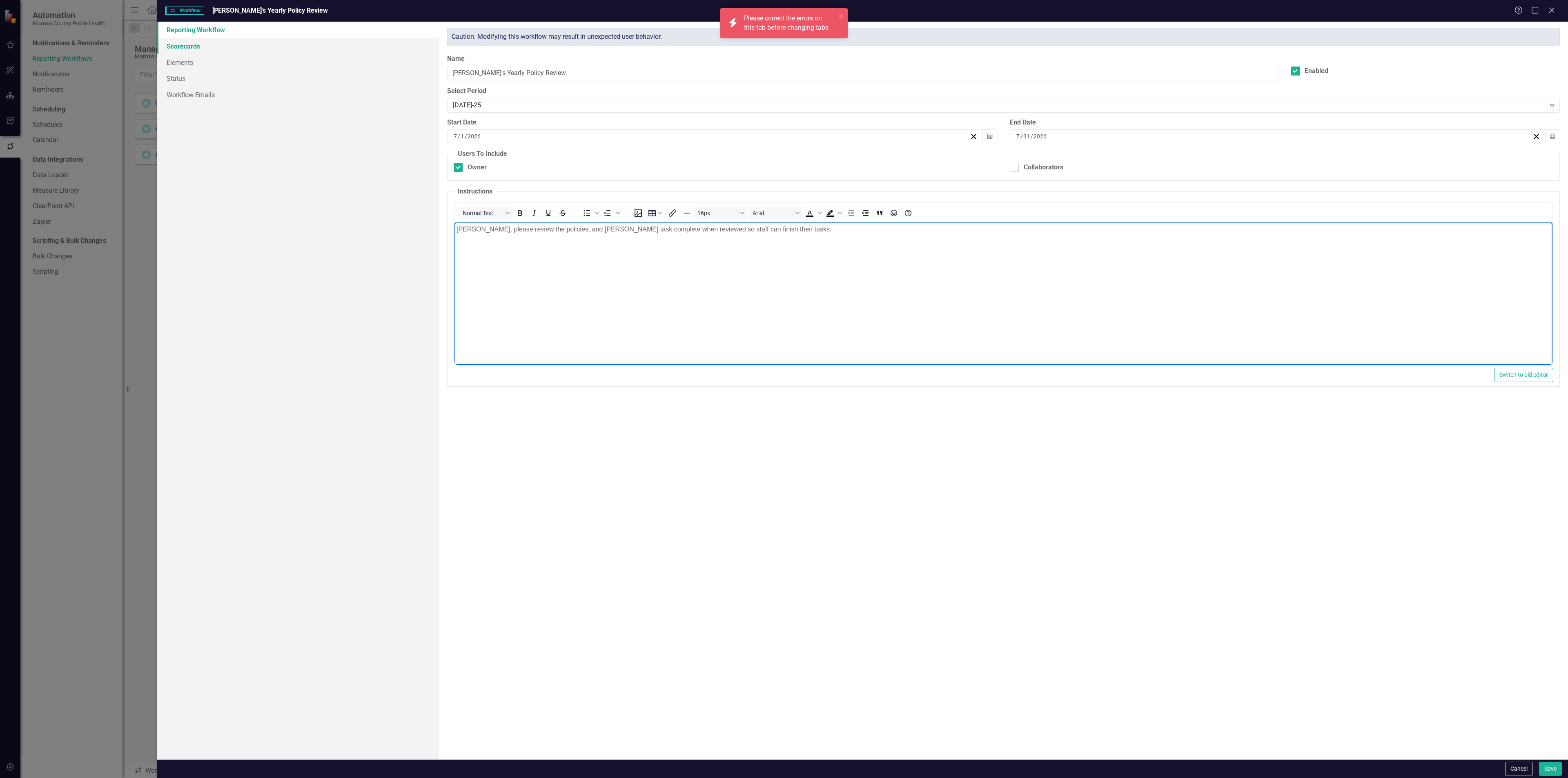
click at [210, 42] on link "Scorecards" at bounding box center [297, 46] width 282 height 16
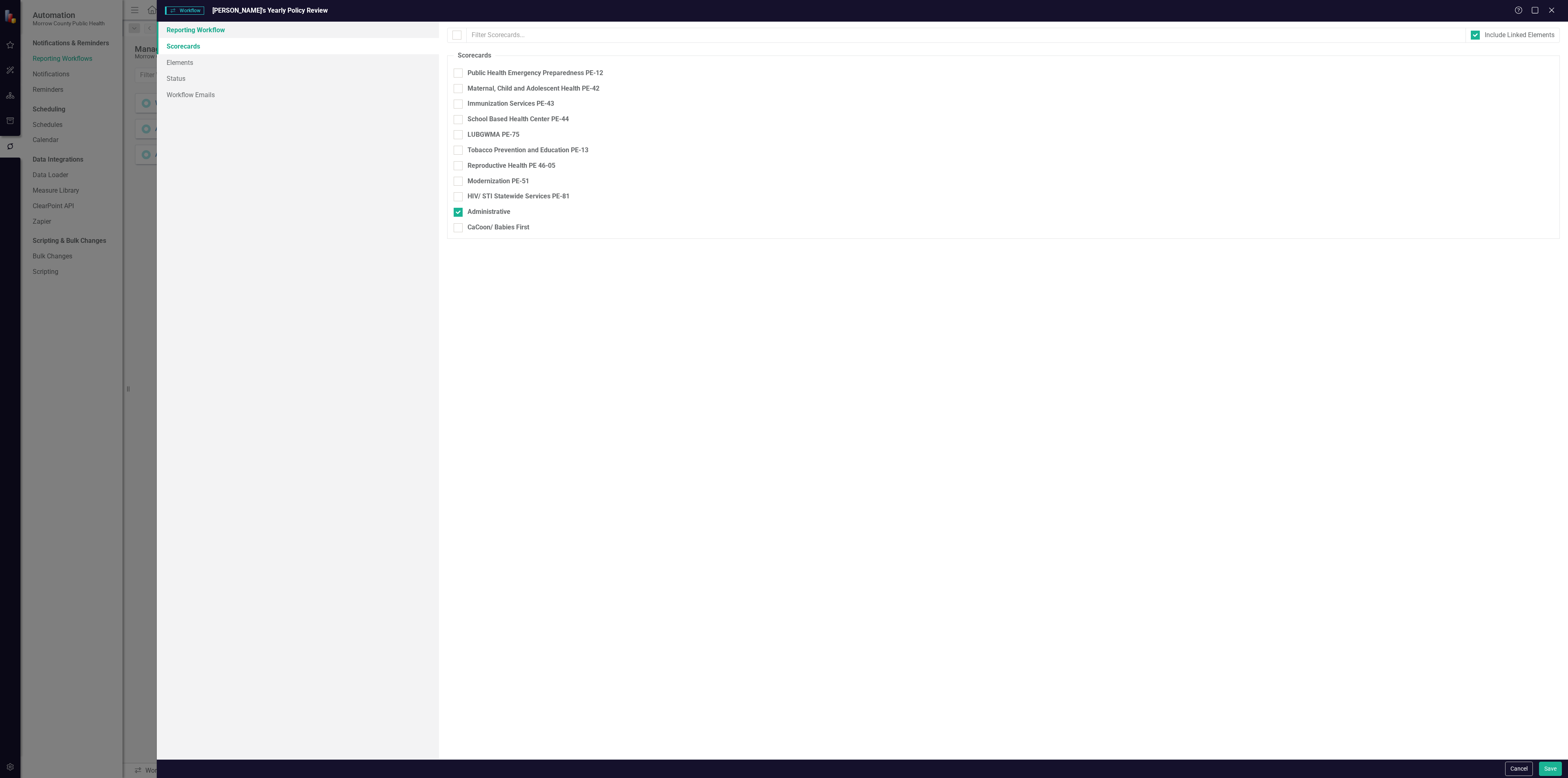
click at [240, 32] on link "Reporting Workflow" at bounding box center [297, 30] width 282 height 16
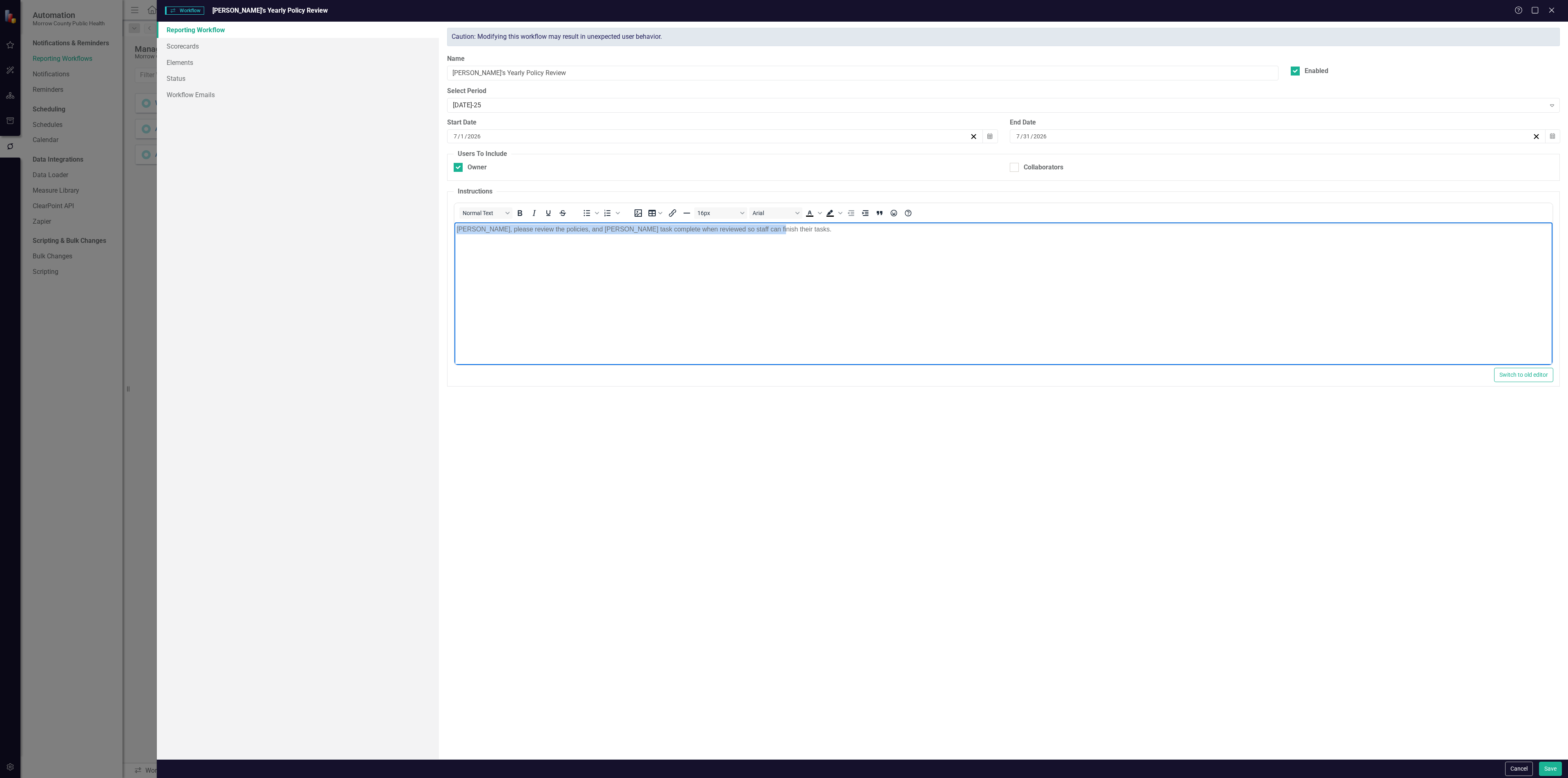
drag, startPoint x: 457, startPoint y: 234, endPoint x: 756, endPoint y: 237, distance: 299.0
click at [756, 237] on body "[PERSON_NAME], please review the policies, and [PERSON_NAME] task complete when…" at bounding box center [1003, 283] width 1098 height 123
click at [206, 48] on link "Scorecards" at bounding box center [297, 46] width 282 height 16
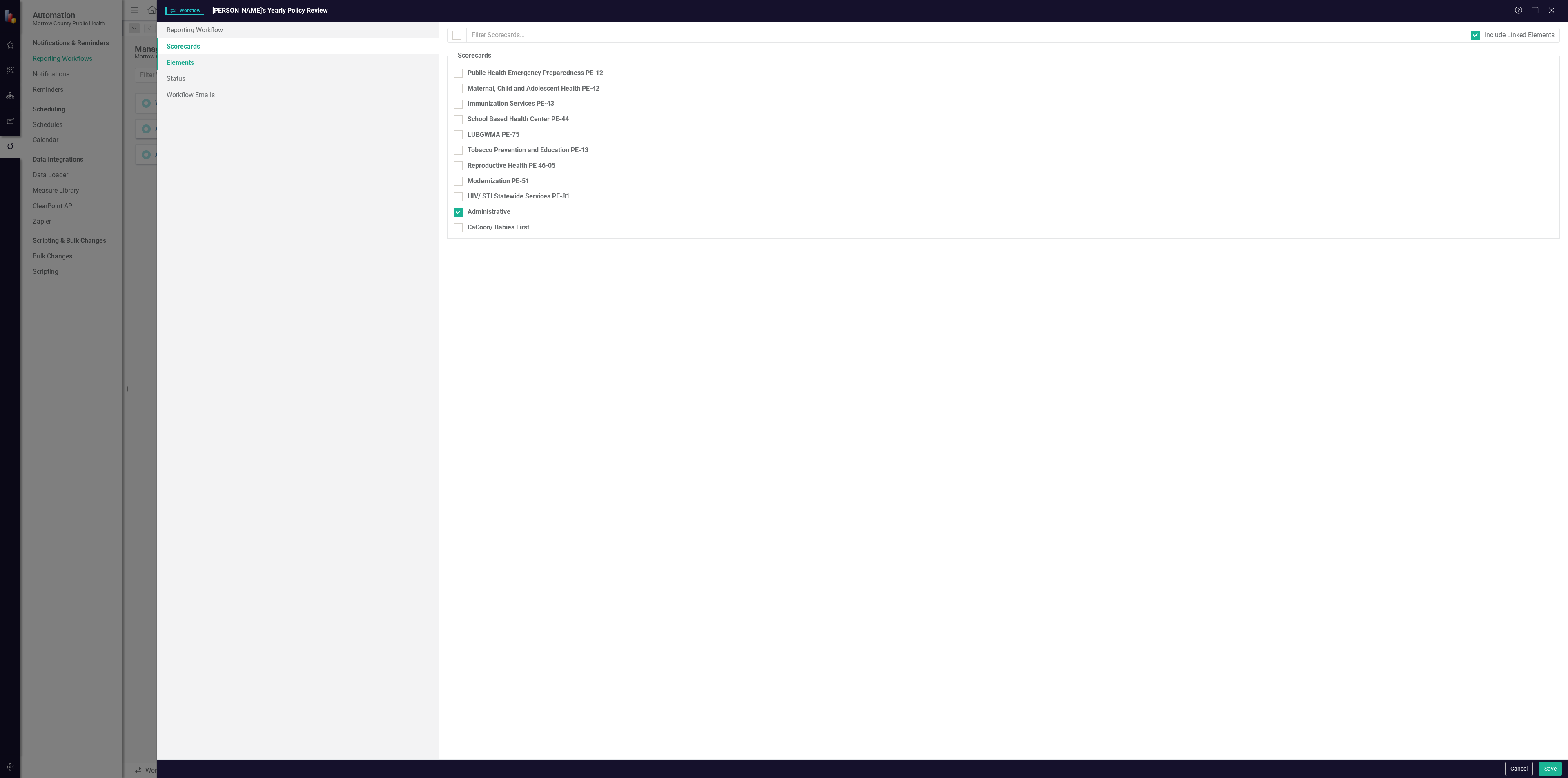
click at [187, 66] on link "Elements" at bounding box center [297, 62] width 282 height 16
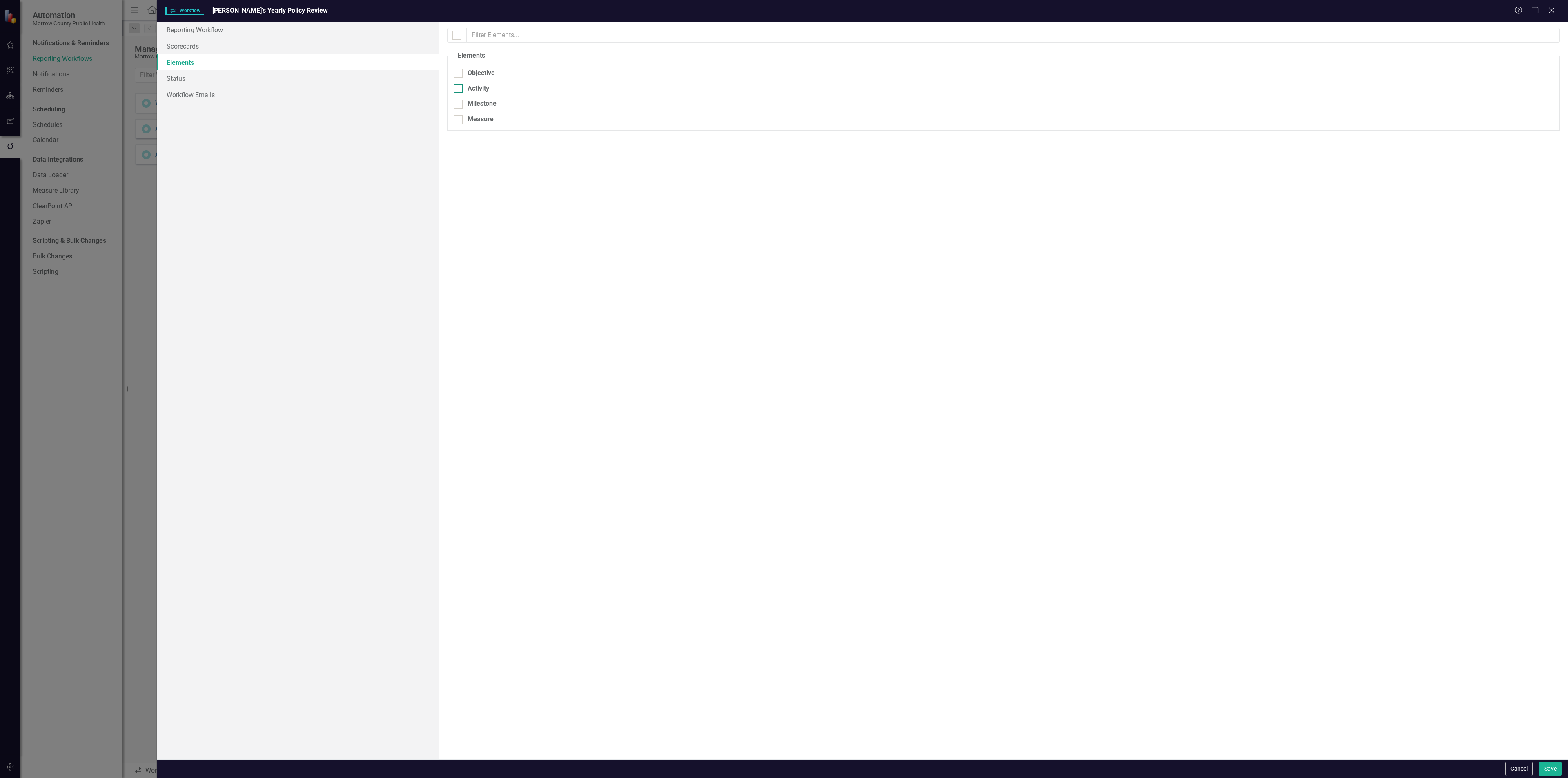
click at [461, 91] on div at bounding box center [458, 88] width 9 height 9
click at [459, 90] on input "Activity" at bounding box center [456, 86] width 5 height 5
checkbox input "true"
click at [208, 93] on link "Workflow Emails" at bounding box center [297, 95] width 282 height 16
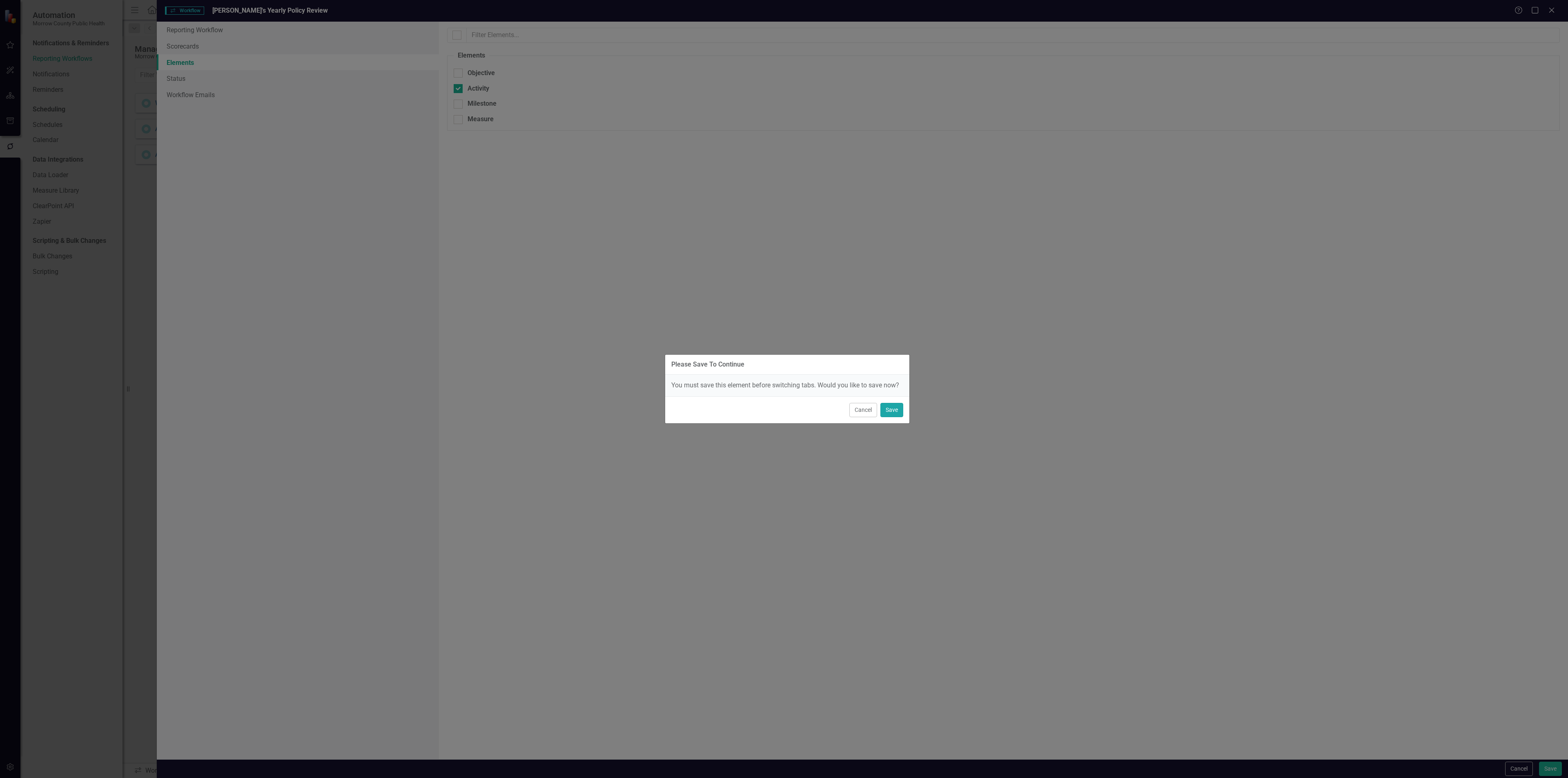
click at [887, 408] on button "Save" at bounding box center [891, 410] width 23 height 14
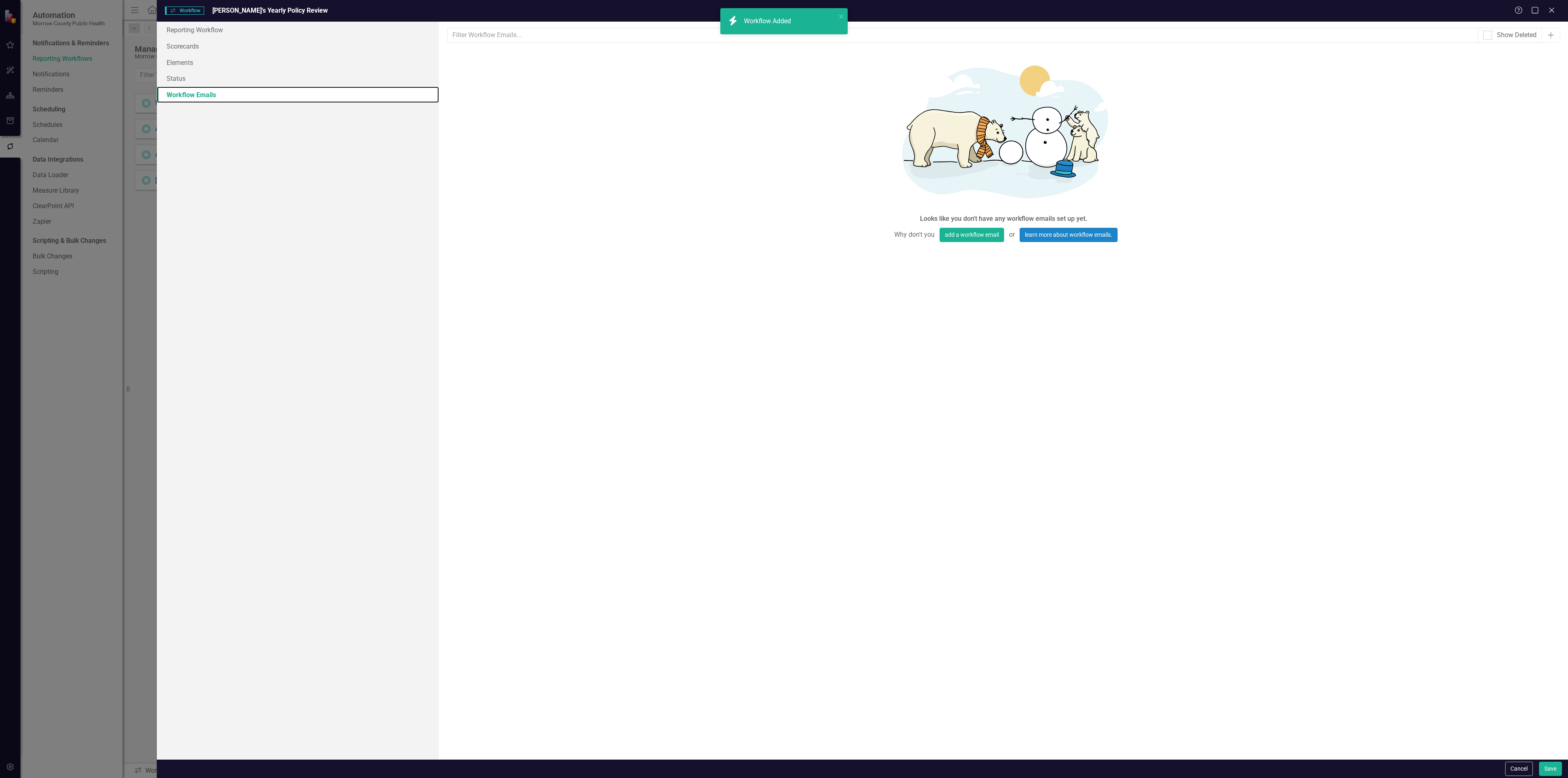
scroll to position [0, 0]
click at [978, 232] on button "add a workflow email" at bounding box center [972, 234] width 65 height 14
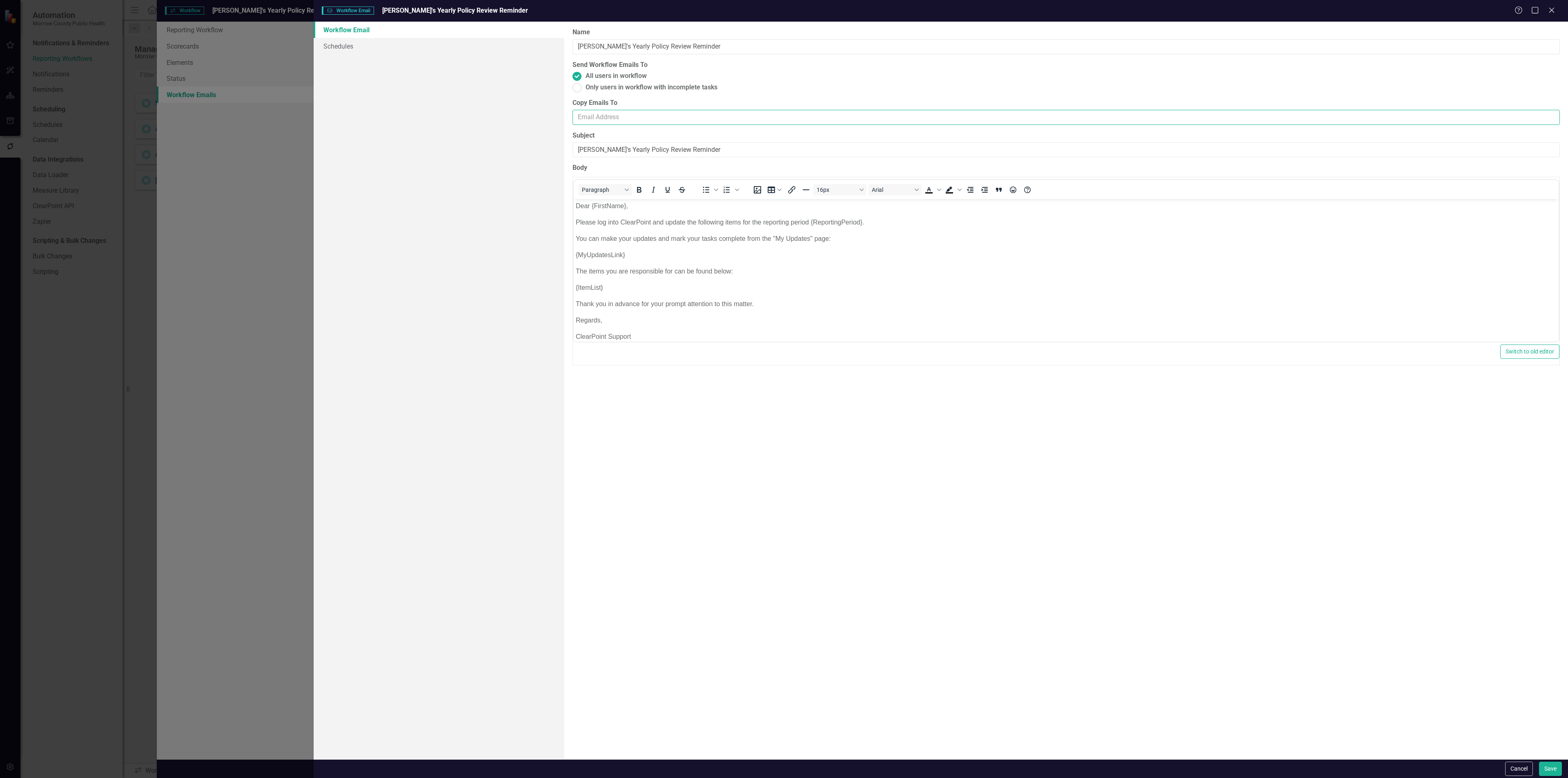
click at [598, 115] on input "Copy Emails To" at bounding box center [1066, 117] width 987 height 15
click at [511, 211] on div "Workflow Email Schedules" at bounding box center [438, 391] width 250 height 738
click at [595, 121] on input "Copy Emails To" at bounding box center [1066, 117] width 987 height 15
type input "[EMAIL_ADDRESS][DOMAIN_NAME]"
drag, startPoint x: 591, startPoint y: 207, endPoint x: 624, endPoint y: 209, distance: 33.1
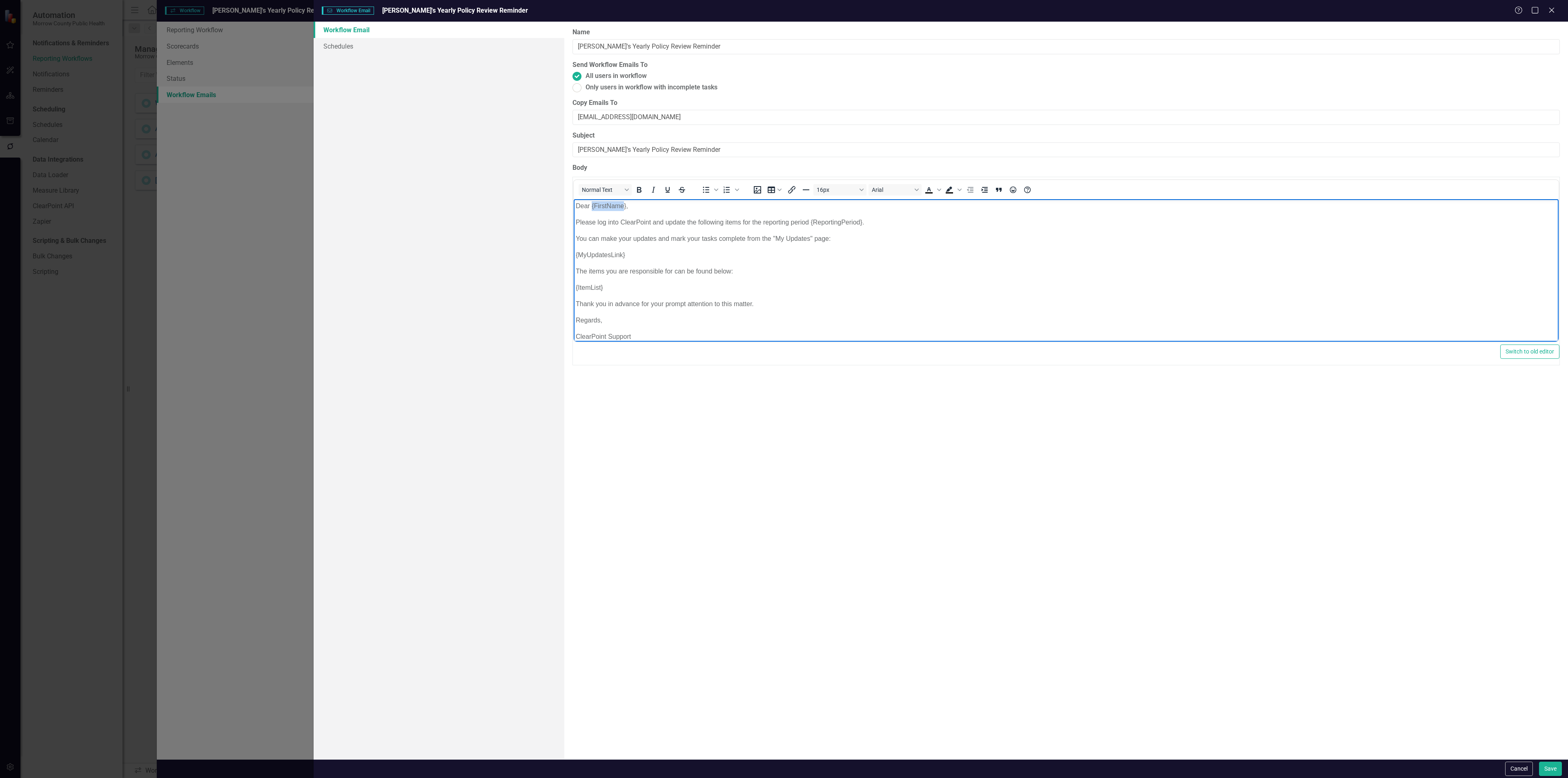
click at [624, 209] on p "Dear {FirstName}," at bounding box center [1065, 206] width 980 height 10
drag, startPoint x: 813, startPoint y: 220, endPoint x: 874, endPoint y: 221, distance: 61.0
click at [874, 221] on p "Please log into ClearPoint and update the following items for the reporting per…" at bounding box center [1065, 222] width 980 height 10
drag, startPoint x: 626, startPoint y: 255, endPoint x: 576, endPoint y: 255, distance: 50.0
click at [576, 255] on p "{MyUpdatesLink}" at bounding box center [1065, 255] width 980 height 10
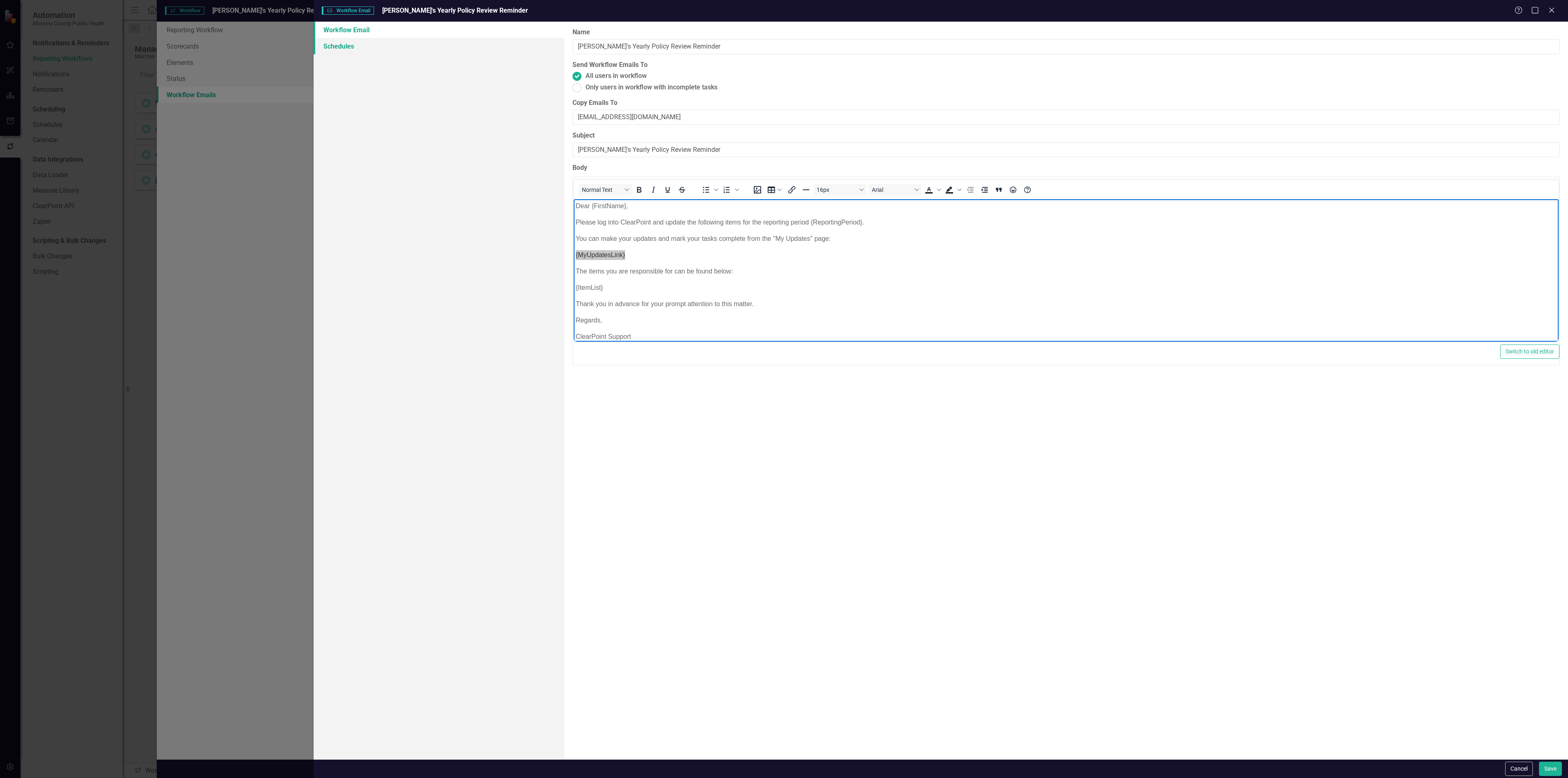
click at [372, 48] on link "Schedules" at bounding box center [438, 46] width 250 height 16
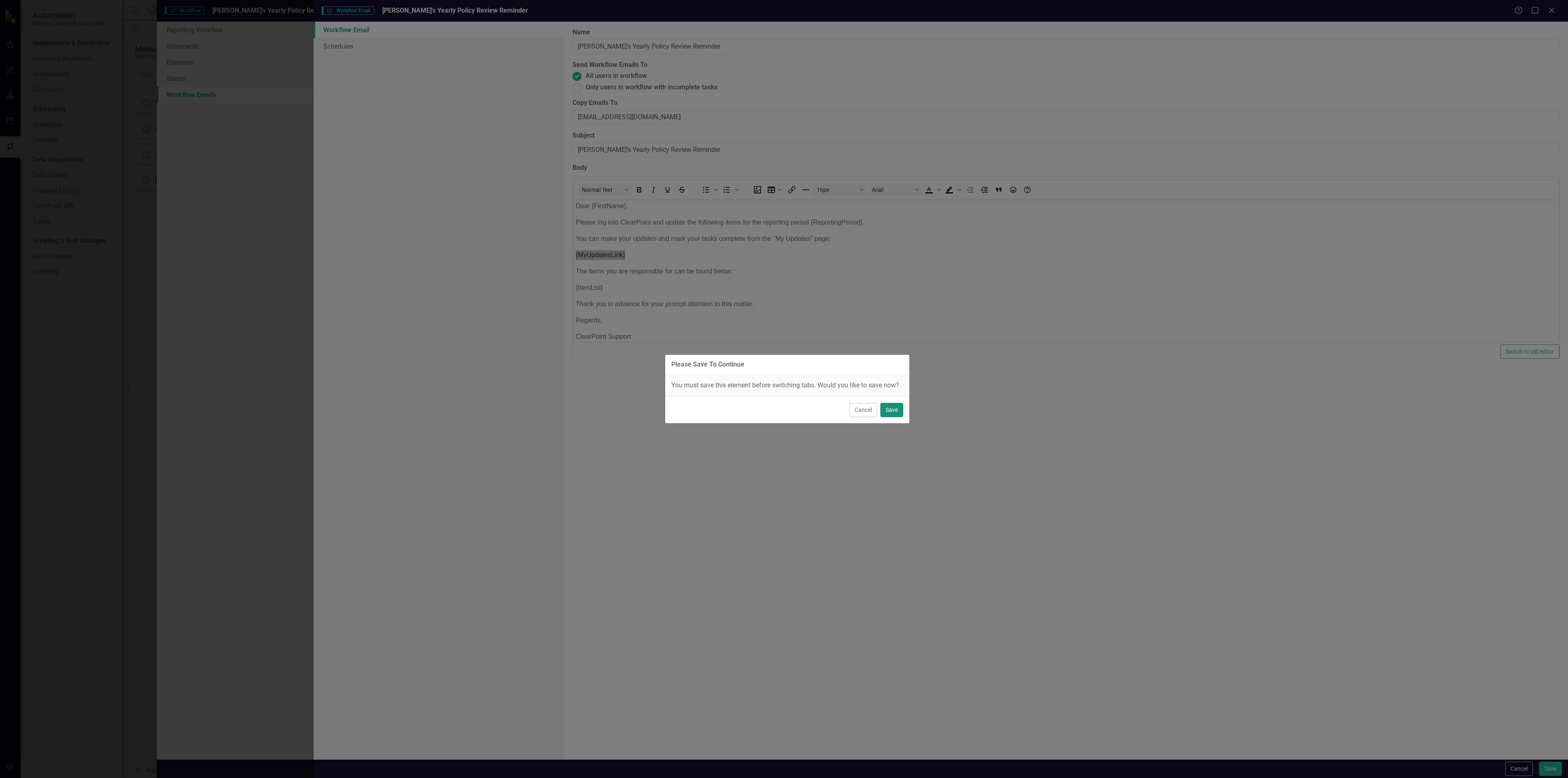
click at [889, 408] on button "Save" at bounding box center [891, 410] width 23 height 14
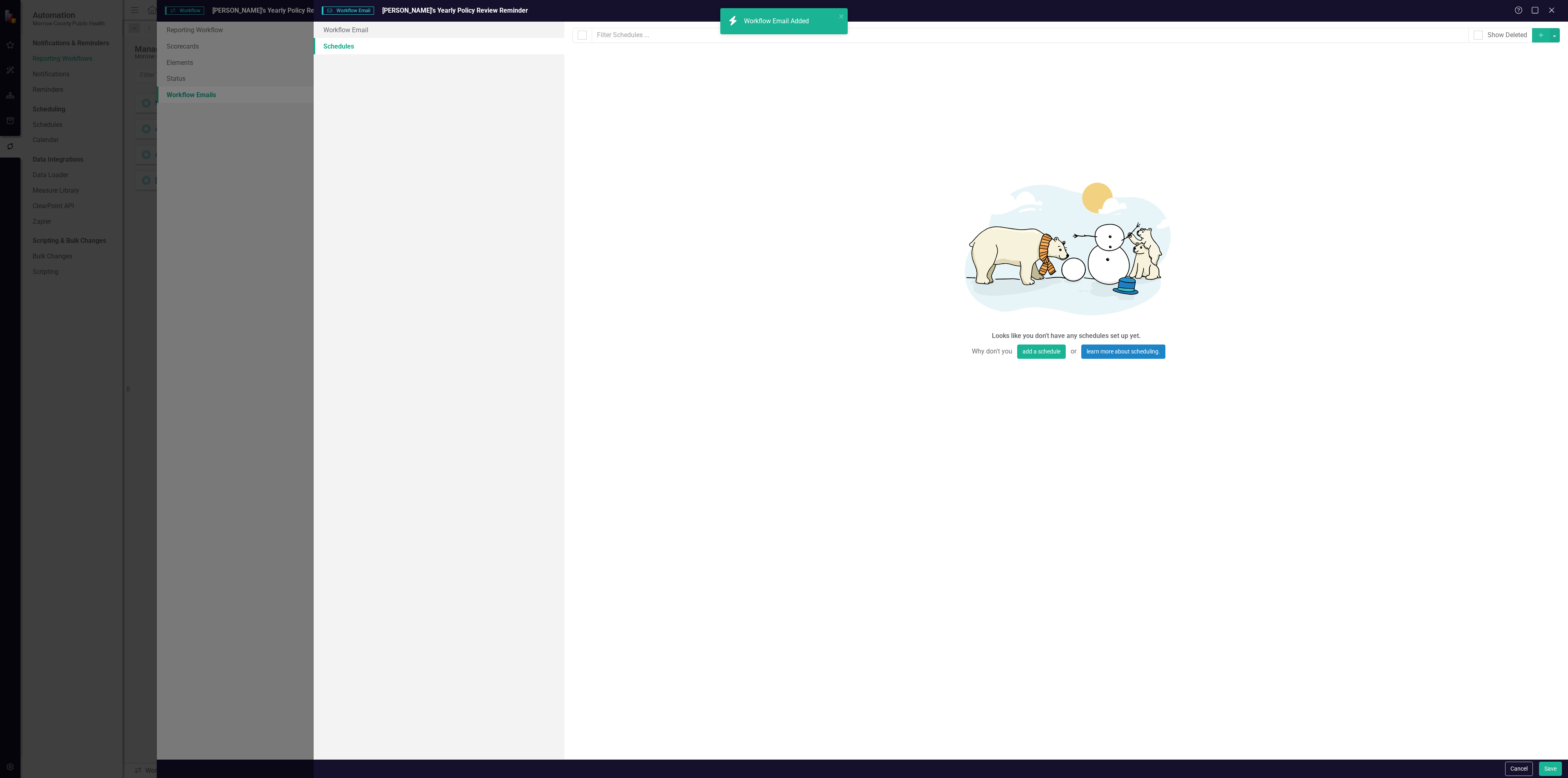
click at [1533, 31] on button "Add" at bounding box center [1541, 35] width 18 height 14
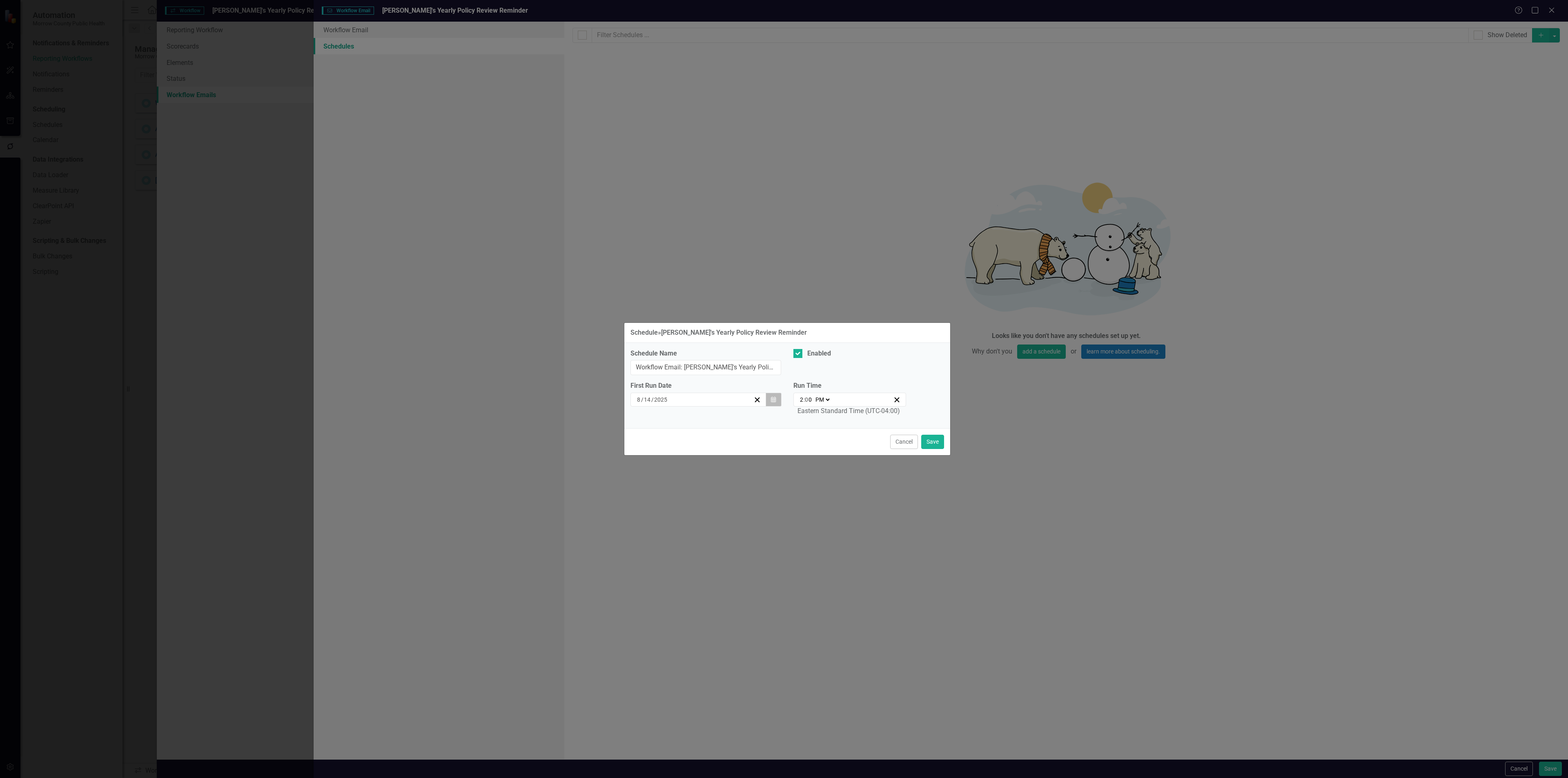
click at [774, 402] on icon "Calendar" at bounding box center [773, 400] width 5 height 6
click at [758, 421] on button "»" at bounding box center [760, 421] width 18 height 18
click at [655, 418] on button "‹" at bounding box center [654, 421] width 18 height 18
click at [700, 445] on button "1" at bounding box center [698, 448] width 20 height 15
click at [830, 401] on select "AM PM" at bounding box center [822, 400] width 18 height 8
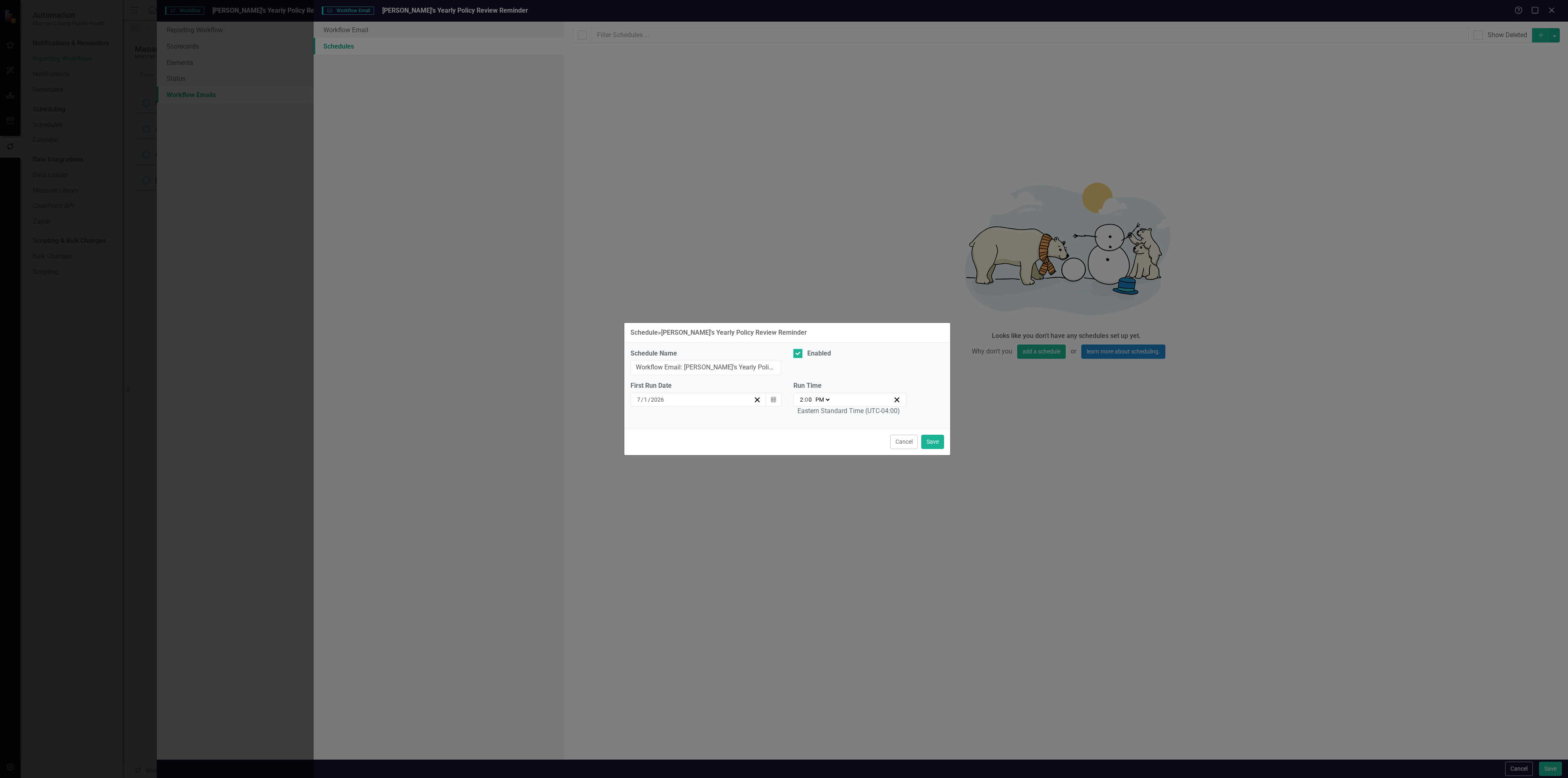
select select "am"
click at [813, 396] on select "AM PM" at bounding box center [822, 400] width 18 height 8
type input "02:00"
click at [801, 402] on input "2" at bounding box center [801, 400] width 4 height 8
type input "12"
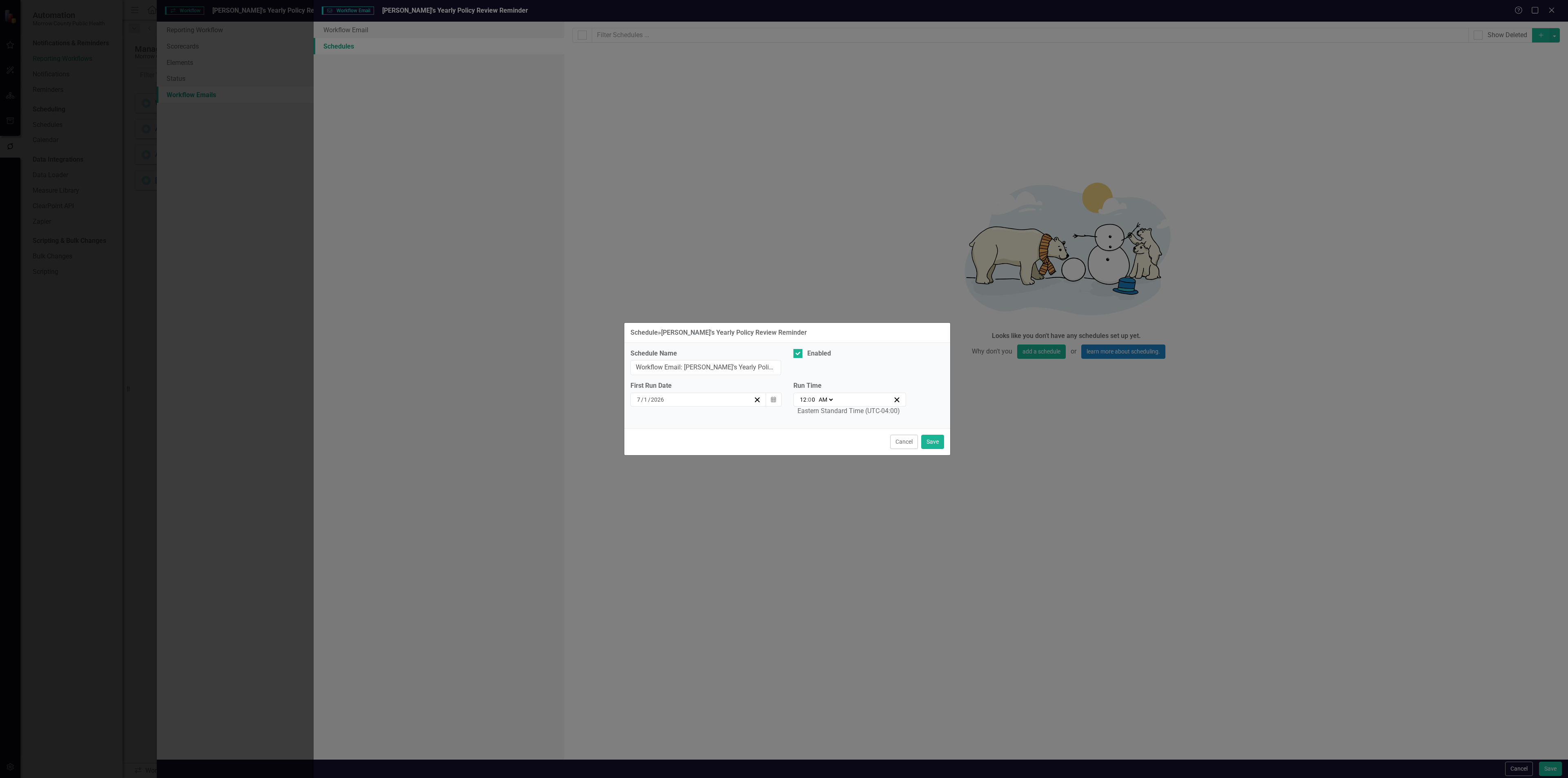
type input "00:00"
click at [827, 399] on select "AM PM" at bounding box center [826, 400] width 18 height 8
select select "pm"
click at [817, 396] on select "AM PM" at bounding box center [826, 400] width 18 height 8
type input "12:00"
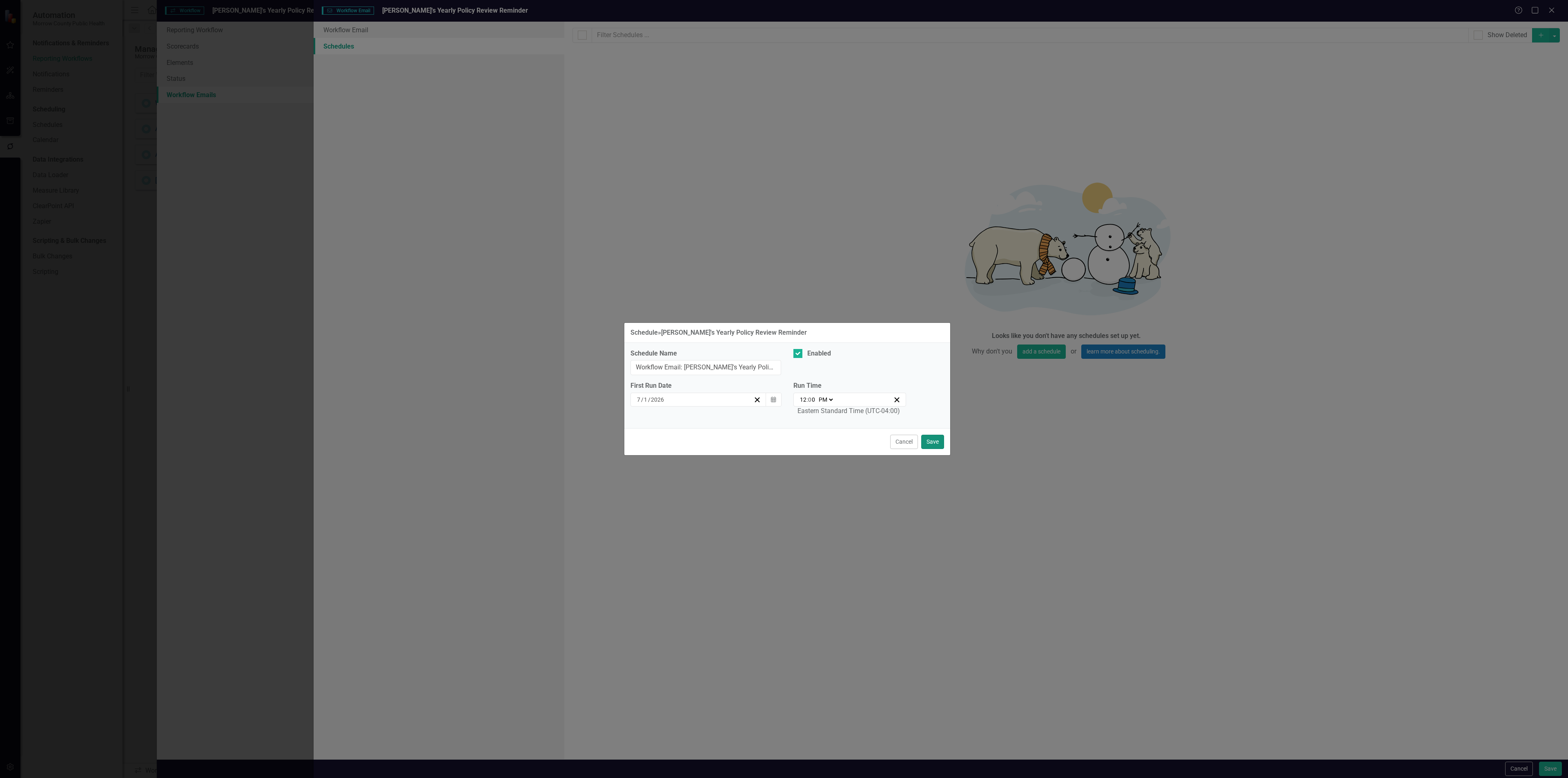
click at [933, 444] on button "Save" at bounding box center [932, 442] width 23 height 14
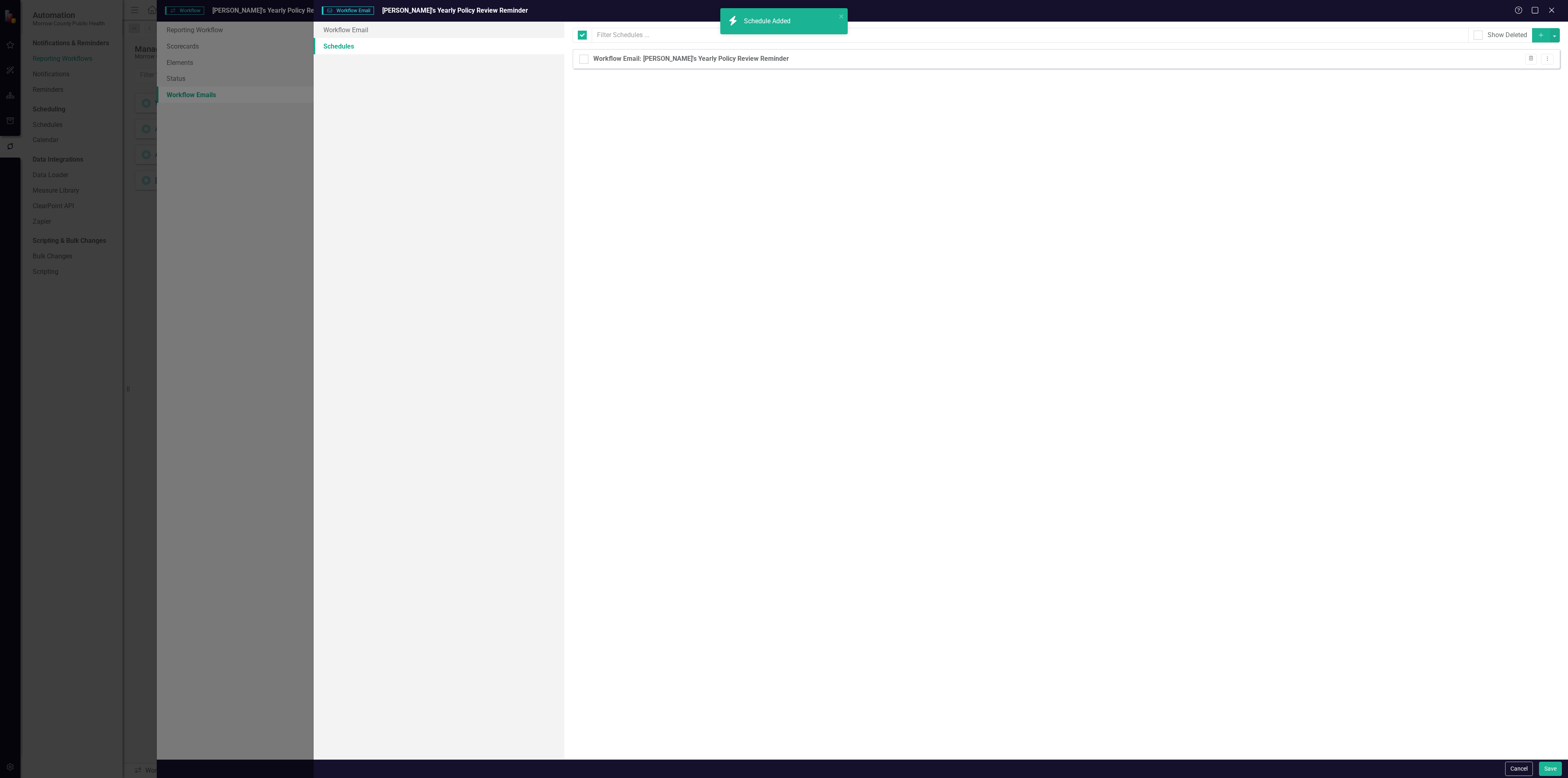
checkbox input "false"
click at [1549, 766] on button "Save" at bounding box center [1550, 769] width 23 height 14
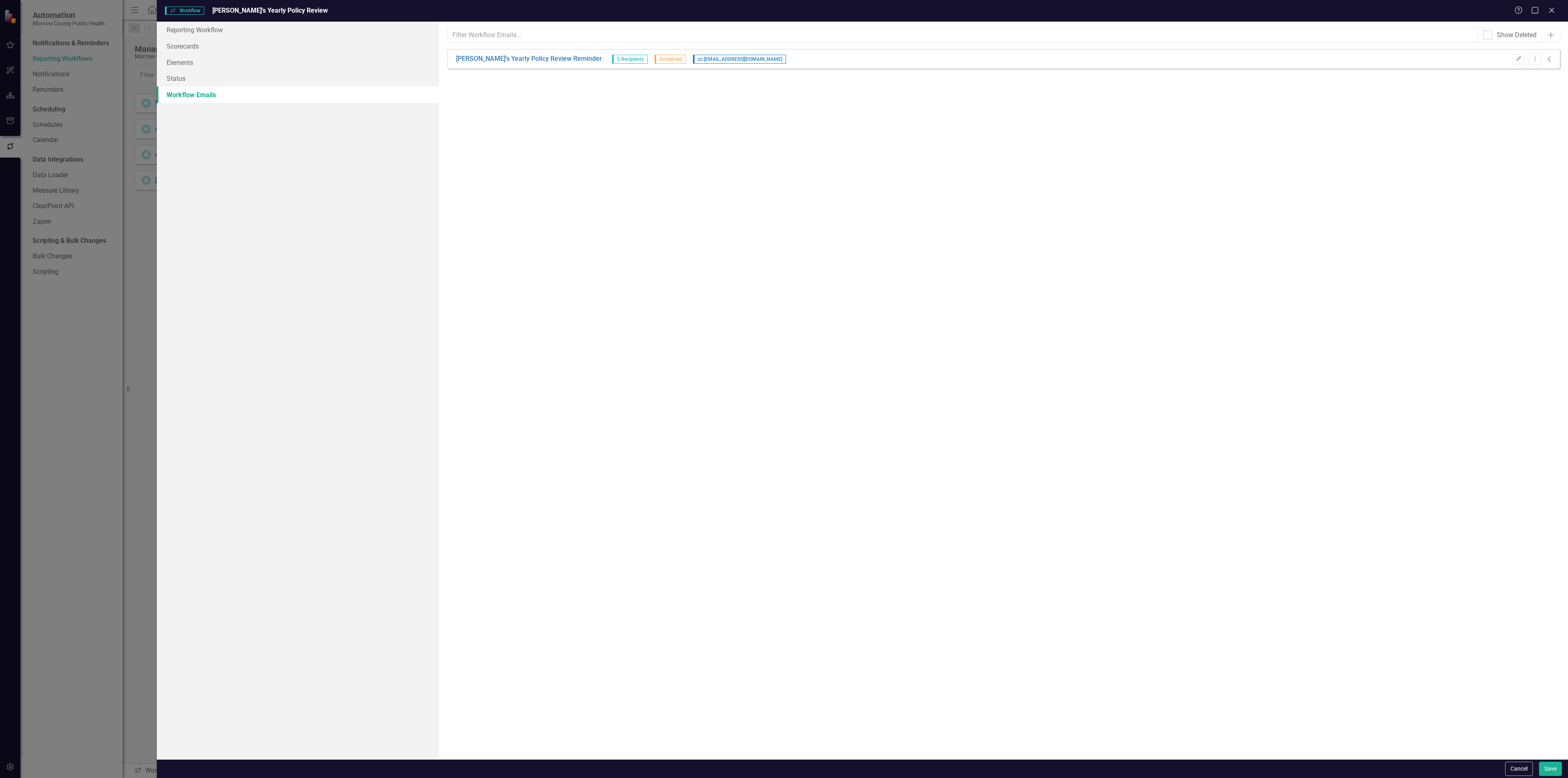
click at [1547, 59] on icon "Collapse" at bounding box center [1549, 59] width 8 height 7
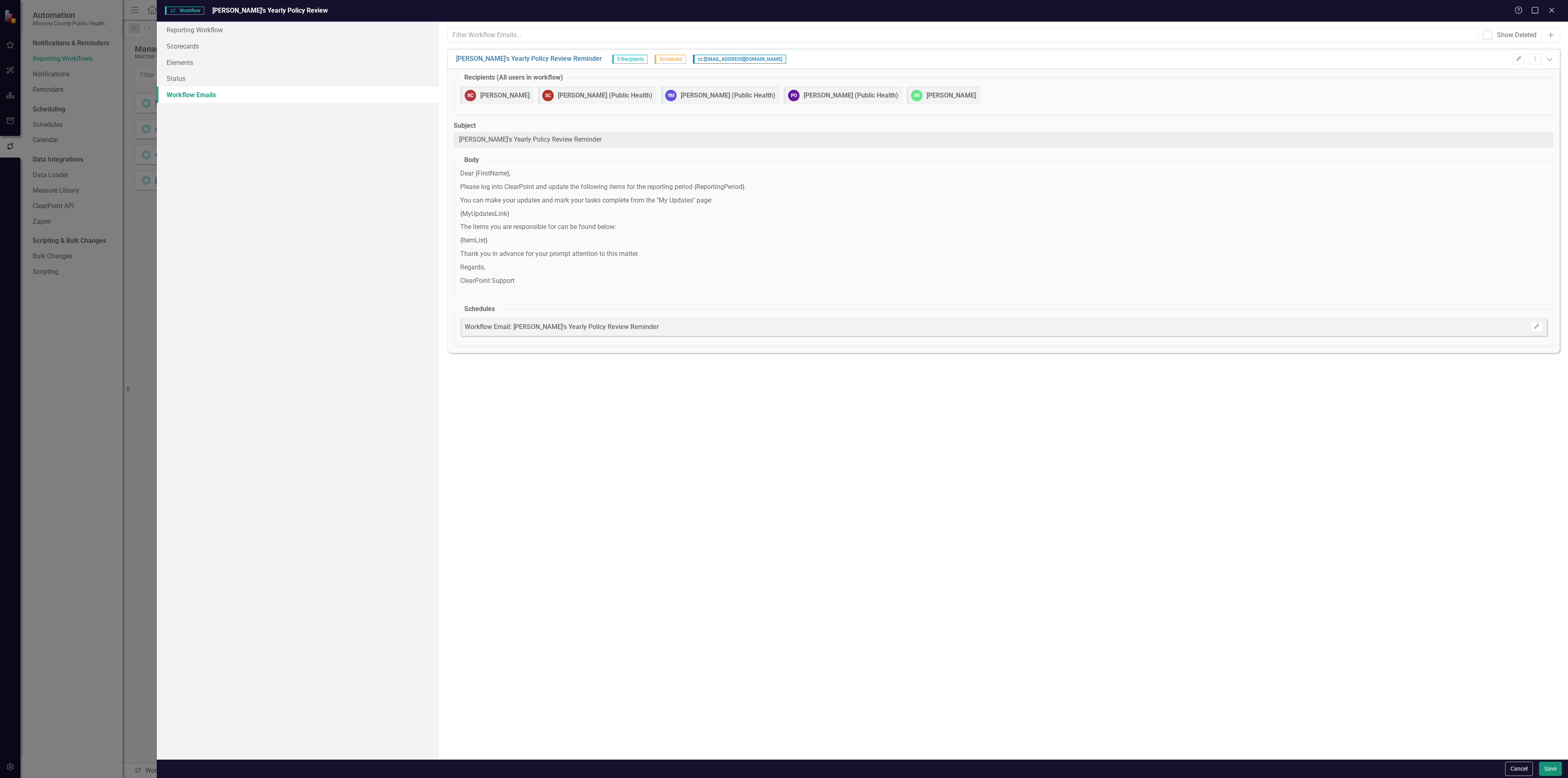
click at [1545, 766] on button "Save" at bounding box center [1550, 769] width 23 height 14
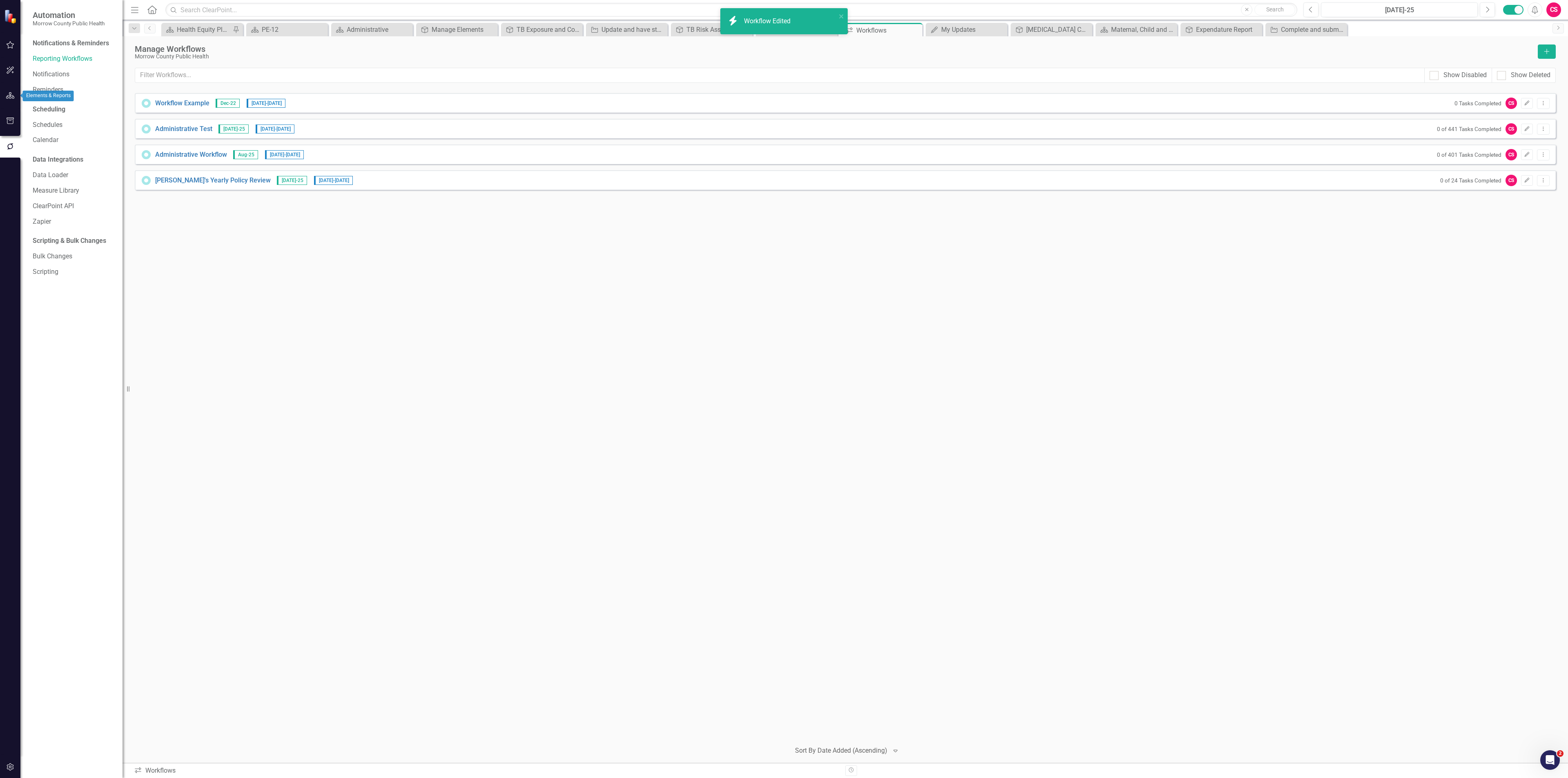
click at [10, 93] on icon "button" at bounding box center [10, 96] width 9 height 7
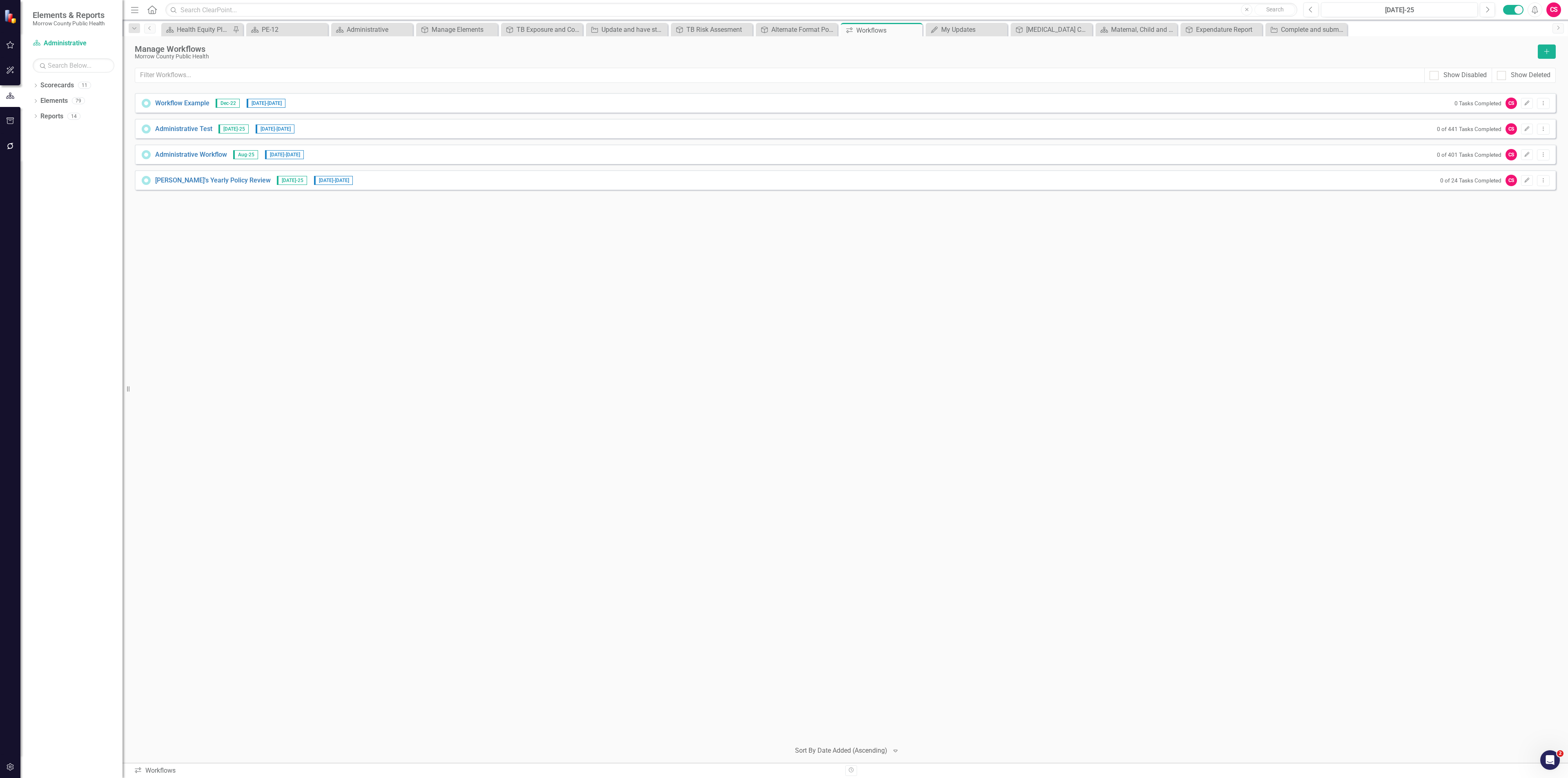
click at [31, 83] on div "Dropdown Scorecards 11 Public Health Emergency Preparedness PE-12 Maternal, Chi…" at bounding box center [71, 428] width 102 height 699
click at [36, 86] on icon at bounding box center [36, 86] width 2 height 4
click at [74, 237] on link "Administrative" at bounding box center [84, 239] width 78 height 9
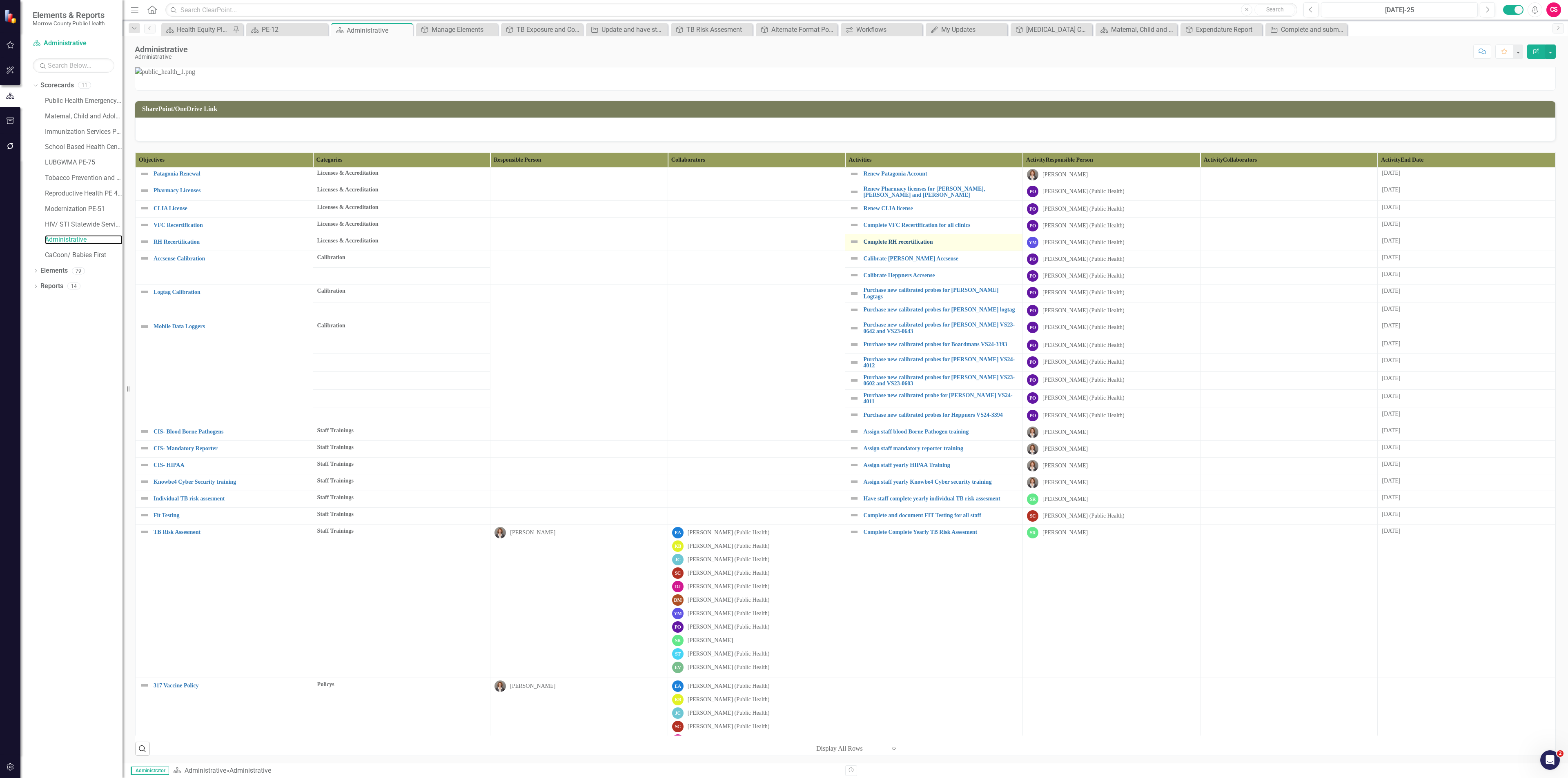
scroll to position [0, 0]
click at [63, 86] on link "Scorecards" at bounding box center [58, 85] width 34 height 9
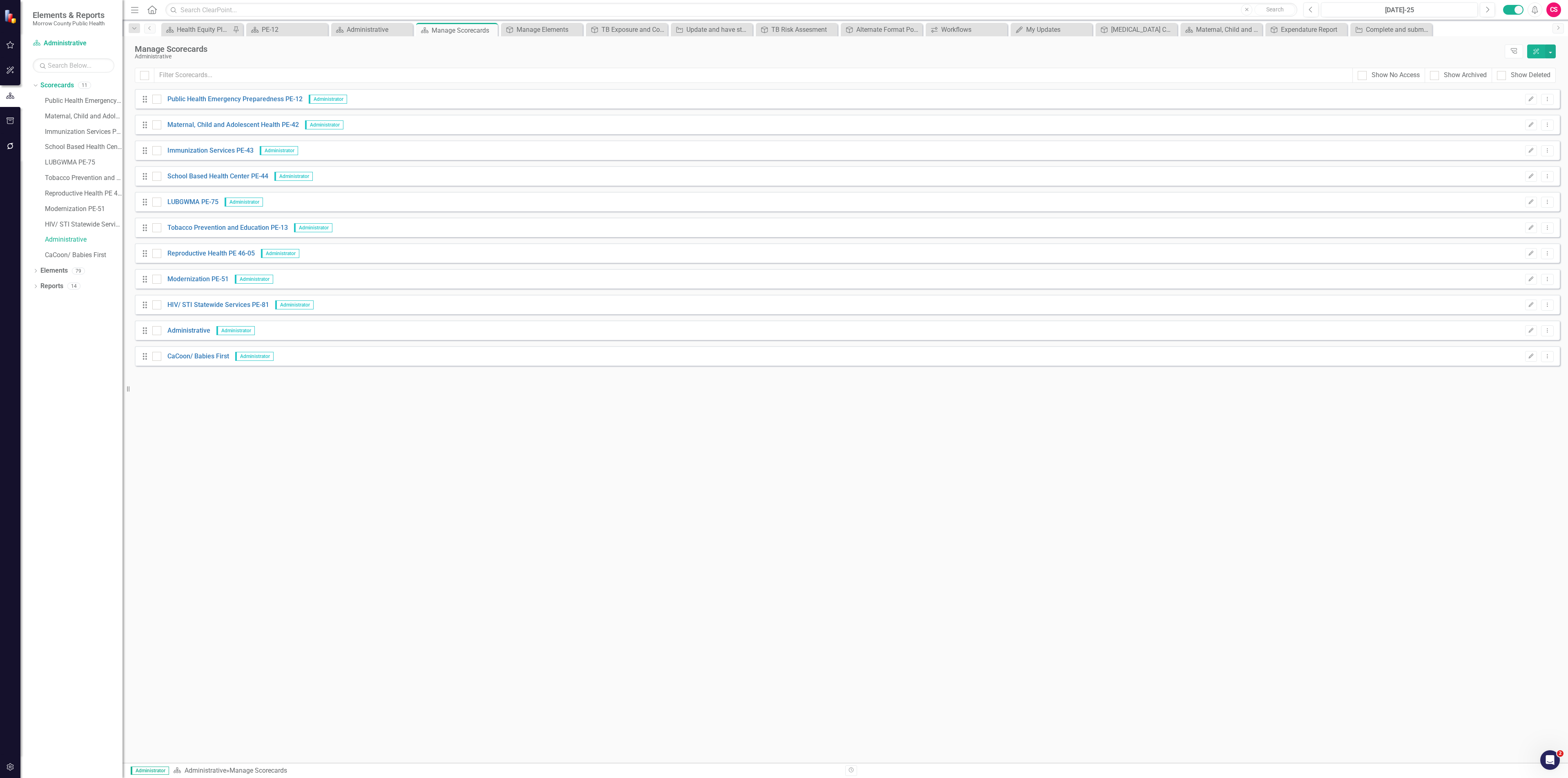
click at [1534, 53] on icon "ClearPoint AI" at bounding box center [1535, 52] width 7 height 6
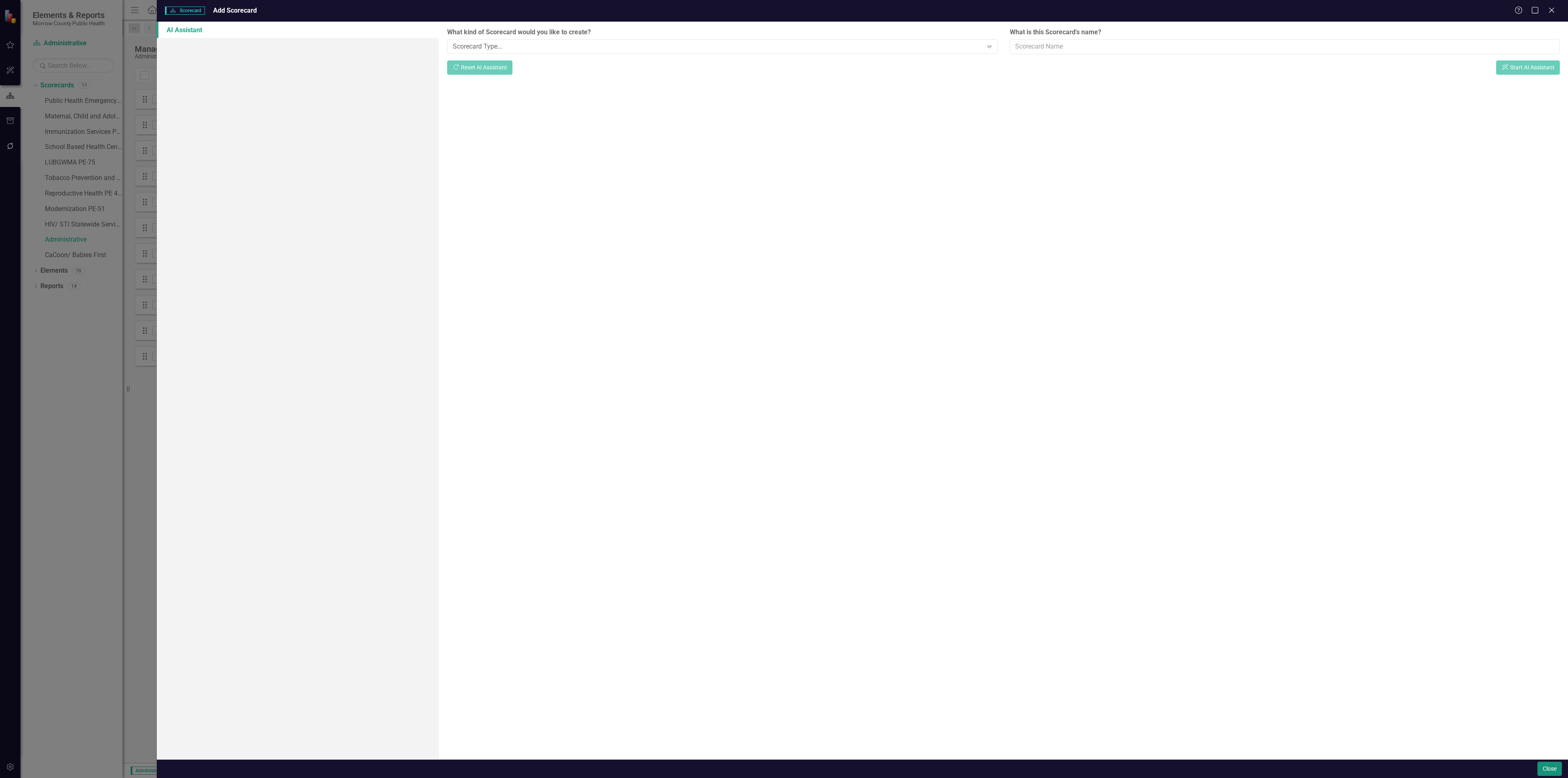
click at [1541, 772] on button "Close" at bounding box center [1549, 769] width 25 height 14
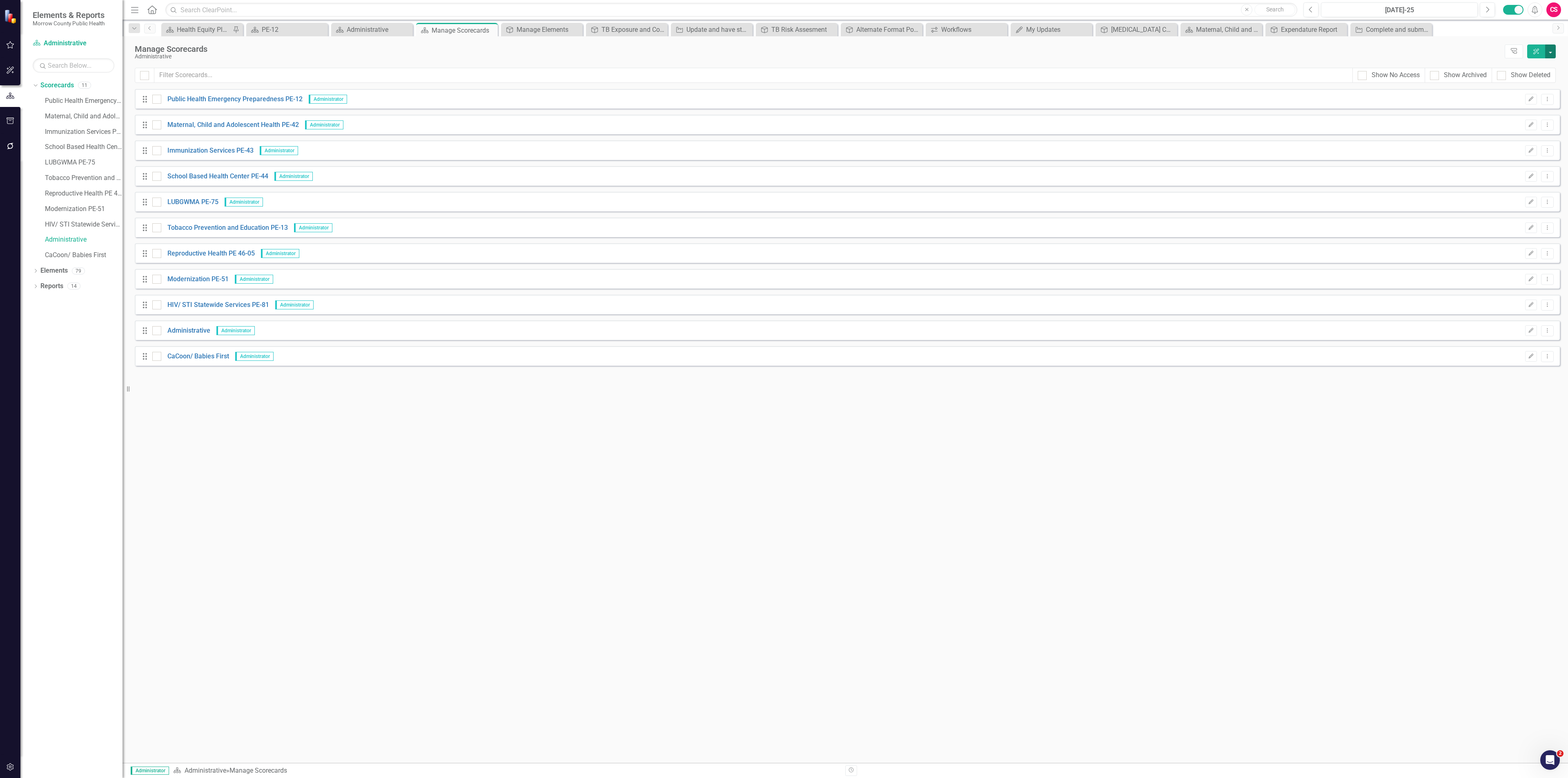
click at [1552, 54] on button "button" at bounding box center [1550, 52] width 11 height 14
click at [1512, 81] on link "Add Add Scorecard" at bounding box center [1512, 83] width 85 height 15
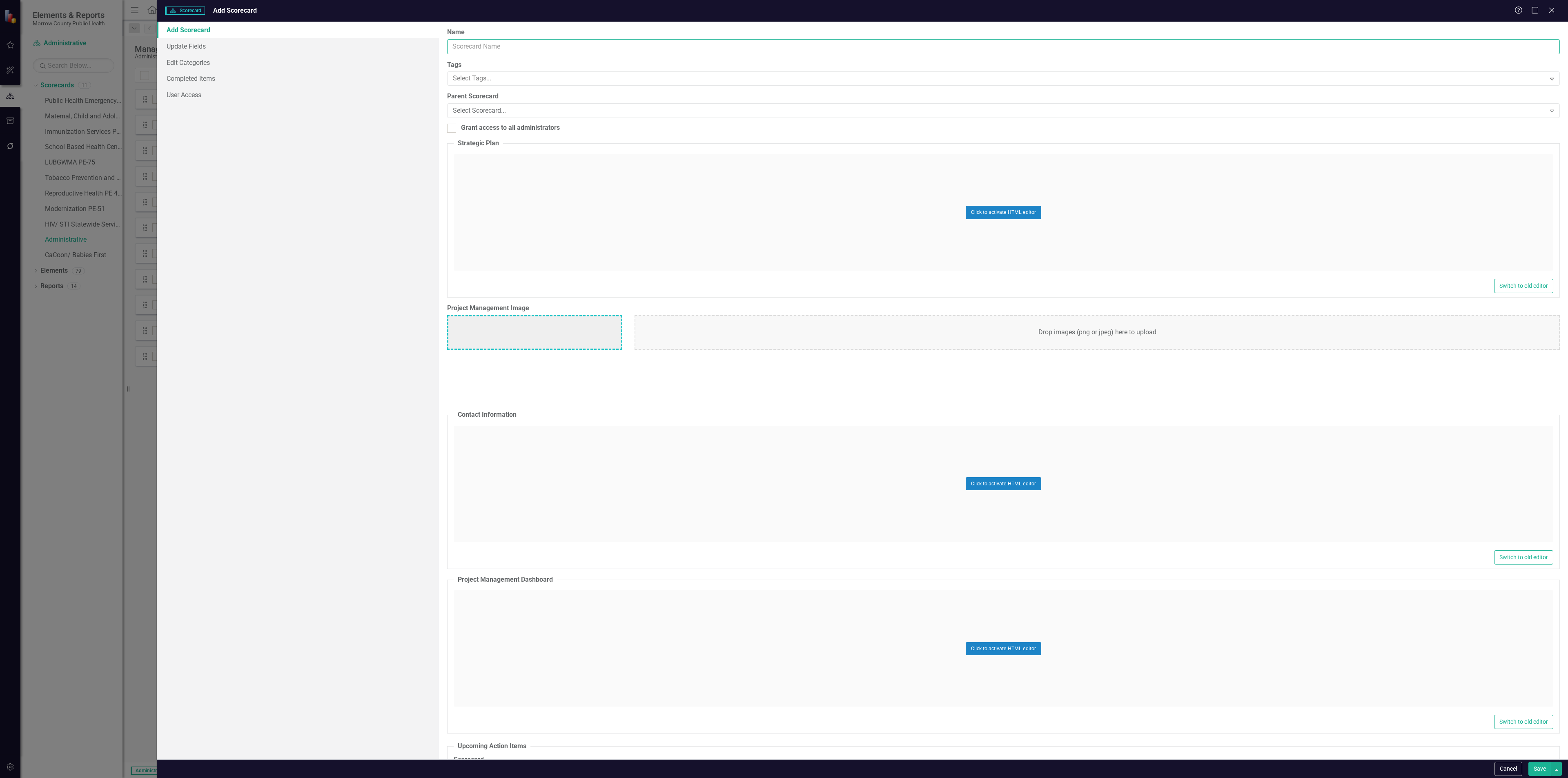
click at [502, 43] on input "Name" at bounding box center [1002, 46] width 1112 height 15
type input "Licenses & Renewals"
click at [1543, 768] on button "Save" at bounding box center [1539, 769] width 23 height 14
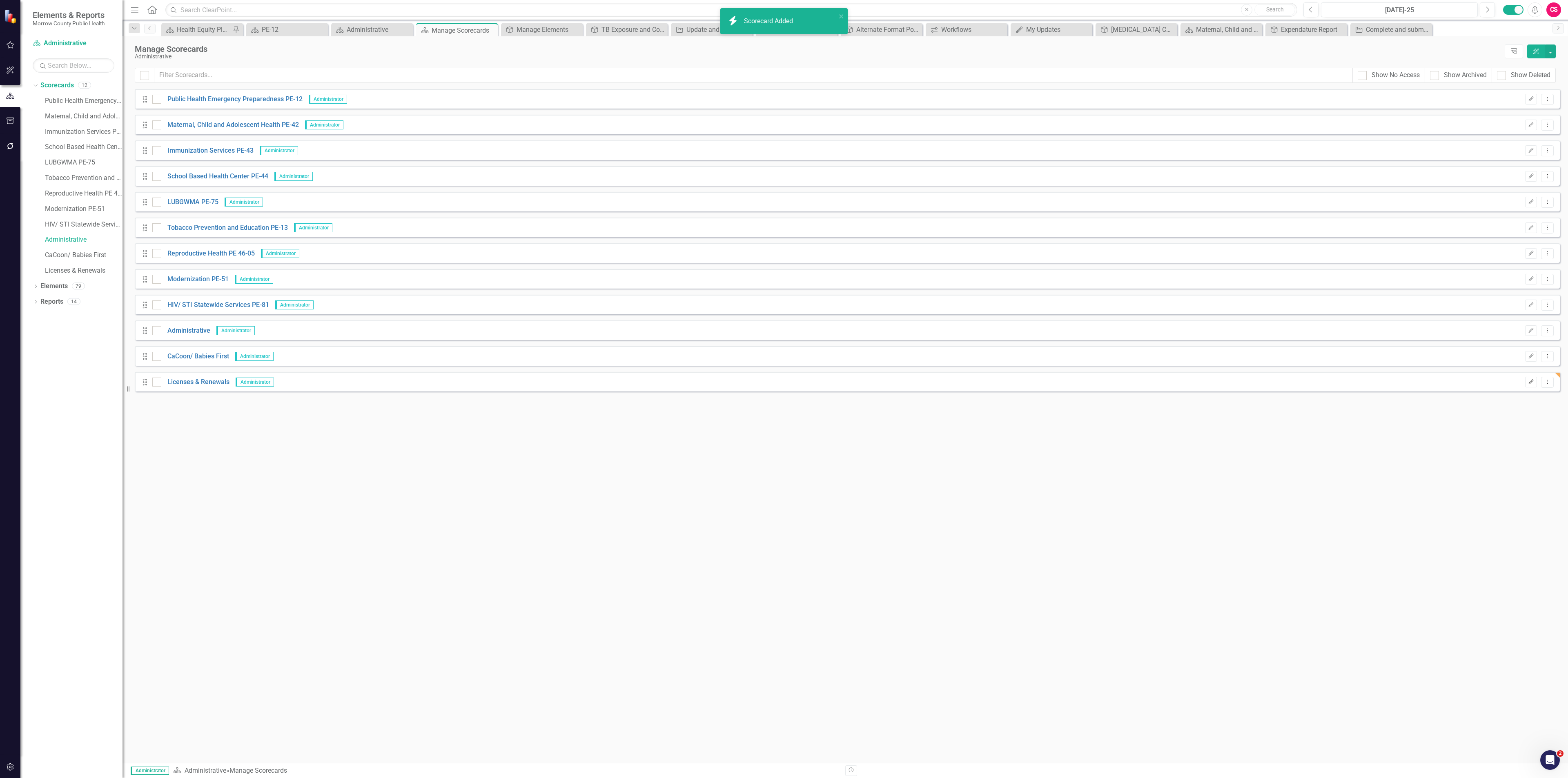
click at [1531, 385] on icon "Edit" at bounding box center [1531, 382] width 6 height 5
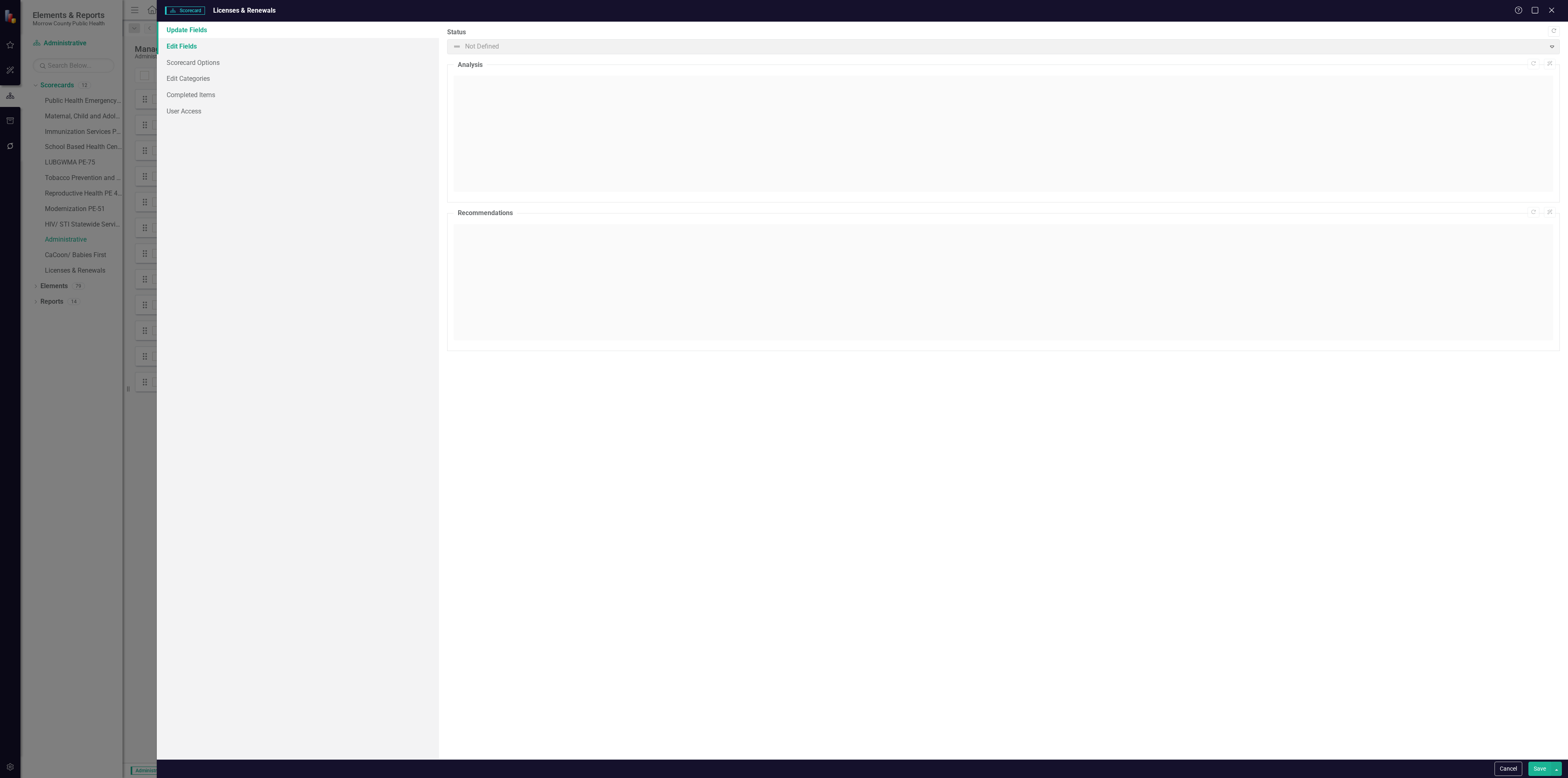
click at [236, 45] on link "Edit Fields" at bounding box center [297, 46] width 282 height 16
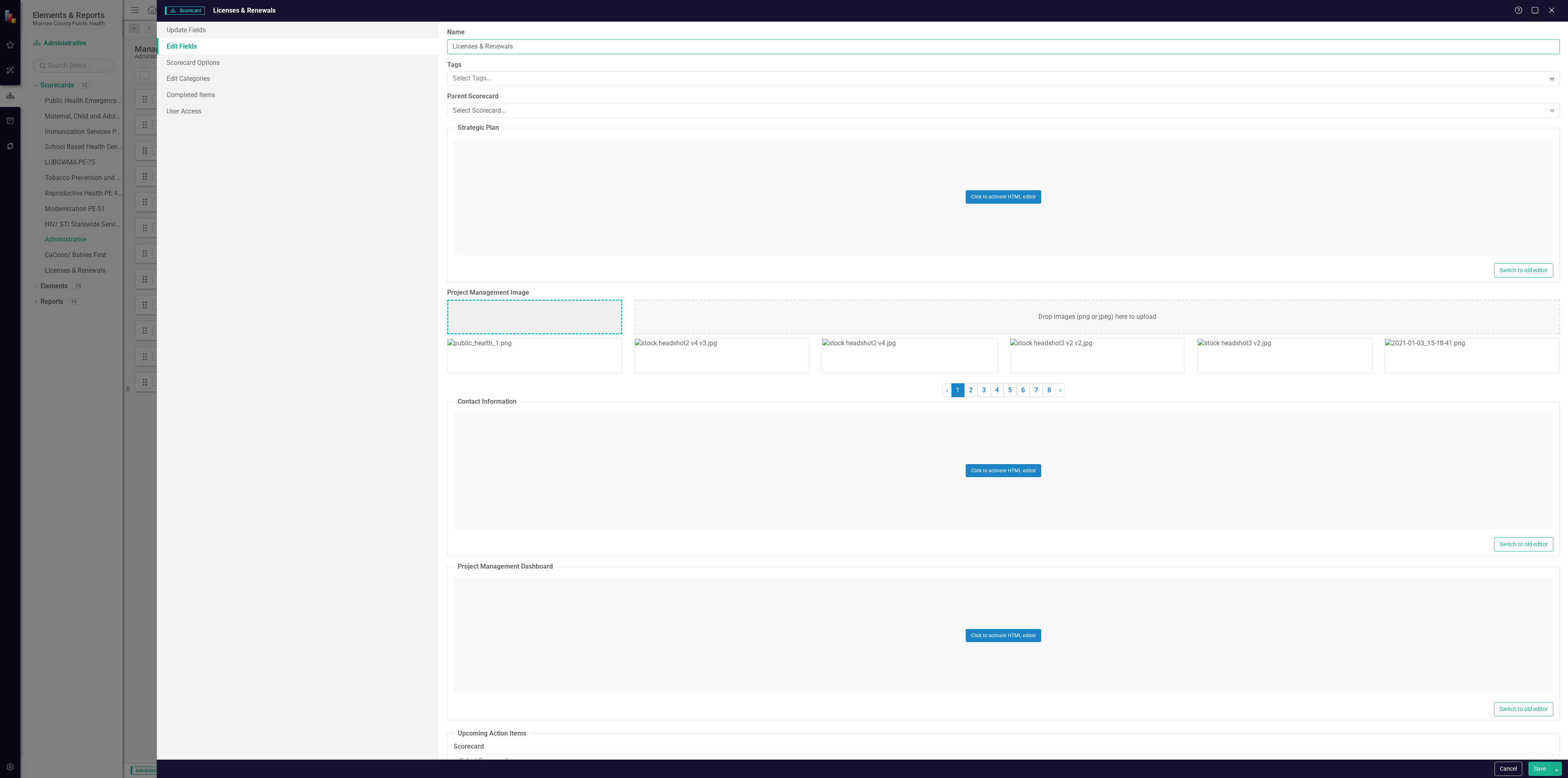
click at [487, 48] on input "Licenses & Renewals" at bounding box center [1002, 46] width 1112 height 15
type input "Licenses & Calibrations Renewals"
click at [1541, 769] on button "Save" at bounding box center [1539, 769] width 23 height 14
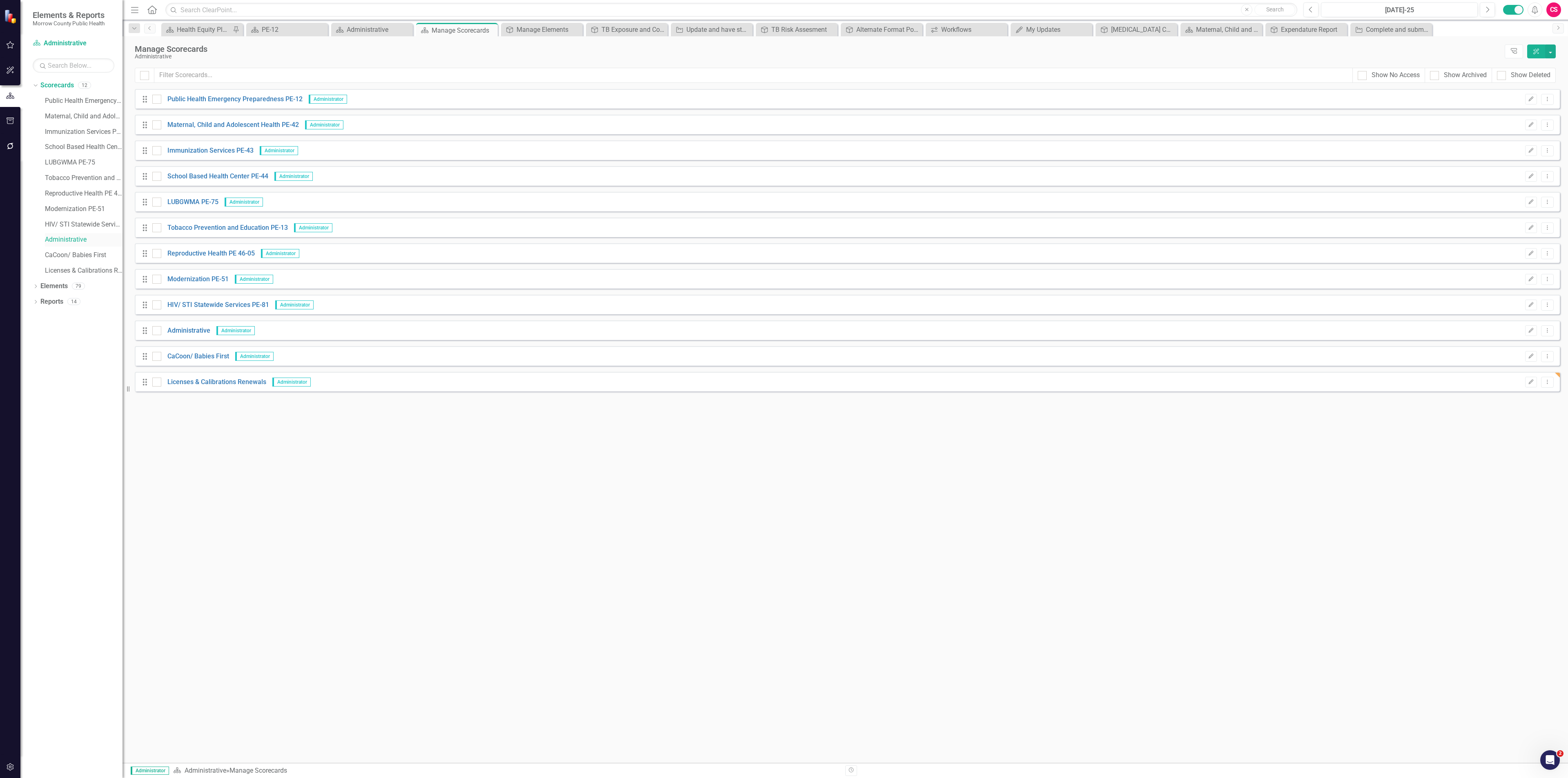
click at [68, 240] on link "Administrative" at bounding box center [84, 239] width 78 height 9
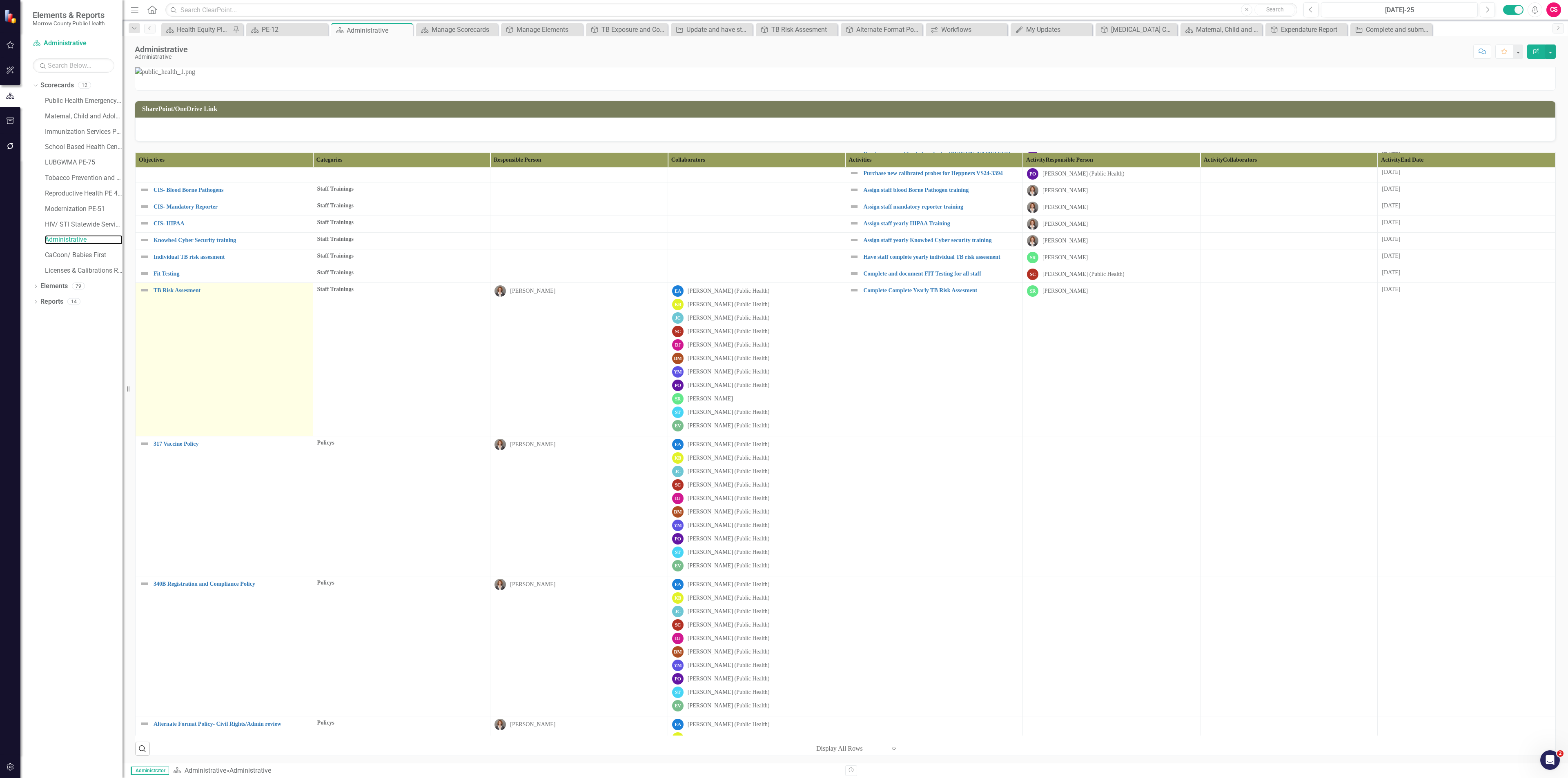
scroll to position [243, 0]
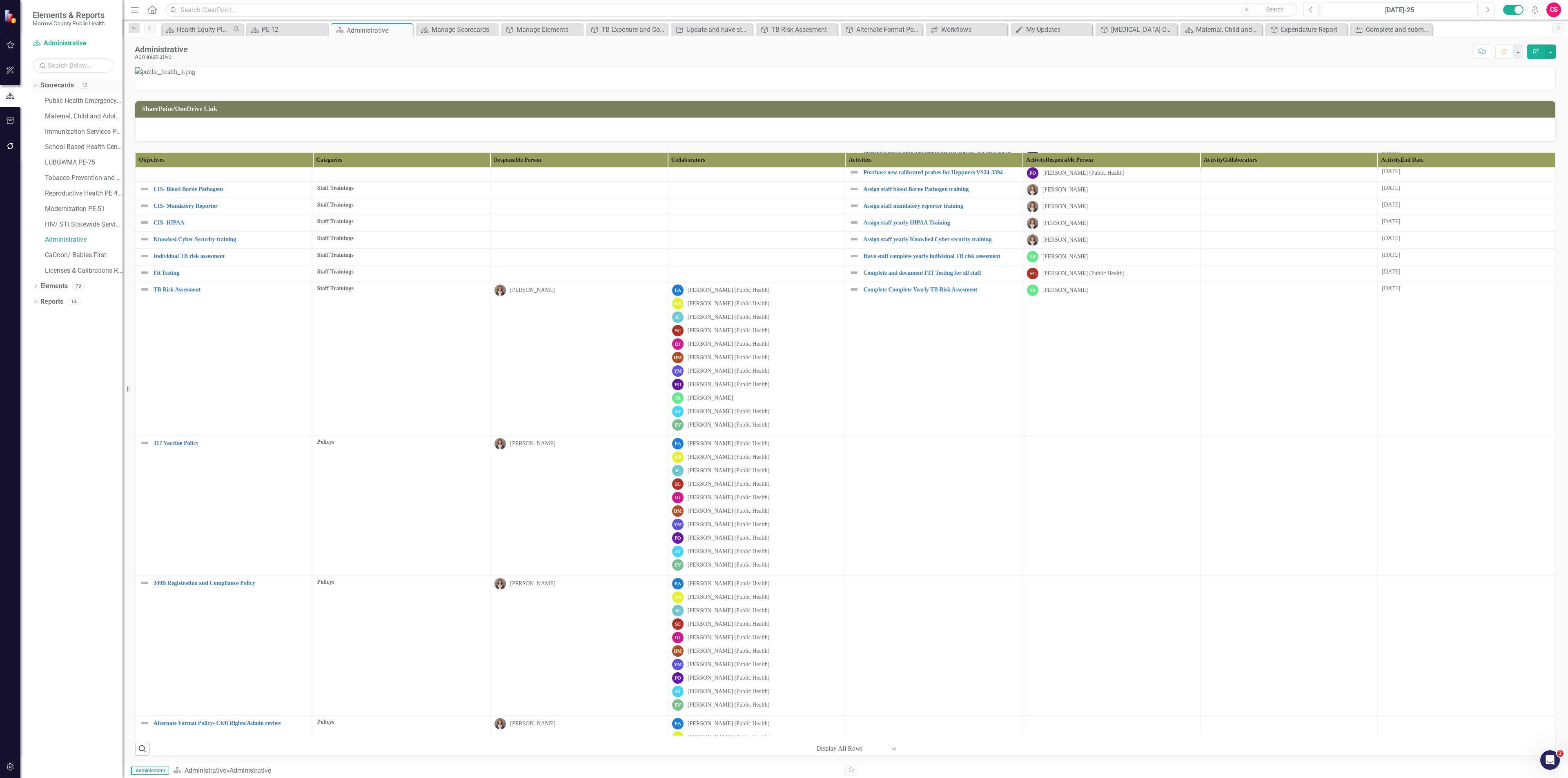
click at [65, 85] on link "Scorecards" at bounding box center [58, 85] width 34 height 9
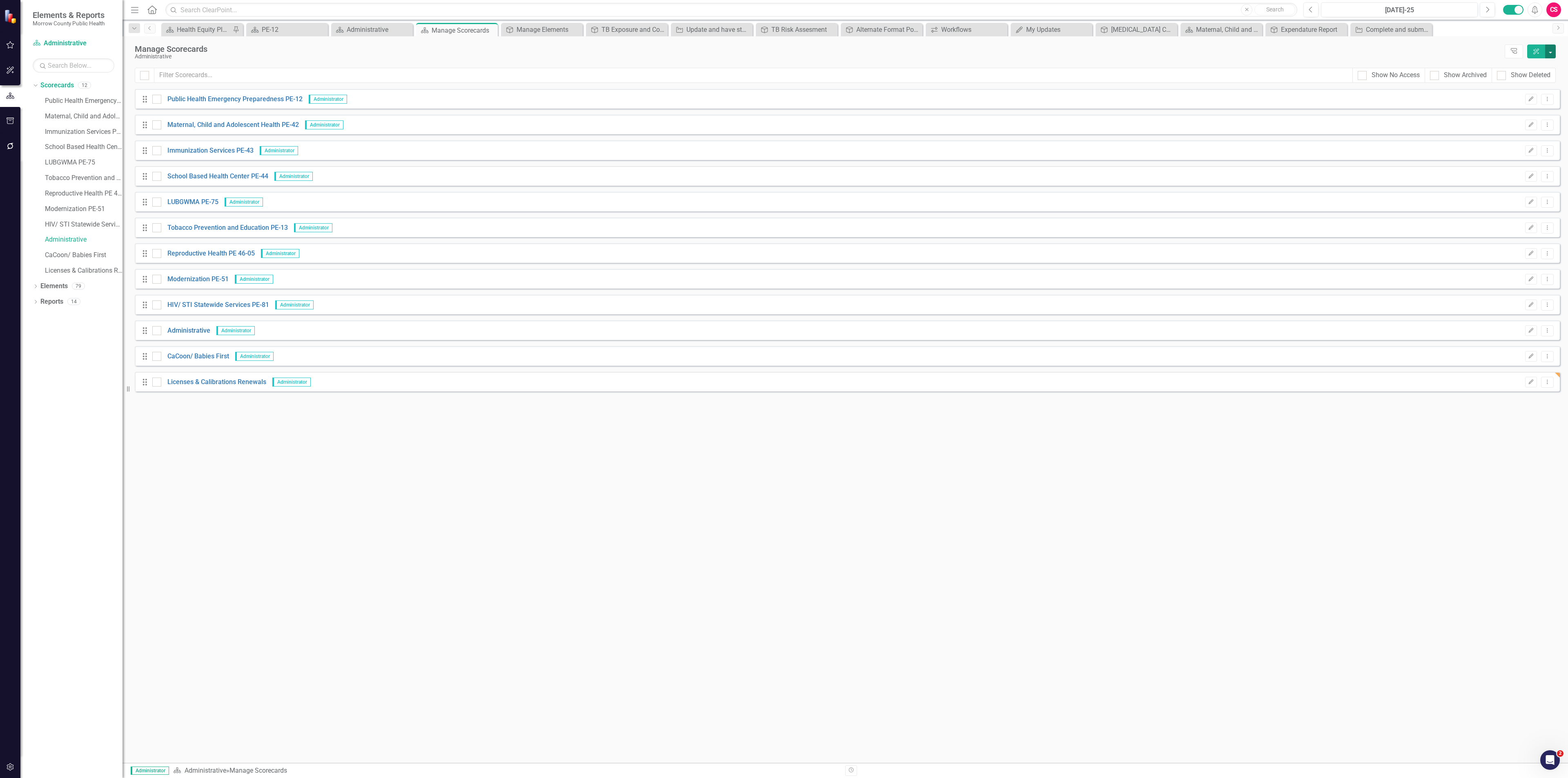
click at [1552, 52] on button "button" at bounding box center [1550, 52] width 11 height 14
click at [1507, 80] on link "Add Add Scorecard" at bounding box center [1512, 83] width 85 height 15
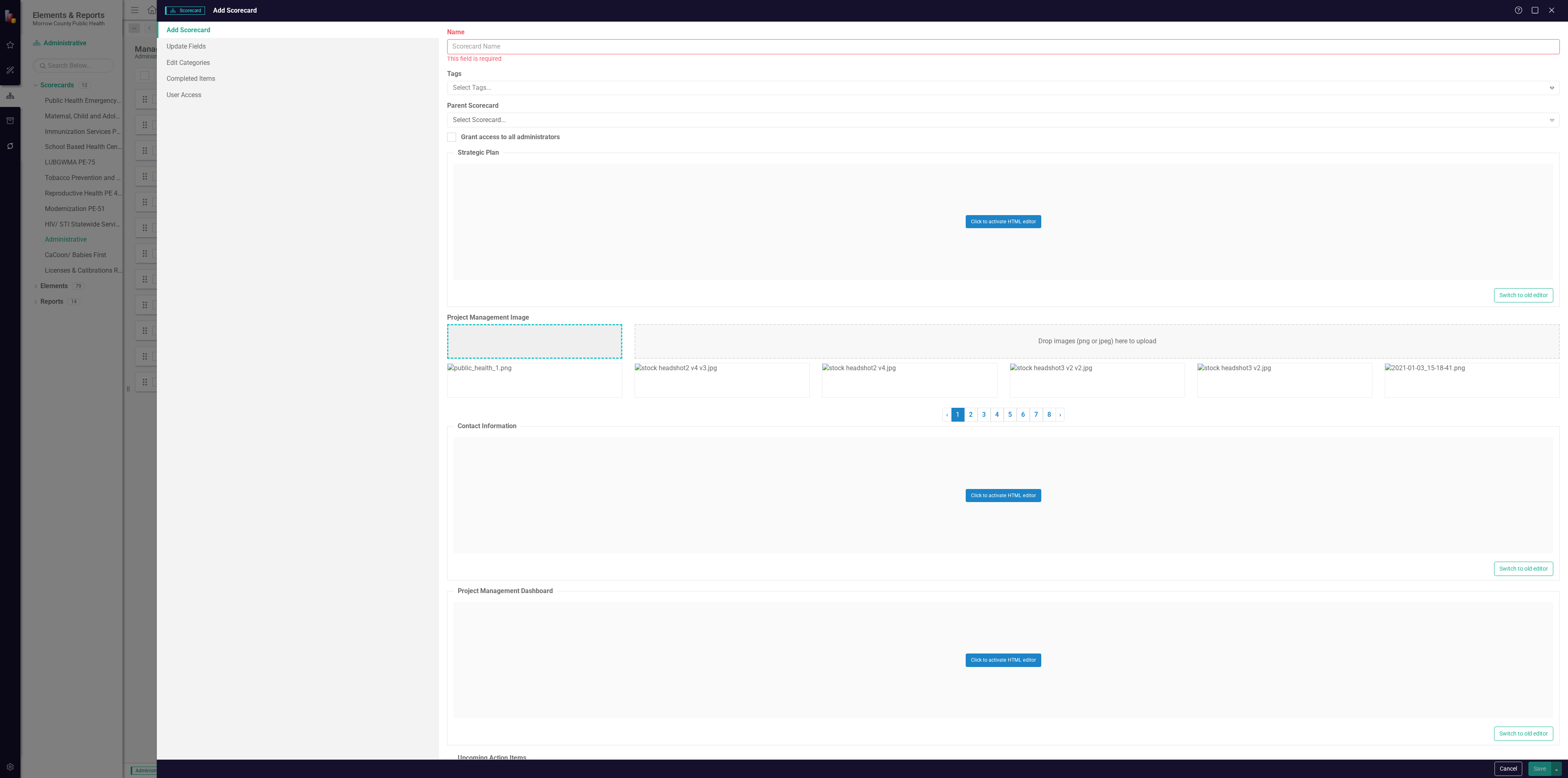
click at [508, 48] on input "Name" at bounding box center [1002, 46] width 1112 height 15
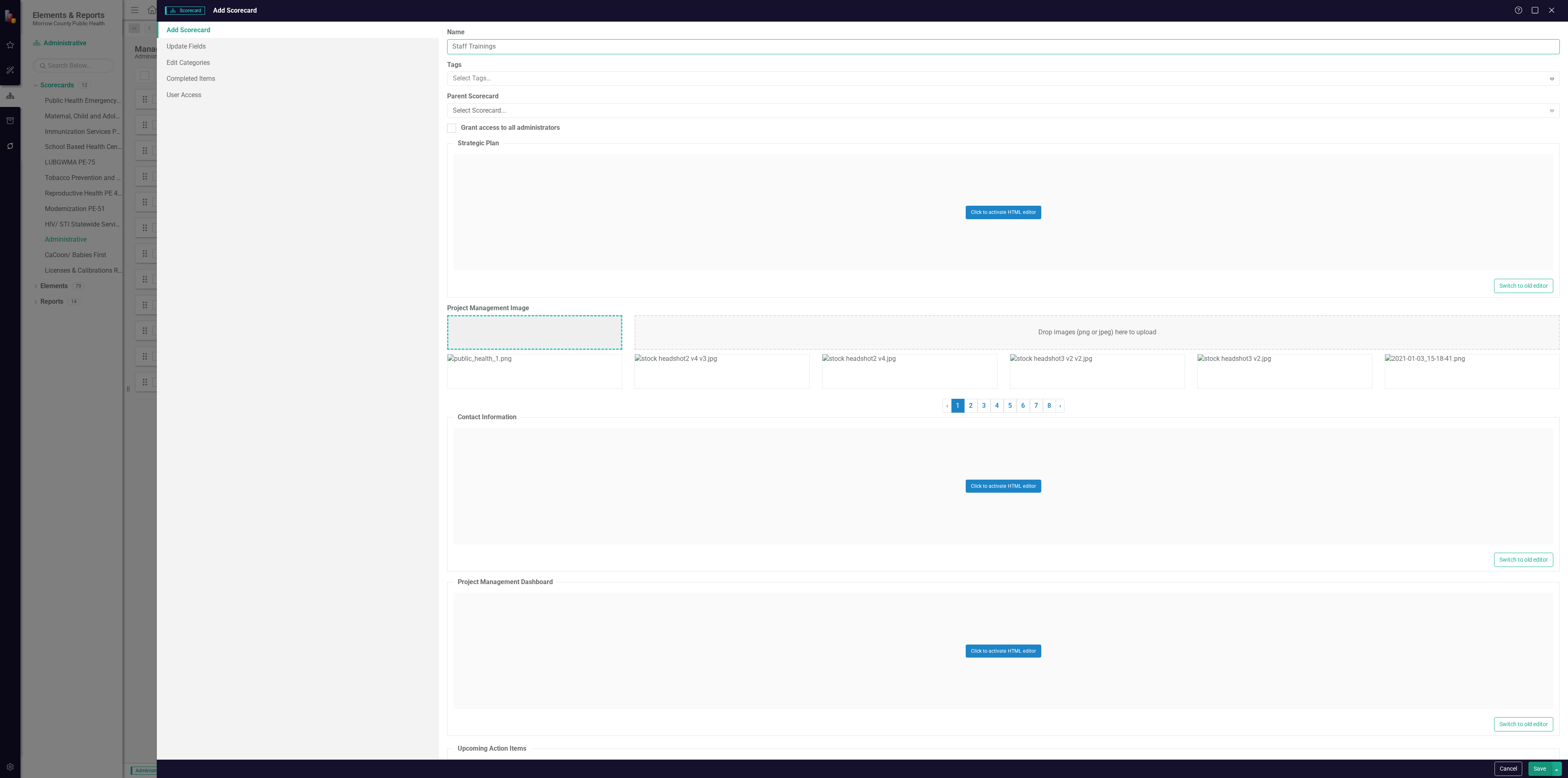
type input "Staff Trainings"
click at [1539, 767] on button "Save" at bounding box center [1539, 769] width 23 height 14
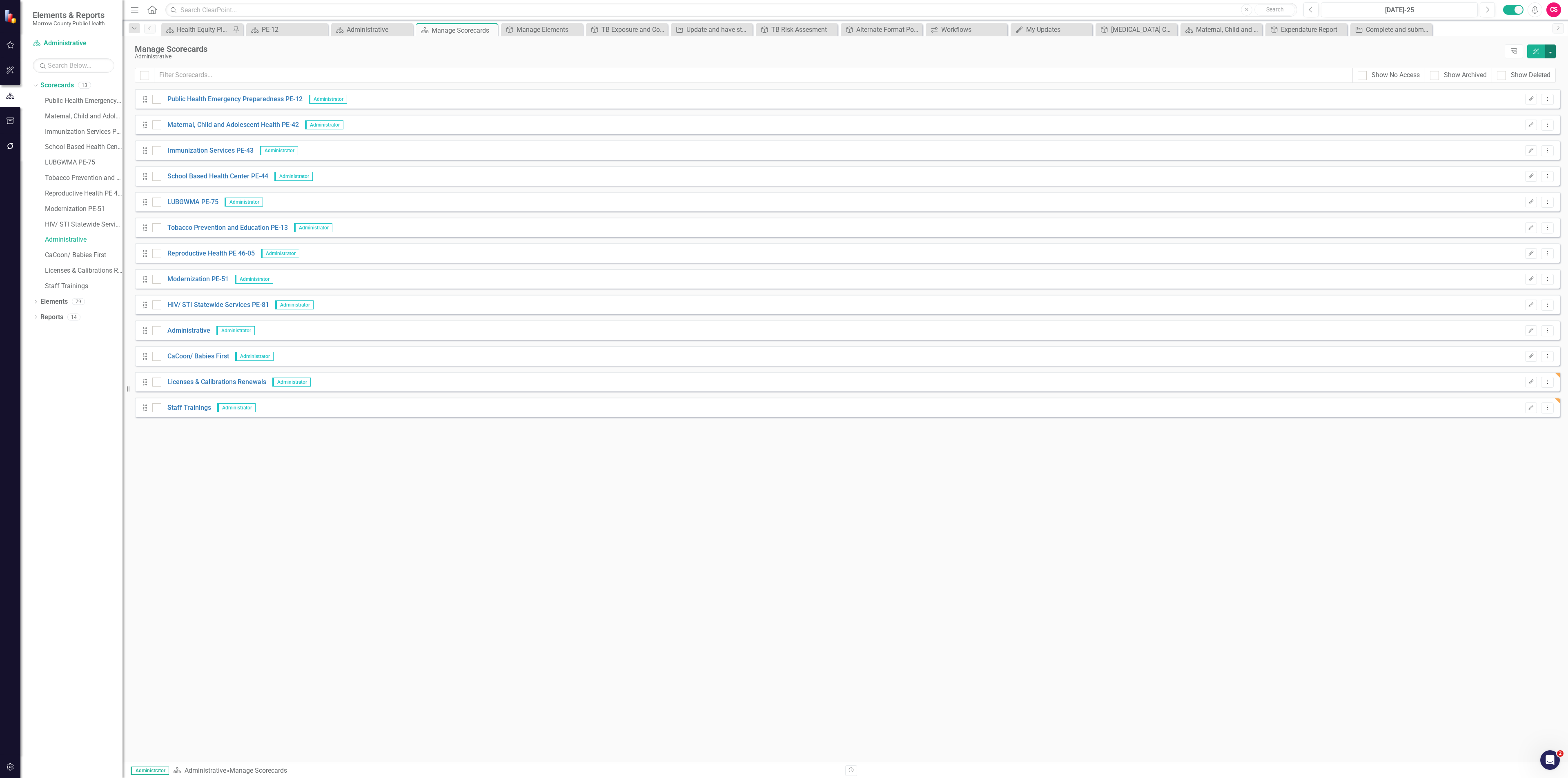
click at [1551, 48] on button "button" at bounding box center [1550, 52] width 11 height 14
click at [1510, 80] on link "Add Add Scorecard" at bounding box center [1512, 83] width 85 height 15
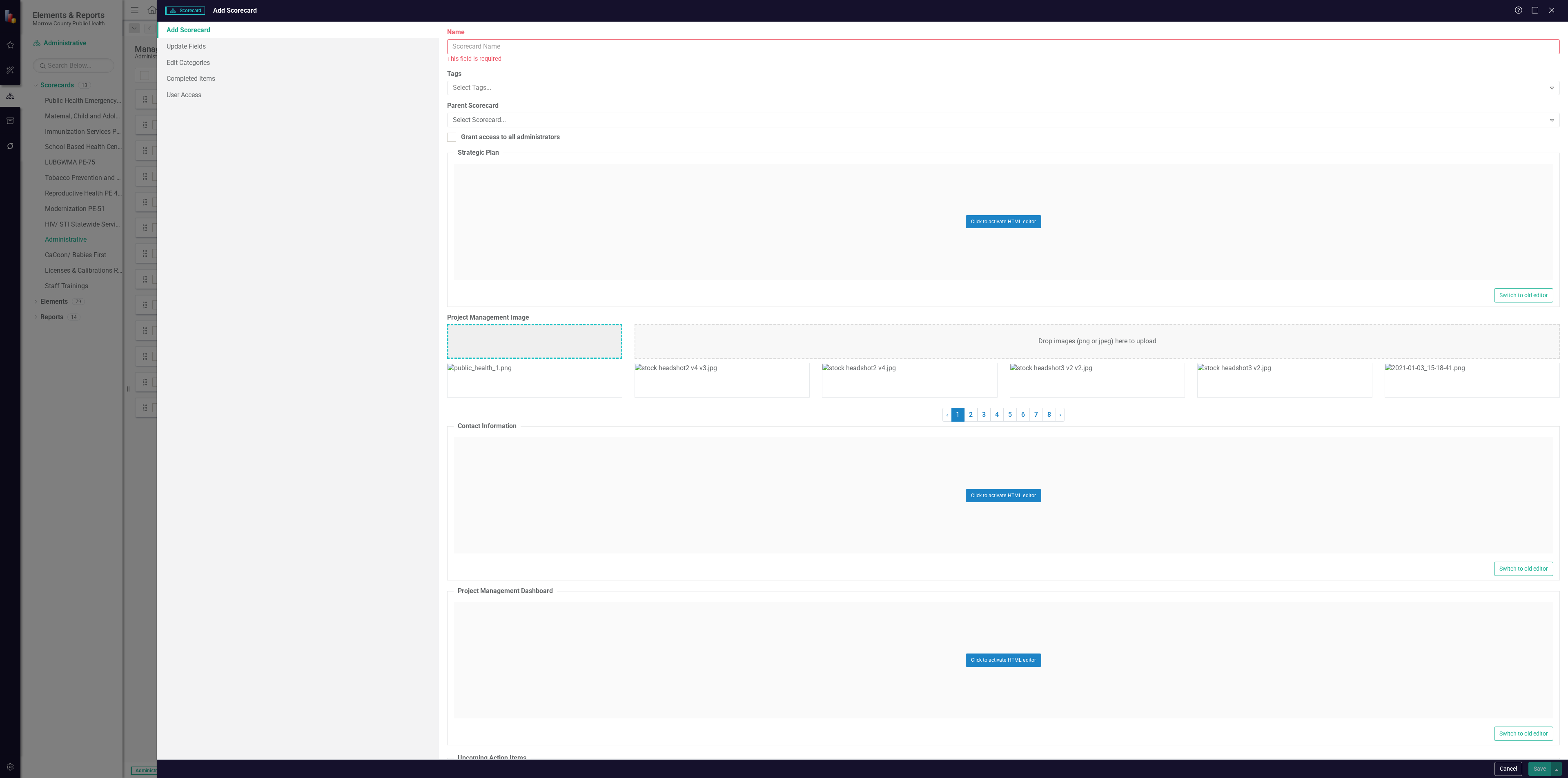
click at [639, 50] on input "Name" at bounding box center [1002, 46] width 1112 height 15
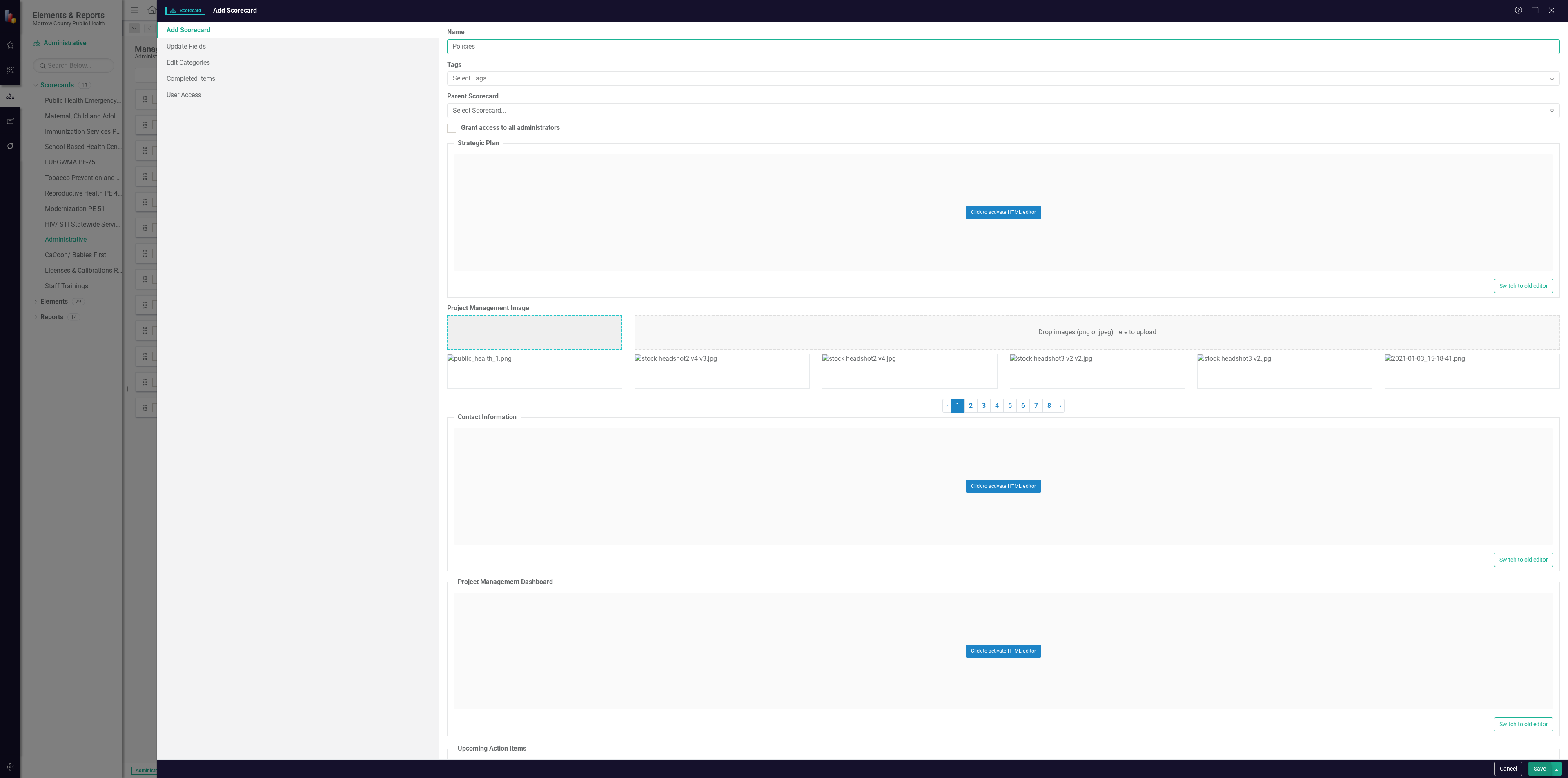
type input "Policies"
click at [1536, 767] on button "Save" at bounding box center [1539, 769] width 23 height 14
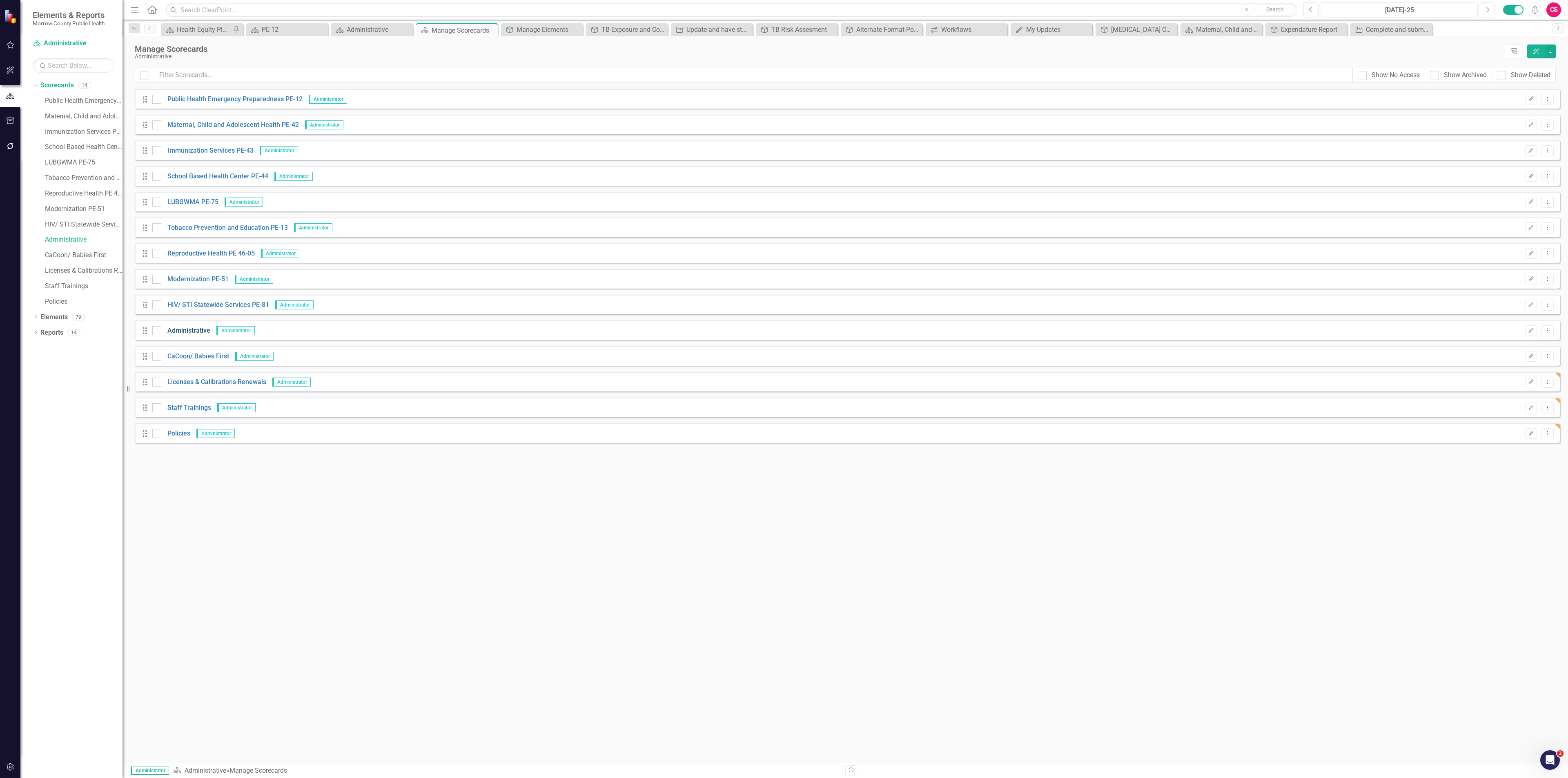
click at [184, 330] on link "Administrative" at bounding box center [186, 330] width 49 height 9
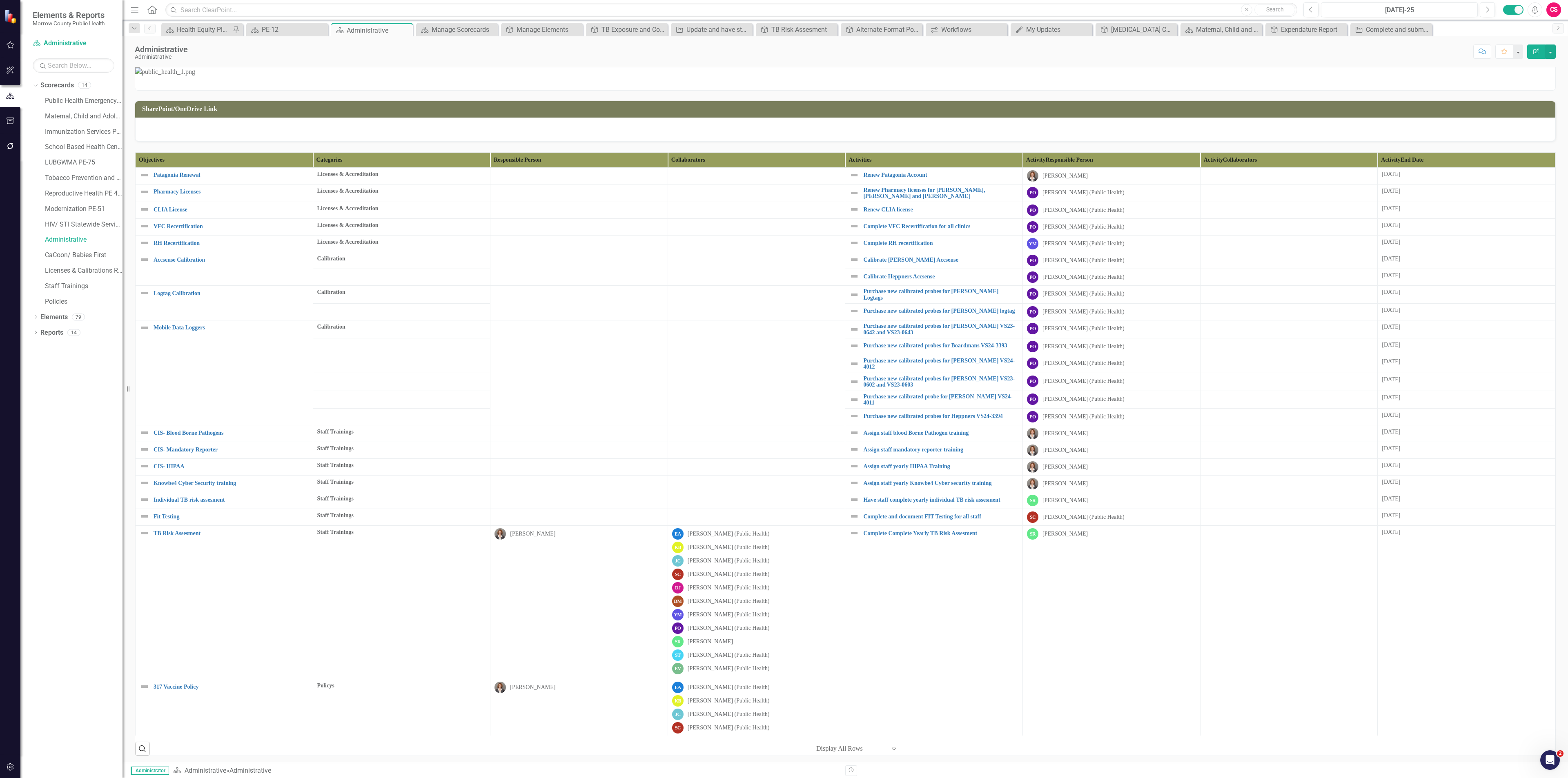
click at [12, 142] on button "button" at bounding box center [10, 146] width 18 height 17
click at [60, 56] on link "Reporting Workflows" at bounding box center [74, 58] width 82 height 9
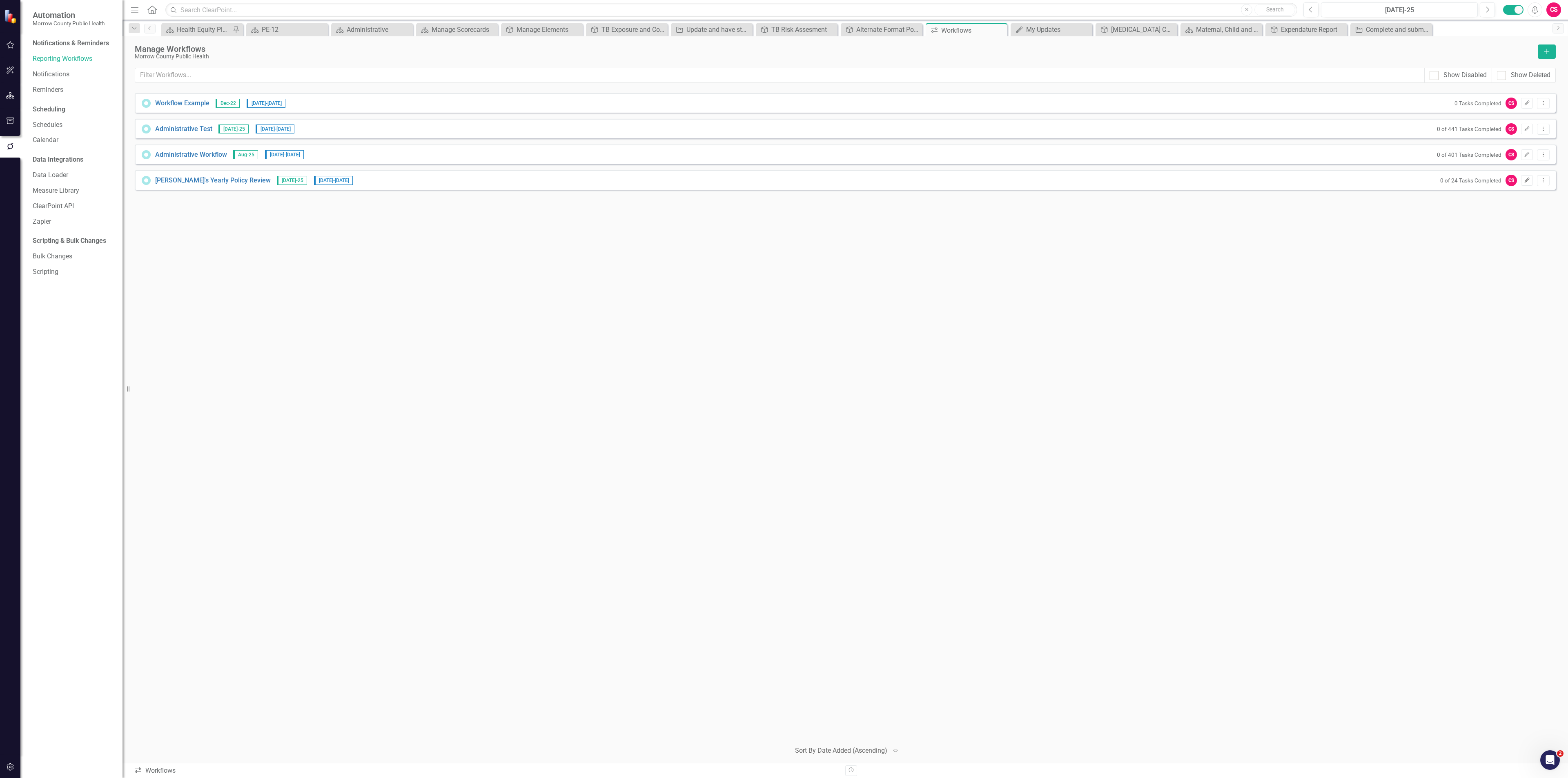
click at [1524, 179] on icon "Edit" at bounding box center [1527, 180] width 6 height 5
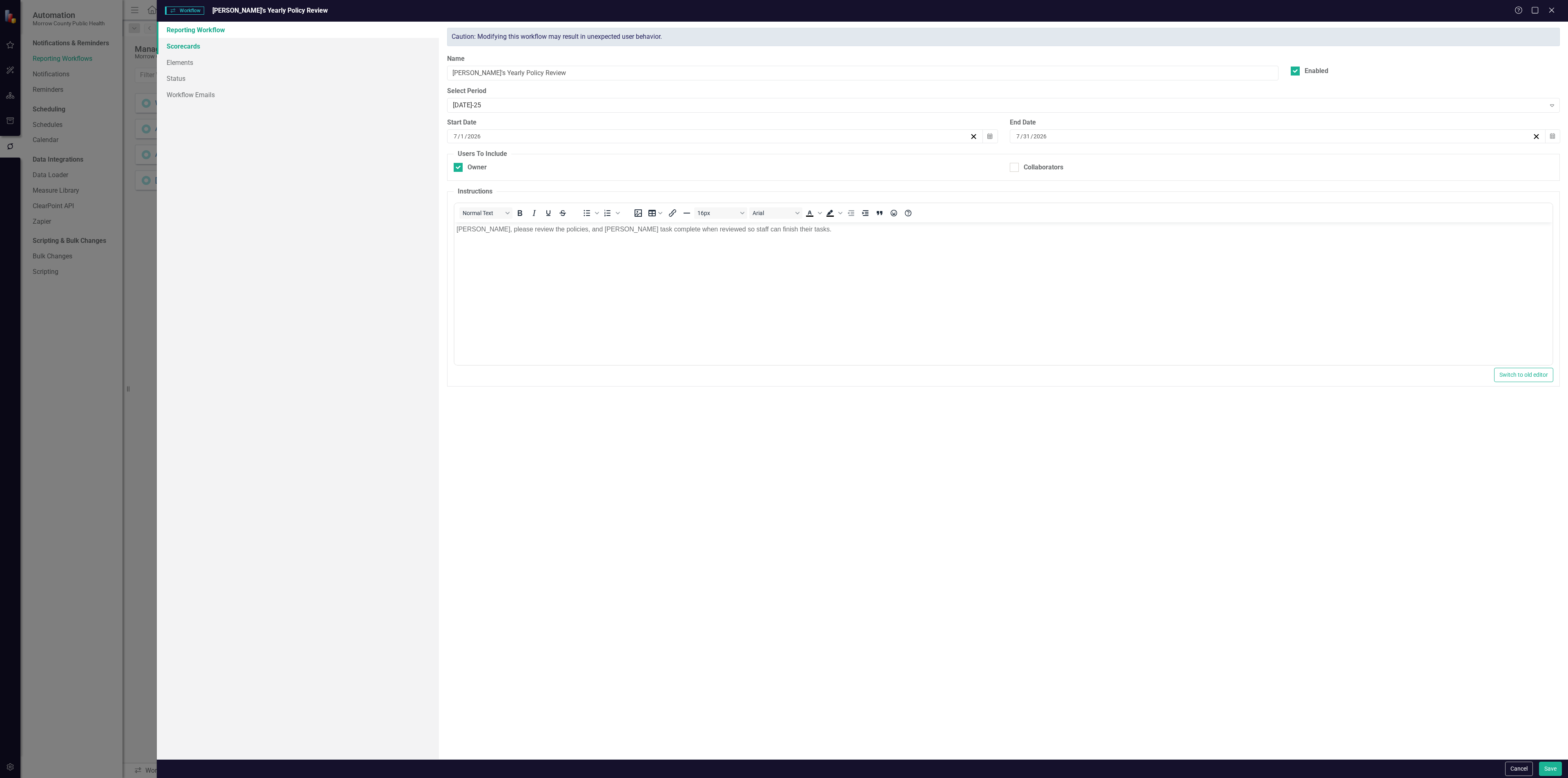
click at [211, 48] on link "Scorecards" at bounding box center [297, 46] width 282 height 16
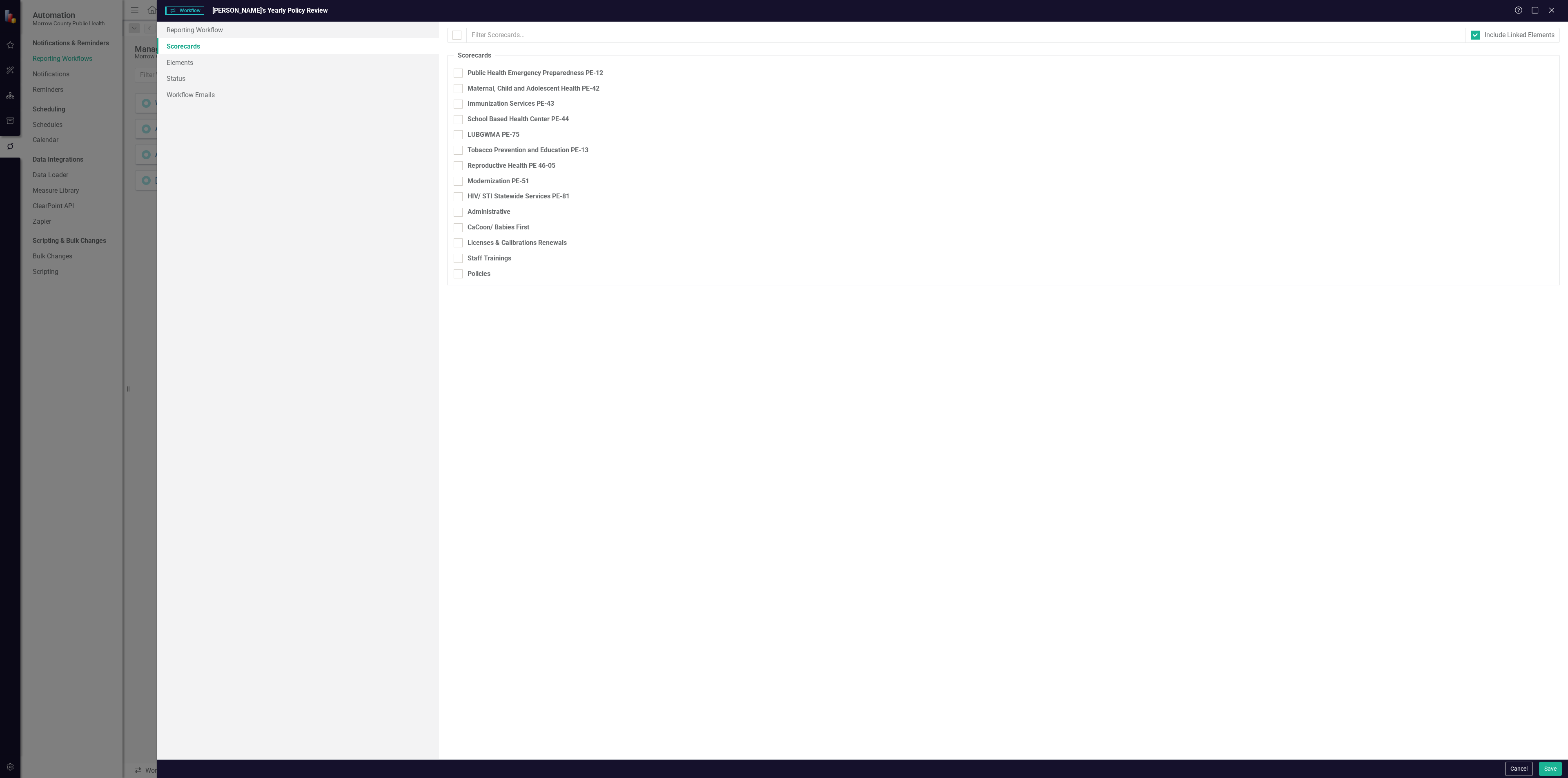
checkbox input "true"
checkbox input "false"
click at [213, 30] on link "Reporting Workflow" at bounding box center [297, 30] width 282 height 16
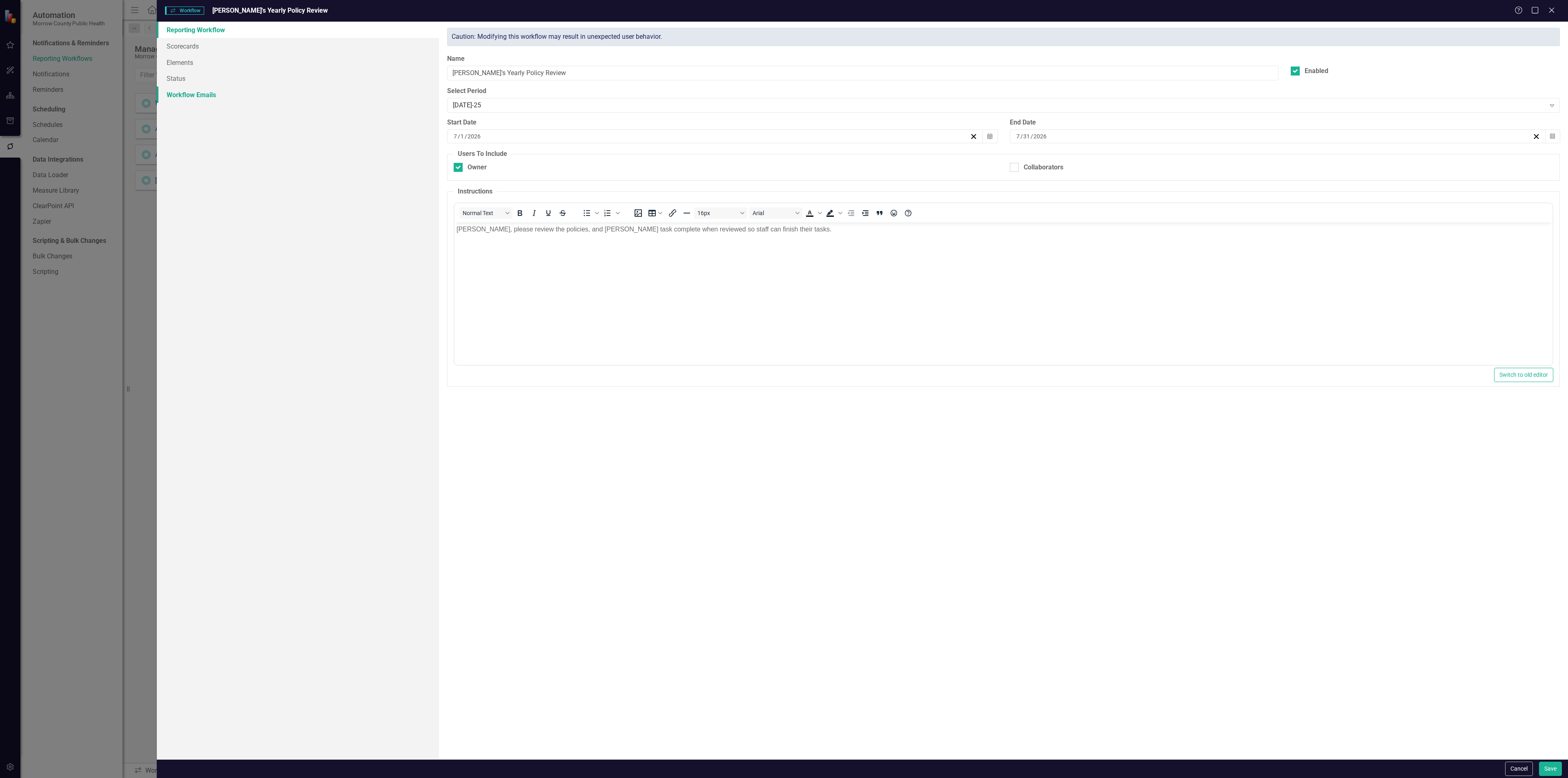
click at [196, 91] on link "Workflow Emails" at bounding box center [297, 95] width 282 height 16
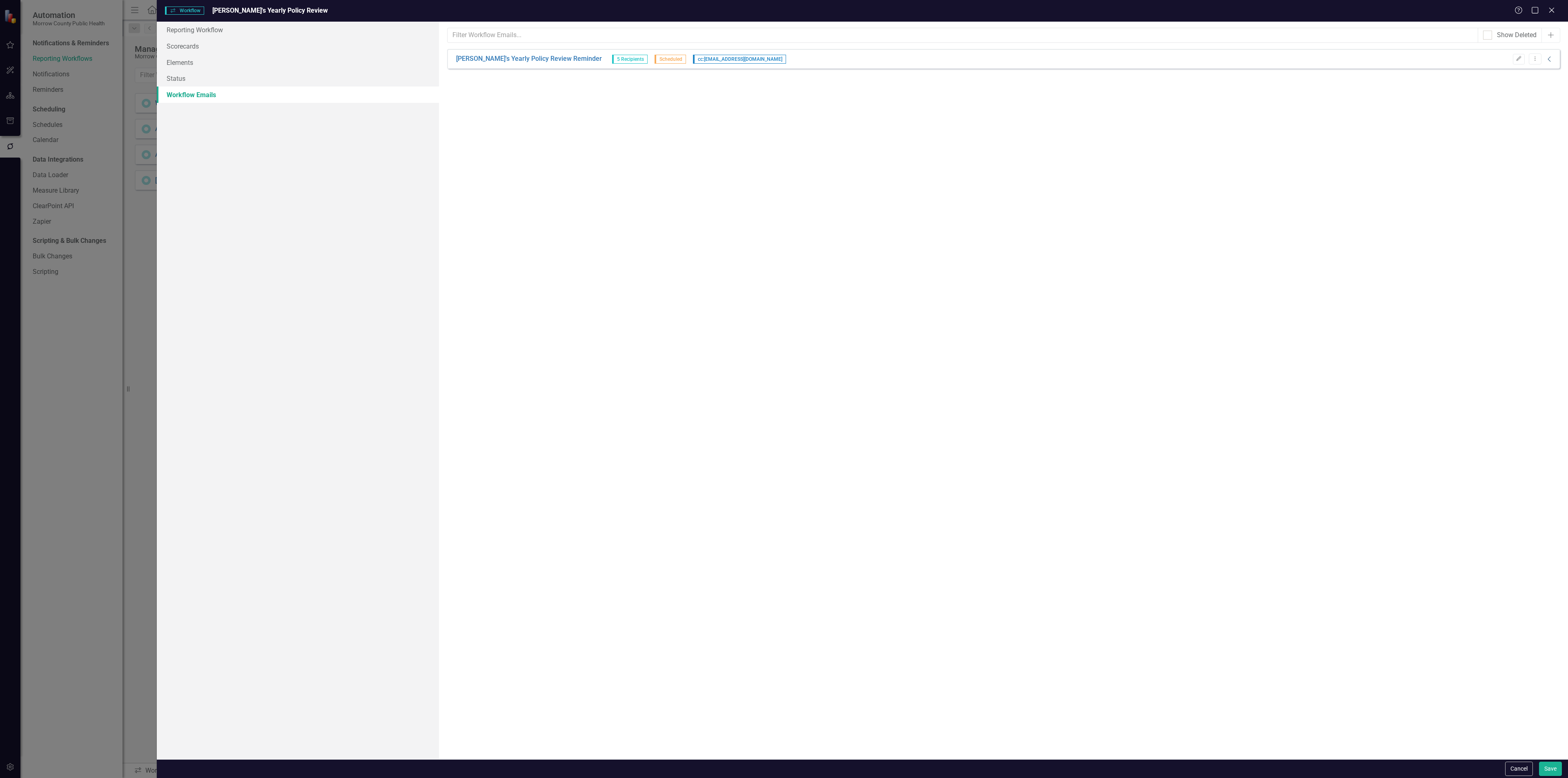
click at [1550, 61] on icon "Collapse" at bounding box center [1549, 59] width 8 height 7
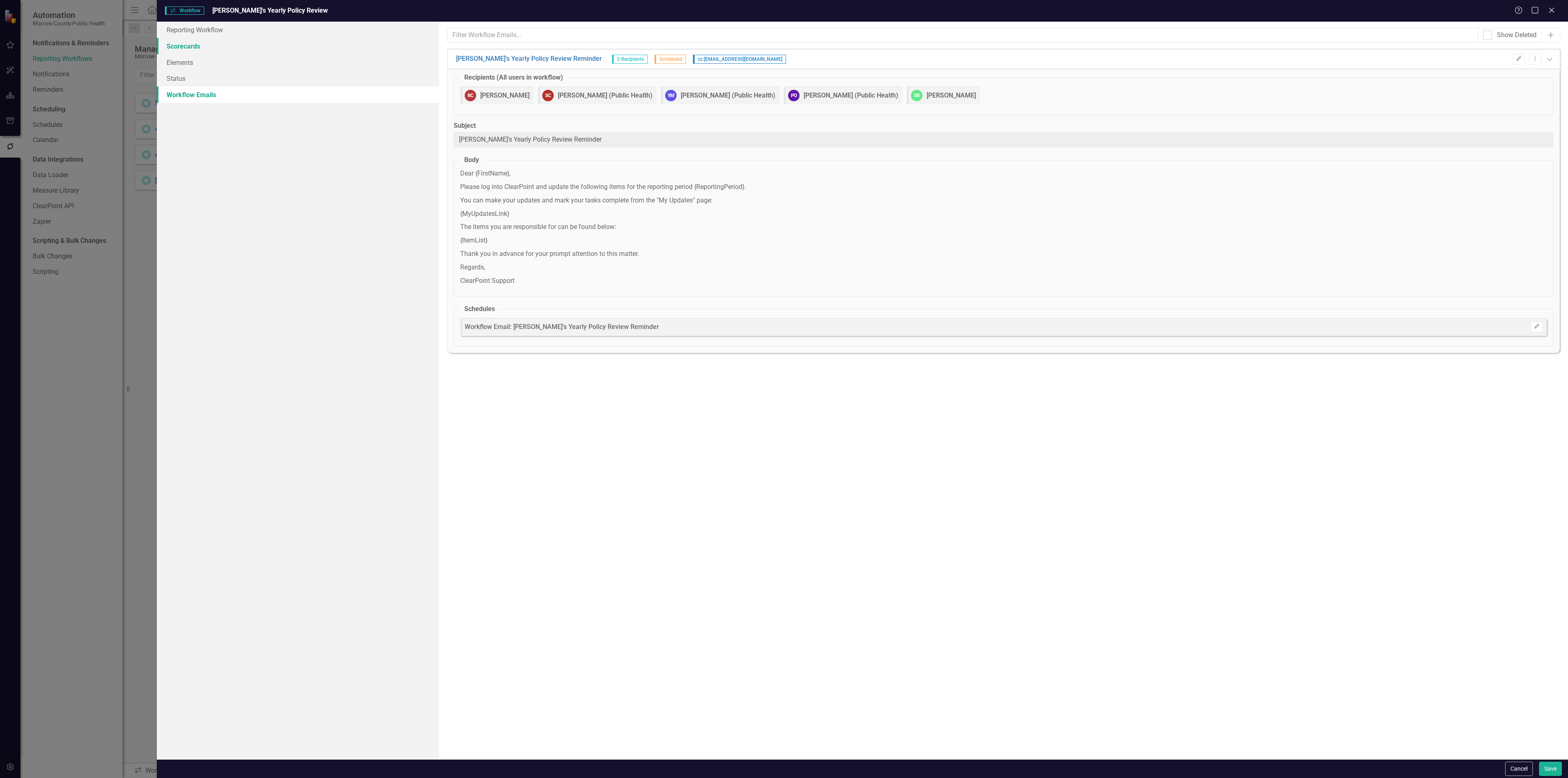
click at [207, 48] on link "Scorecards" at bounding box center [297, 46] width 282 height 16
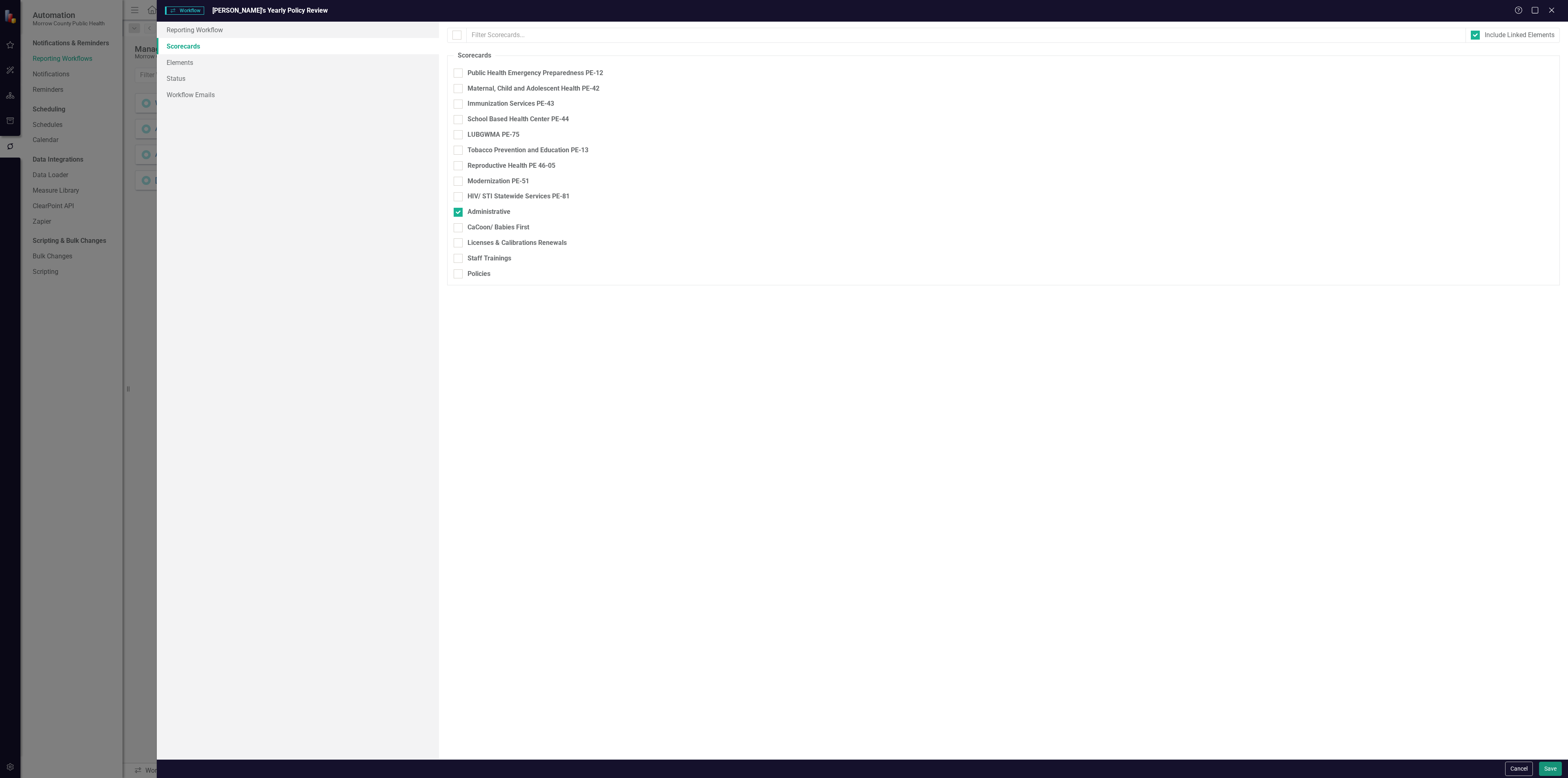
click at [1552, 768] on button "Save" at bounding box center [1550, 769] width 23 height 14
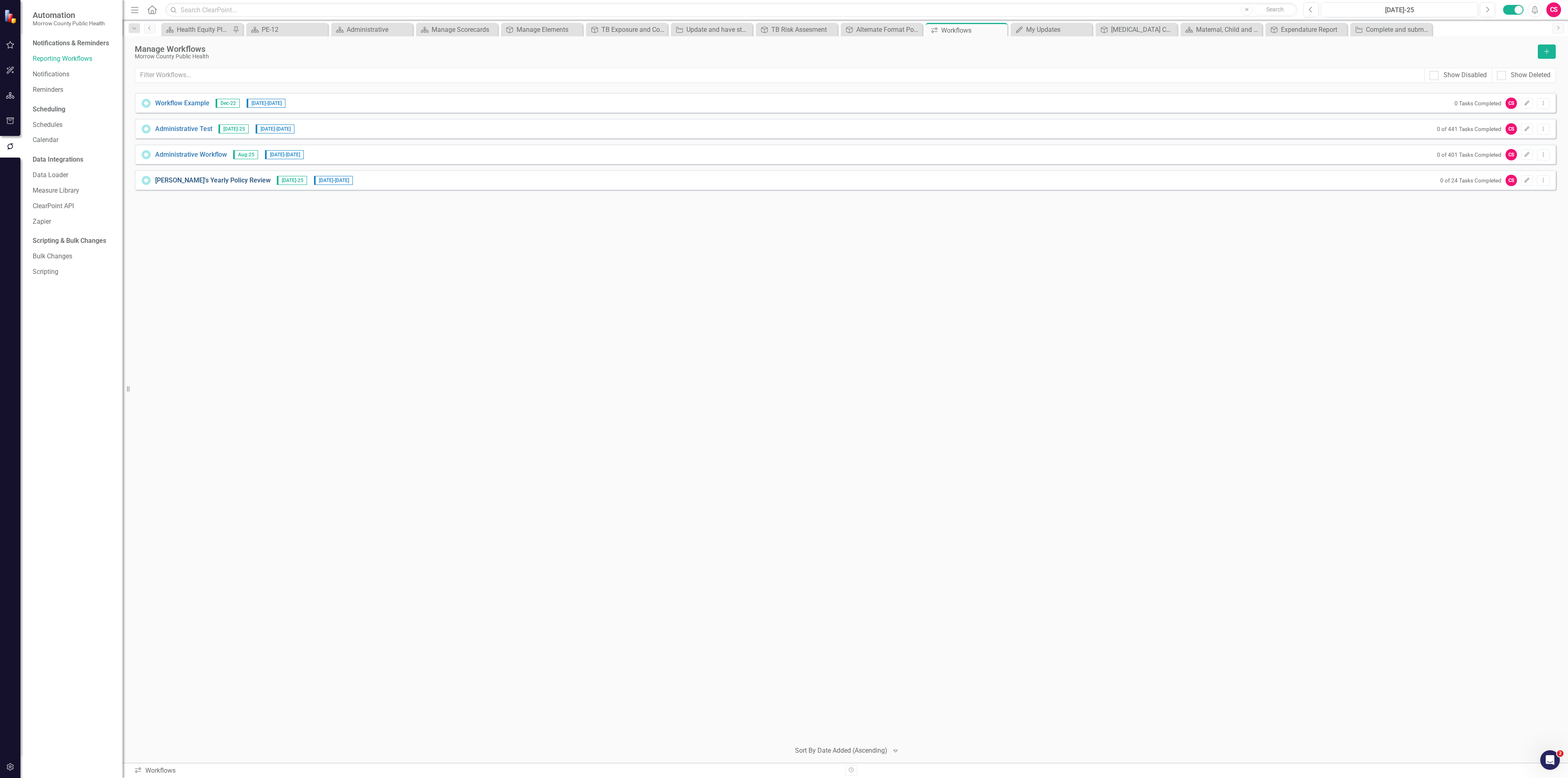
click at [196, 178] on link "[PERSON_NAME]'s Yearly Policy Review" at bounding box center [213, 180] width 116 height 9
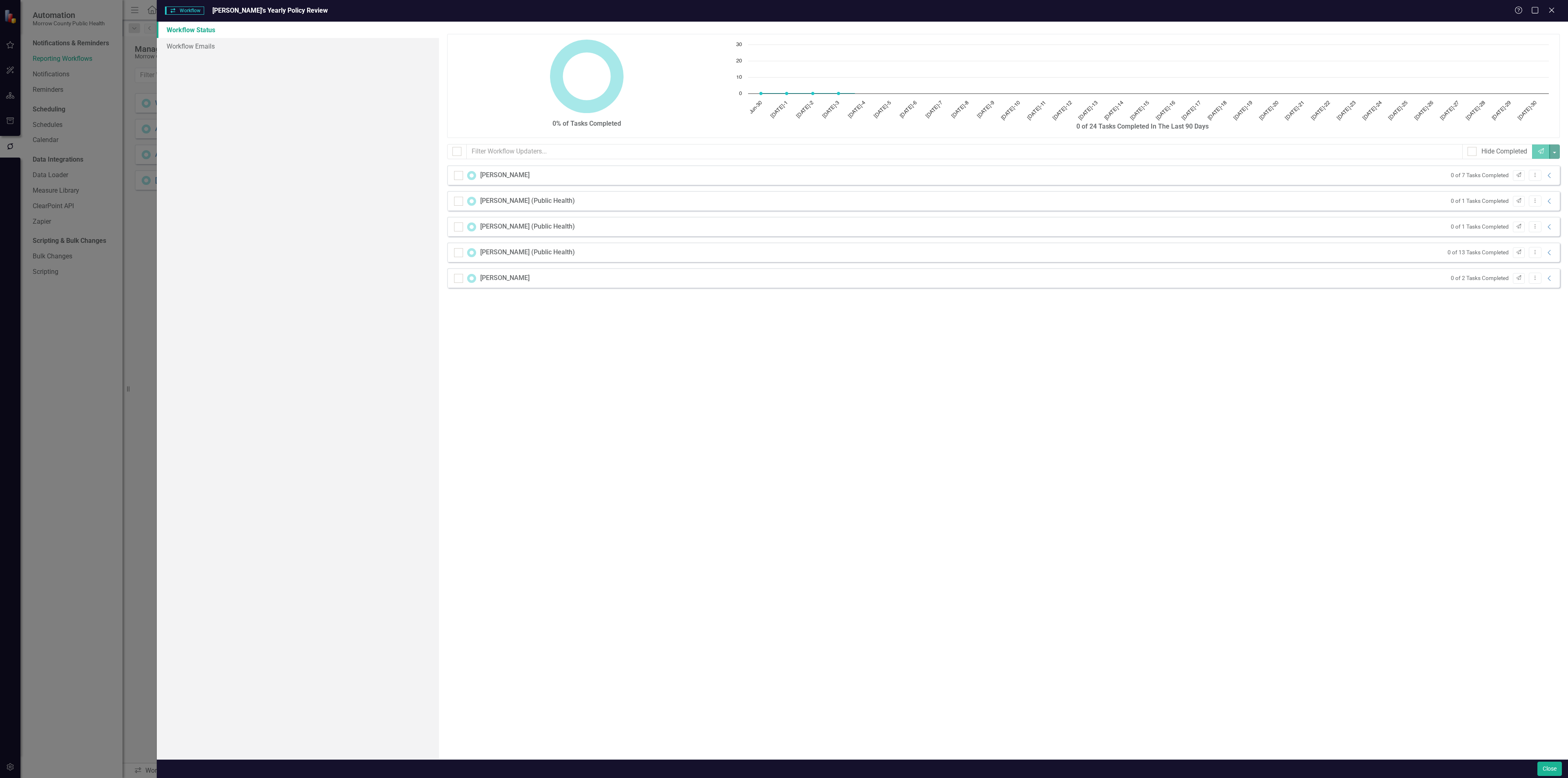
checkbox input "false"
click at [1552, 176] on icon "Collapse" at bounding box center [1549, 176] width 8 height 7
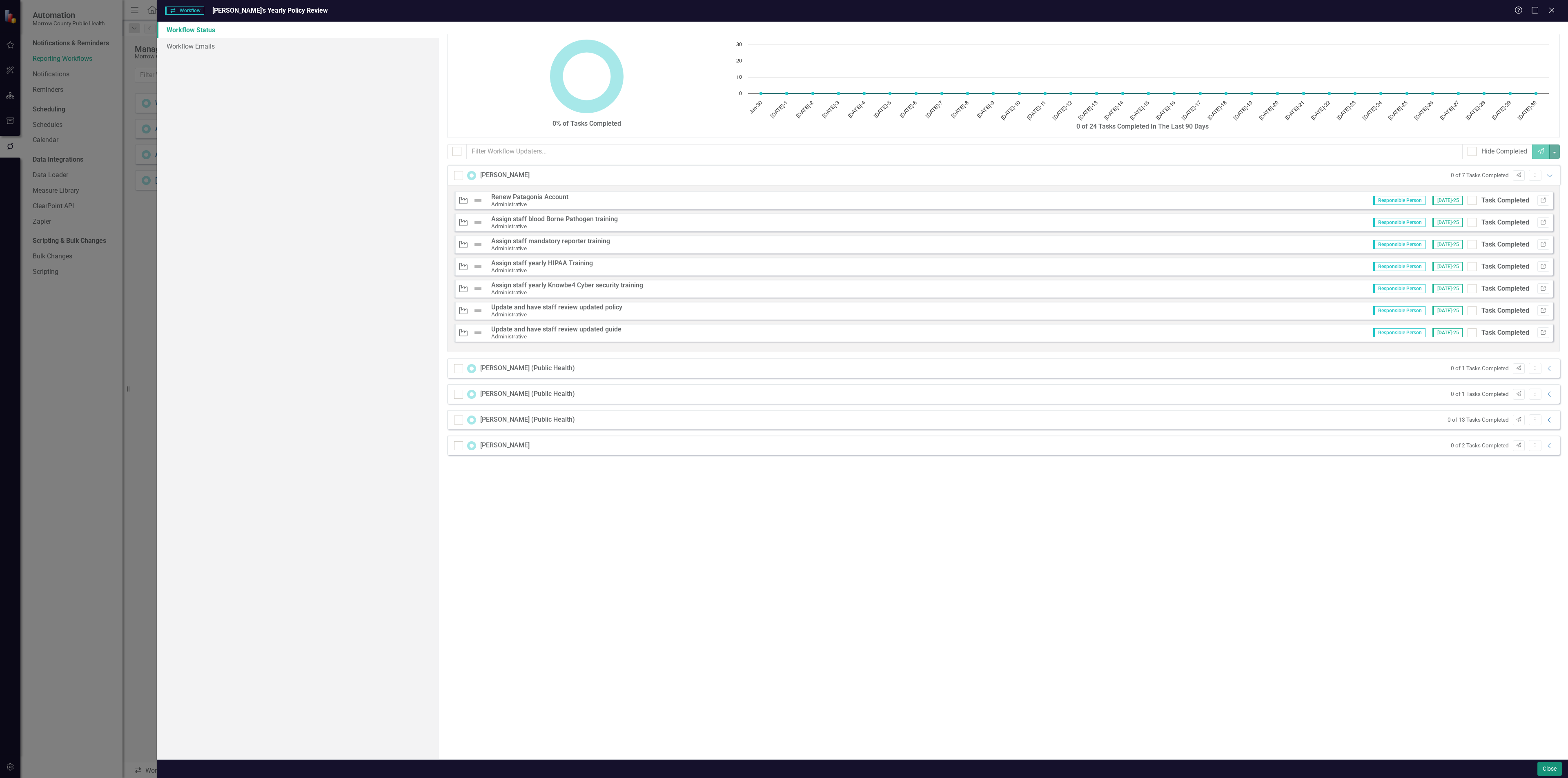
click at [1551, 768] on button "Close" at bounding box center [1549, 769] width 25 height 14
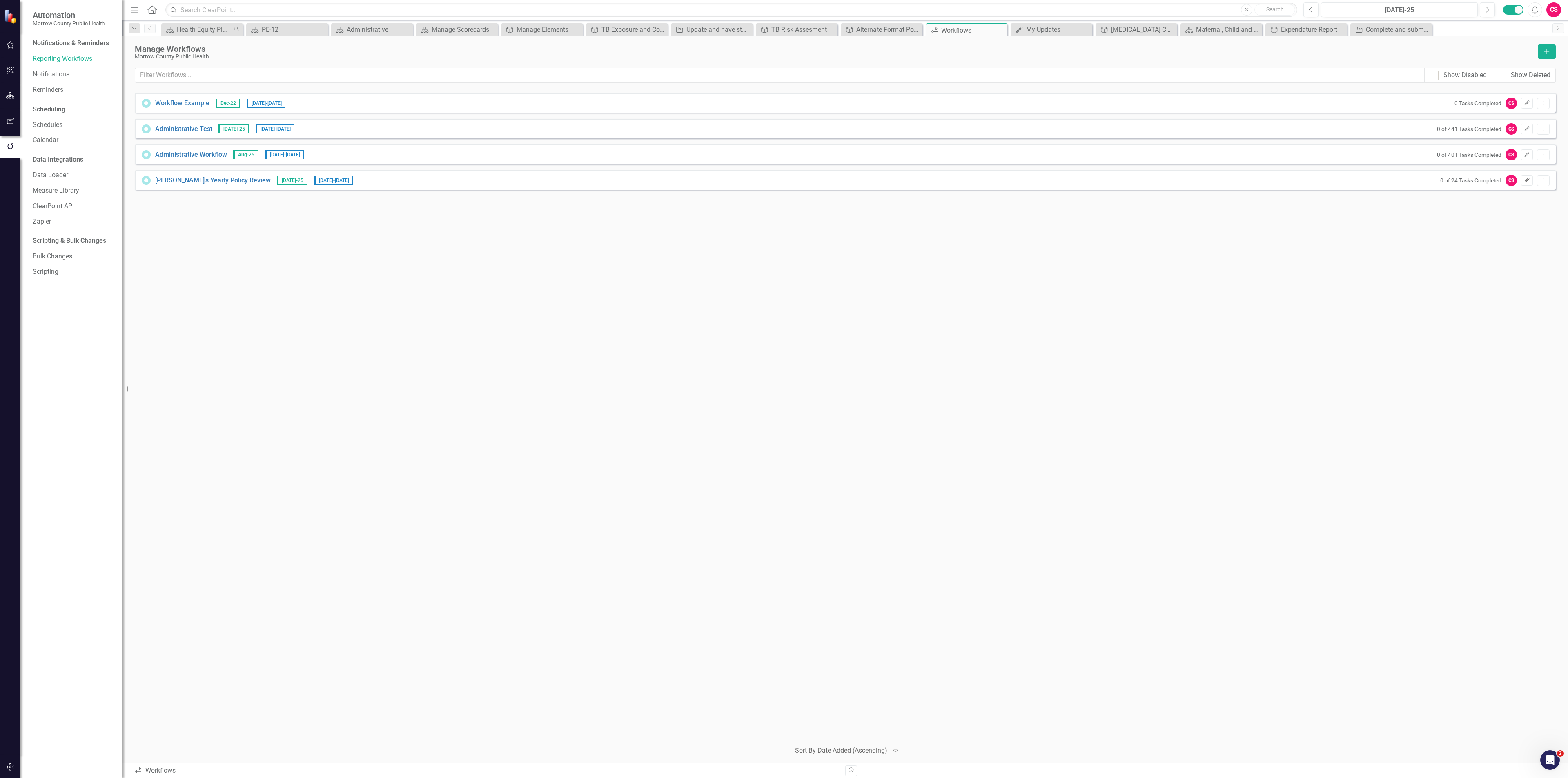
click at [1525, 182] on icon "button" at bounding box center [1526, 180] width 5 height 5
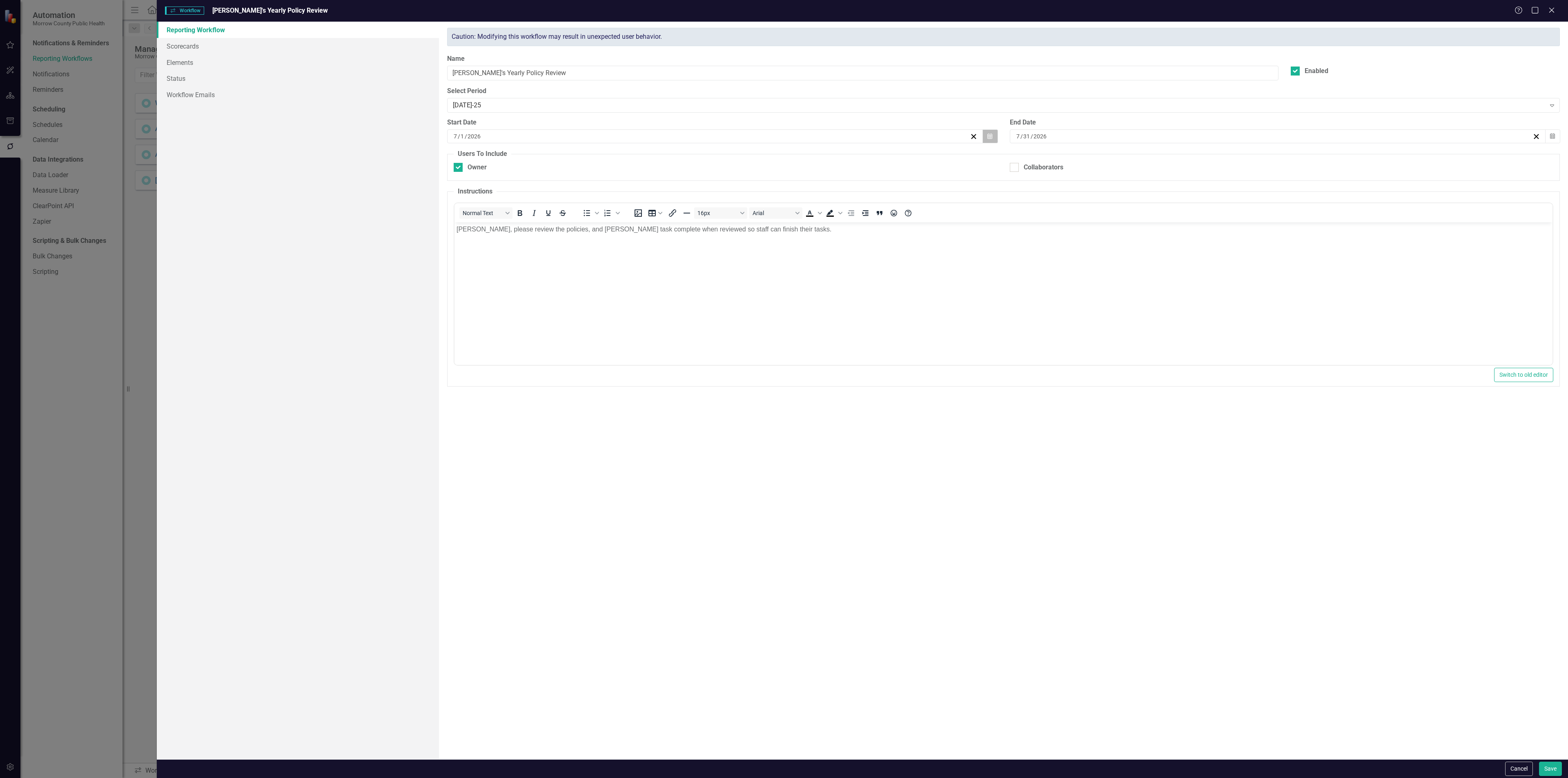
click at [989, 136] on icon "button" at bounding box center [989, 136] width 5 height 6
click at [654, 157] on button "«" at bounding box center [653, 159] width 18 height 18
click at [755, 158] on button "›" at bounding box center [759, 159] width 18 height 18
click at [688, 209] on button "12" at bounding box center [694, 214] width 20 height 15
click at [1542, 770] on button "Save" at bounding box center [1550, 769] width 23 height 14
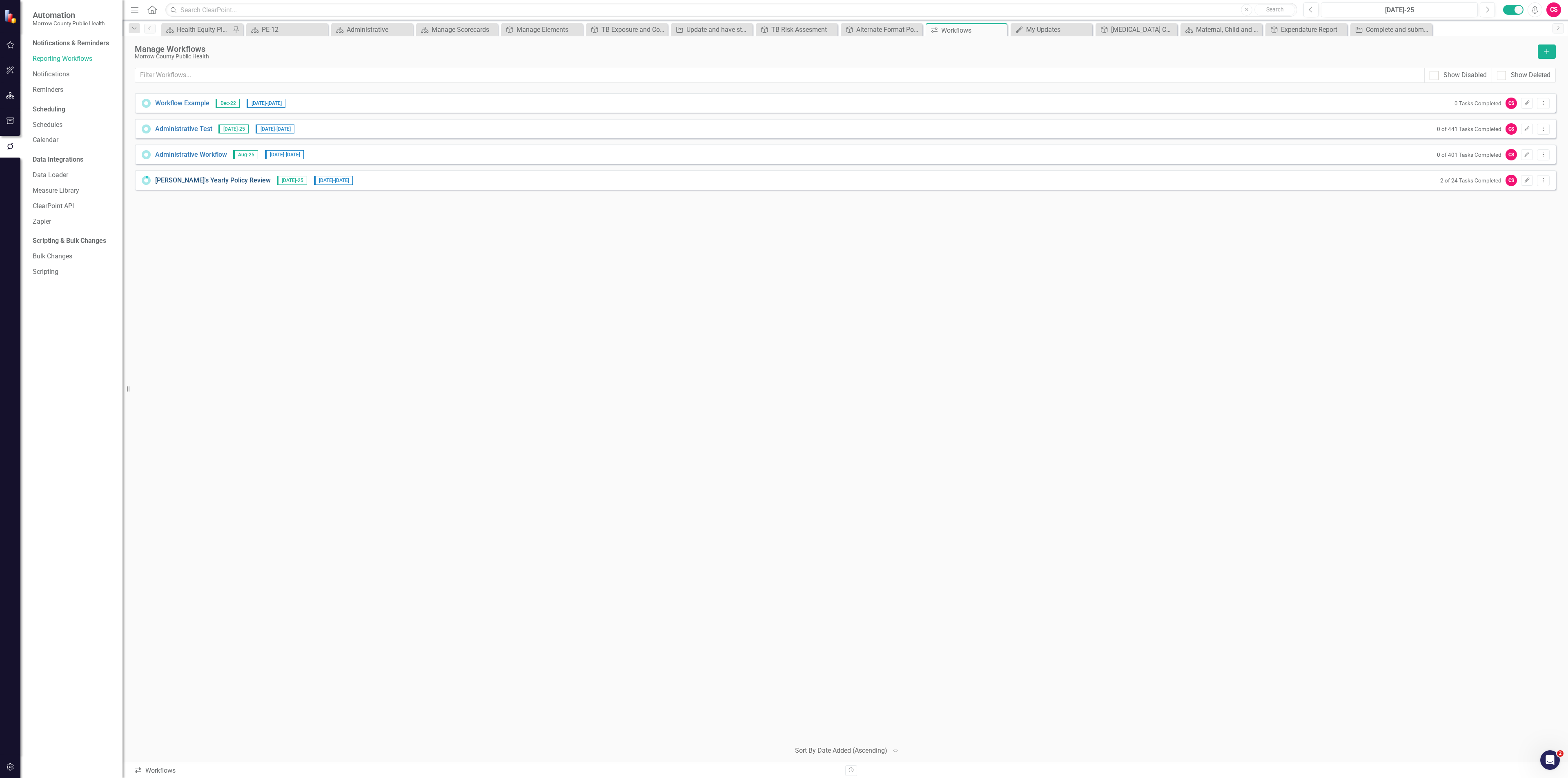
click at [192, 181] on link "[PERSON_NAME]'s Yearly Policy Review" at bounding box center [213, 180] width 116 height 9
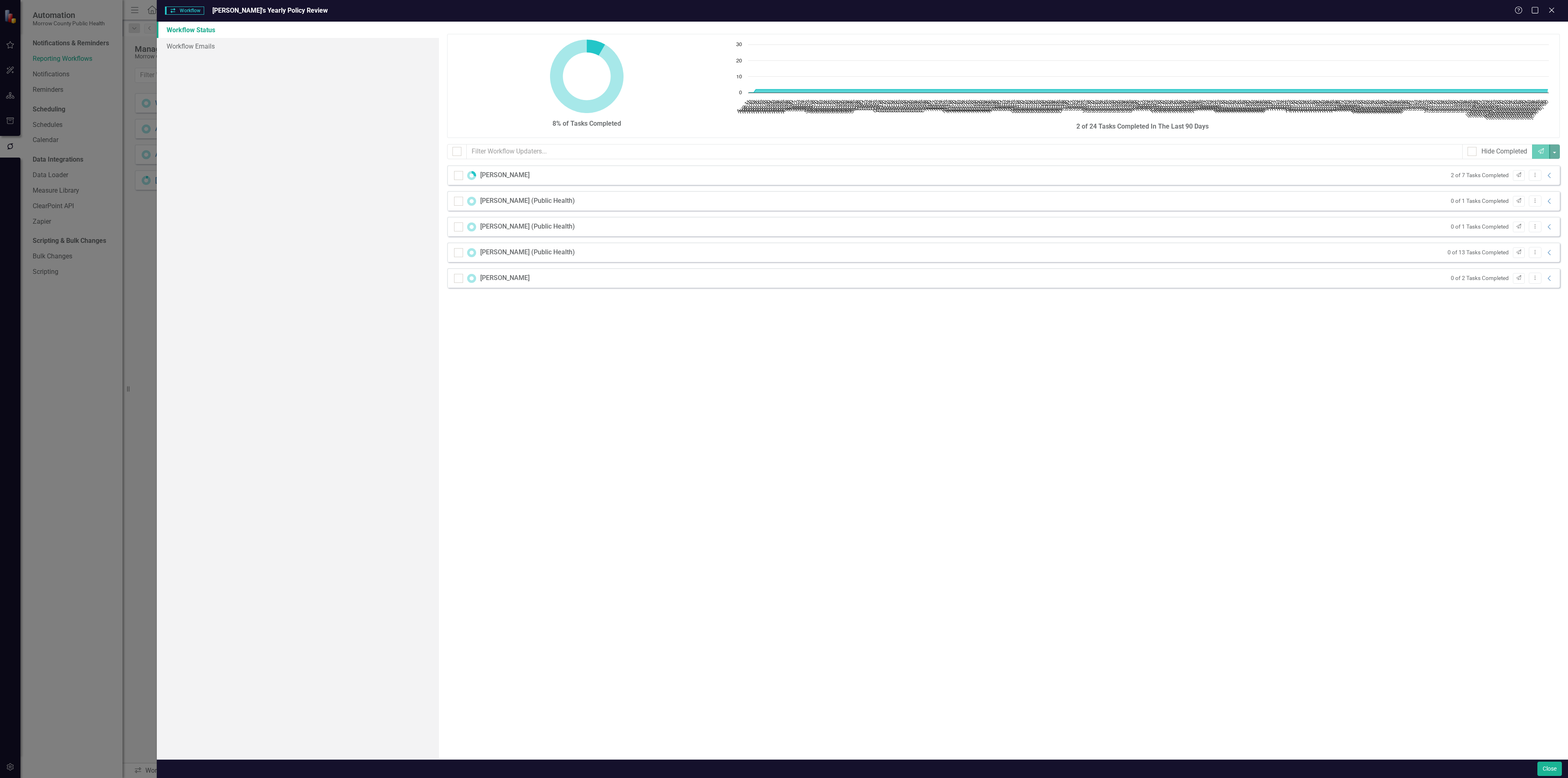
checkbox input "false"
click at [1548, 177] on icon "Collapse" at bounding box center [1549, 176] width 8 height 7
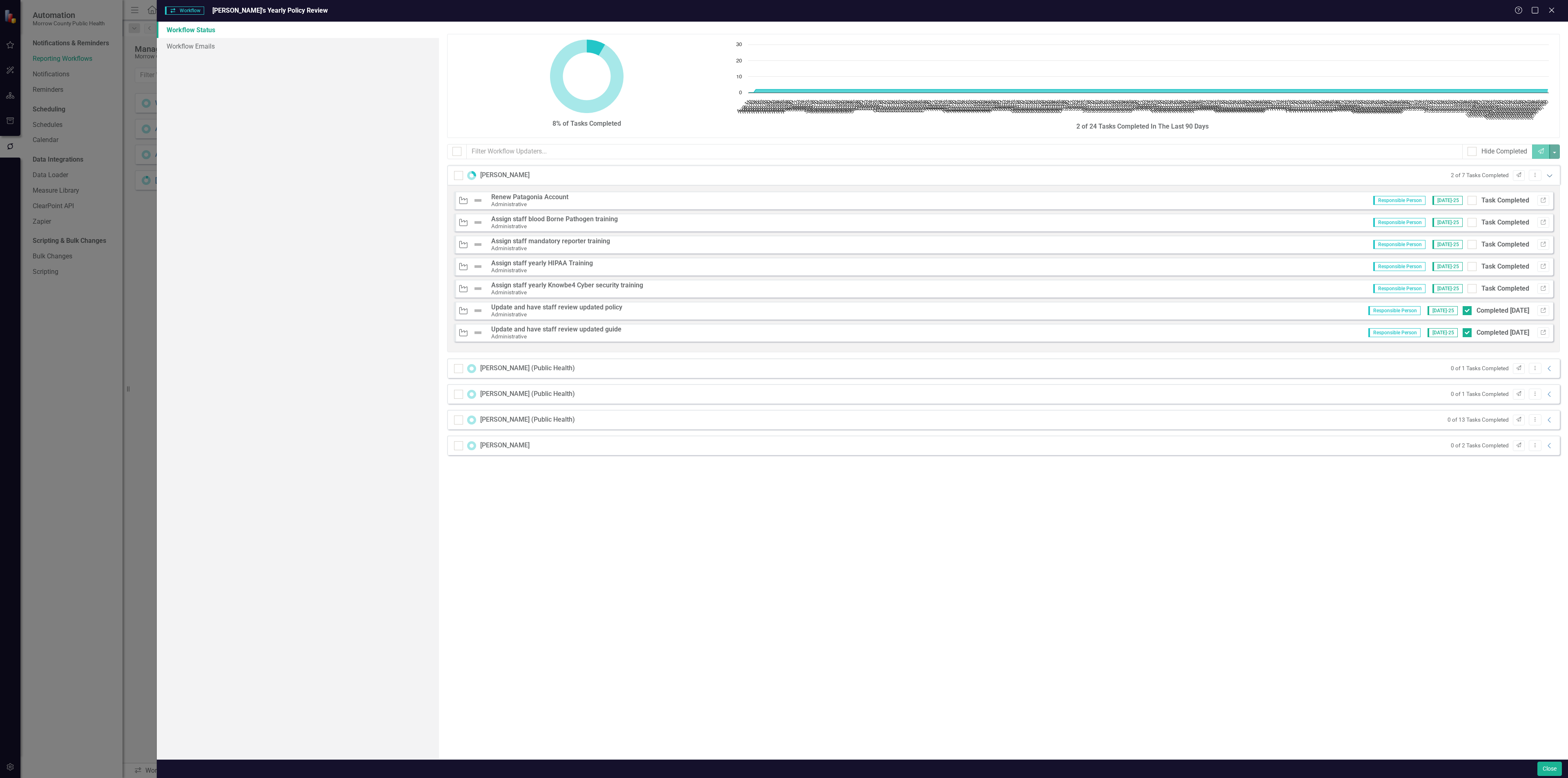
click at [1548, 177] on icon at bounding box center [1548, 176] width 5 height 3
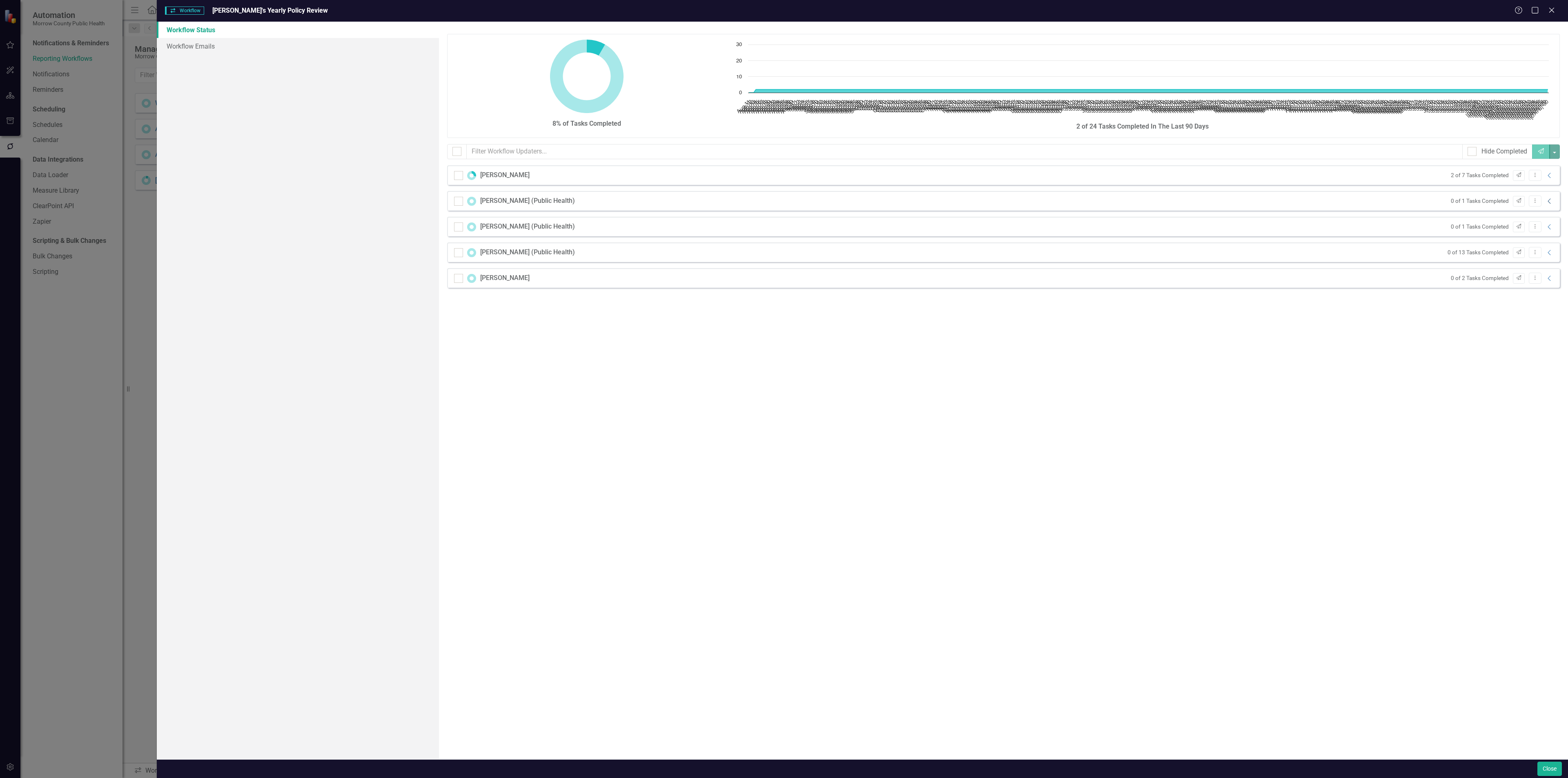
click at [1547, 202] on icon "Collapse" at bounding box center [1549, 201] width 8 height 7
click at [1518, 202] on icon "Send" at bounding box center [1518, 200] width 6 height 5
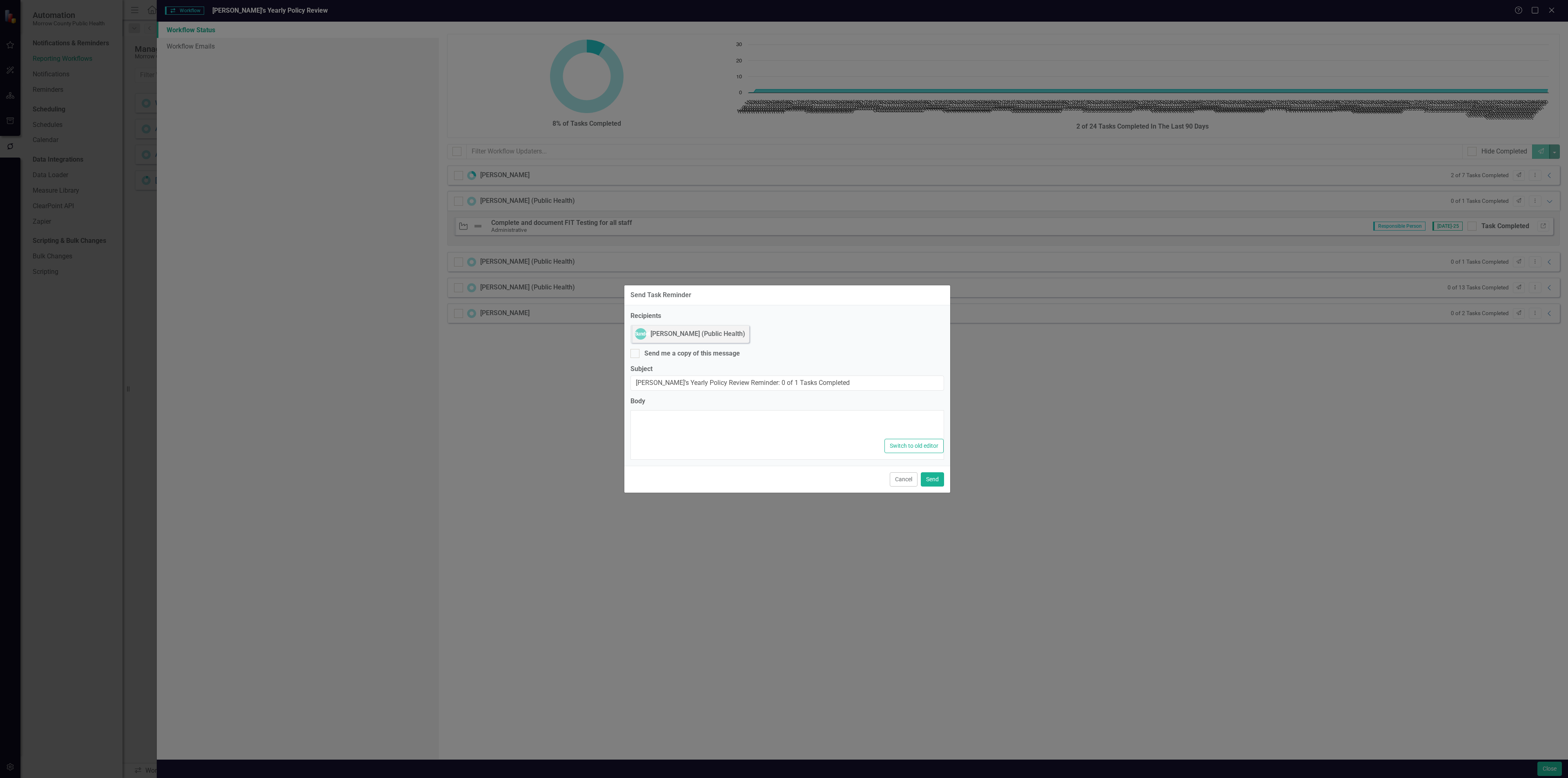
click at [741, 432] on div at bounding box center [787, 424] width 313 height 26
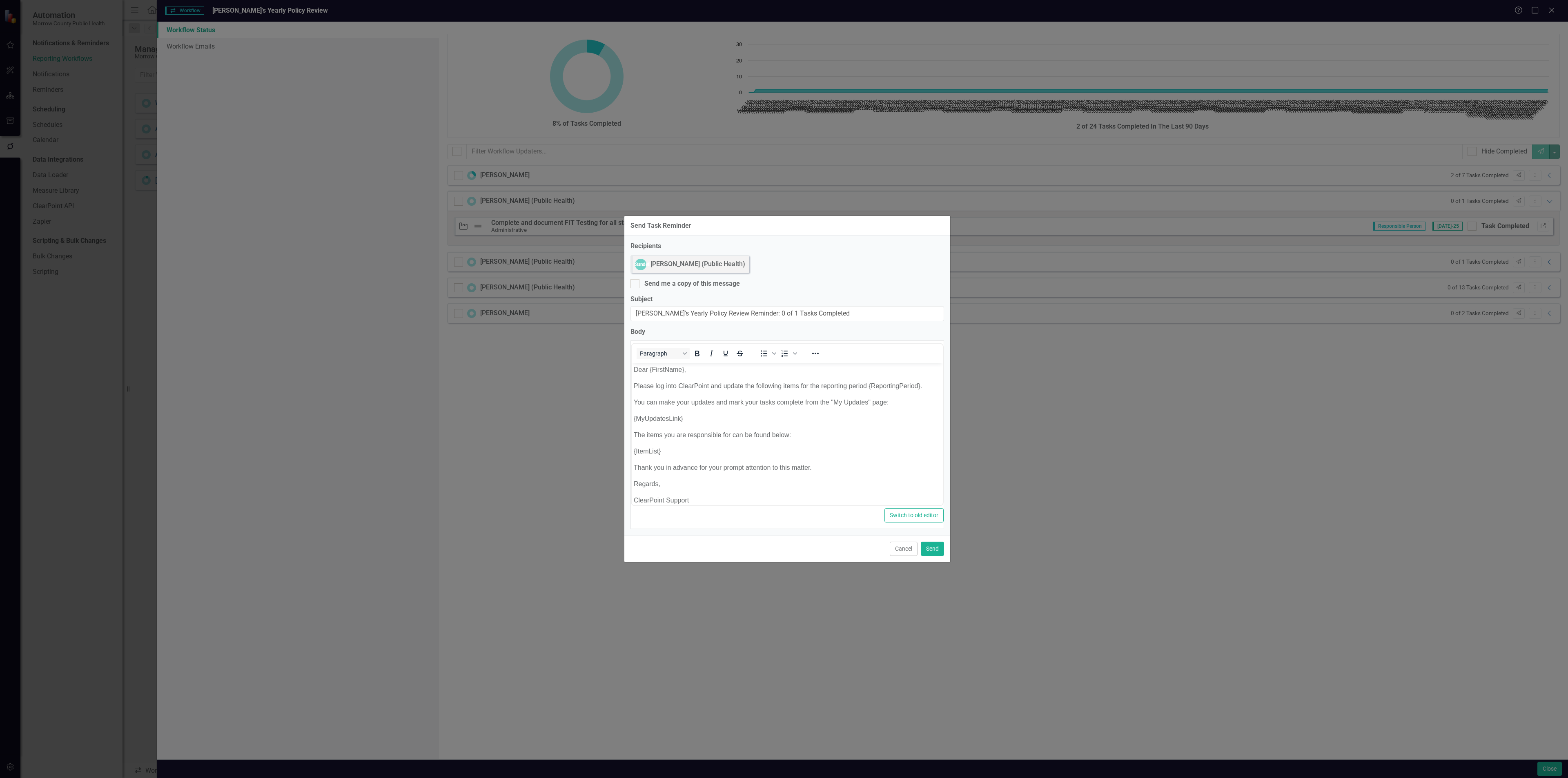
click at [901, 549] on button "Cancel" at bounding box center [904, 549] width 28 height 14
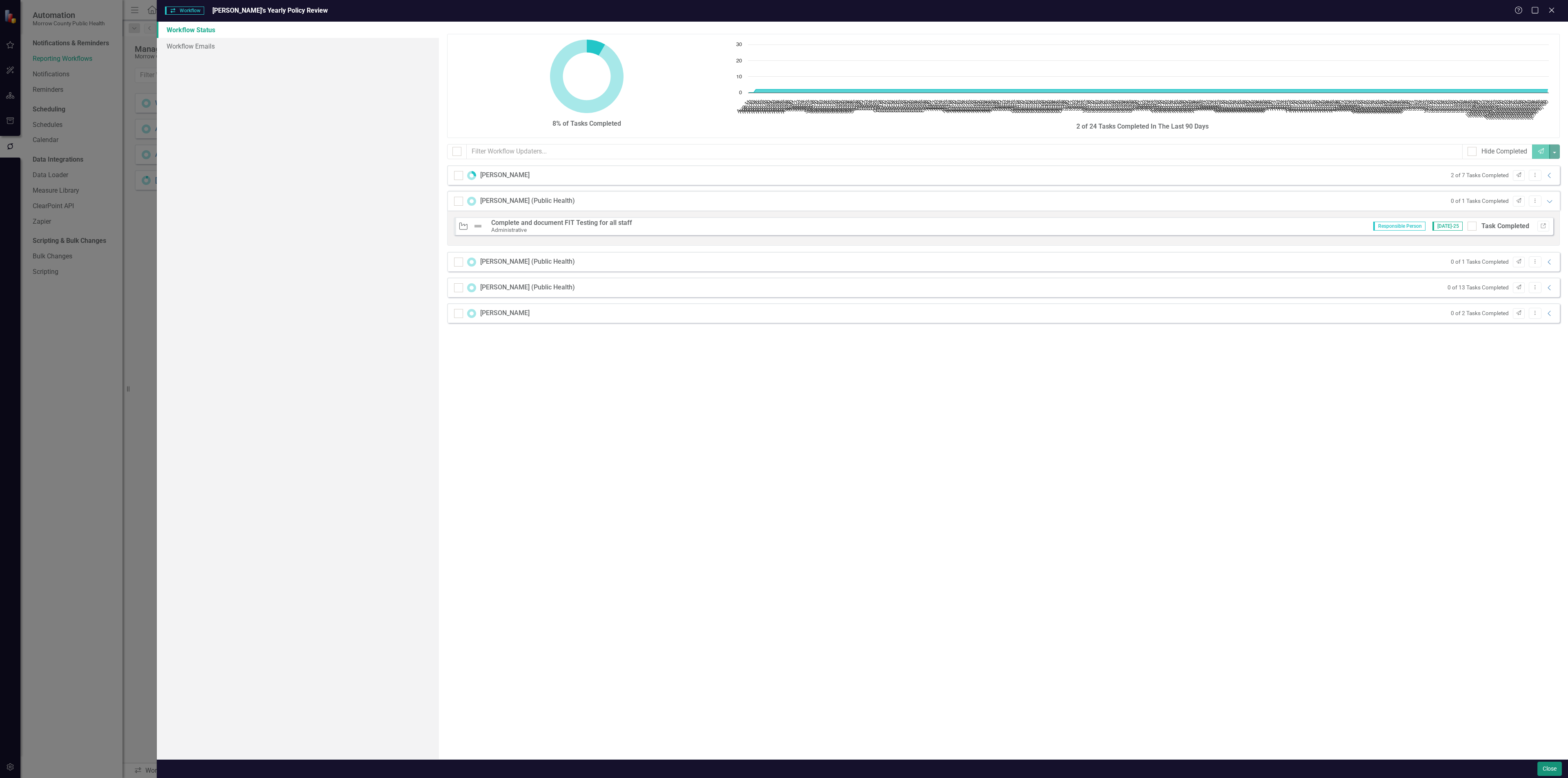
click at [1547, 766] on button "Close" at bounding box center [1549, 769] width 25 height 14
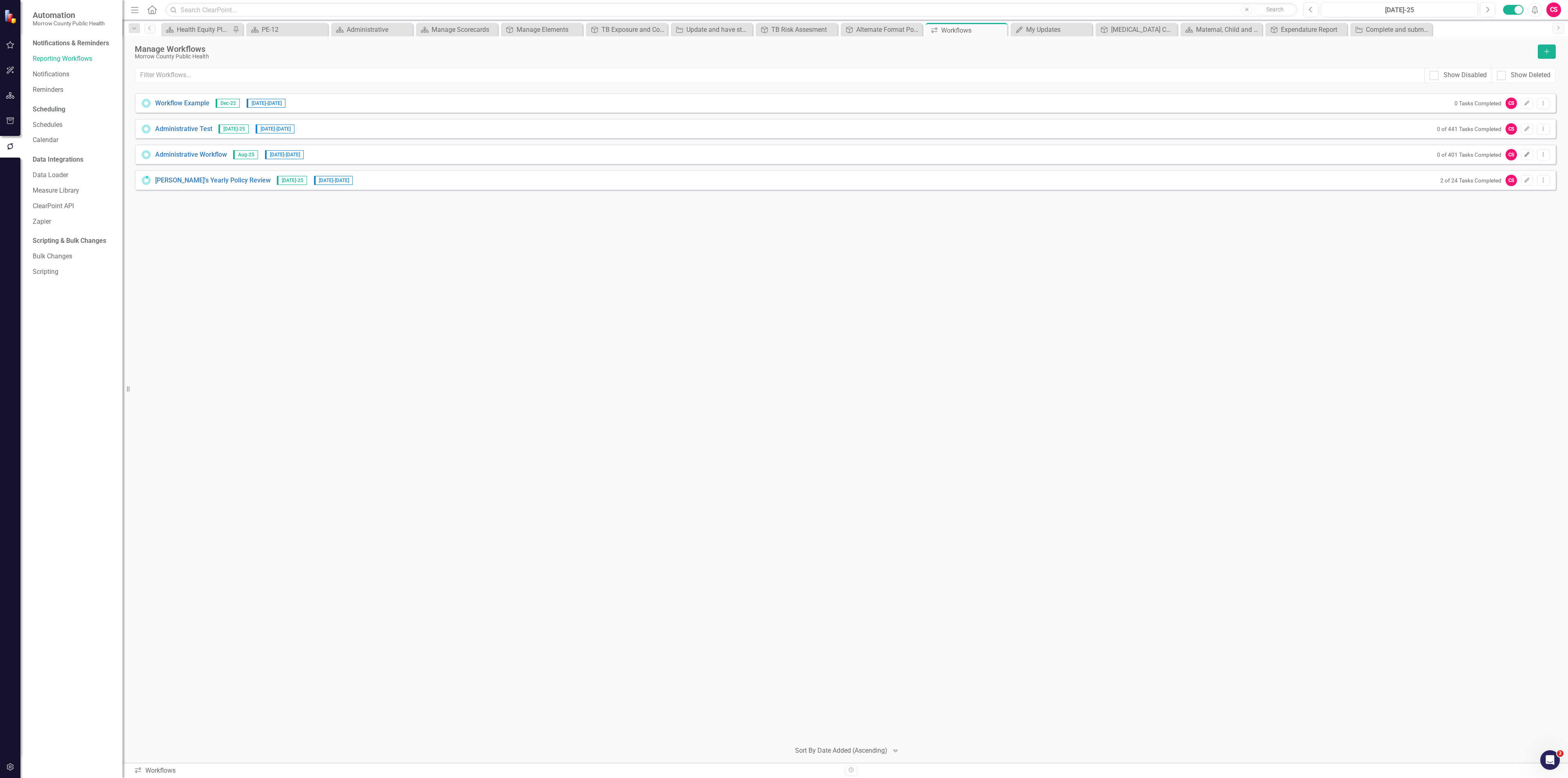
click at [1524, 154] on icon "Edit" at bounding box center [1527, 155] width 6 height 5
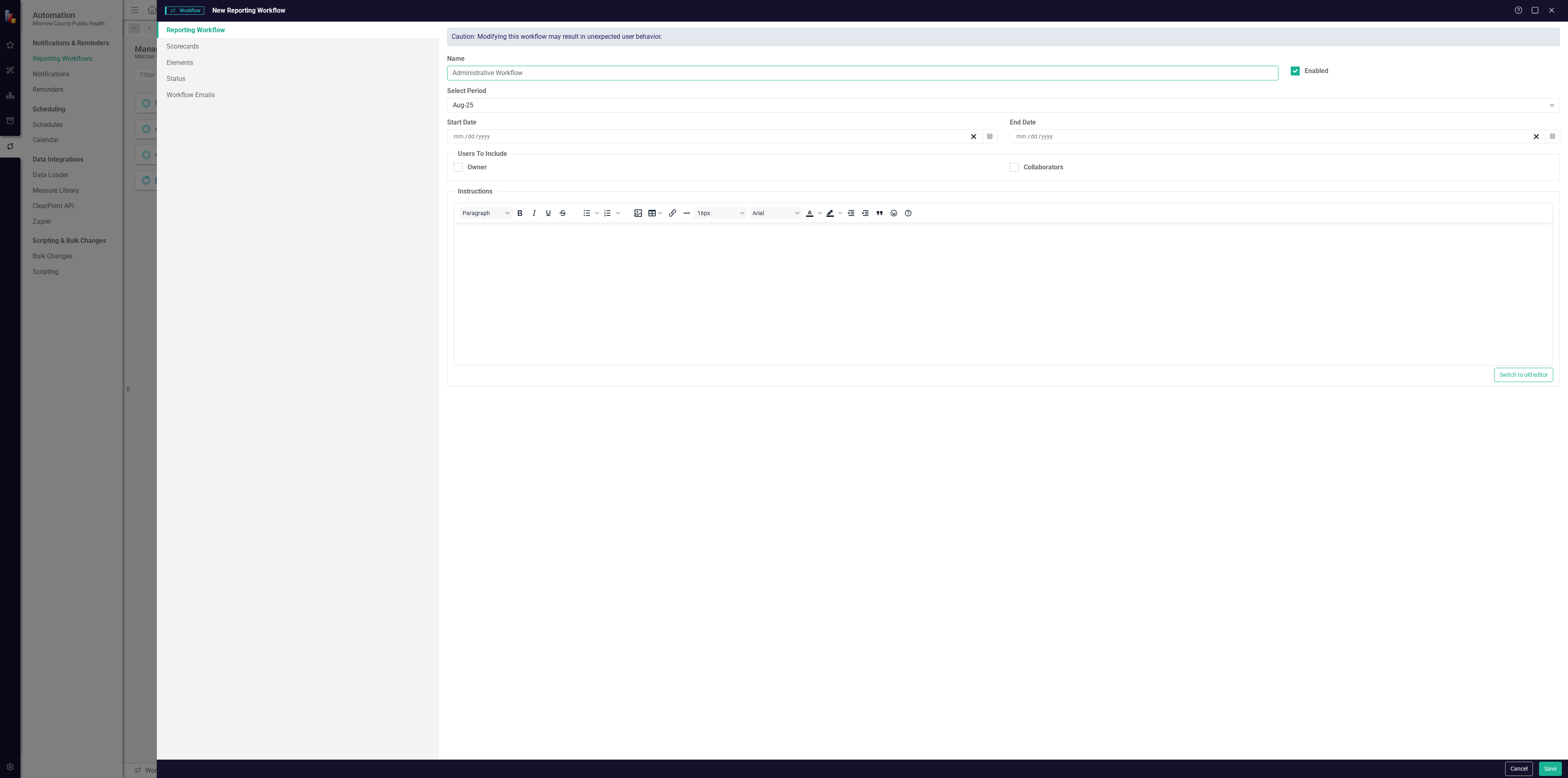
click at [484, 75] on input "Administrative Workflow" at bounding box center [862, 73] width 831 height 15
checkbox input "true"
type input "8"
type input "13"
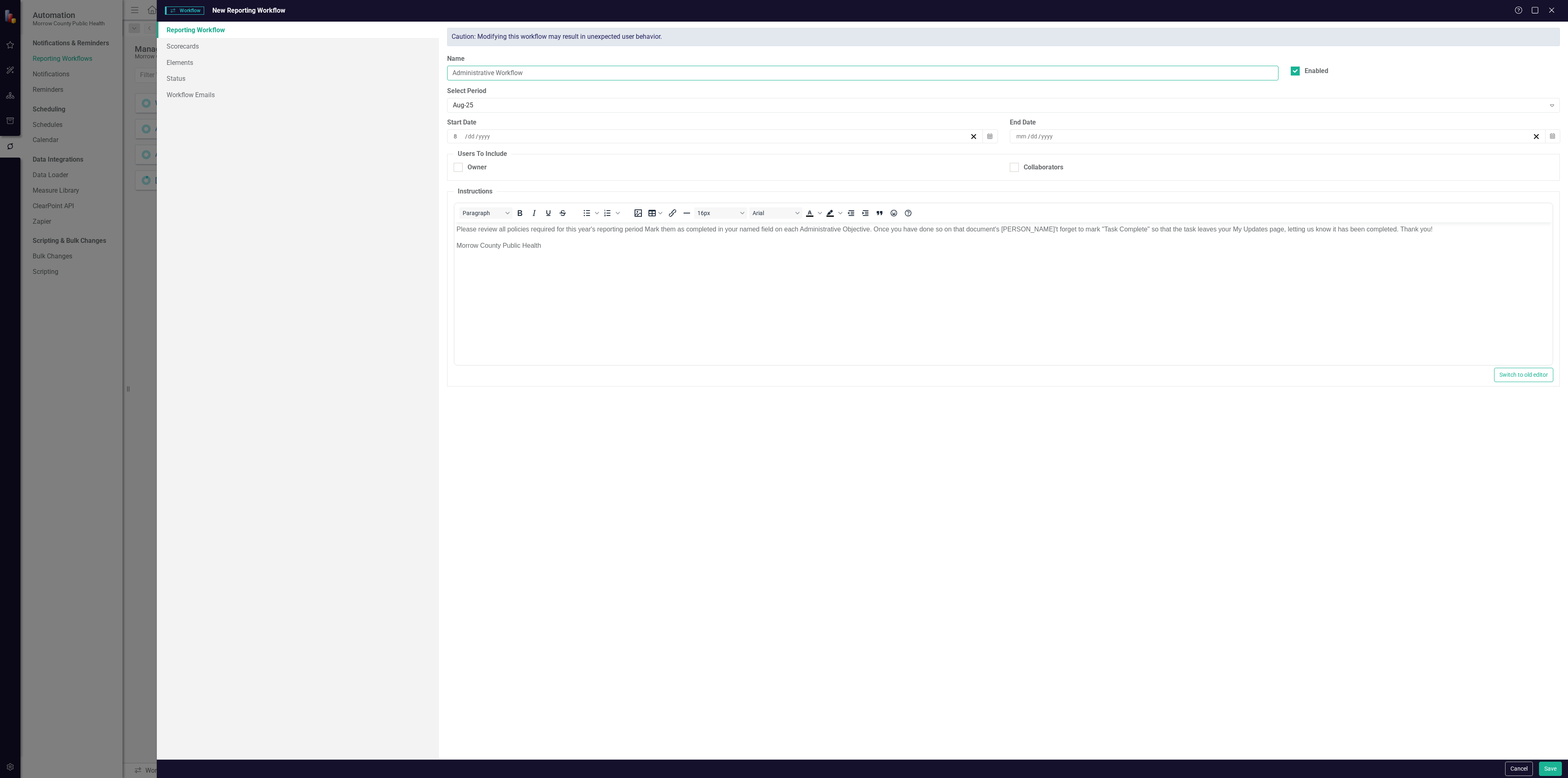
type input "2025"
type input "9"
type input "15"
type input "2025"
type input "Policy Workflow"
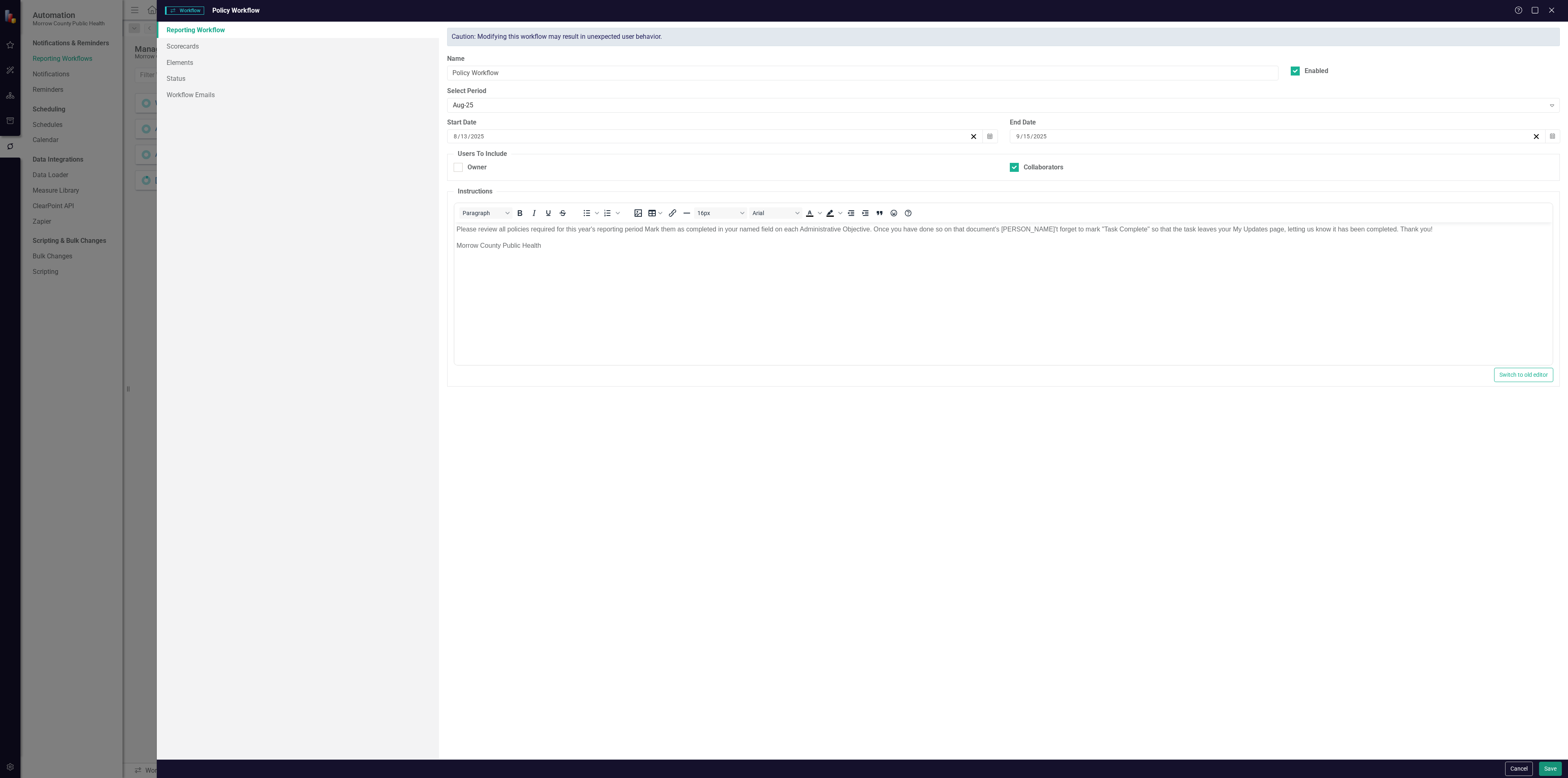
click at [1551, 767] on button "Save" at bounding box center [1550, 769] width 23 height 14
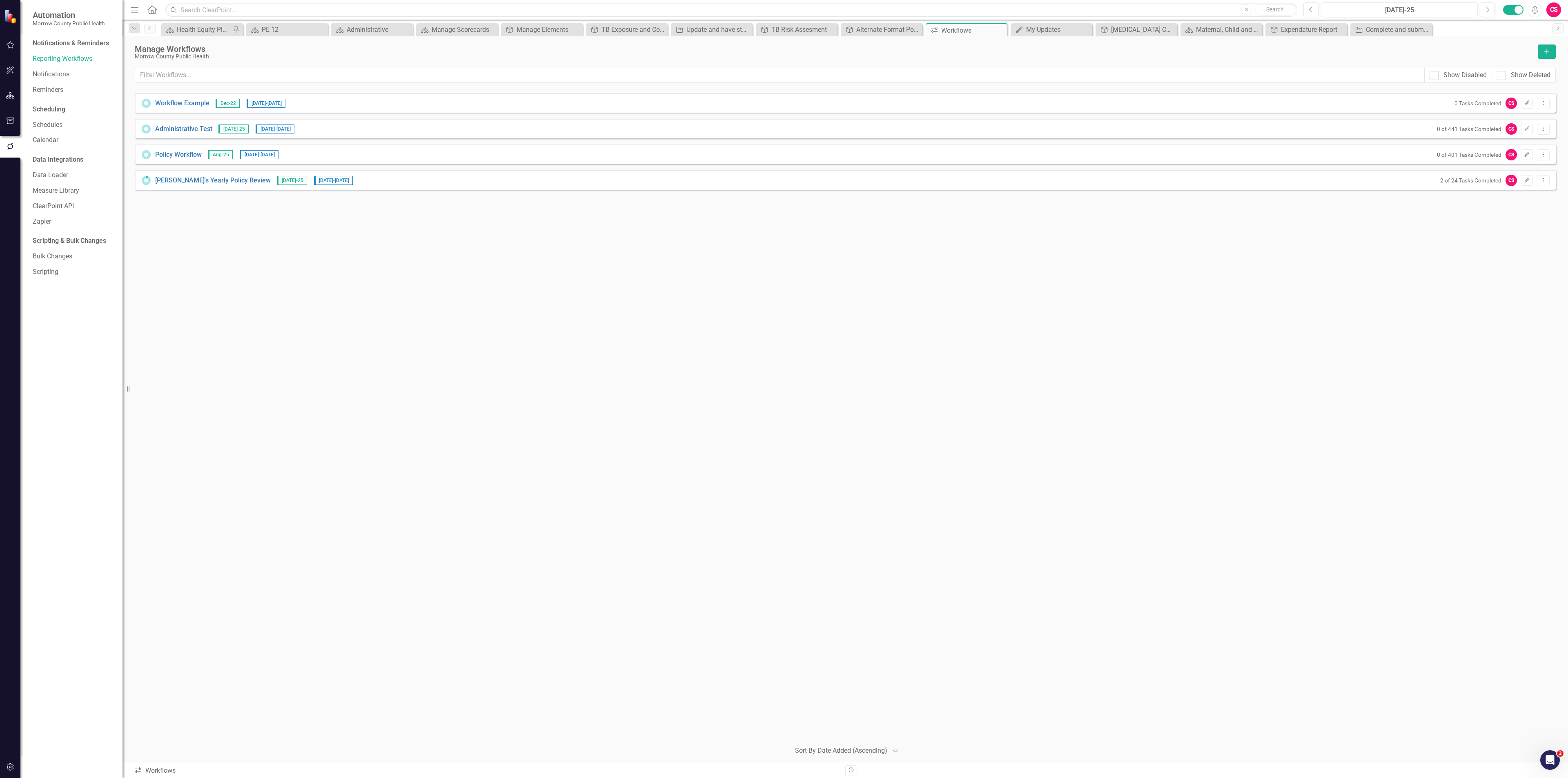
click at [1524, 156] on icon "Edit" at bounding box center [1527, 155] width 6 height 5
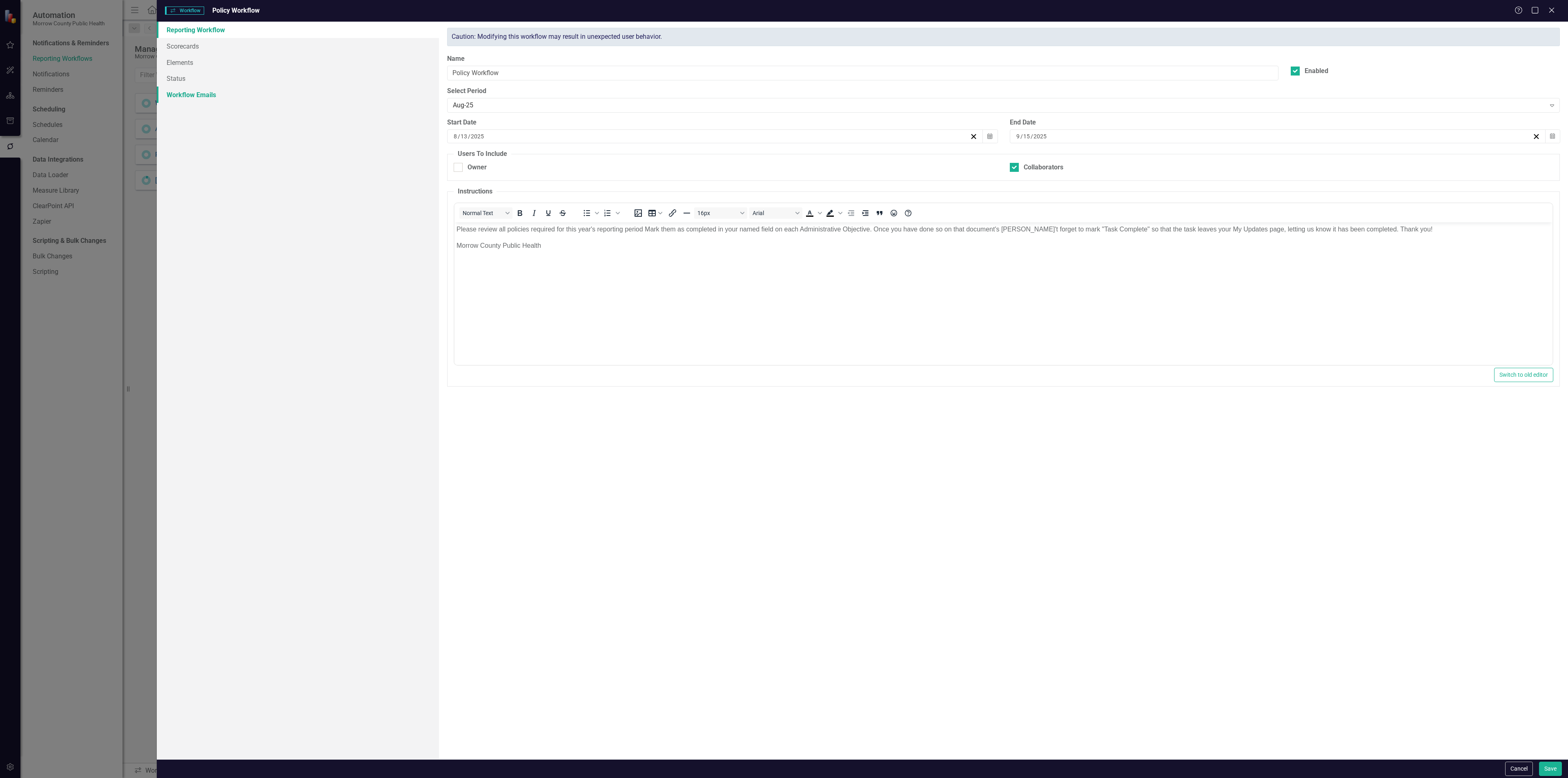
click at [222, 97] on link "Workflow Emails" at bounding box center [297, 95] width 282 height 16
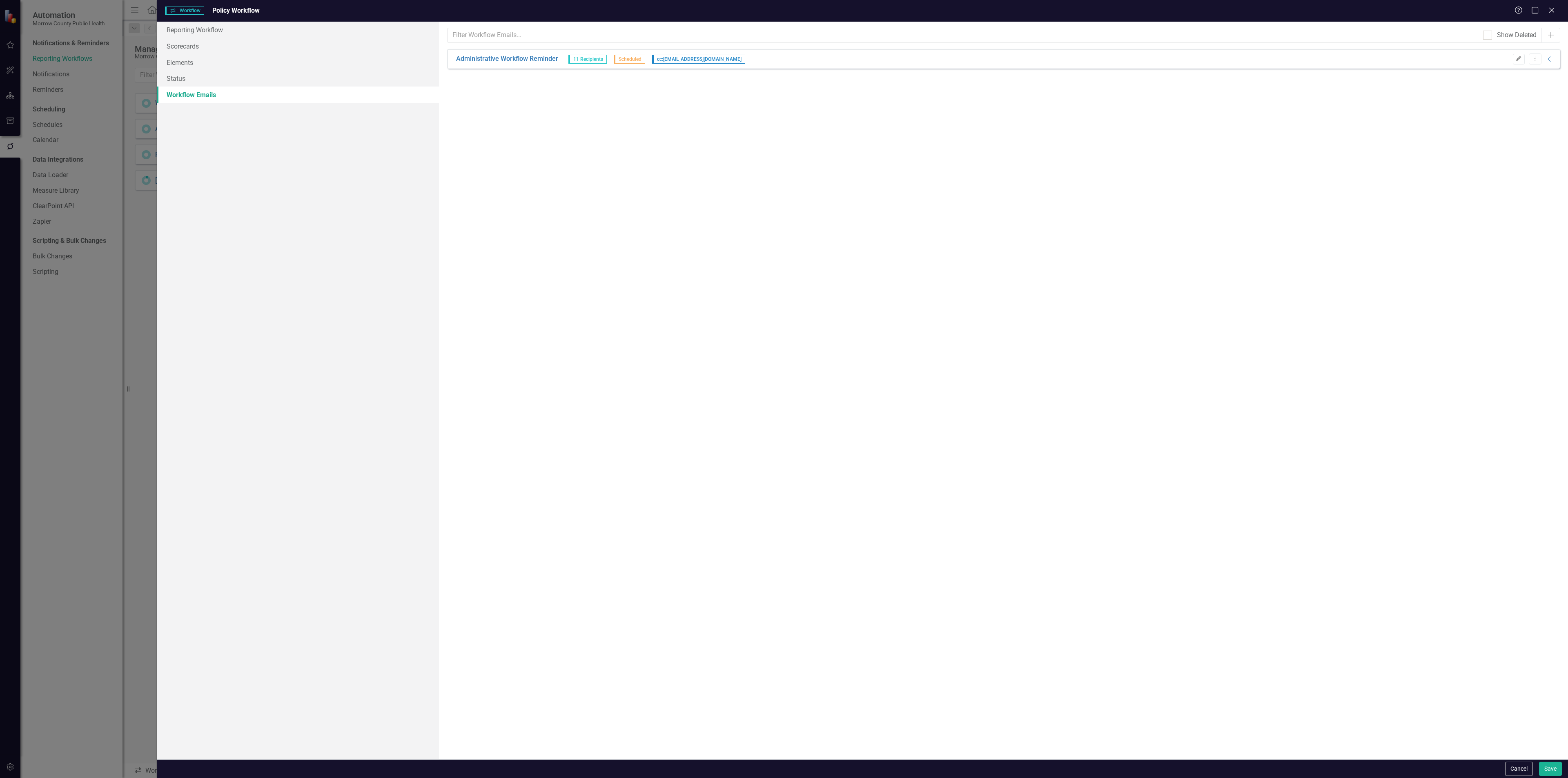
click at [1522, 59] on button "Edit" at bounding box center [1518, 59] width 12 height 11
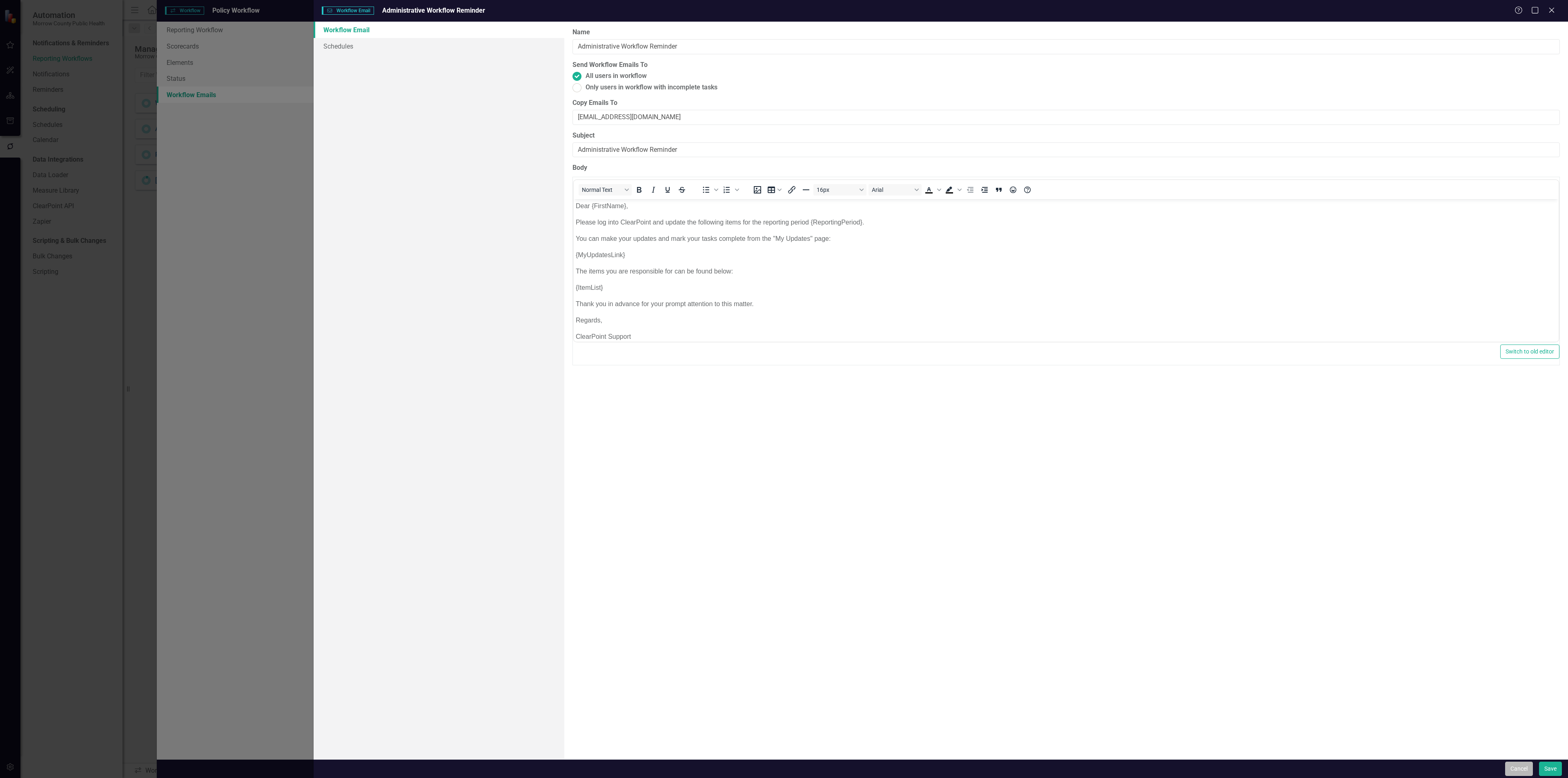
click at [1521, 772] on button "Cancel" at bounding box center [1519, 769] width 28 height 14
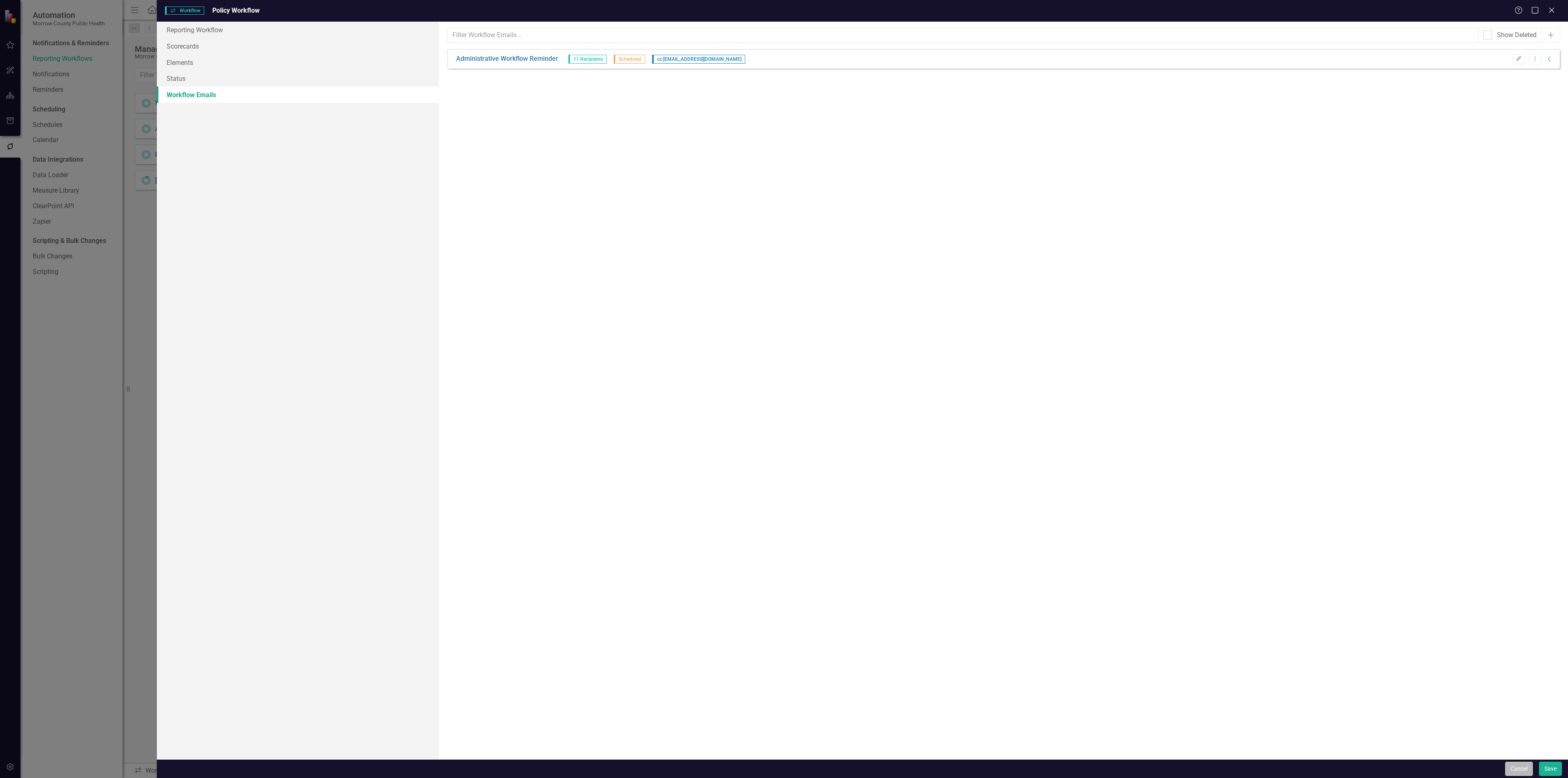
click at [1520, 769] on button "Cancel" at bounding box center [1519, 769] width 28 height 14
